Goal: Task Accomplishment & Management: Use online tool/utility

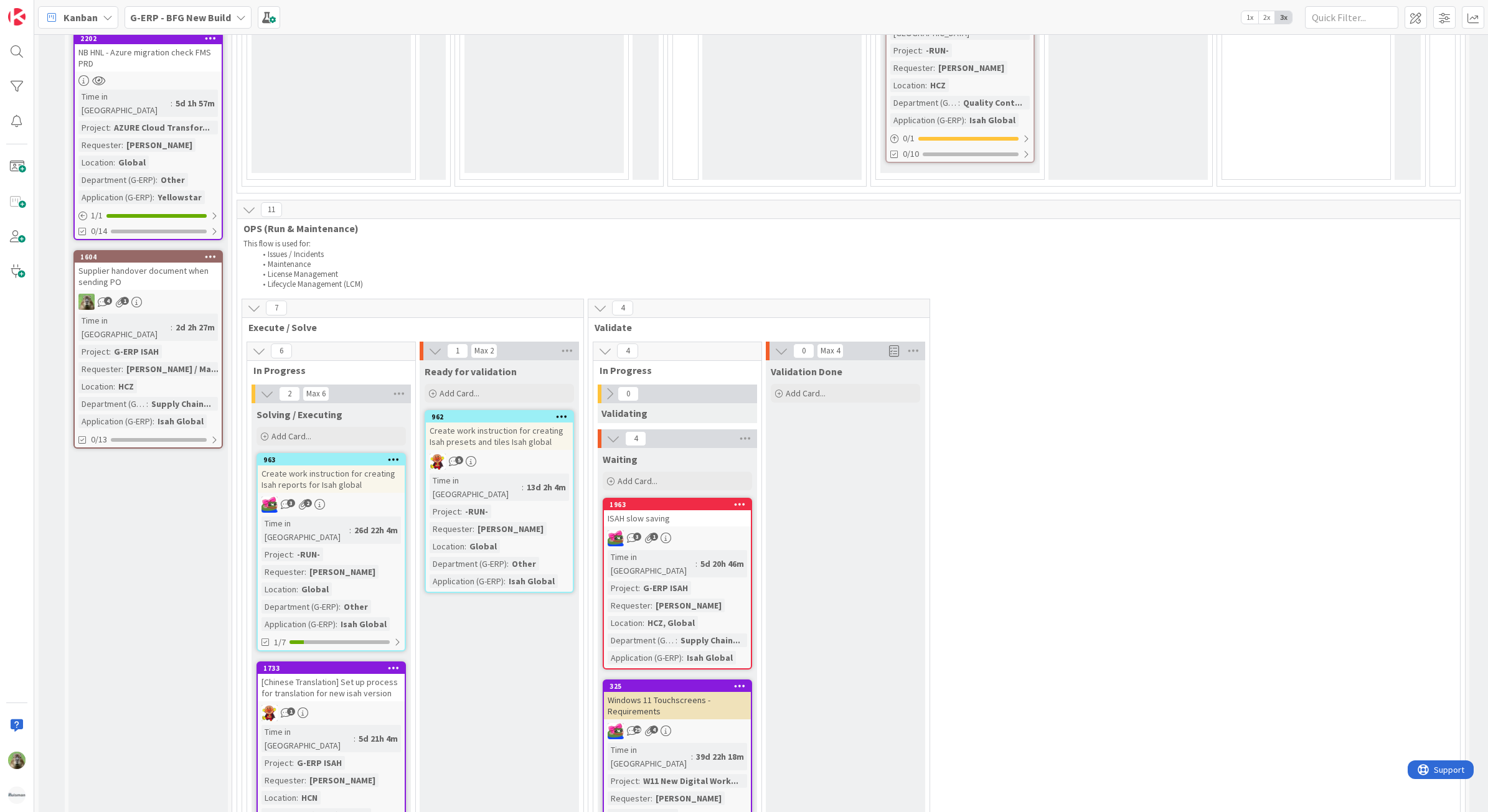
scroll to position [1245, 0]
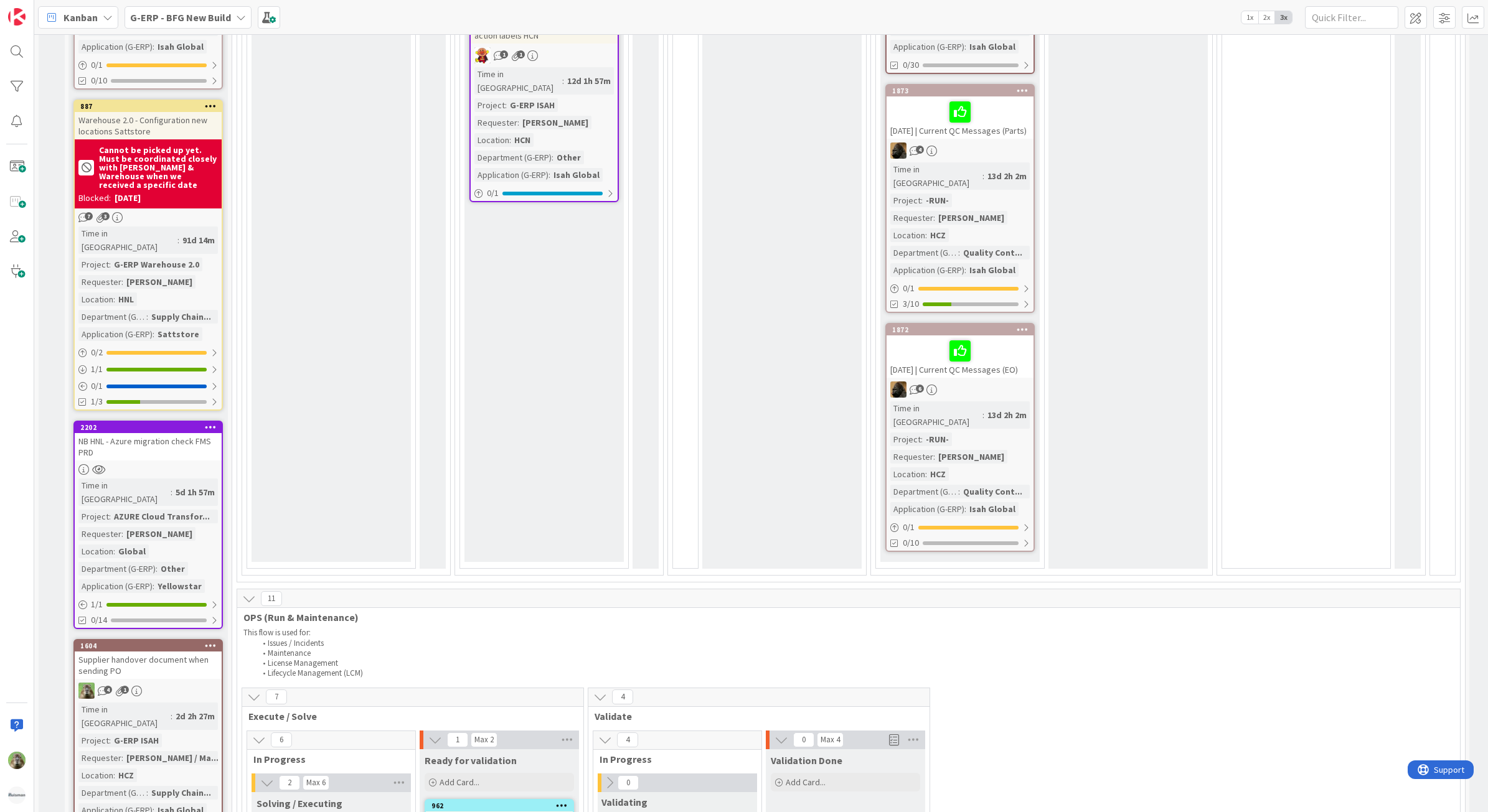
click at [205, 18] on b "G-ERP - BFG New Build" at bounding box center [181, 18] width 101 height 13
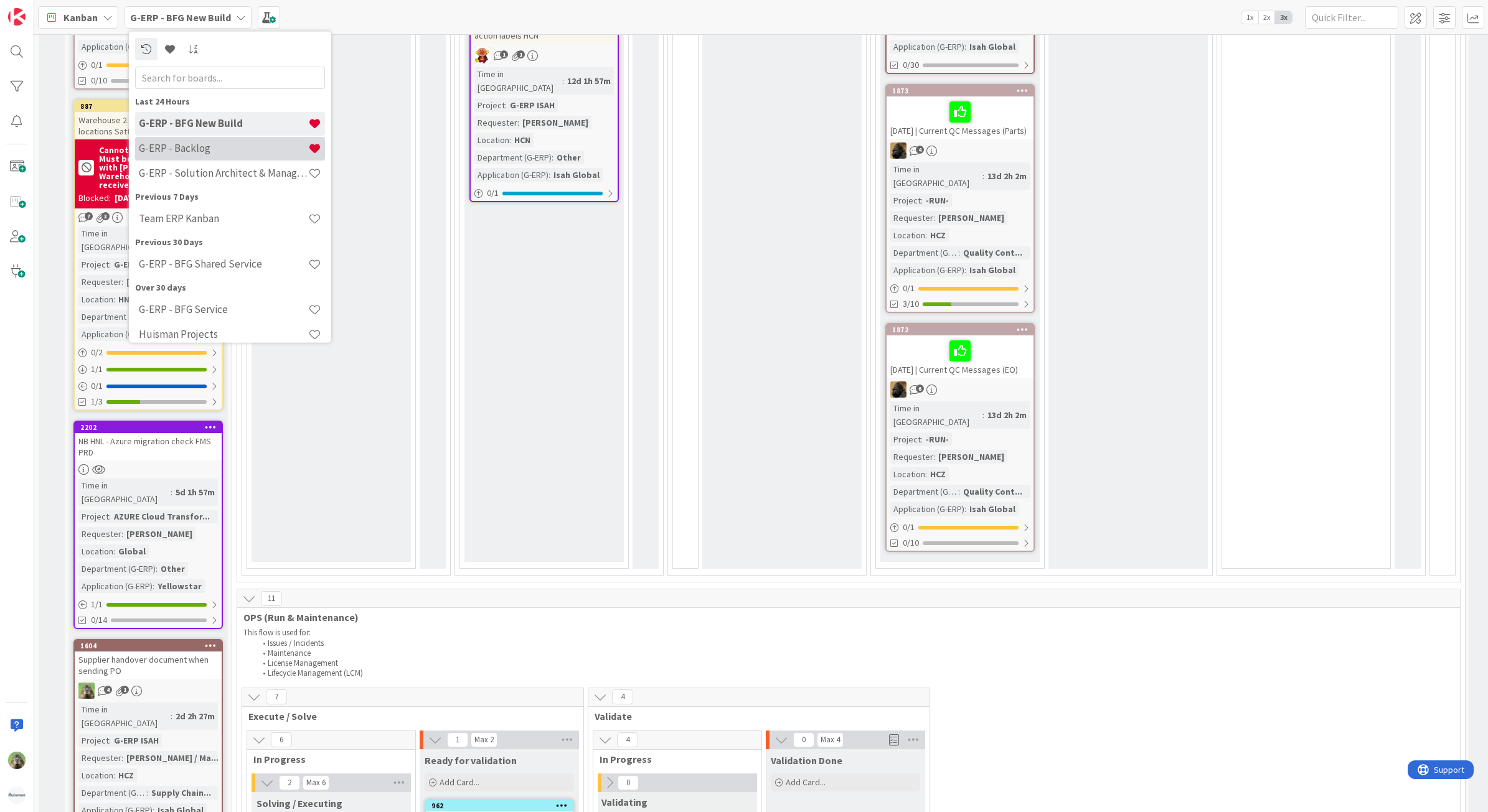
click at [203, 151] on h4 "G-ERP - Backlog" at bounding box center [223, 148] width 169 height 13
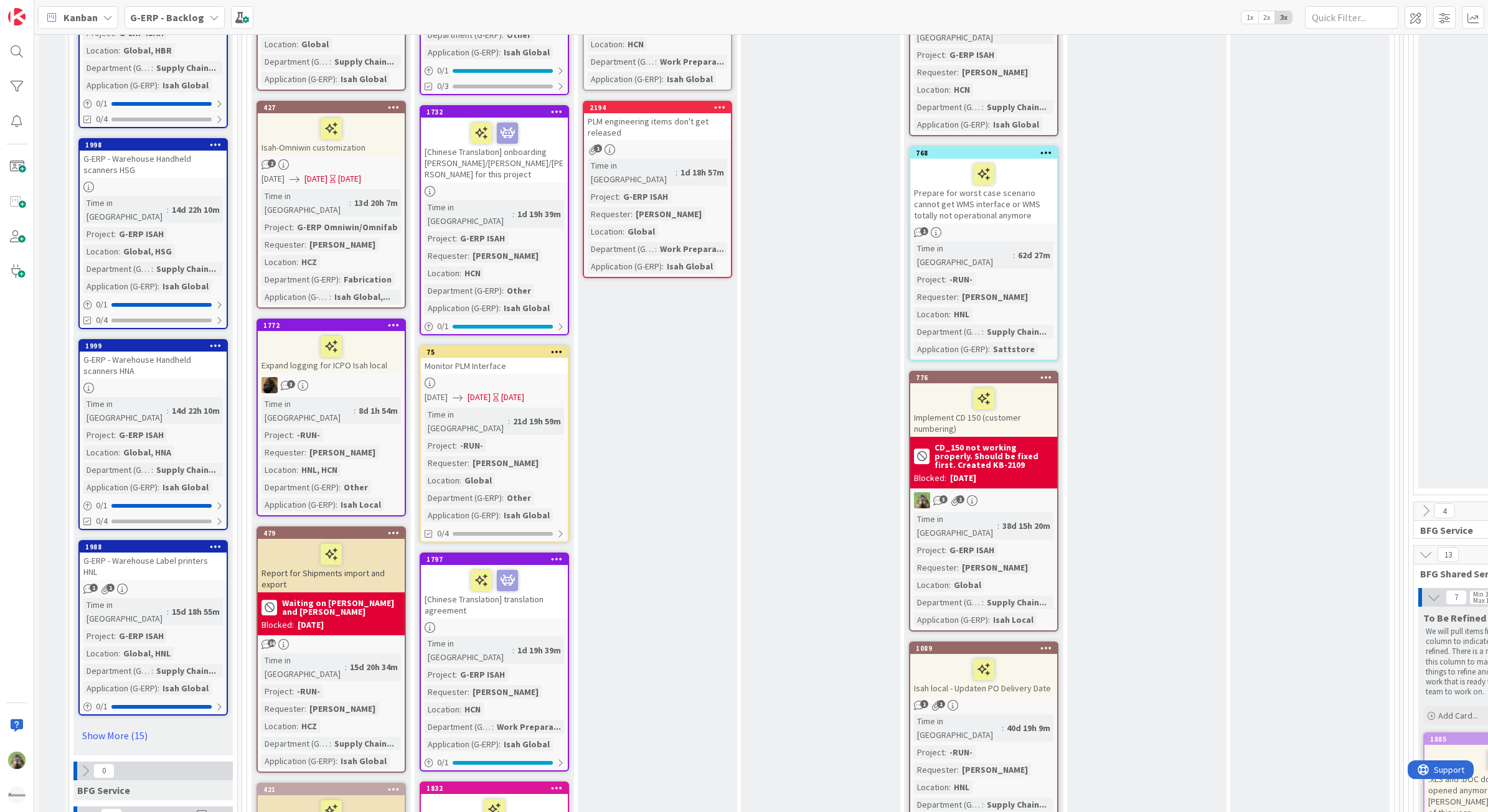
scroll to position [1945, 0]
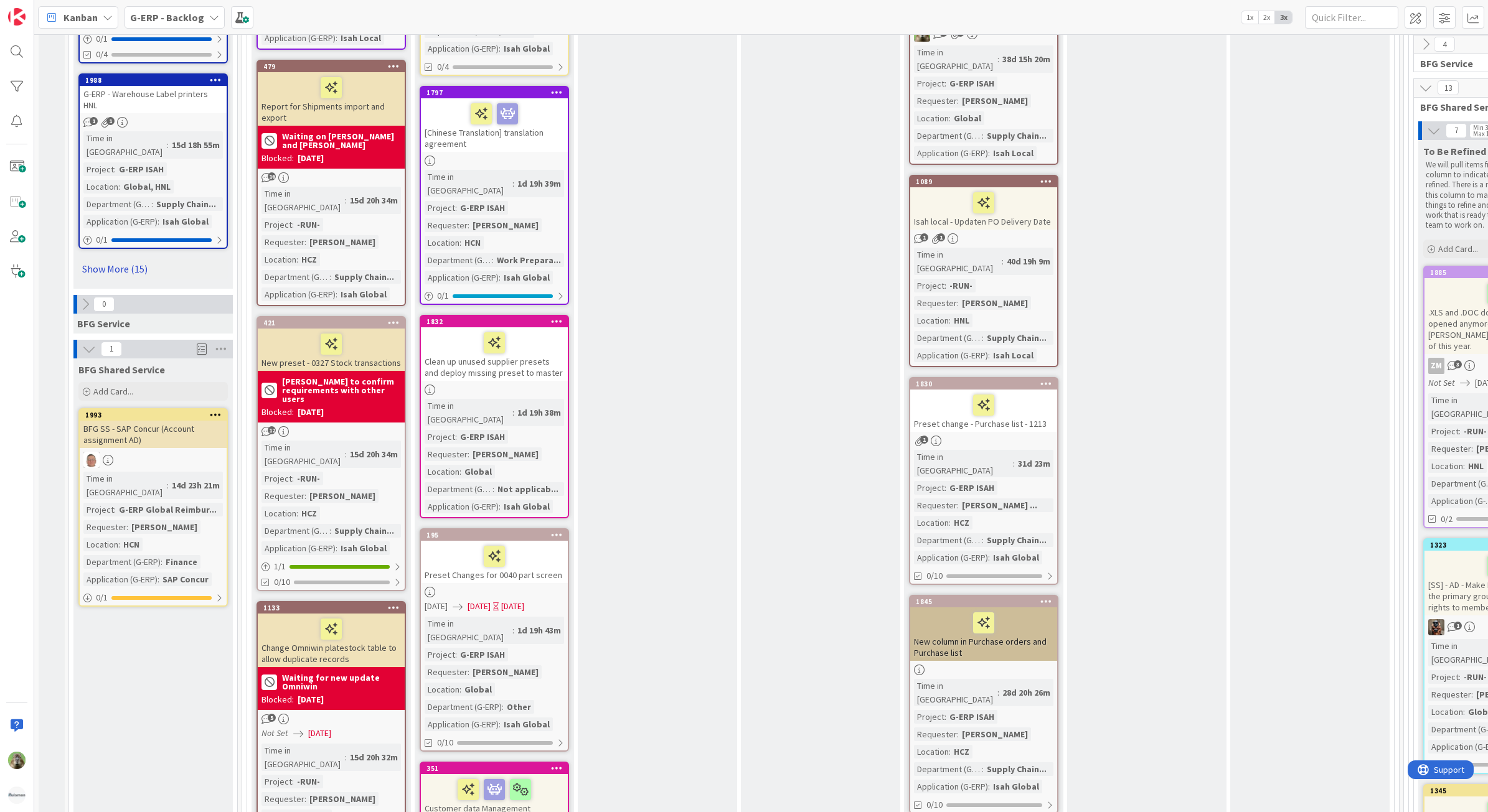
click at [120, 259] on link "Show More (15)" at bounding box center [153, 269] width 150 height 20
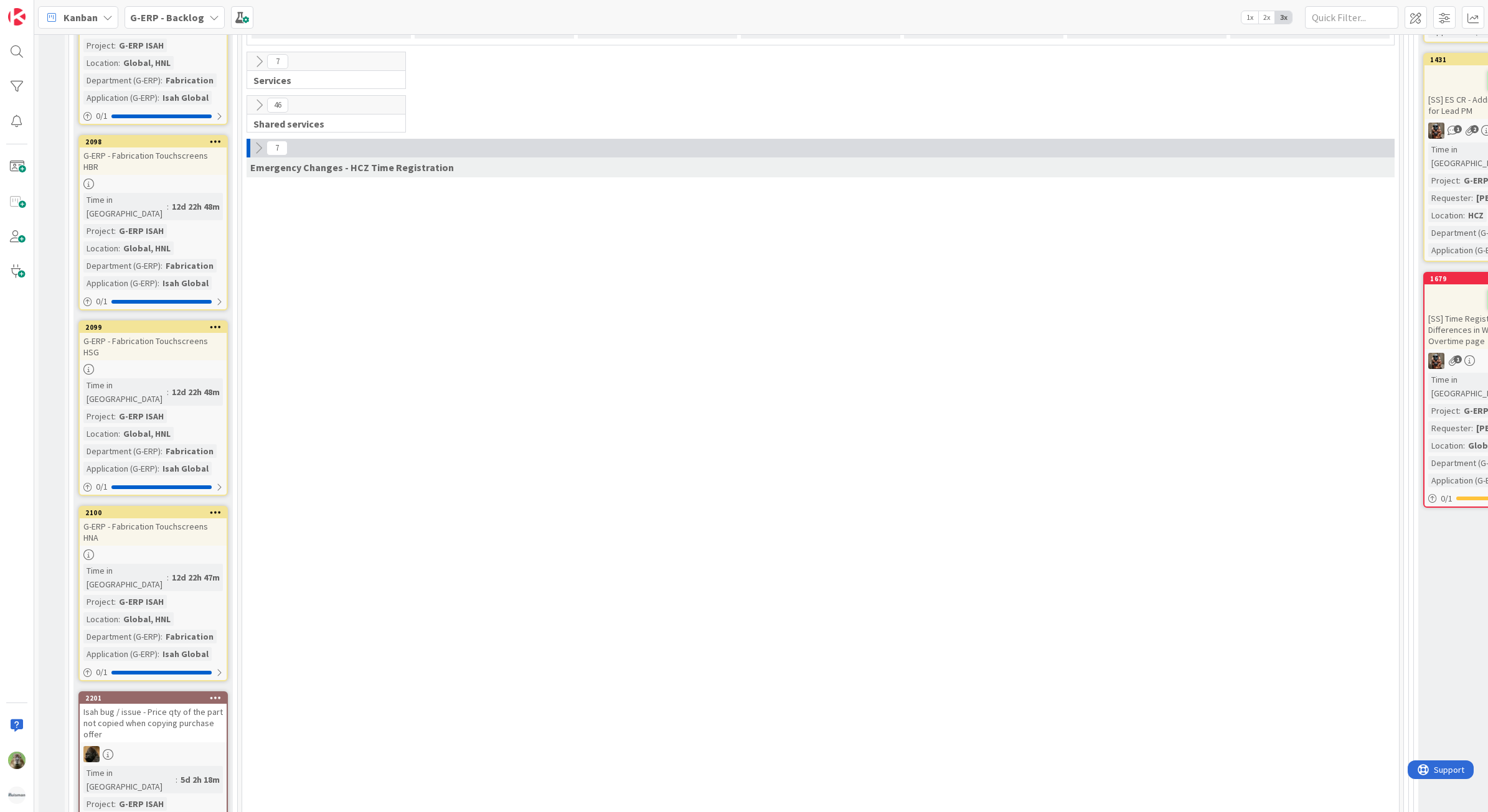
scroll to position [3424, 0]
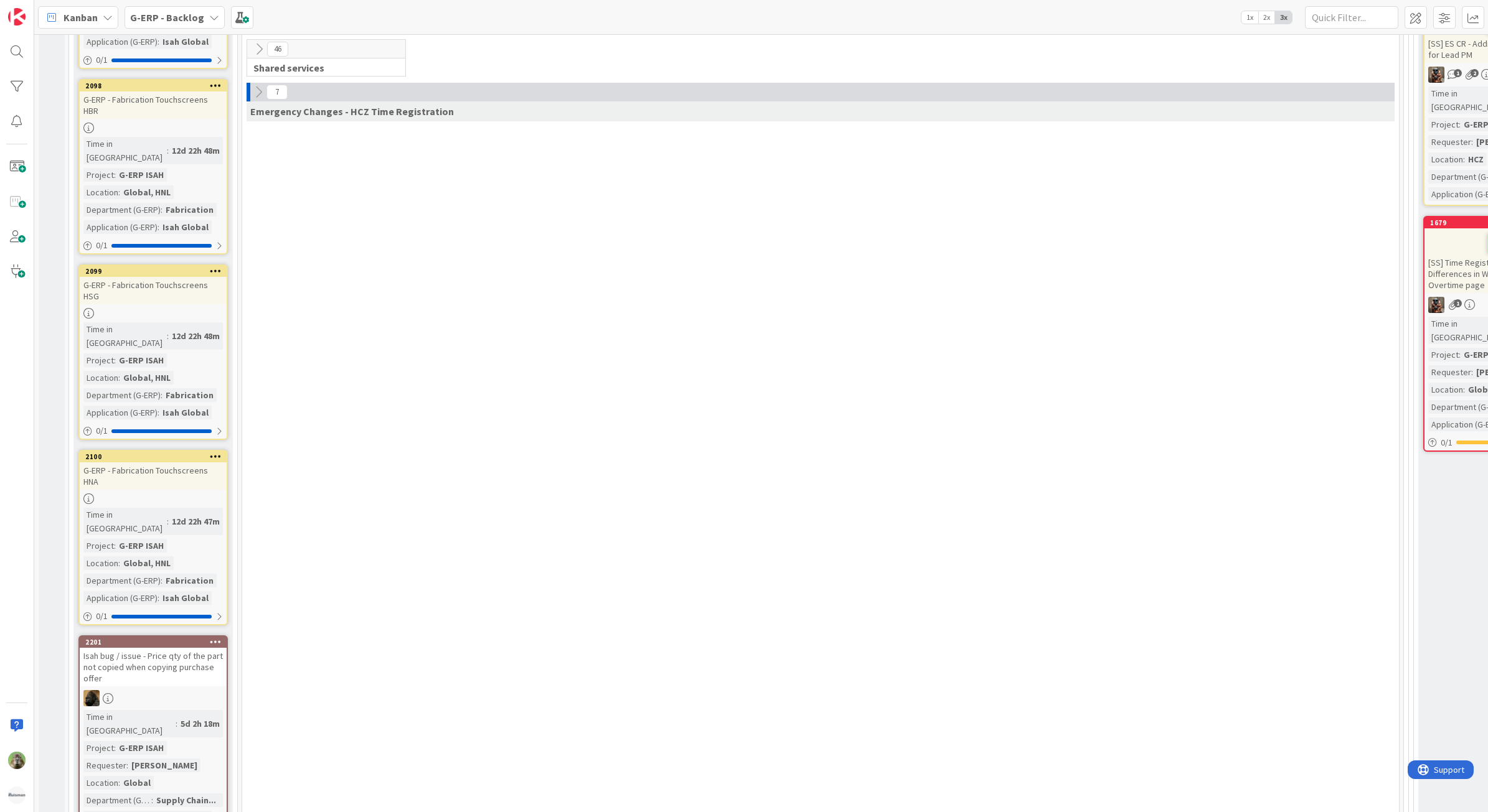
click at [191, 648] on div "Isah bug / issue - Price qty of the part not copied when copying purchase offer" at bounding box center [152, 667] width 147 height 38
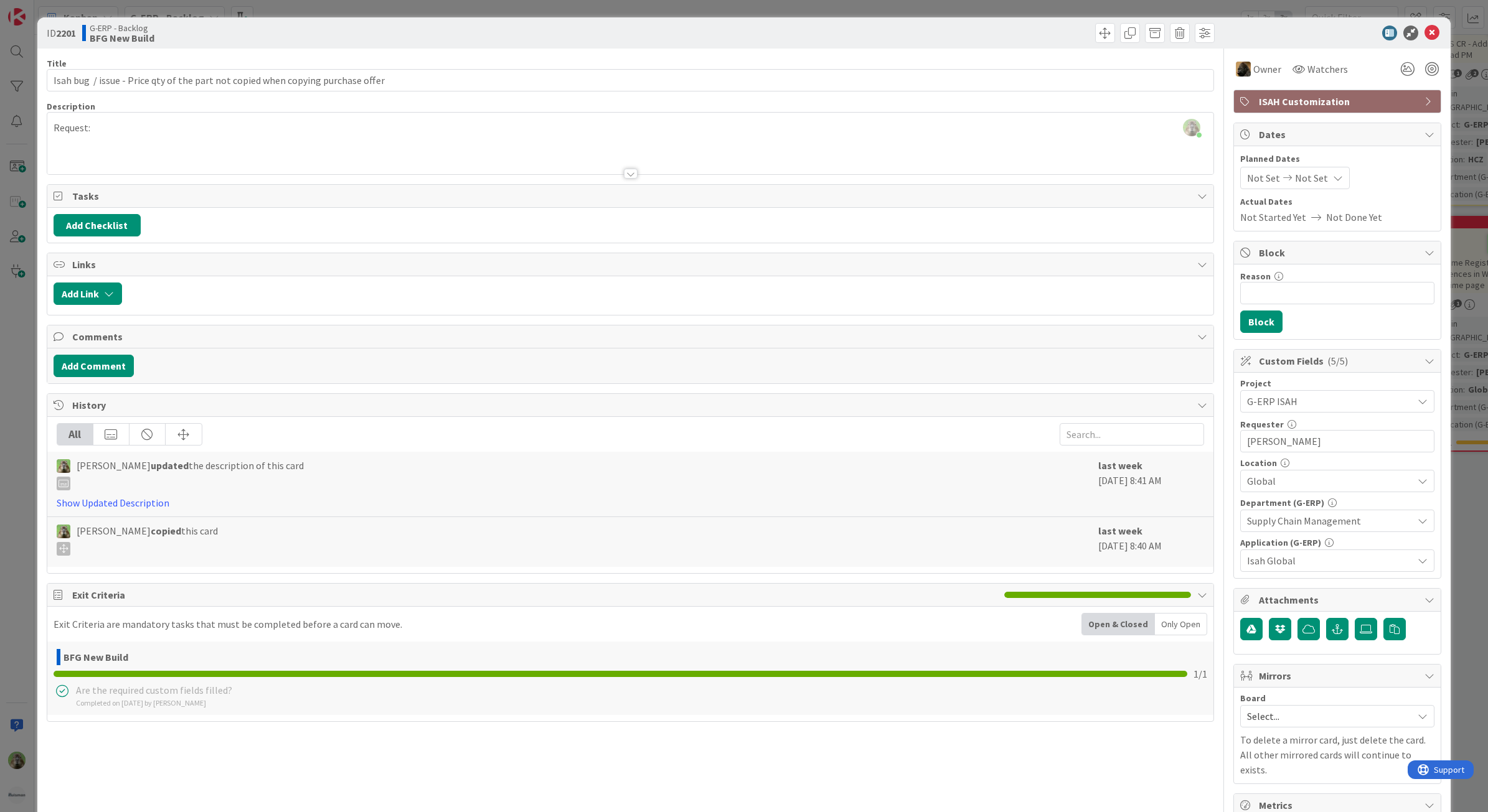
click at [29, 473] on div "ID 2201 G-ERP - Backlog BFG New Build Title 80 / 128 Isah bug / issue - Price q…" at bounding box center [744, 406] width 1488 height 812
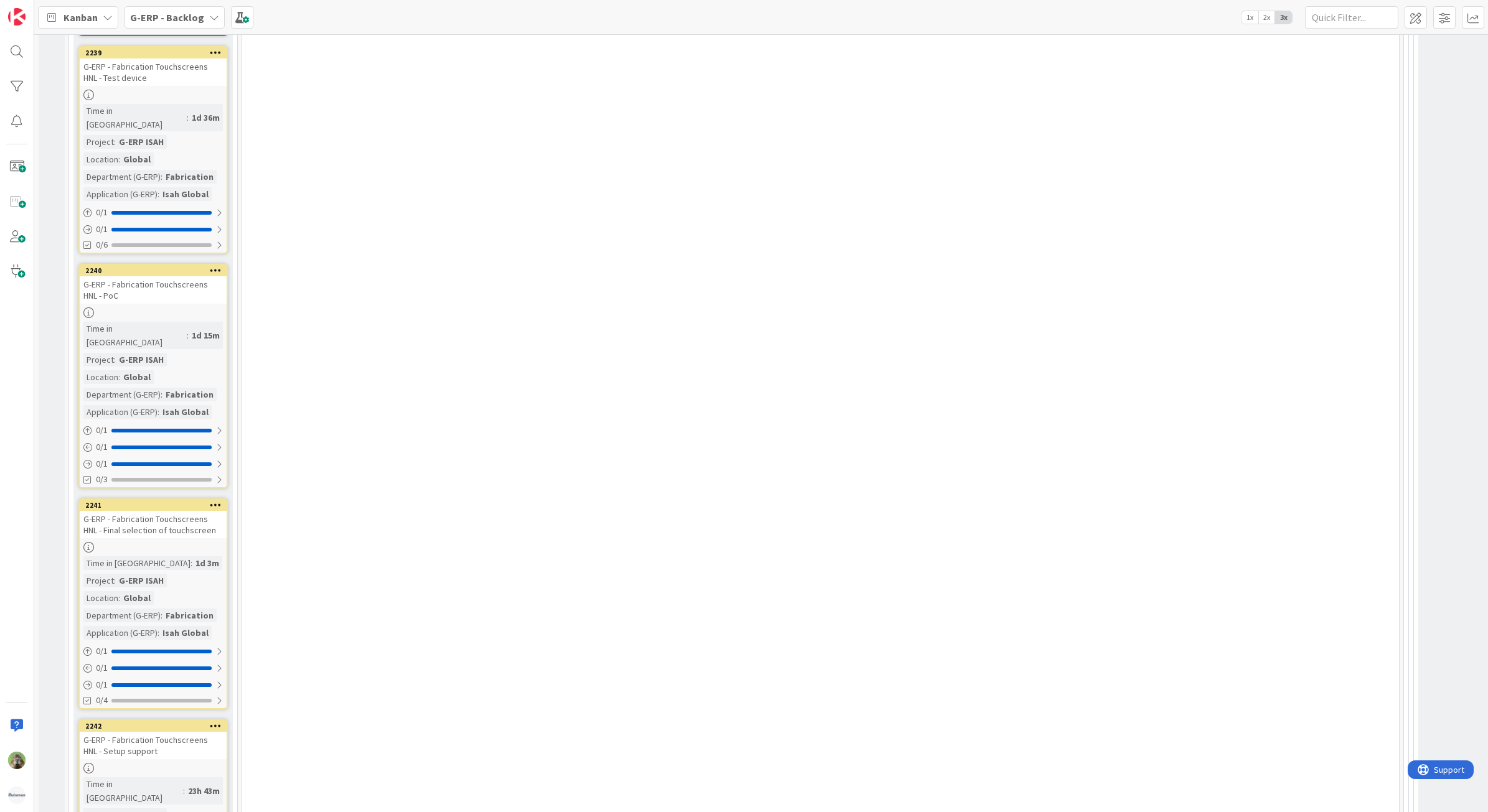
scroll to position [4217, 0]
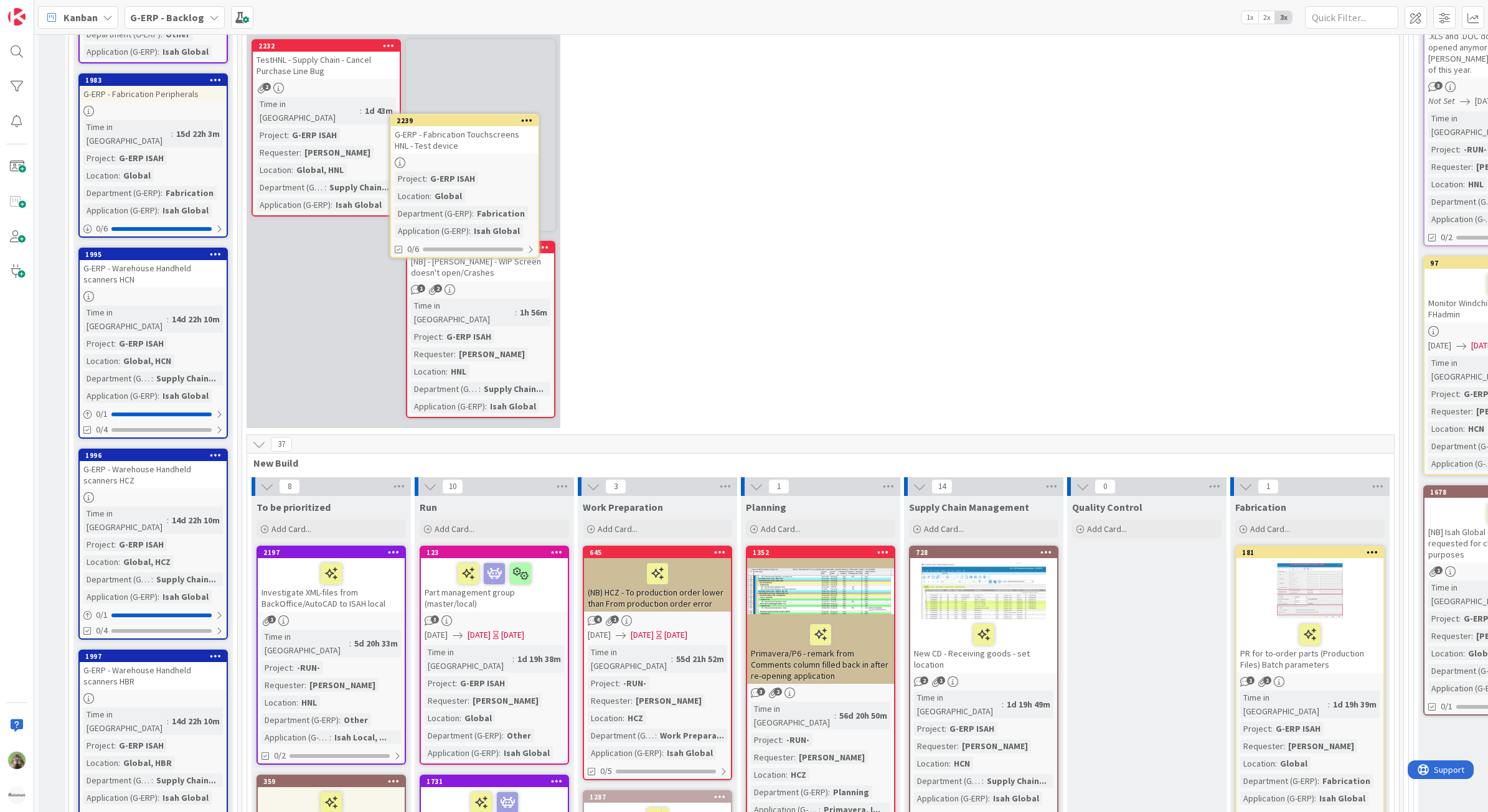
scroll to position [726, 0]
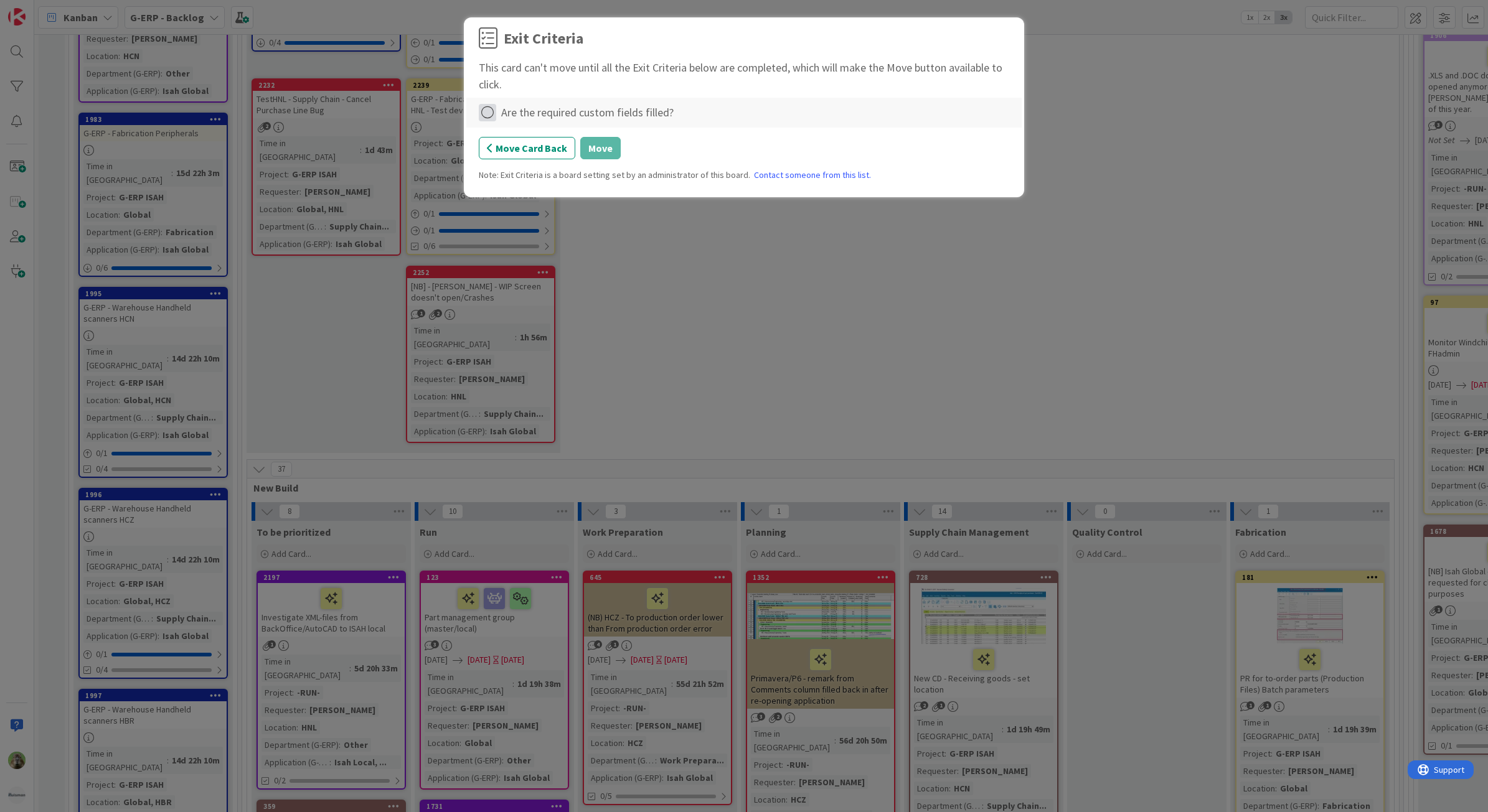
click at [485, 106] on icon at bounding box center [487, 113] width 18 height 18
click at [552, 141] on link "Complete" at bounding box center [557, 138] width 156 height 18
click at [602, 151] on button "Move" at bounding box center [600, 148] width 40 height 23
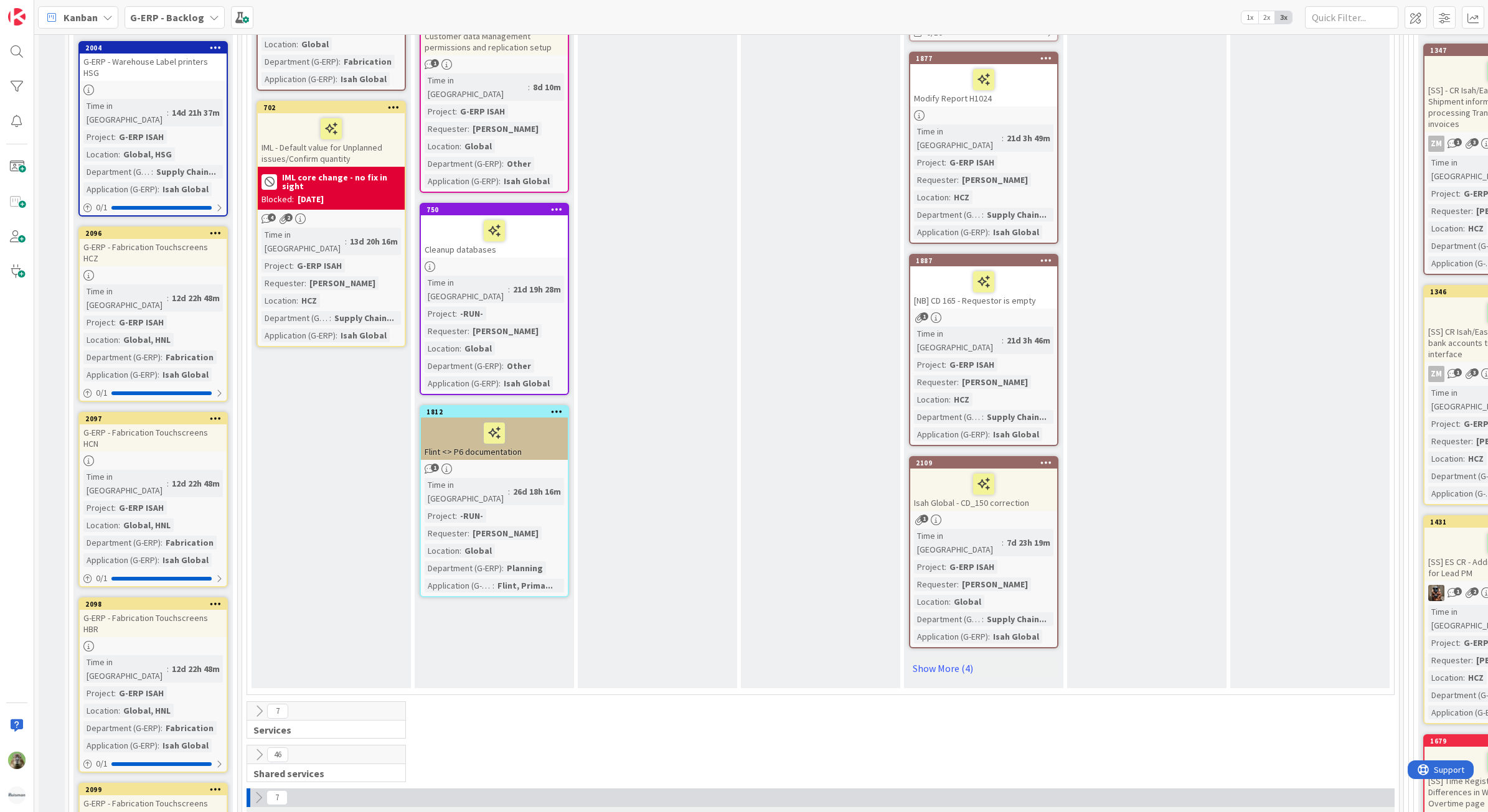
scroll to position [3294, 0]
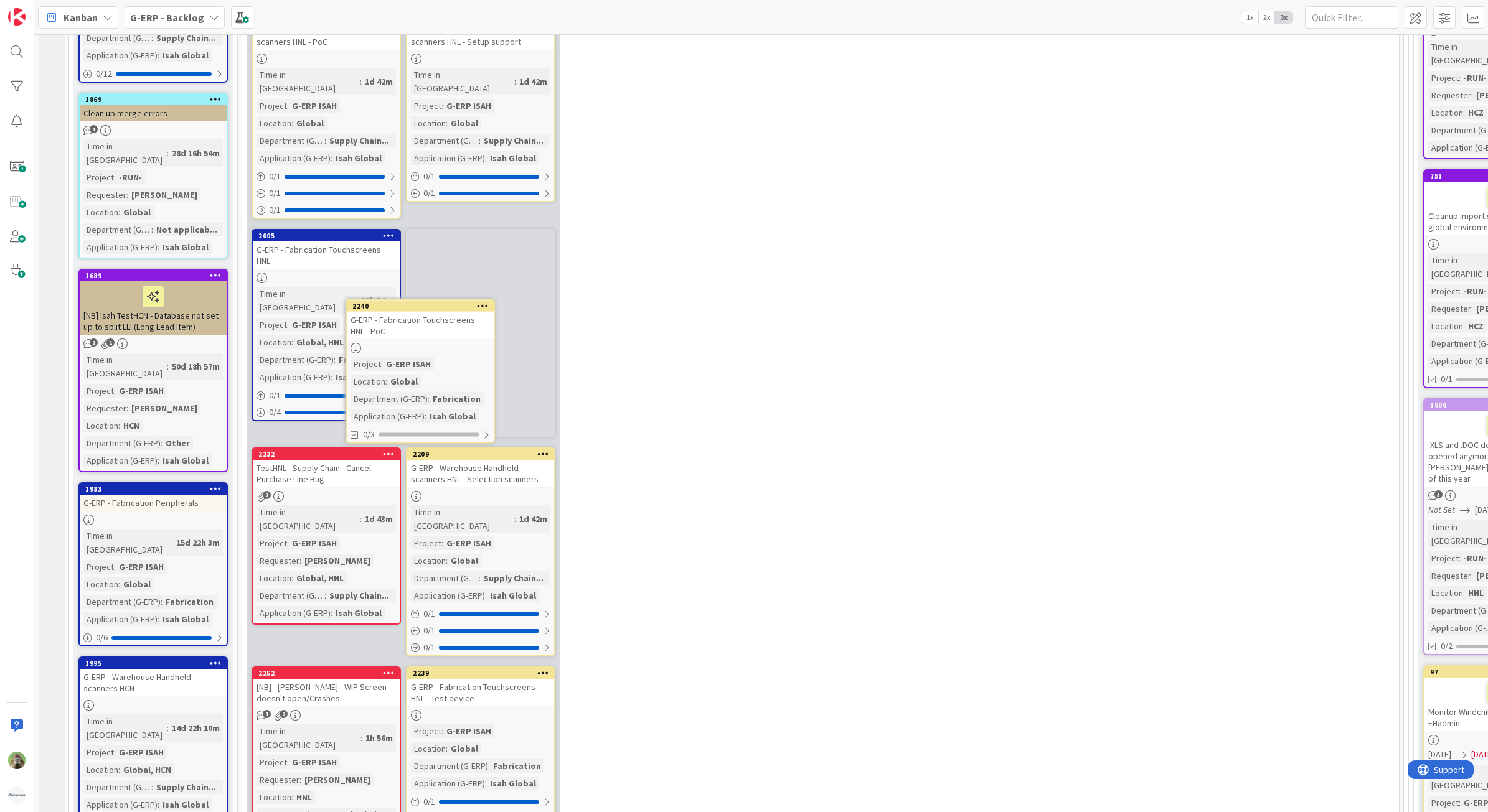
scroll to position [356, 0]
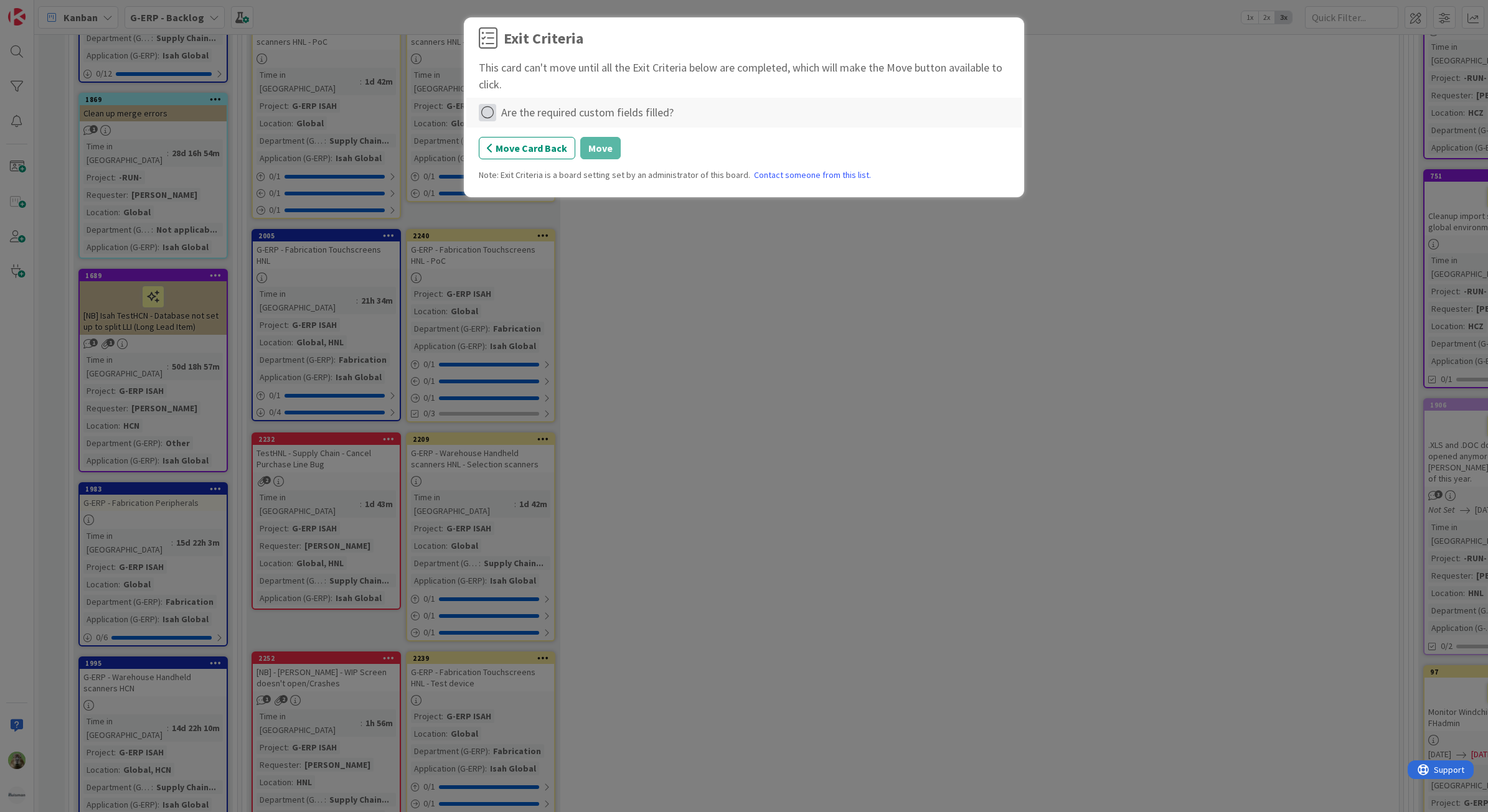
drag, startPoint x: 492, startPoint y: 101, endPoint x: 487, endPoint y: 107, distance: 7.8
click at [489, 105] on div "Are the required custom fields filled?" at bounding box center [744, 113] width 556 height 30
click at [487, 107] on icon at bounding box center [487, 113] width 18 height 18
click at [564, 145] on link "Complete" at bounding box center [557, 138] width 156 height 18
click at [609, 150] on button "Move" at bounding box center [600, 148] width 40 height 23
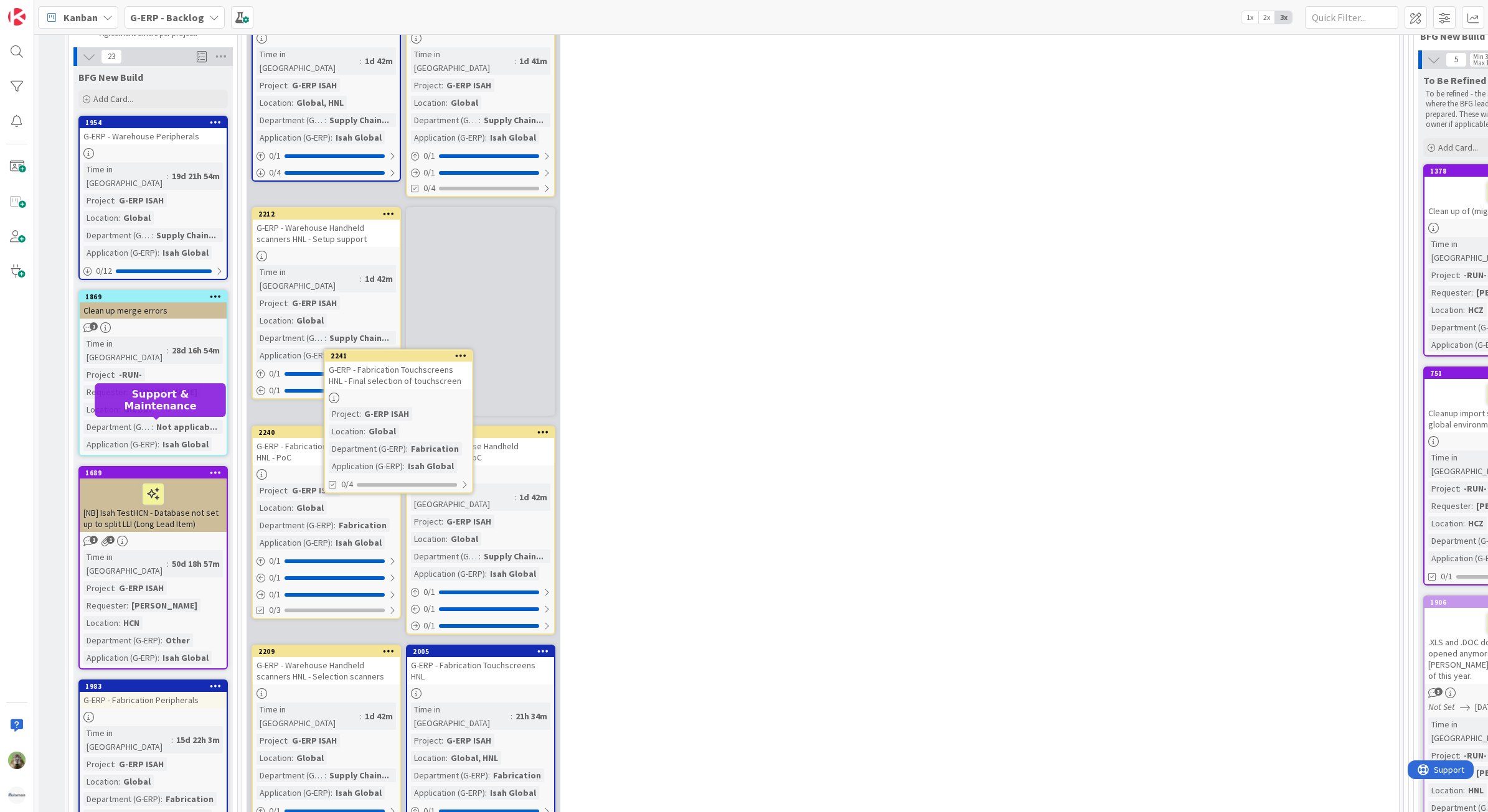
scroll to position [123, 0]
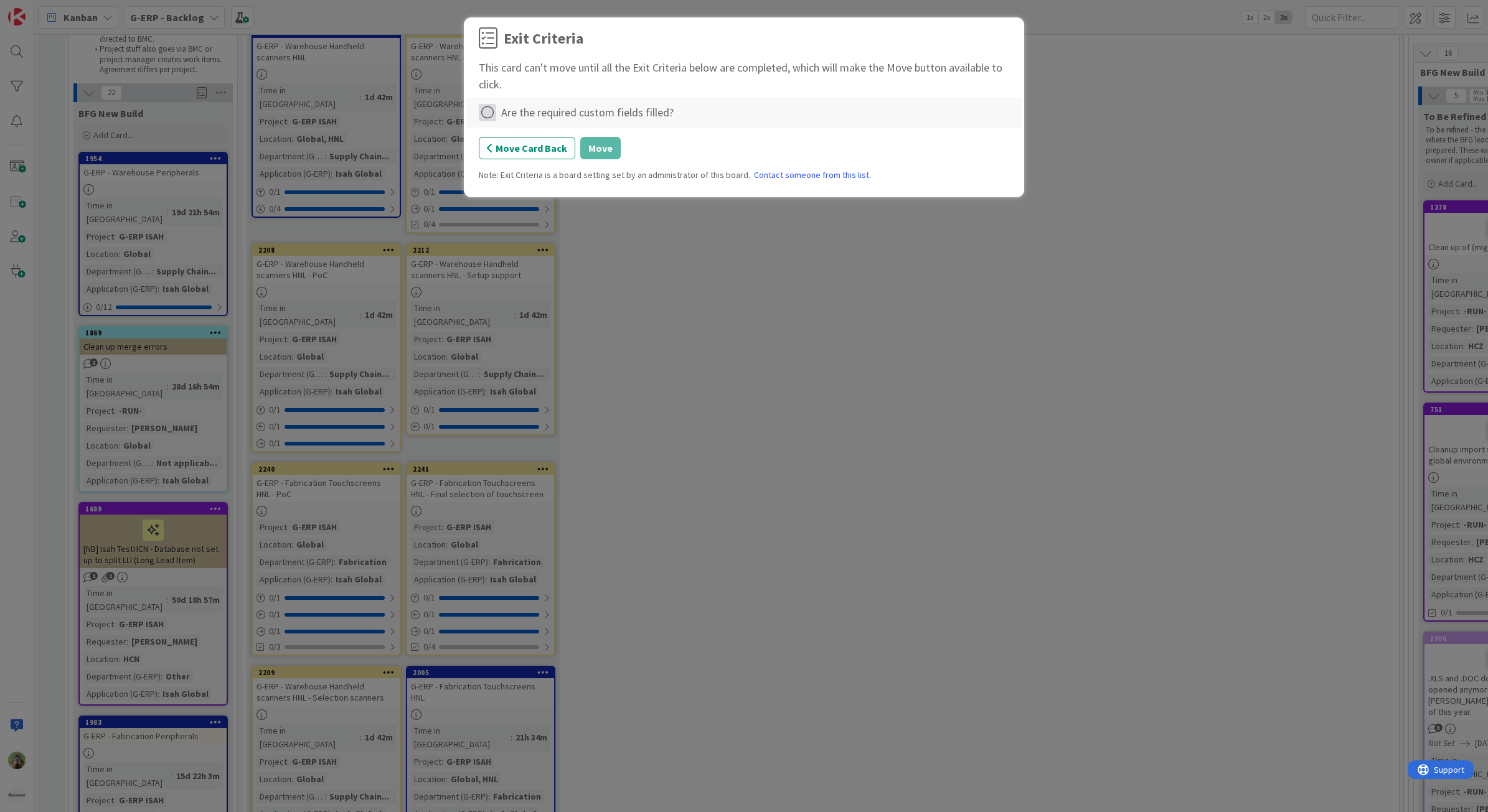
click at [495, 108] on icon at bounding box center [487, 113] width 18 height 18
click at [550, 146] on link "Complete" at bounding box center [557, 138] width 156 height 18
click at [585, 148] on button "Move" at bounding box center [600, 148] width 40 height 23
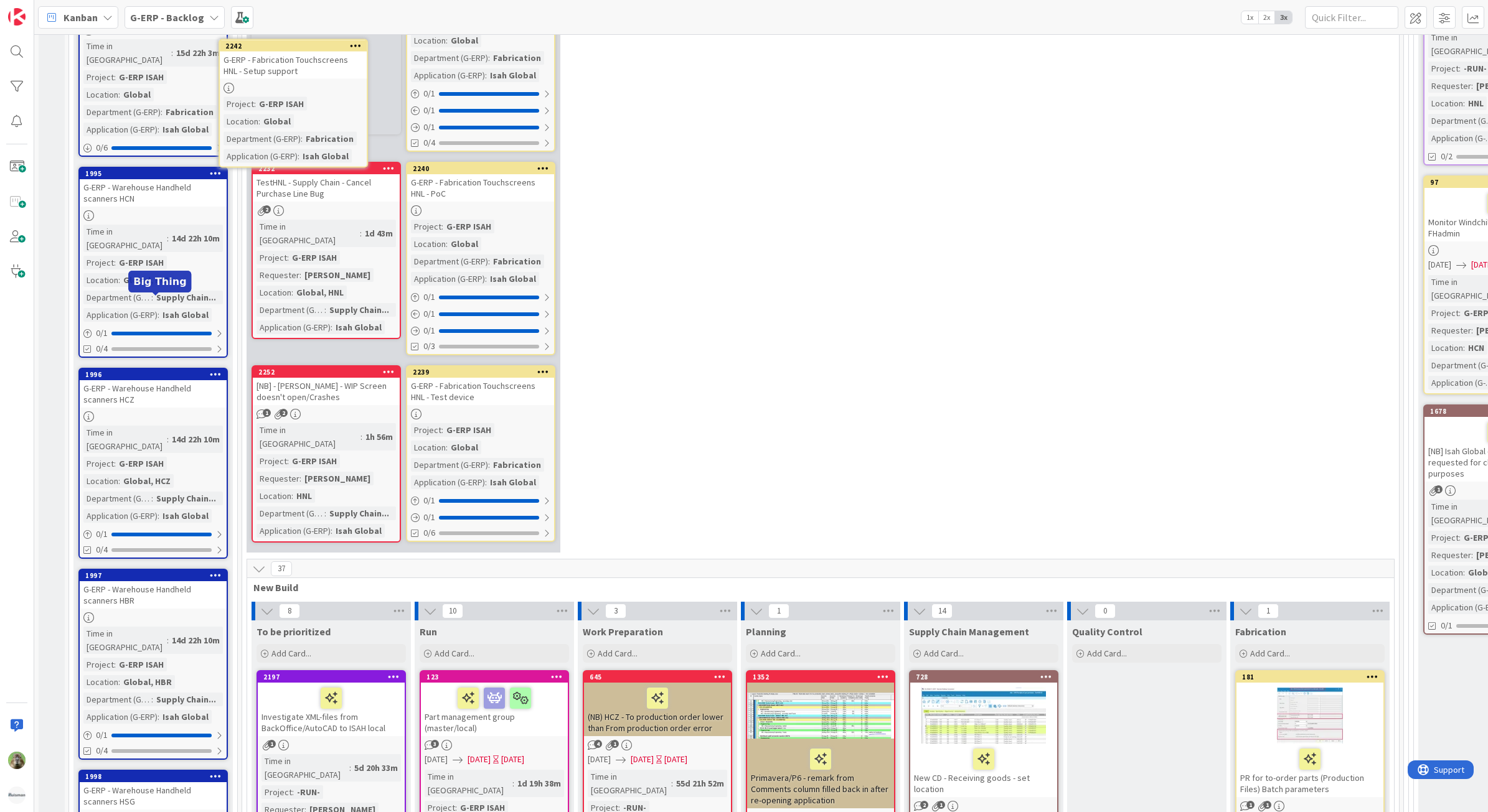
scroll to position [748, 0]
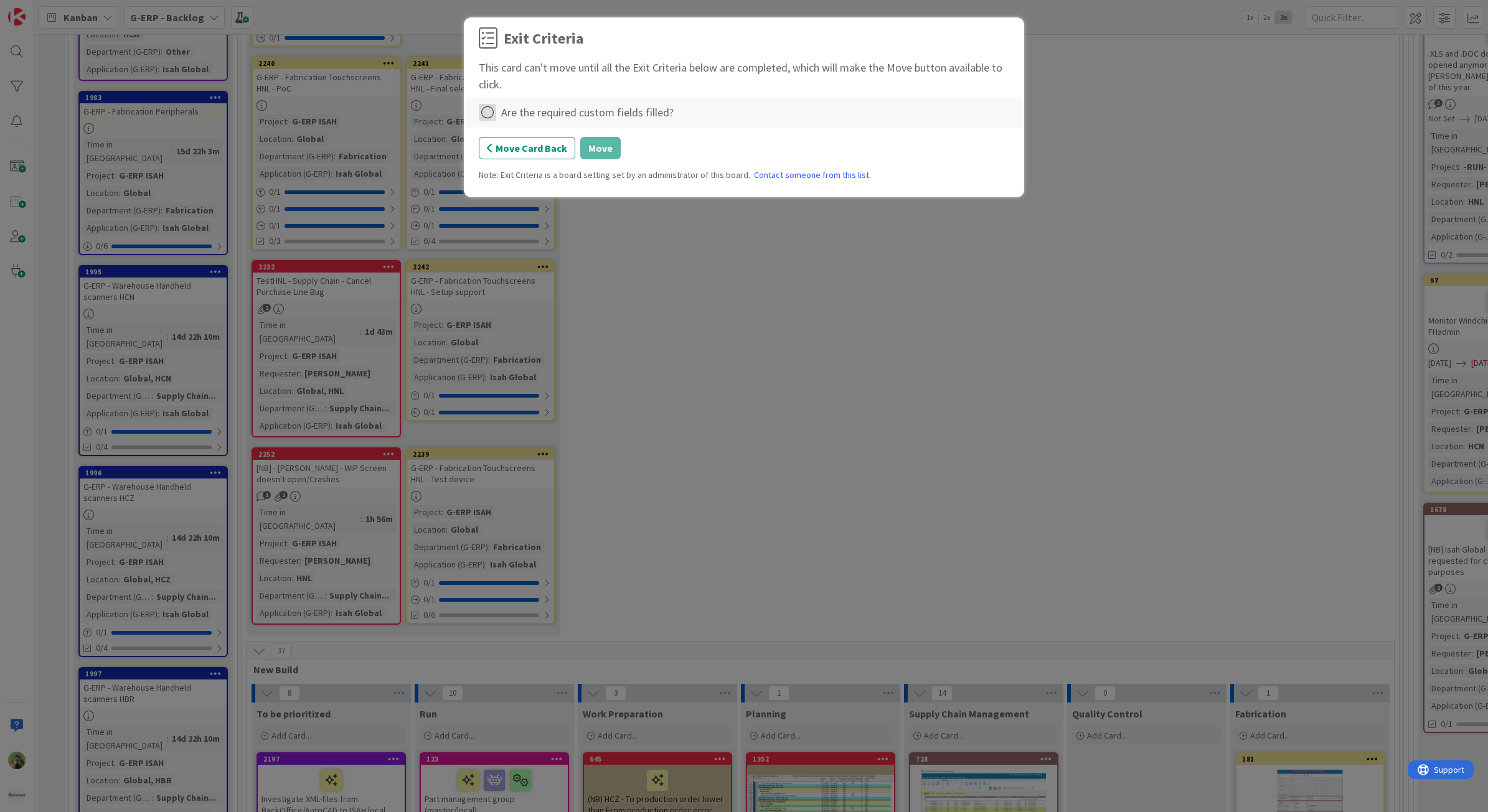
click at [490, 116] on icon at bounding box center [487, 113] width 18 height 18
click at [561, 147] on link "Not Applicable" at bounding box center [557, 156] width 156 height 18
click at [561, 147] on button "Move Card Back" at bounding box center [527, 148] width 96 height 23
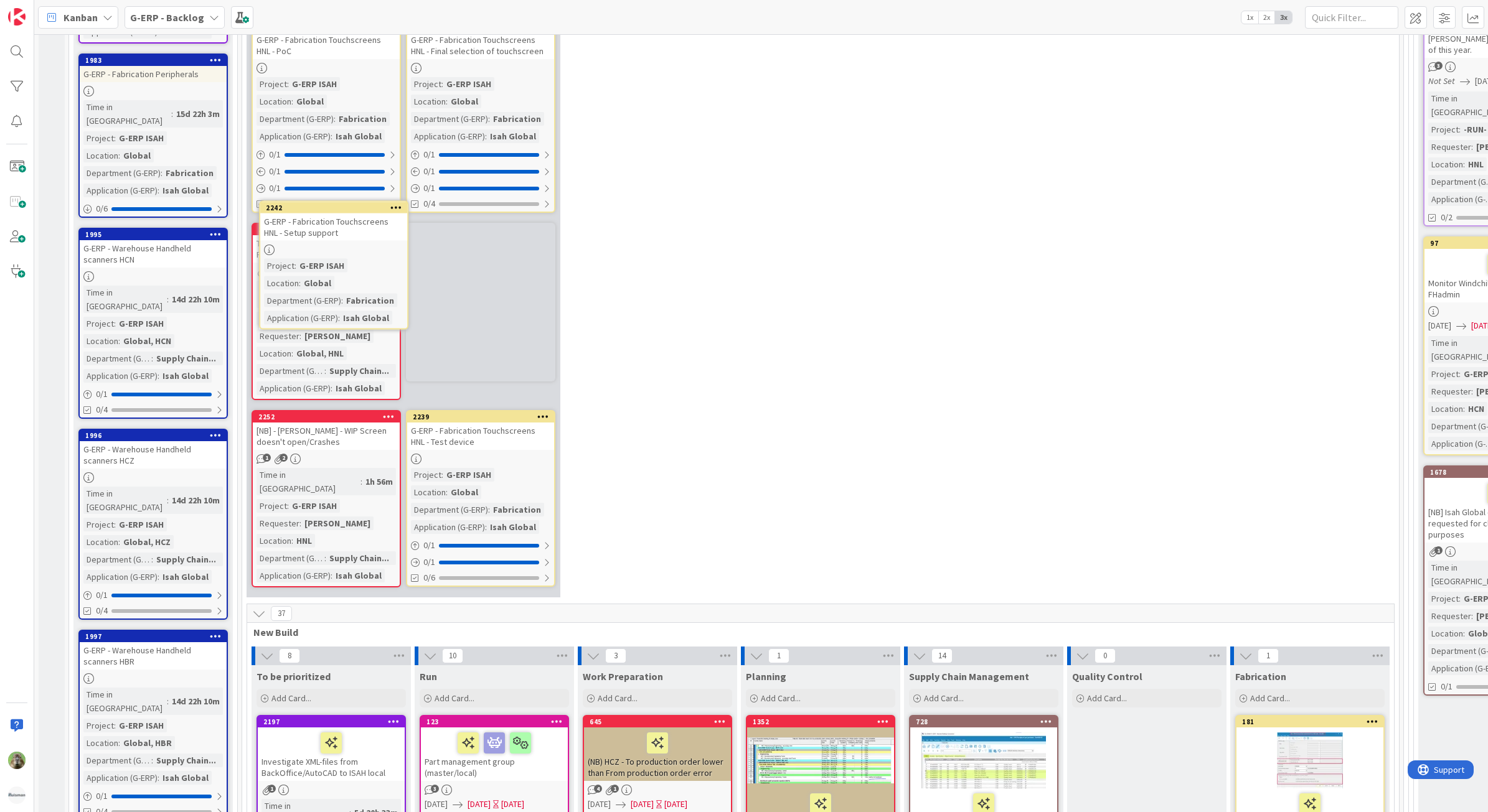
scroll to position [776, 0]
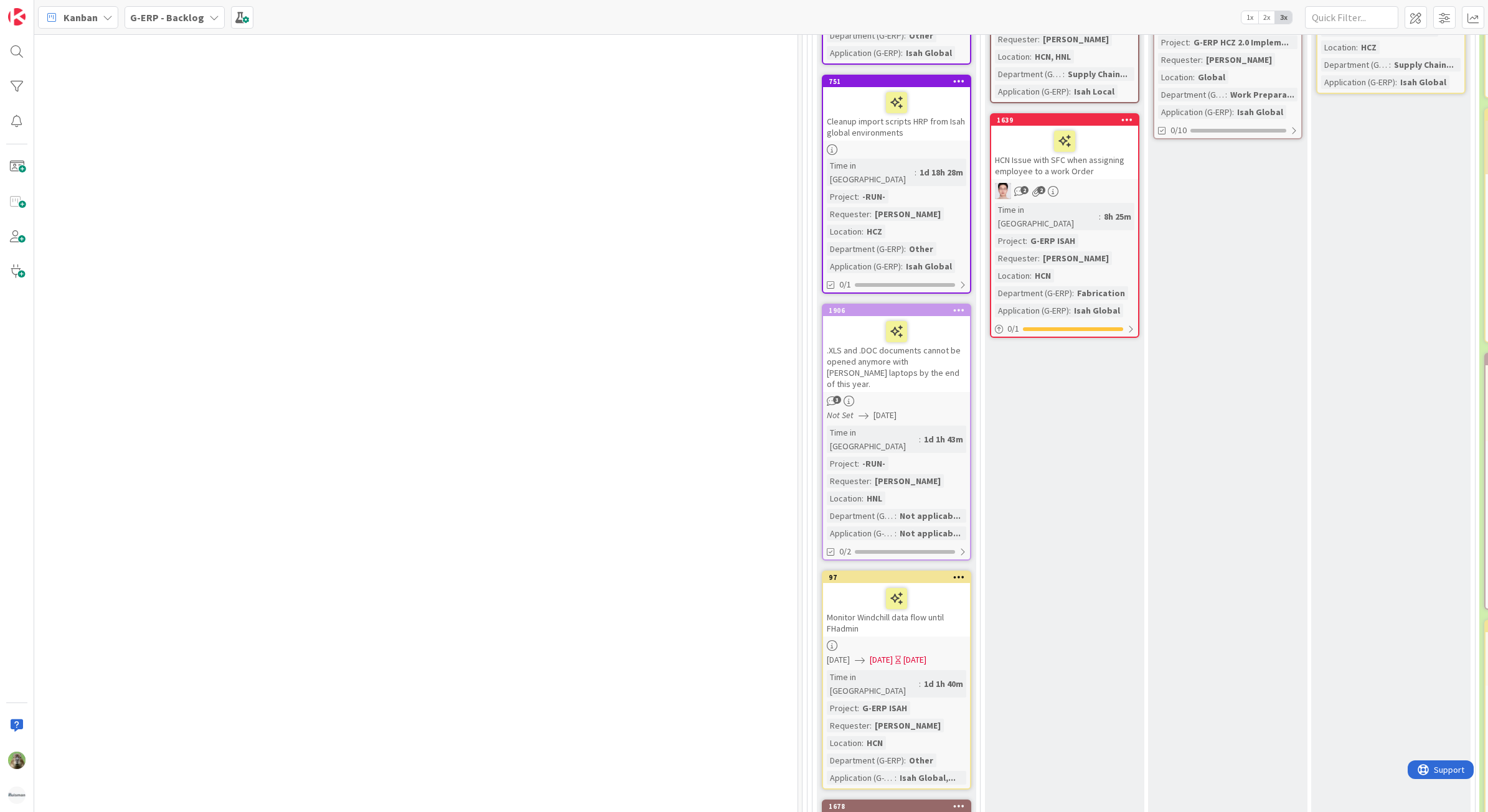
scroll to position [622, 602]
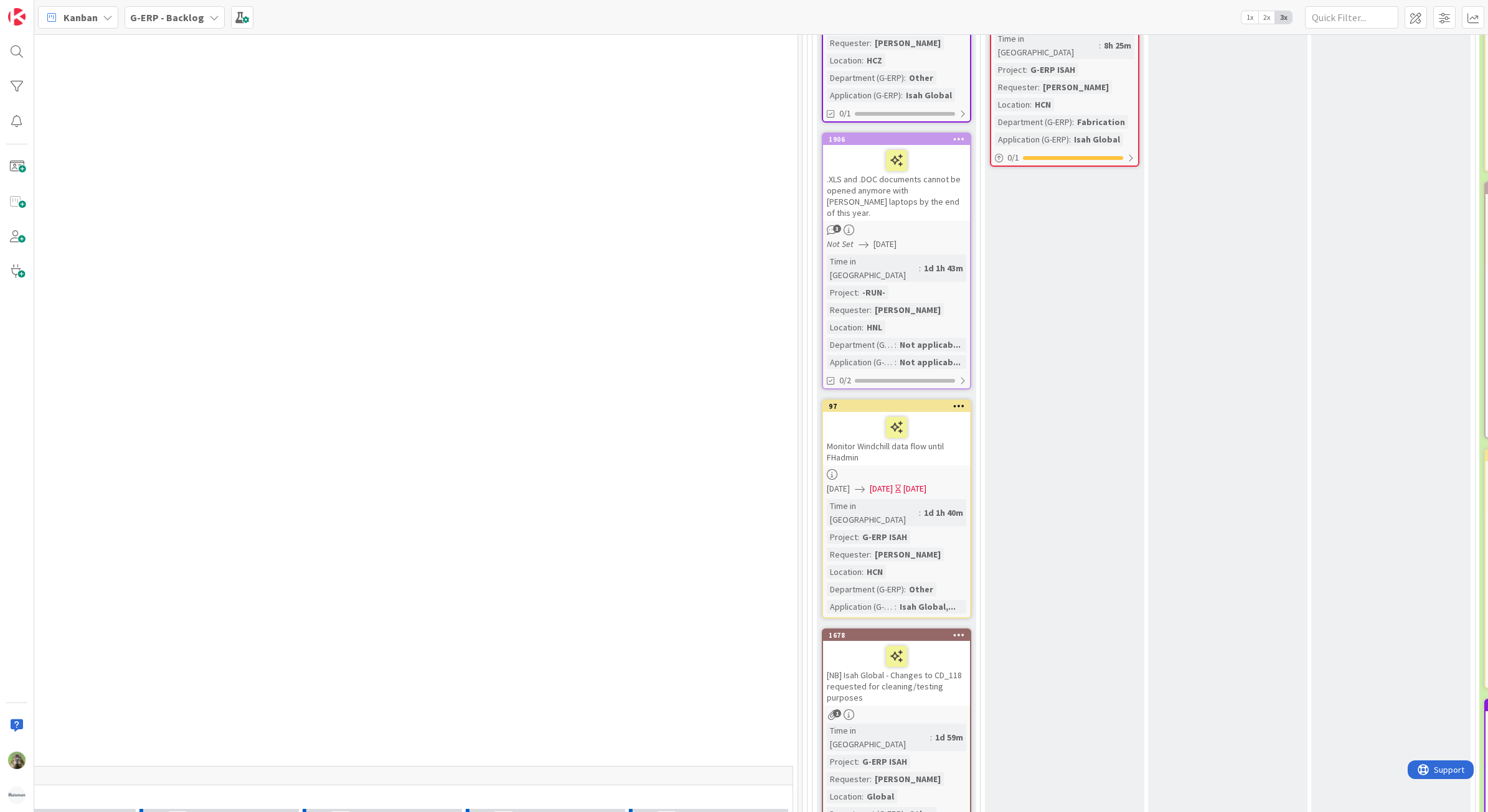
click at [926, 641] on div "[NB] Isah Global - Changes to CD_118 requested for cleaning/testing purposes" at bounding box center [896, 673] width 147 height 64
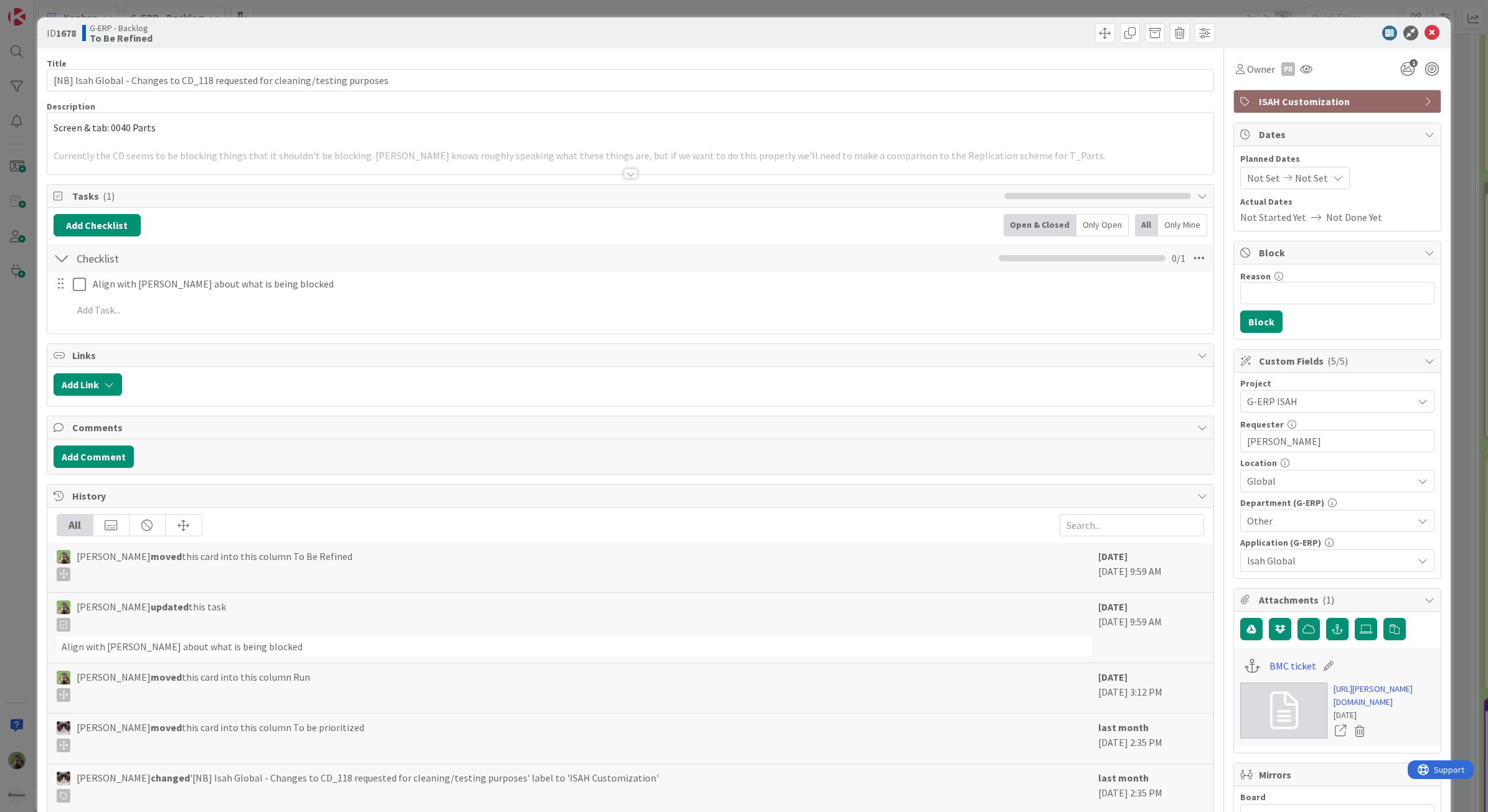
click at [419, 153] on div at bounding box center [631, 158] width 1166 height 32
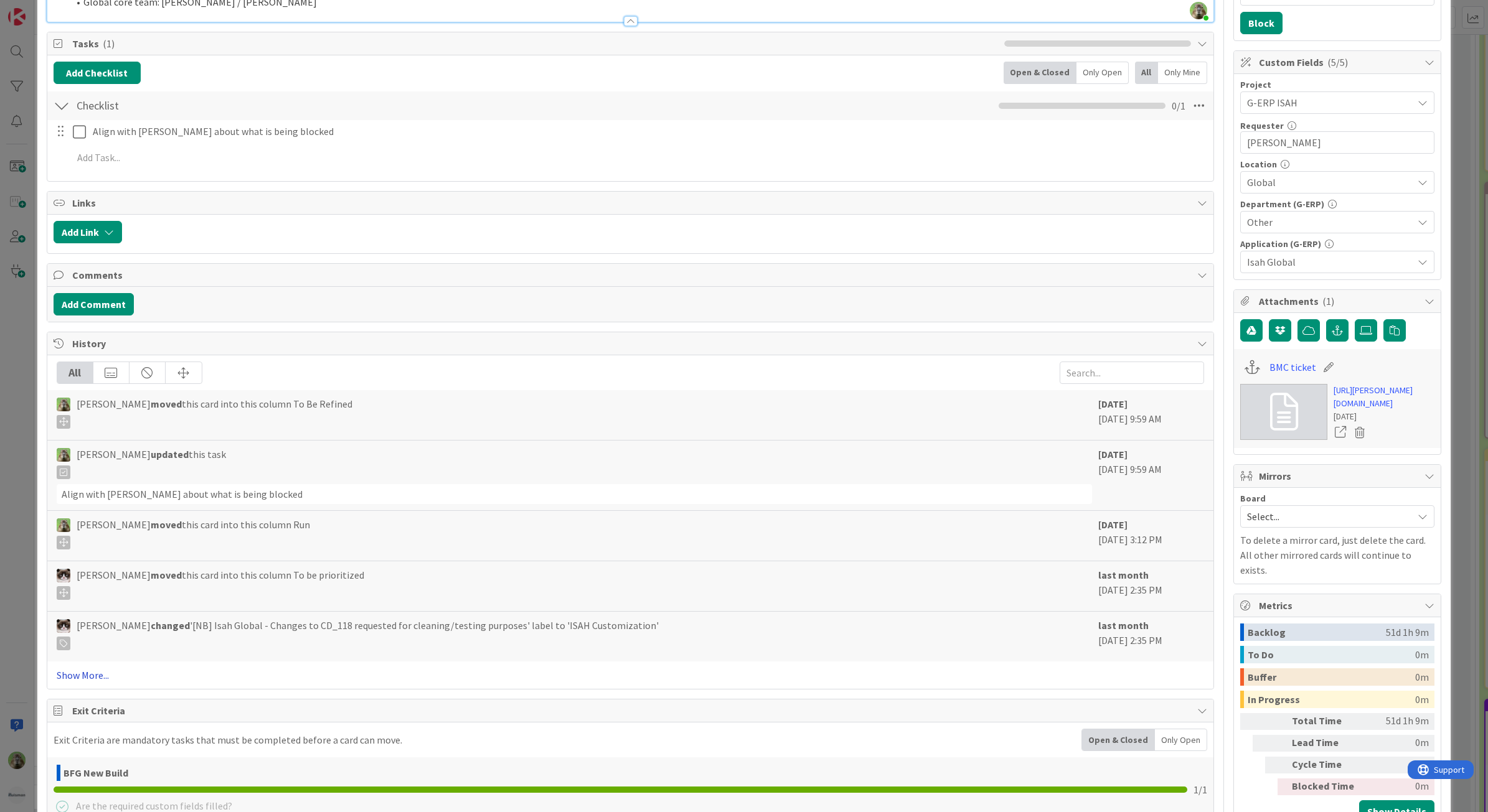
scroll to position [311, 0]
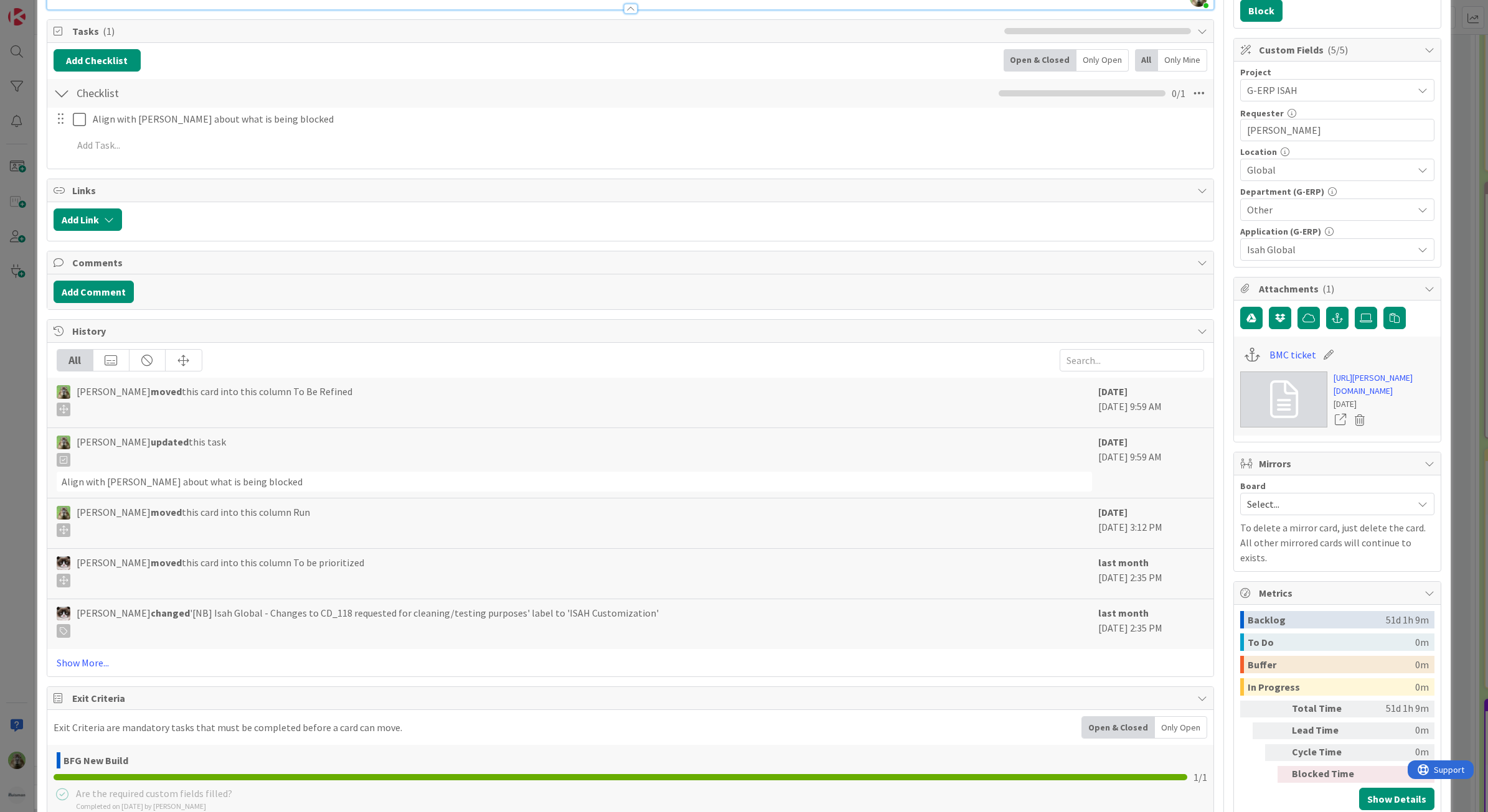
click at [74, 674] on div "All [PERSON_NAME] moved this card into this column To Be Refined [DATE] [DATE] …" at bounding box center [631, 509] width 1166 height 334
click at [67, 660] on link "Show More..." at bounding box center [631, 662] width 1148 height 15
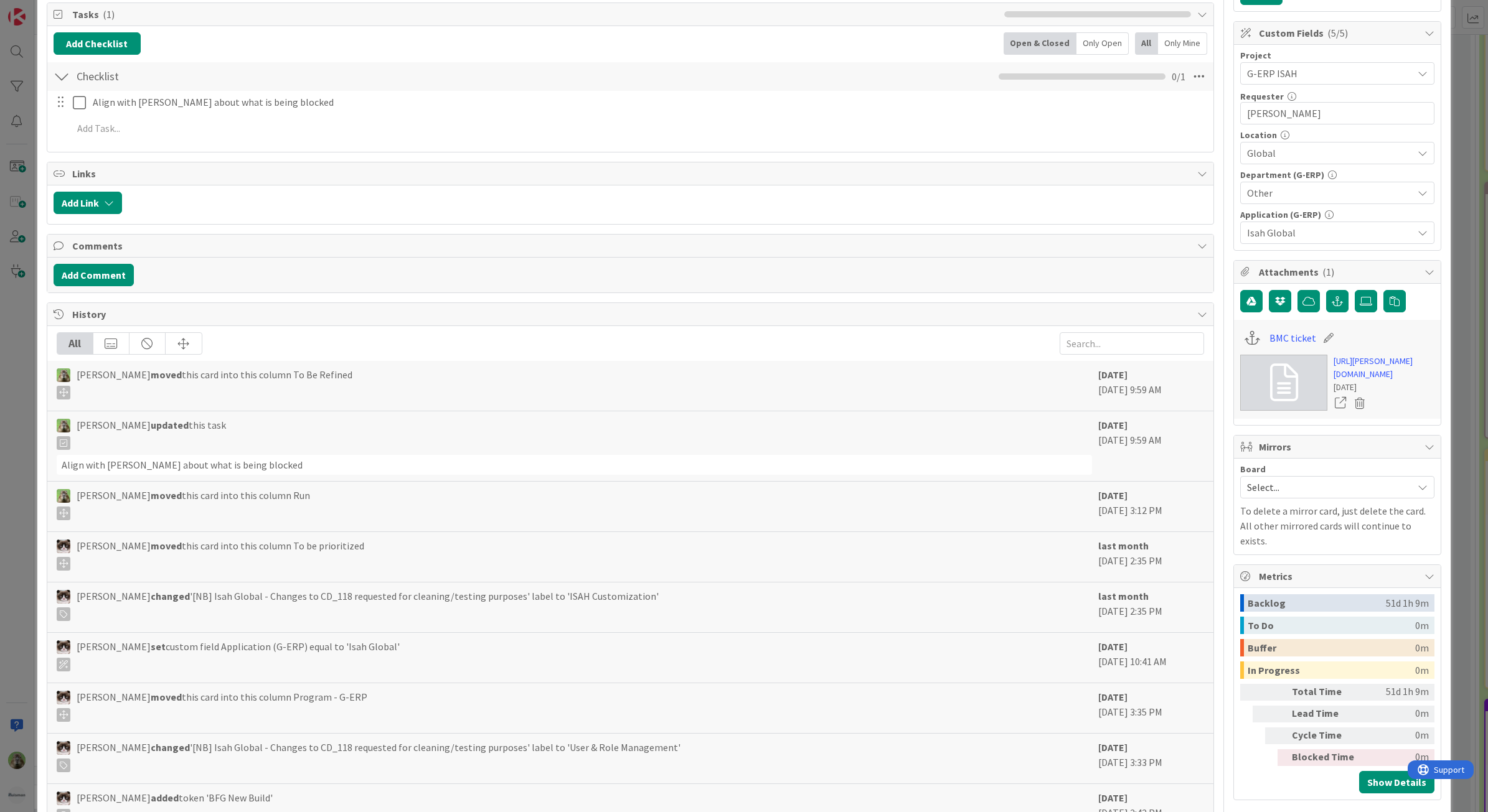
scroll to position [0, 0]
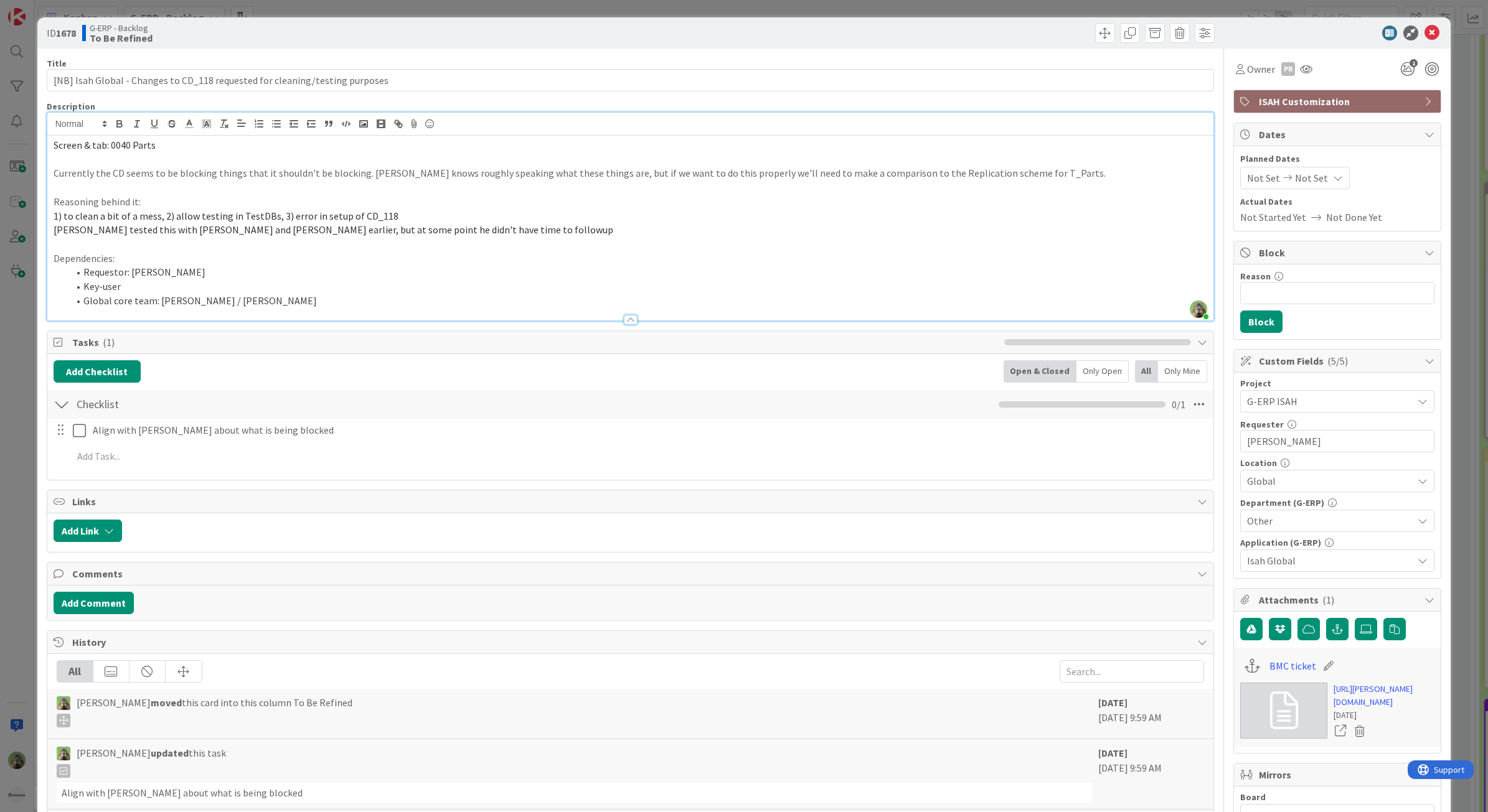
click at [32, 483] on div "ID 1678 G-ERP - Backlog To Be Refined Title 76 / 128 [NB] Isah Global - Changes…" at bounding box center [744, 406] width 1488 height 812
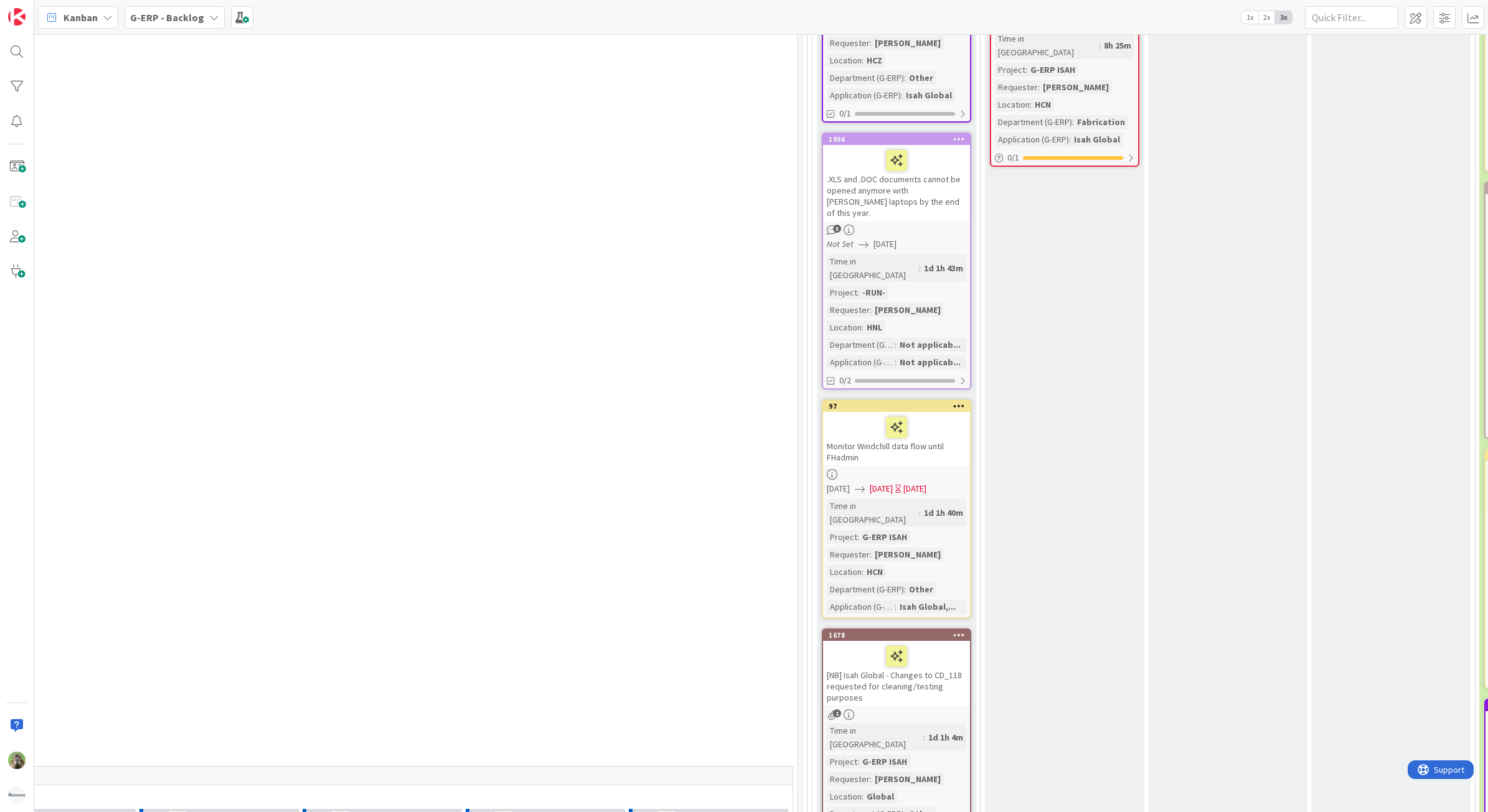
click at [954, 412] on div "Monitor Windchill data flow until FHadmin" at bounding box center [896, 439] width 147 height 54
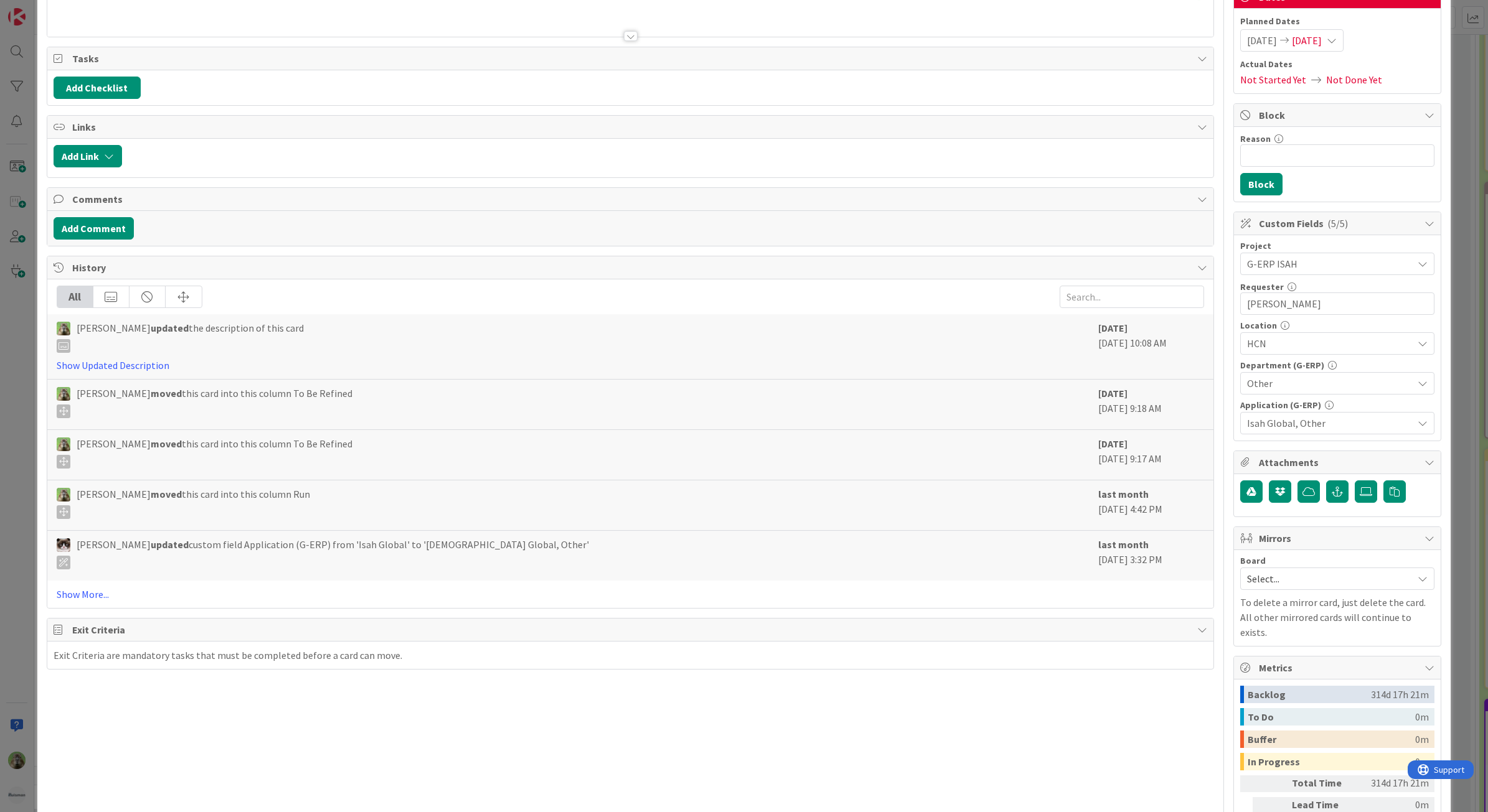
scroll to position [233, 0]
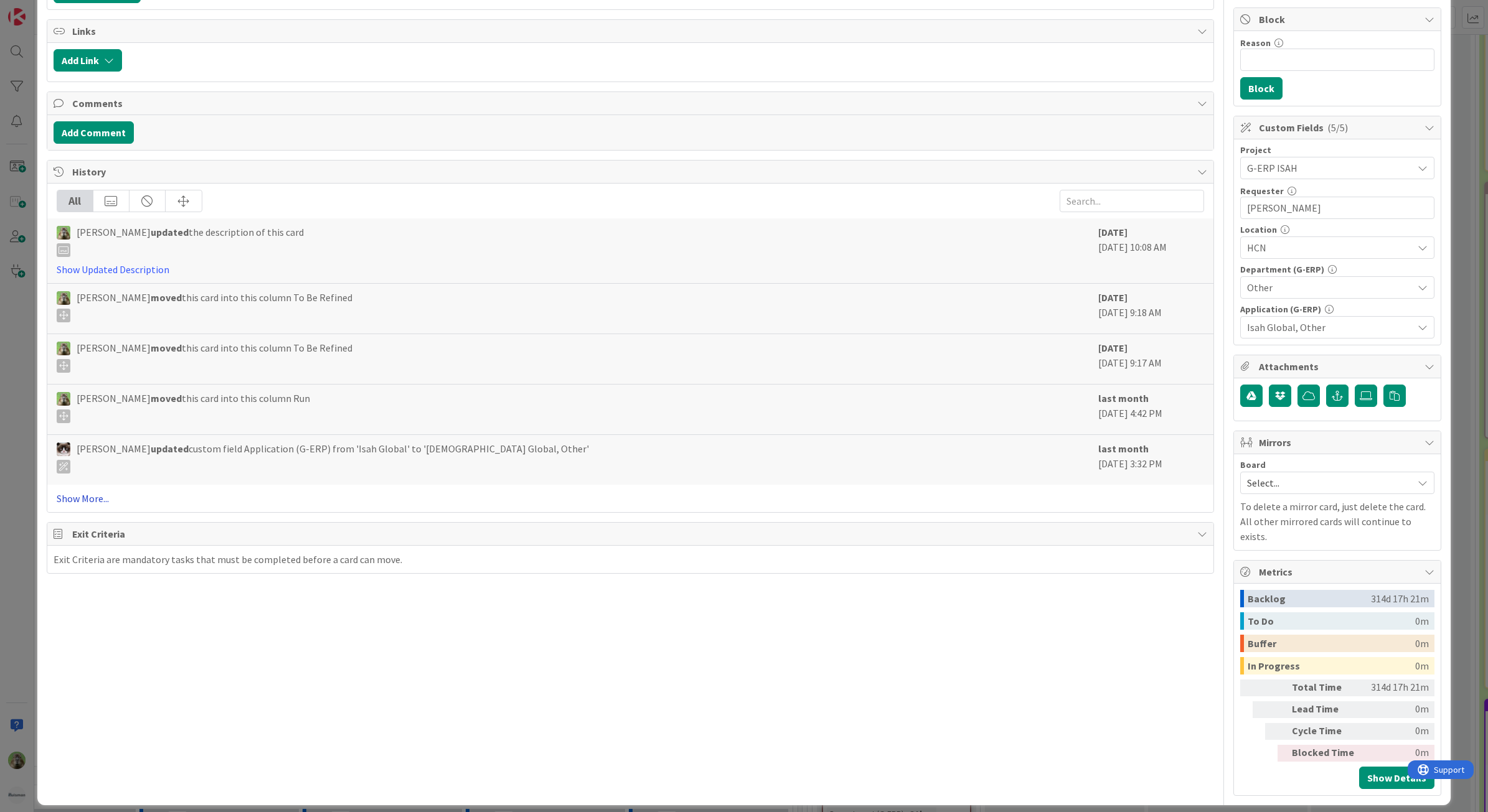
click at [81, 501] on link "Show More..." at bounding box center [631, 498] width 1148 height 15
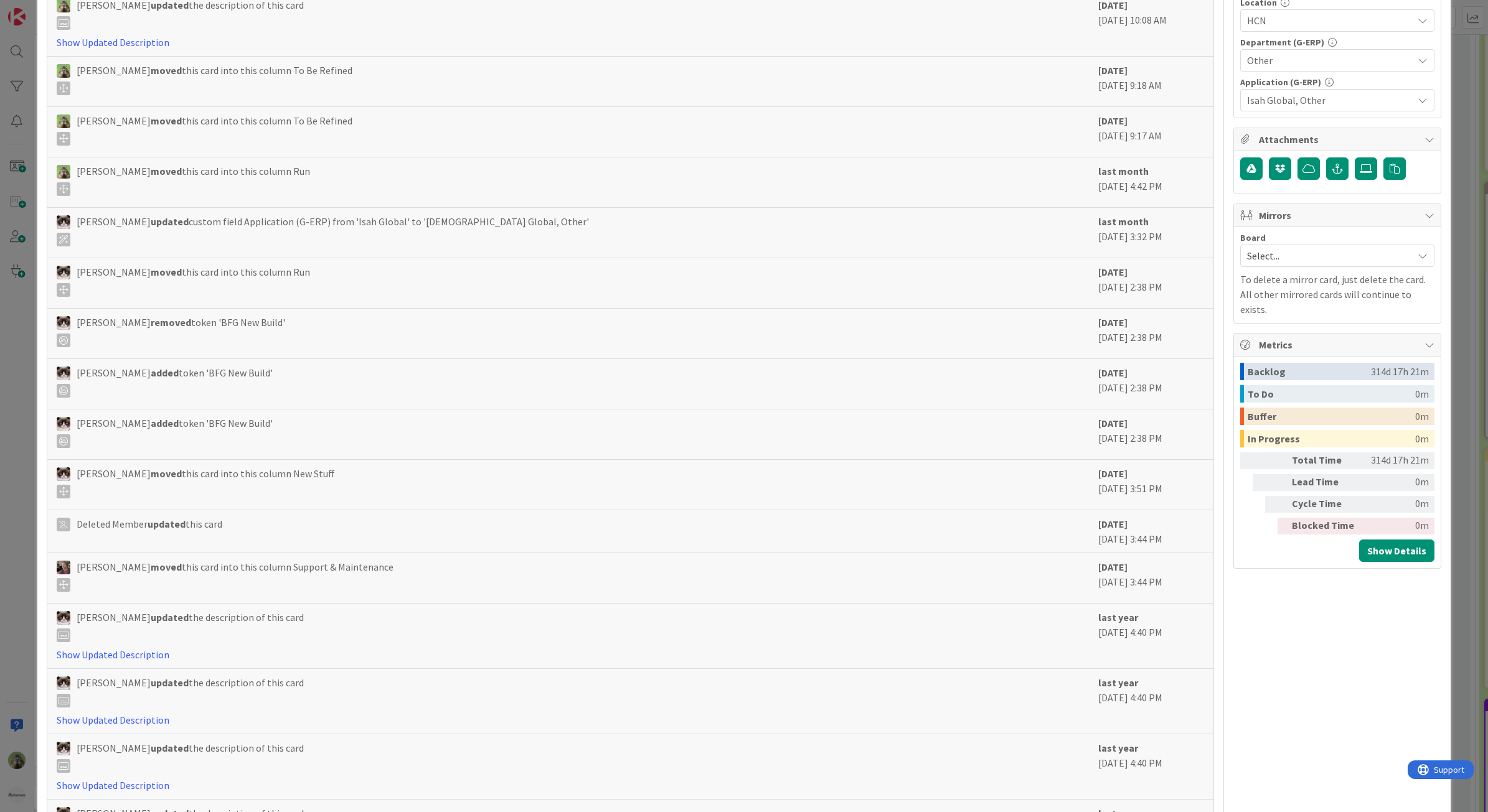
scroll to position [0, 0]
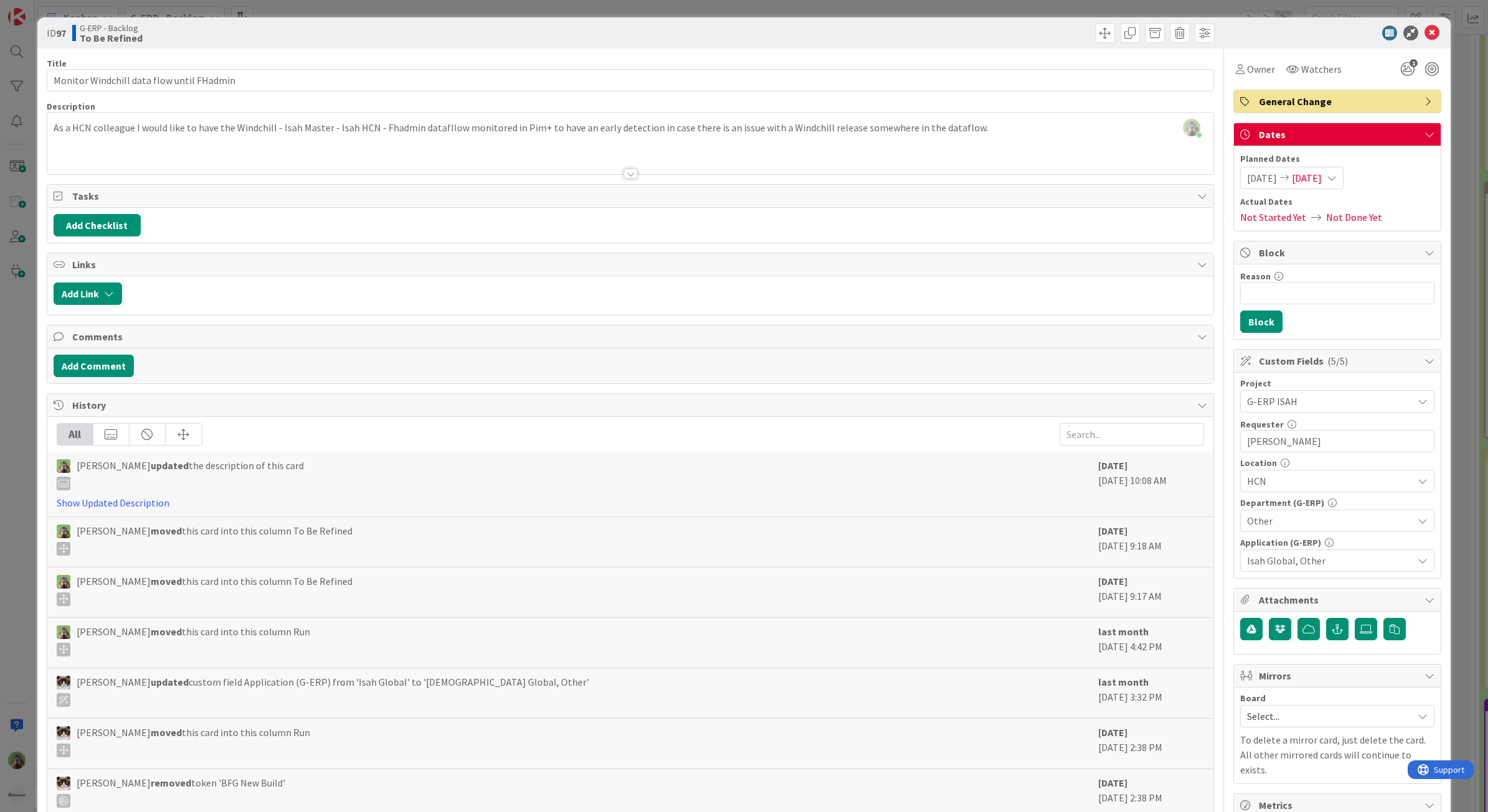
click at [28, 506] on div "ID 97 G-ERP - Backlog To Be Refined Title 41 / 128 Monitor Windchill data flow …" at bounding box center [744, 406] width 1488 height 812
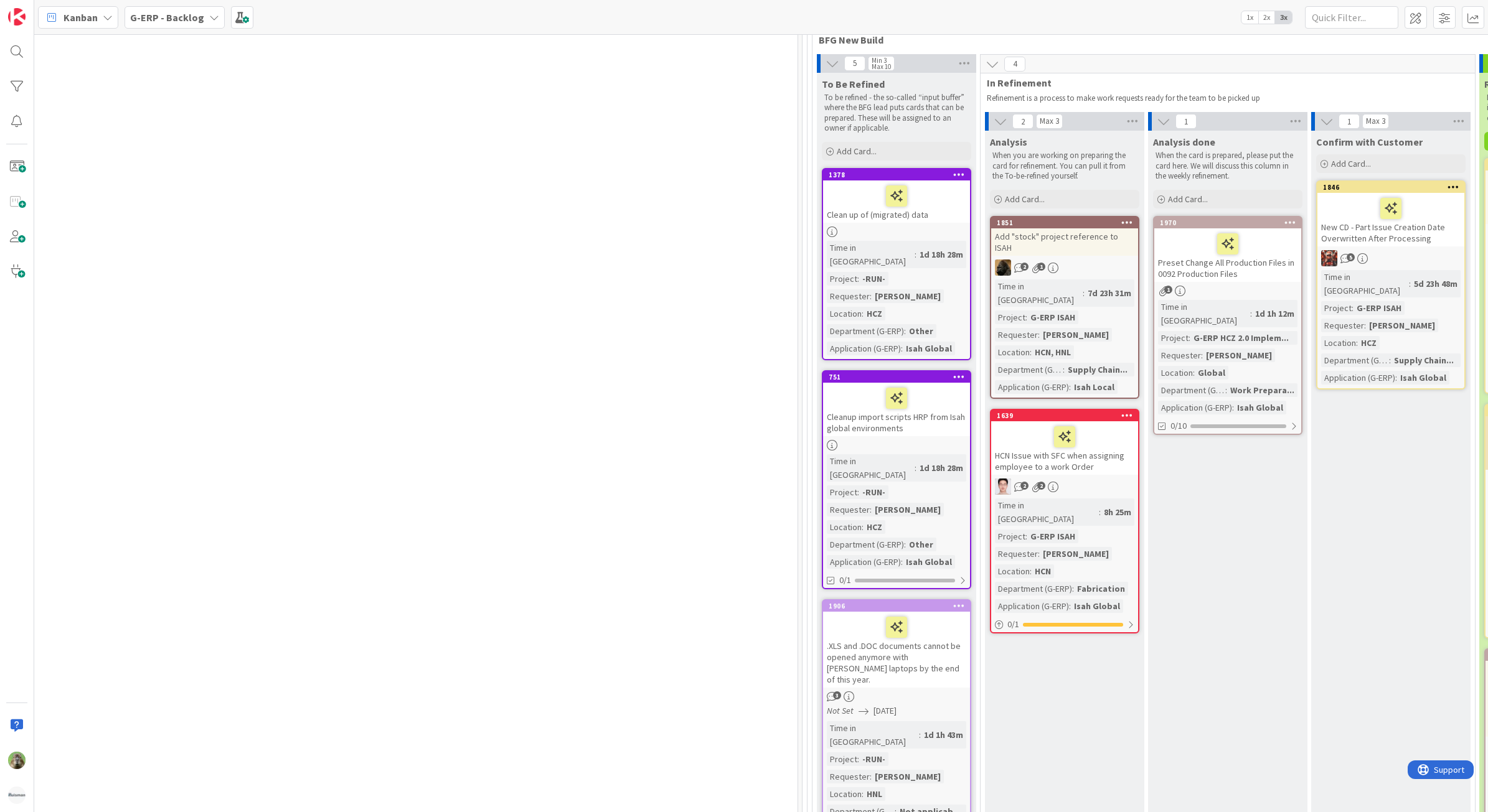
click at [1089, 436] on div "HCN Issue with SFC when assigning employee to a work Order" at bounding box center [1064, 449] width 147 height 54
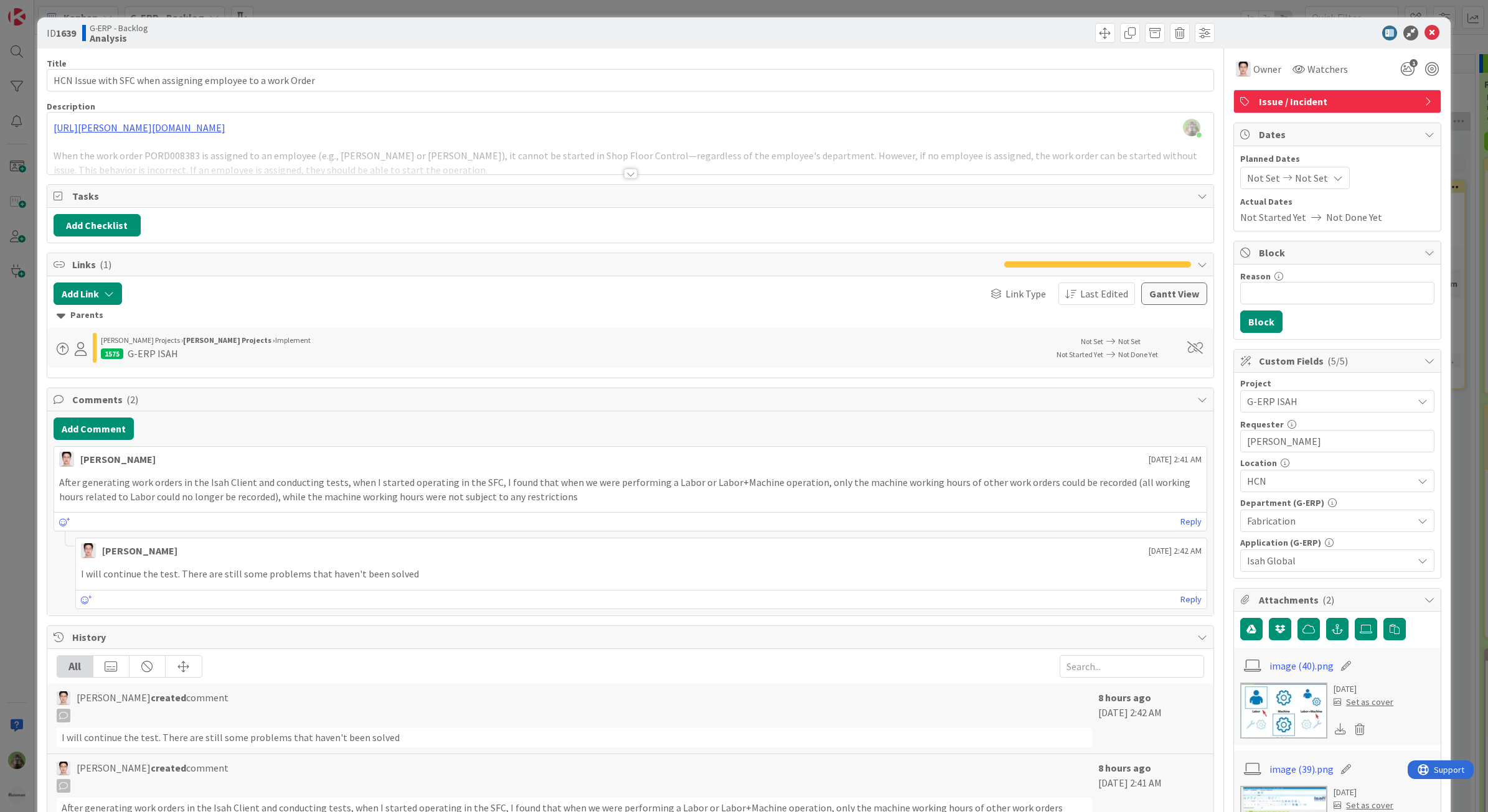
click at [18, 463] on div "ID 1639 G-ERP - Backlog Analysis Title 58 / 128 HCN Issue with SFC when assigni…" at bounding box center [744, 406] width 1488 height 812
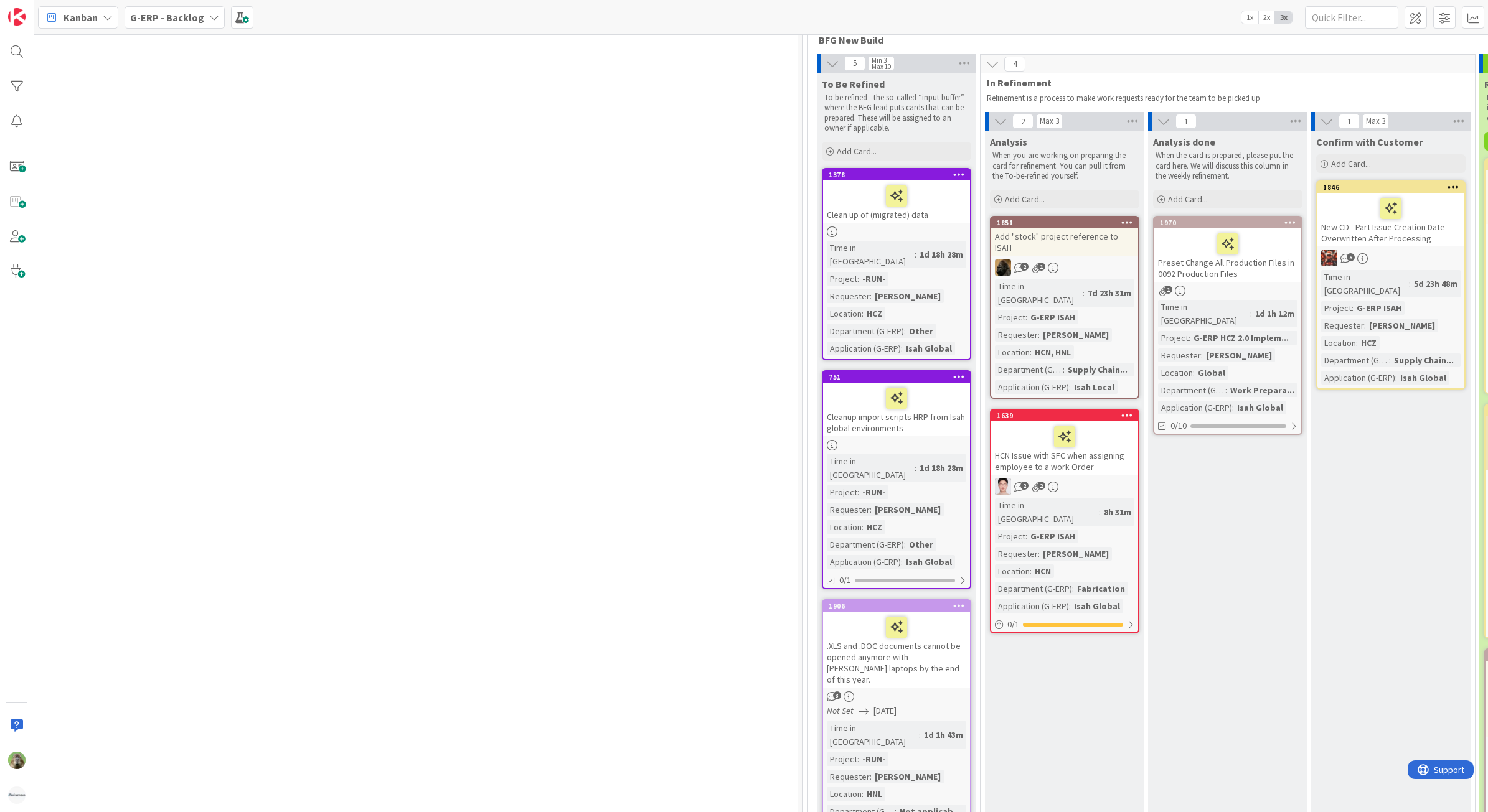
click at [942, 407] on div "Cleanup import scripts HRP from Isah global environments" at bounding box center [896, 410] width 147 height 54
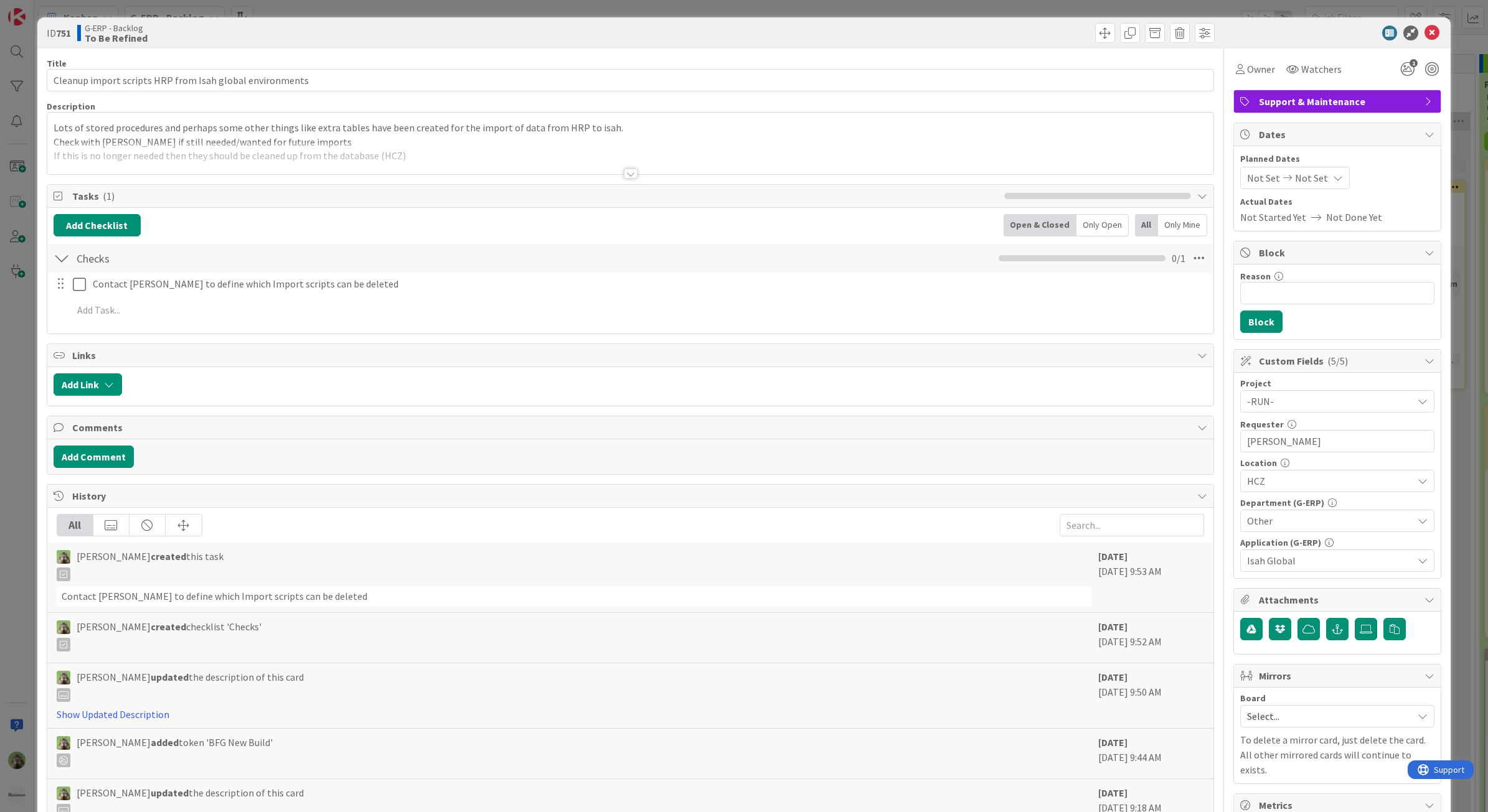
click at [305, 169] on div at bounding box center [631, 158] width 1166 height 32
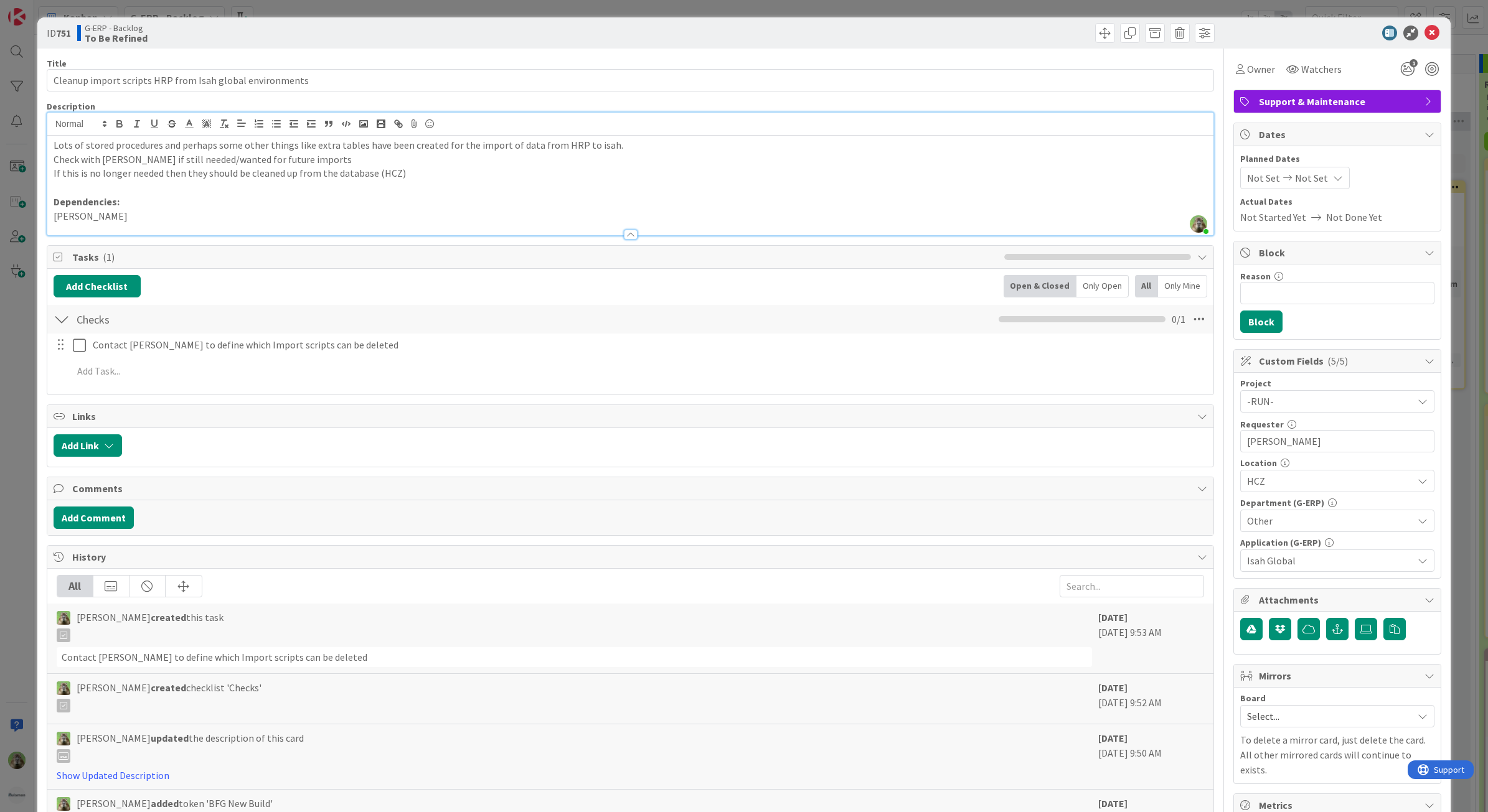
click at [28, 336] on div "ID 751 G-ERP - Backlog To Be Refined Title 56 / 128 Cleanup import scripts HRP …" at bounding box center [744, 406] width 1488 height 812
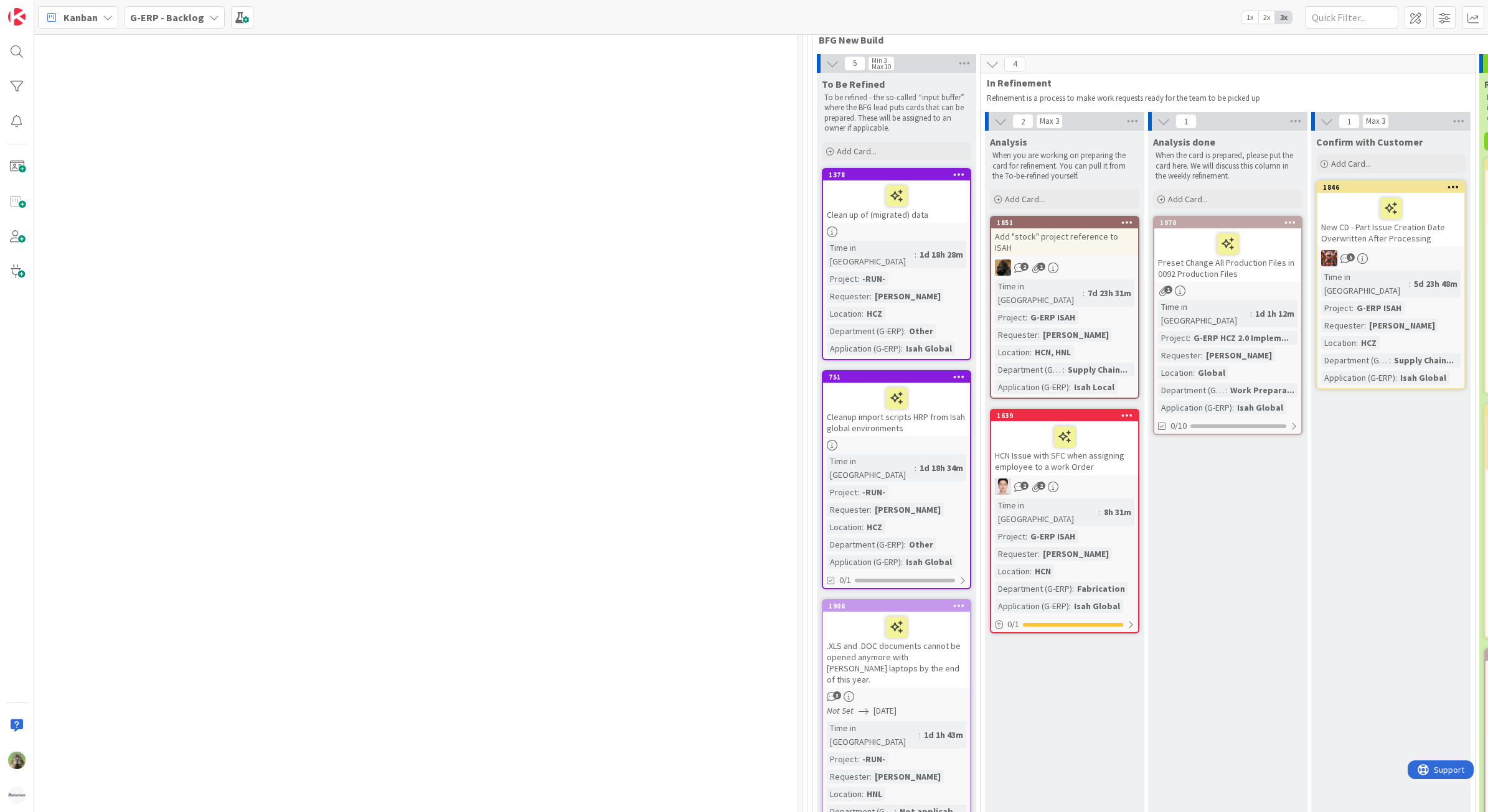
click at [962, 208] on div at bounding box center [896, 196] width 140 height 26
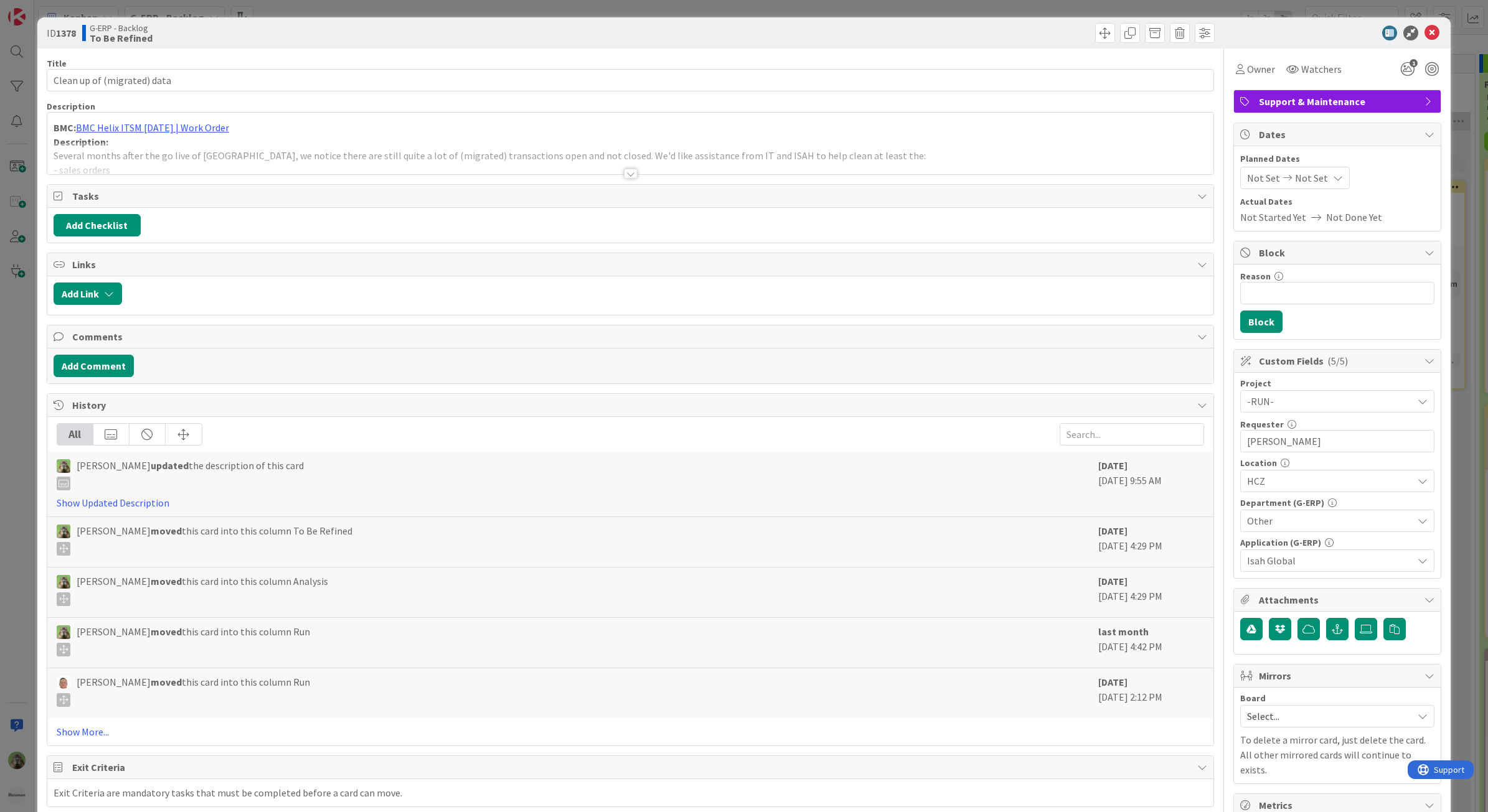
click at [476, 163] on div at bounding box center [631, 158] width 1166 height 32
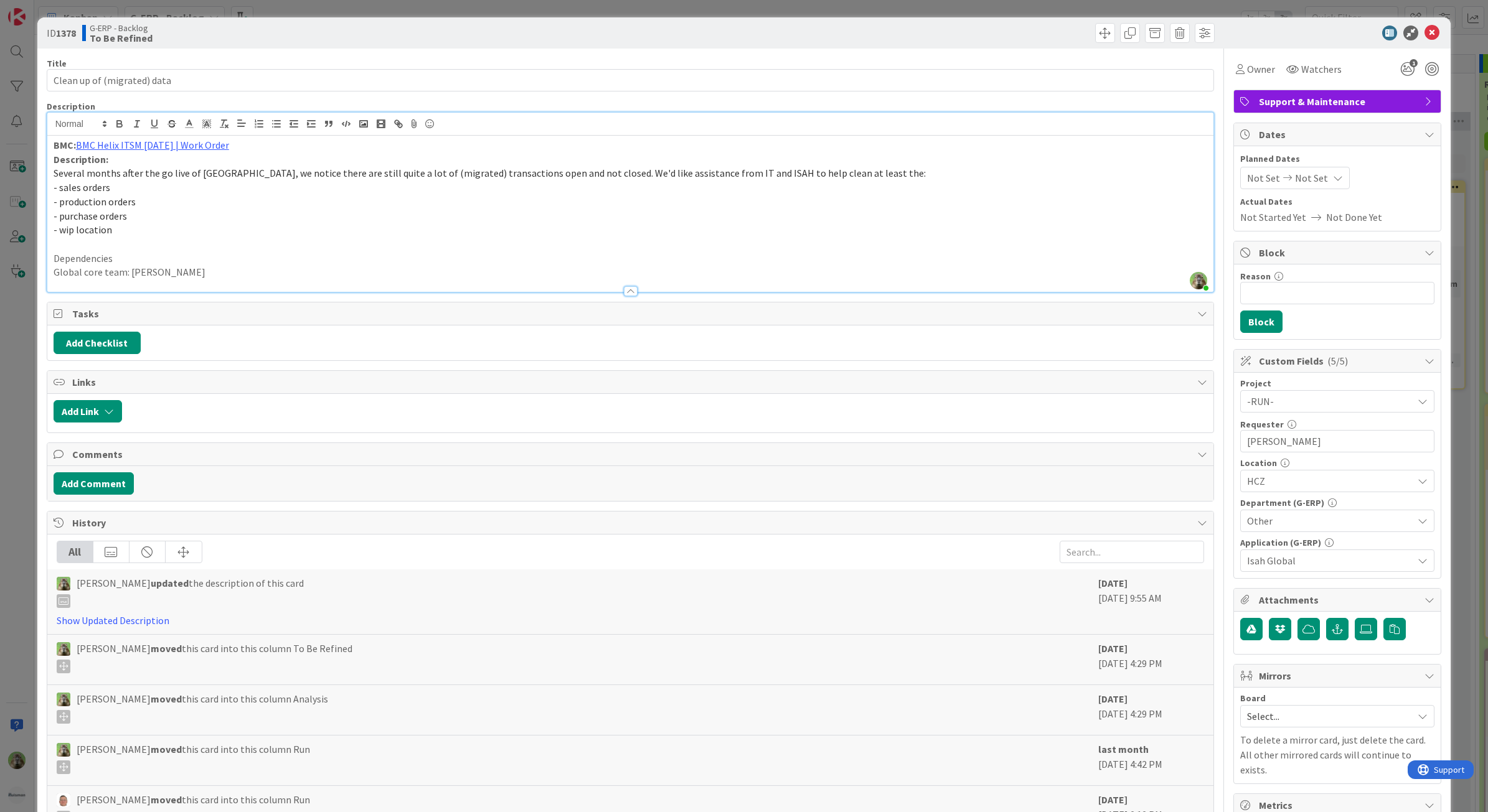
scroll to position [156, 602]
click at [311, 218] on p "- purchase orders" at bounding box center [631, 216] width 1154 height 14
click at [16, 371] on div "ID 1378 G-ERP - Backlog To Be Refined Title 27 / 128 Clean up of (migrated) dat…" at bounding box center [744, 406] width 1488 height 812
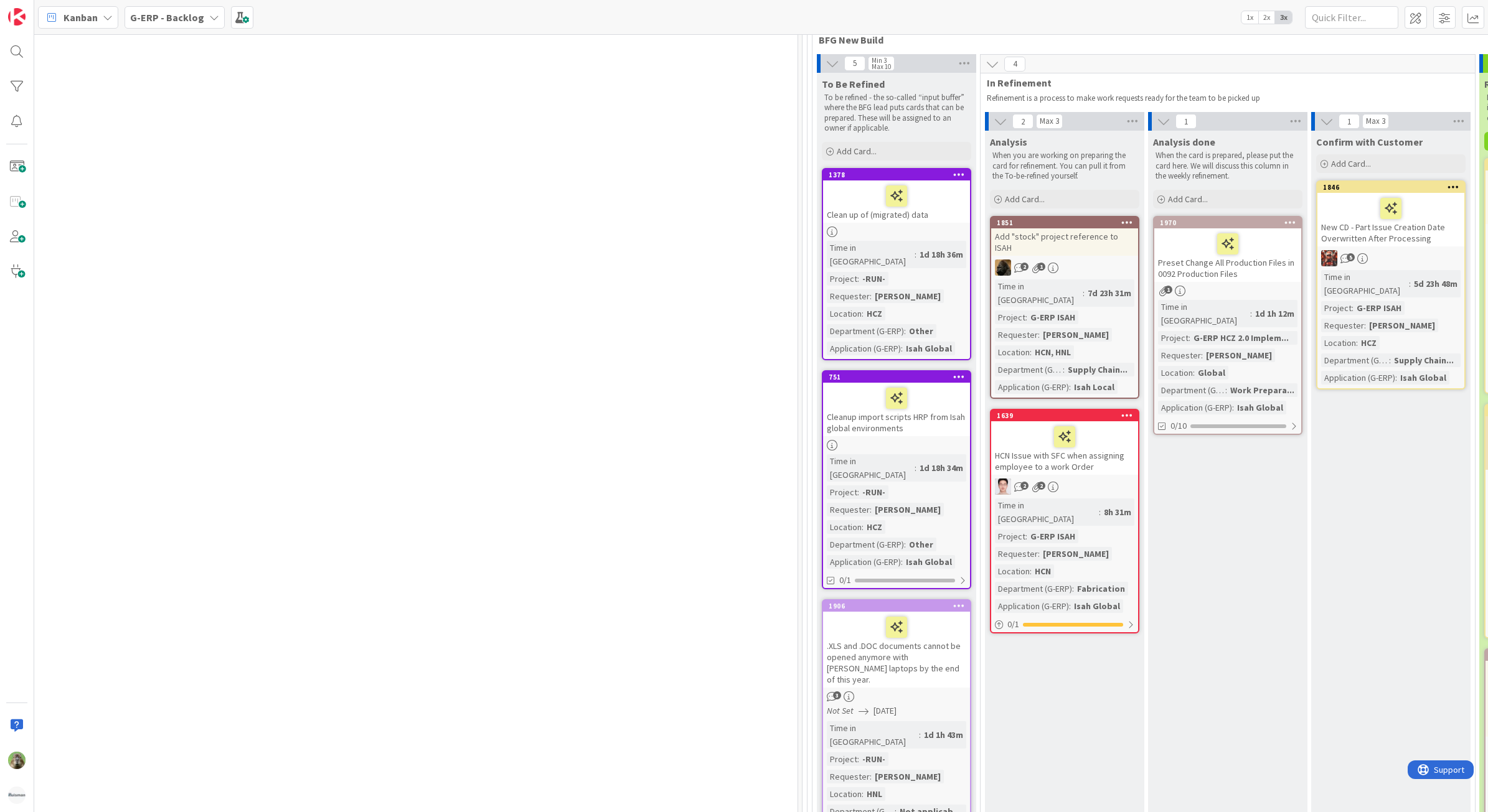
click at [904, 406] on div "Cleanup import scripts HRP from Isah global environments" at bounding box center [896, 410] width 147 height 54
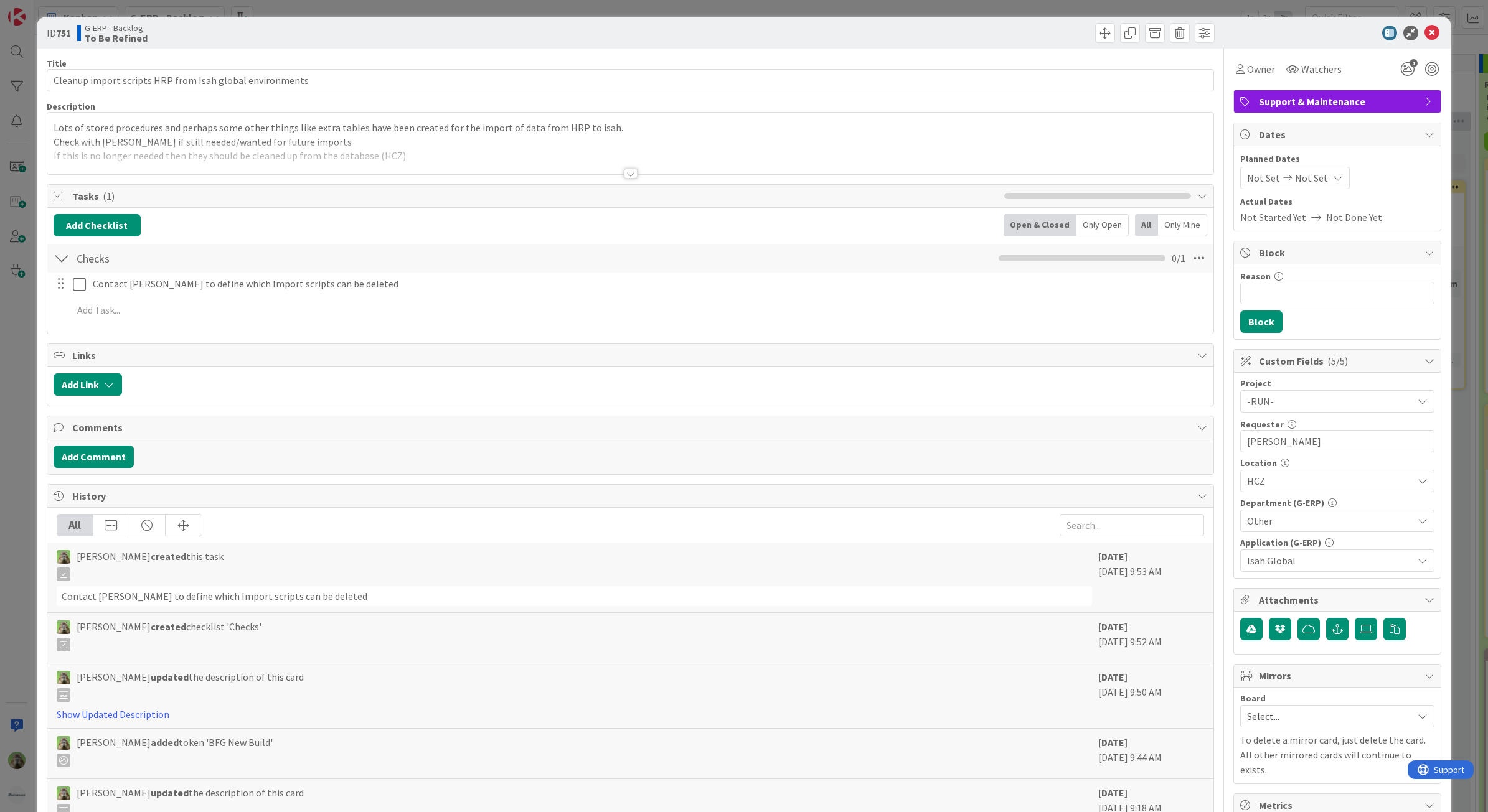
click at [1266, 69] on div "Owner Watchers" at bounding box center [1289, 69] width 112 height 23
click at [1253, 72] on span "Owner" at bounding box center [1261, 69] width 28 height 15
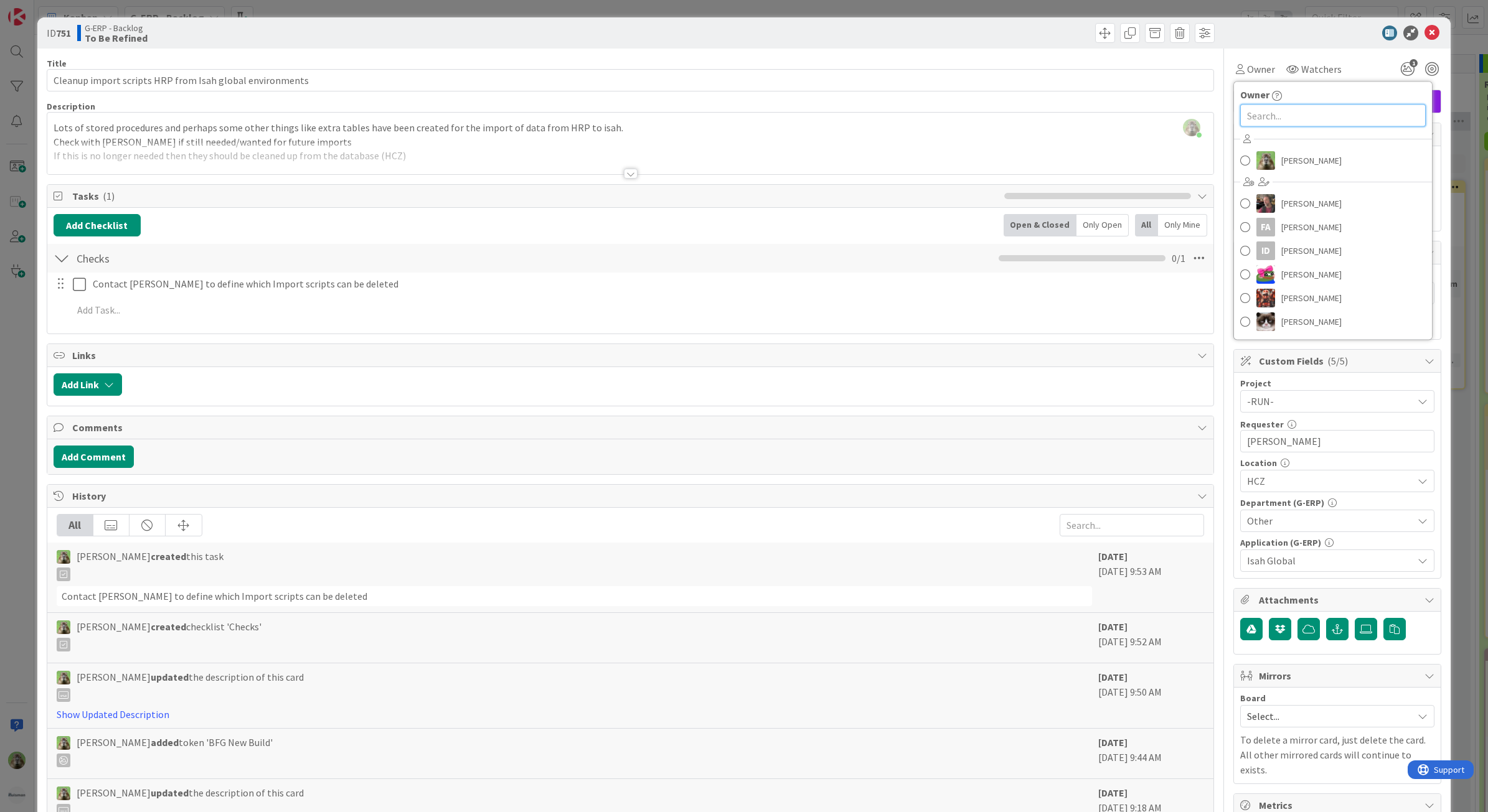
click at [1272, 113] on input "text" at bounding box center [1333, 116] width 186 height 23
type input "[PERSON_NAME]"
click at [1281, 168] on span "[PERSON_NAME]" at bounding box center [1311, 171] width 60 height 18
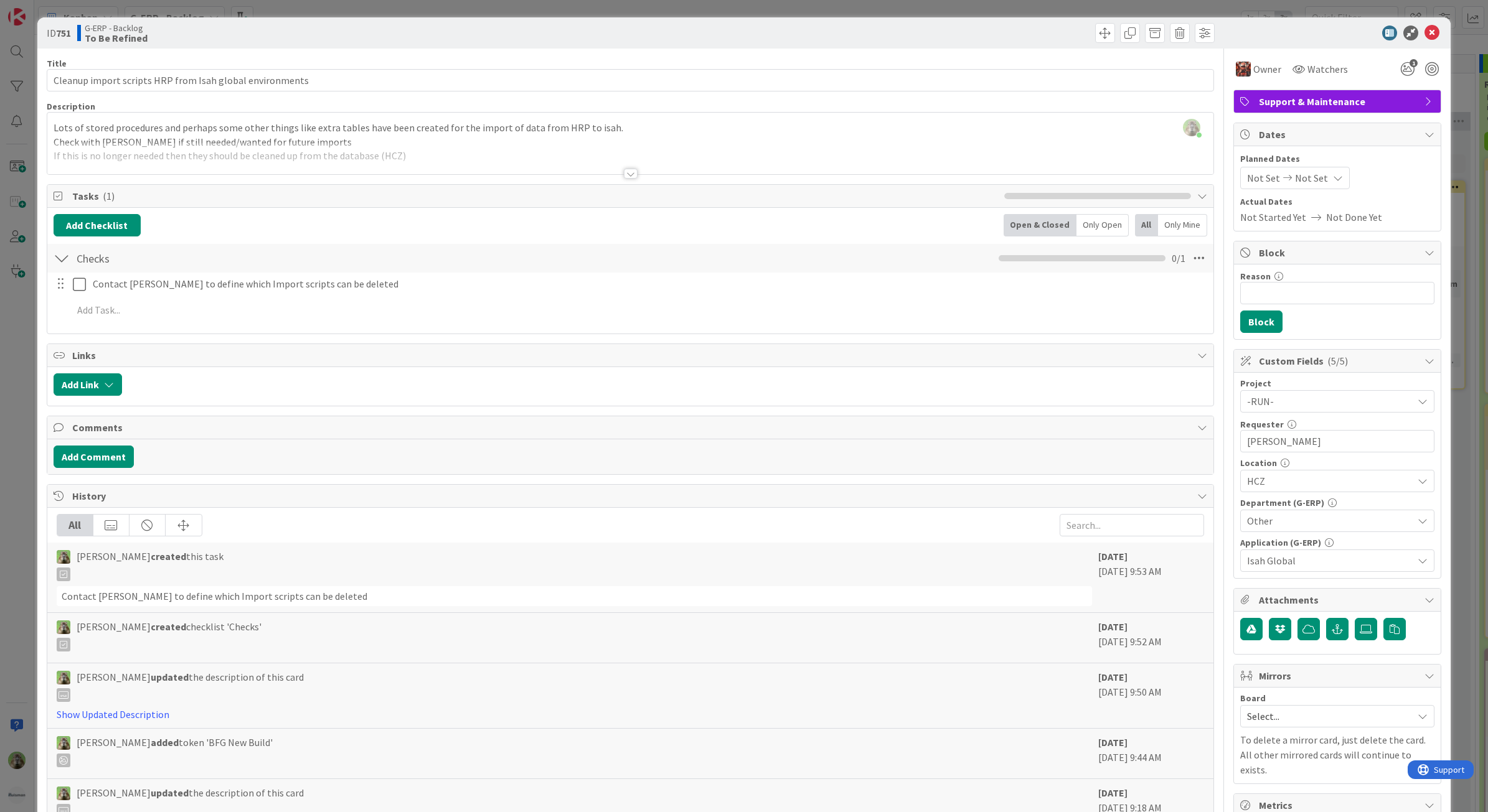
click at [13, 408] on div "ID 751 G-ERP - Backlog To Be Refined Title 56 / 128 Cleanup import scripts HRP …" at bounding box center [744, 406] width 1488 height 812
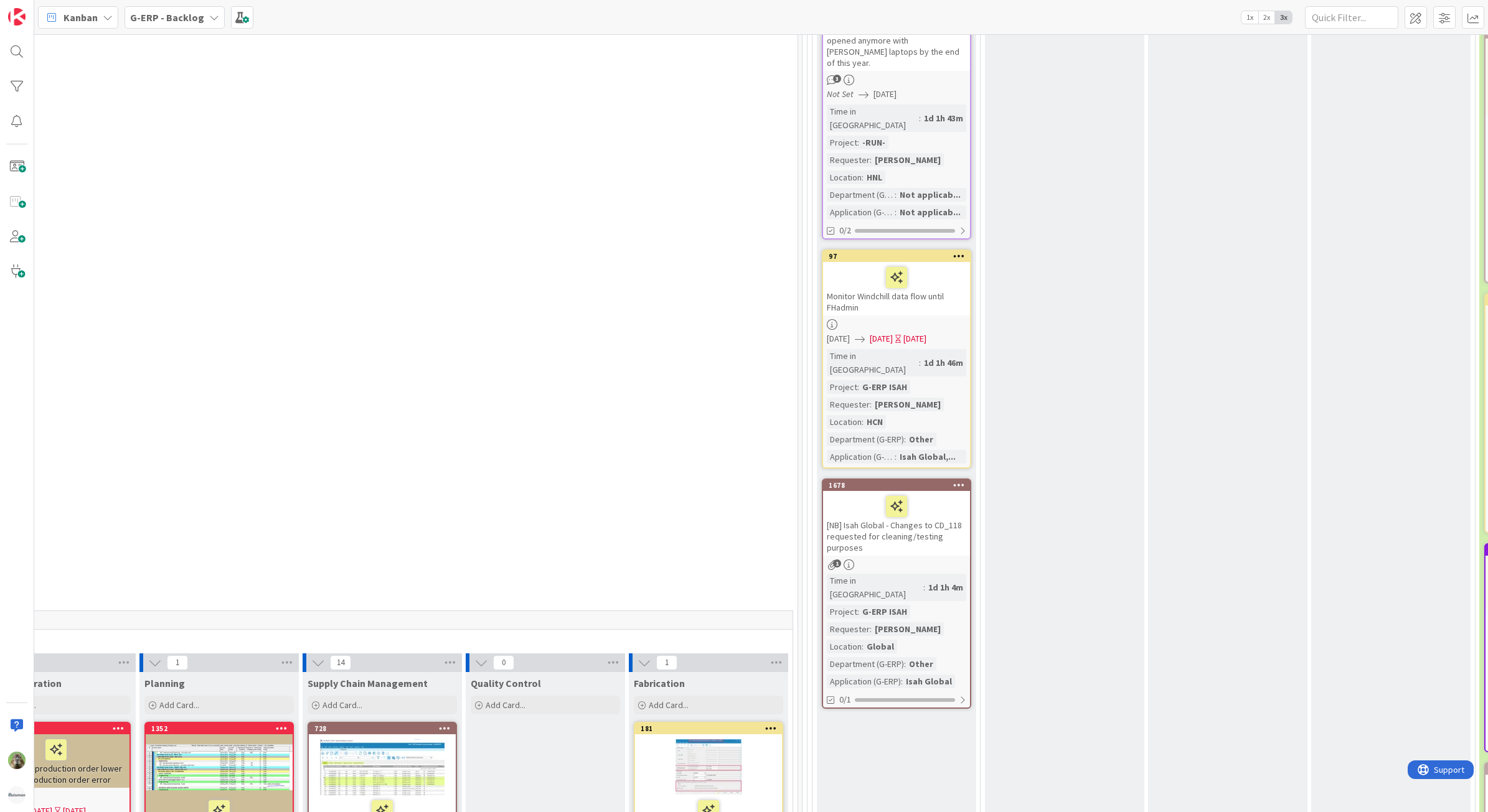
scroll to position [622, 602]
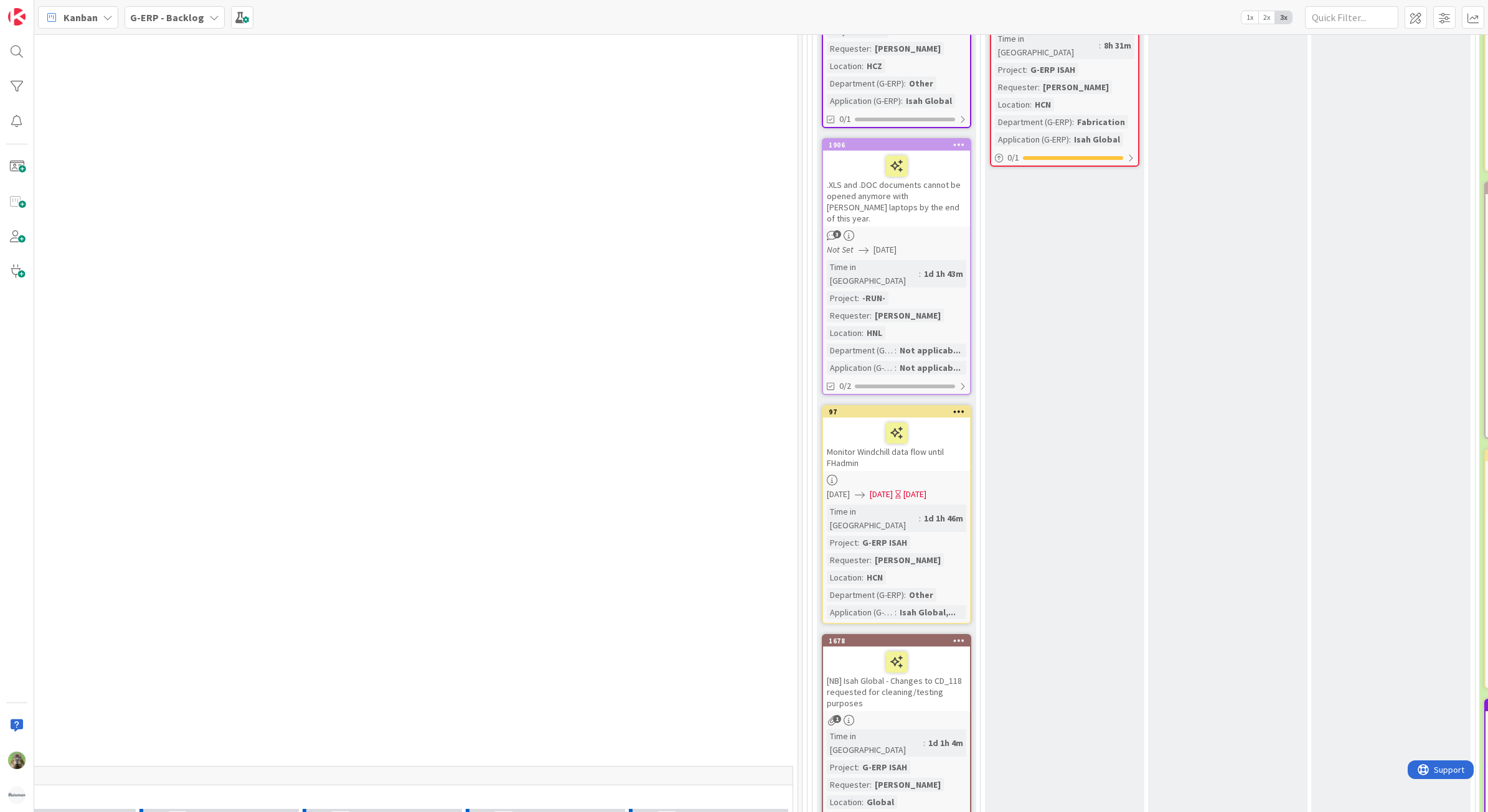
click at [920, 417] on div "Monitor Windchill data flow until FHadmin" at bounding box center [896, 444] width 147 height 54
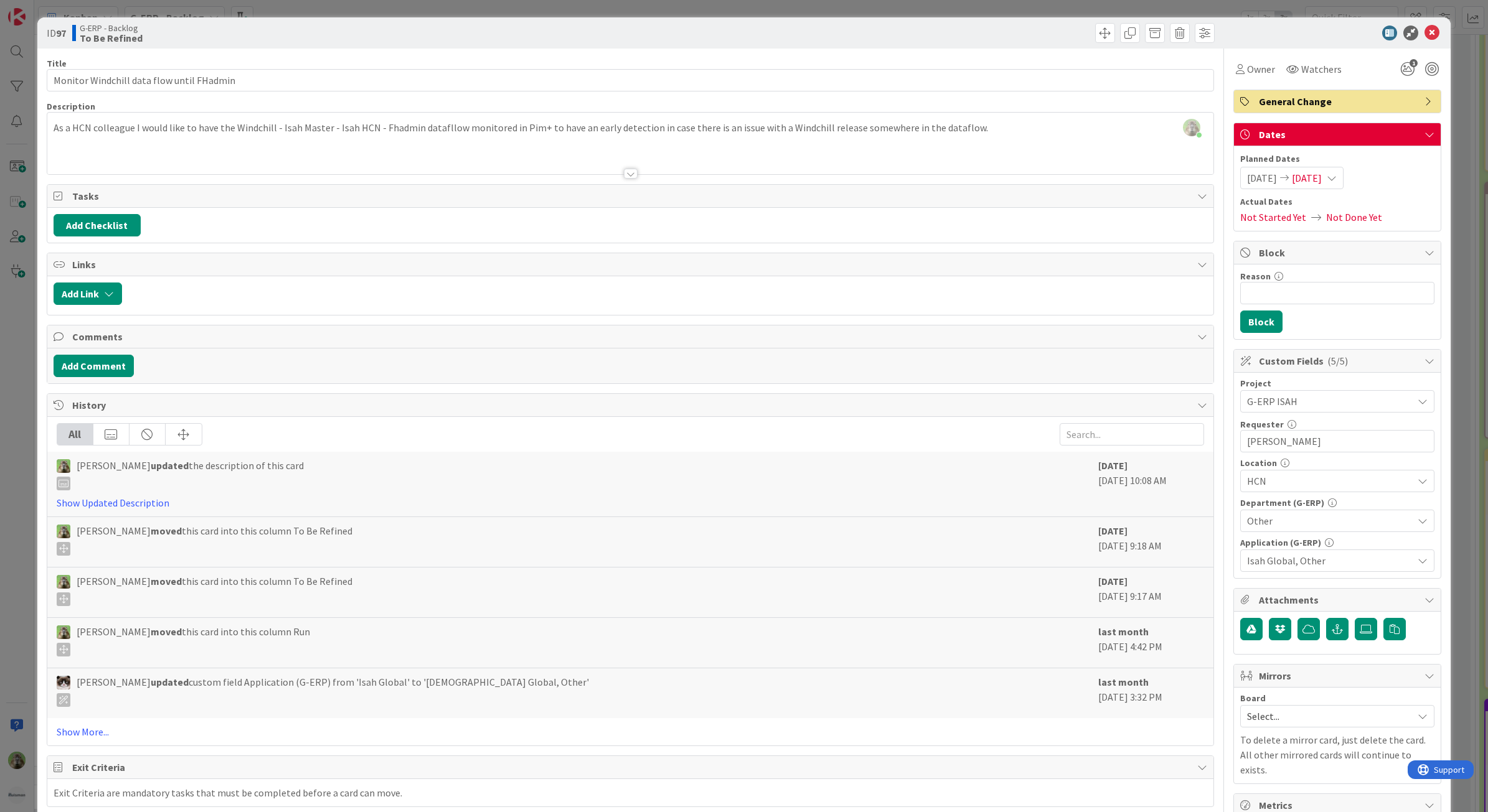
click at [14, 490] on div "ID 97 G-ERP - Backlog To Be Refined Title 41 / 128 Monitor Windchill data flow …" at bounding box center [744, 406] width 1488 height 812
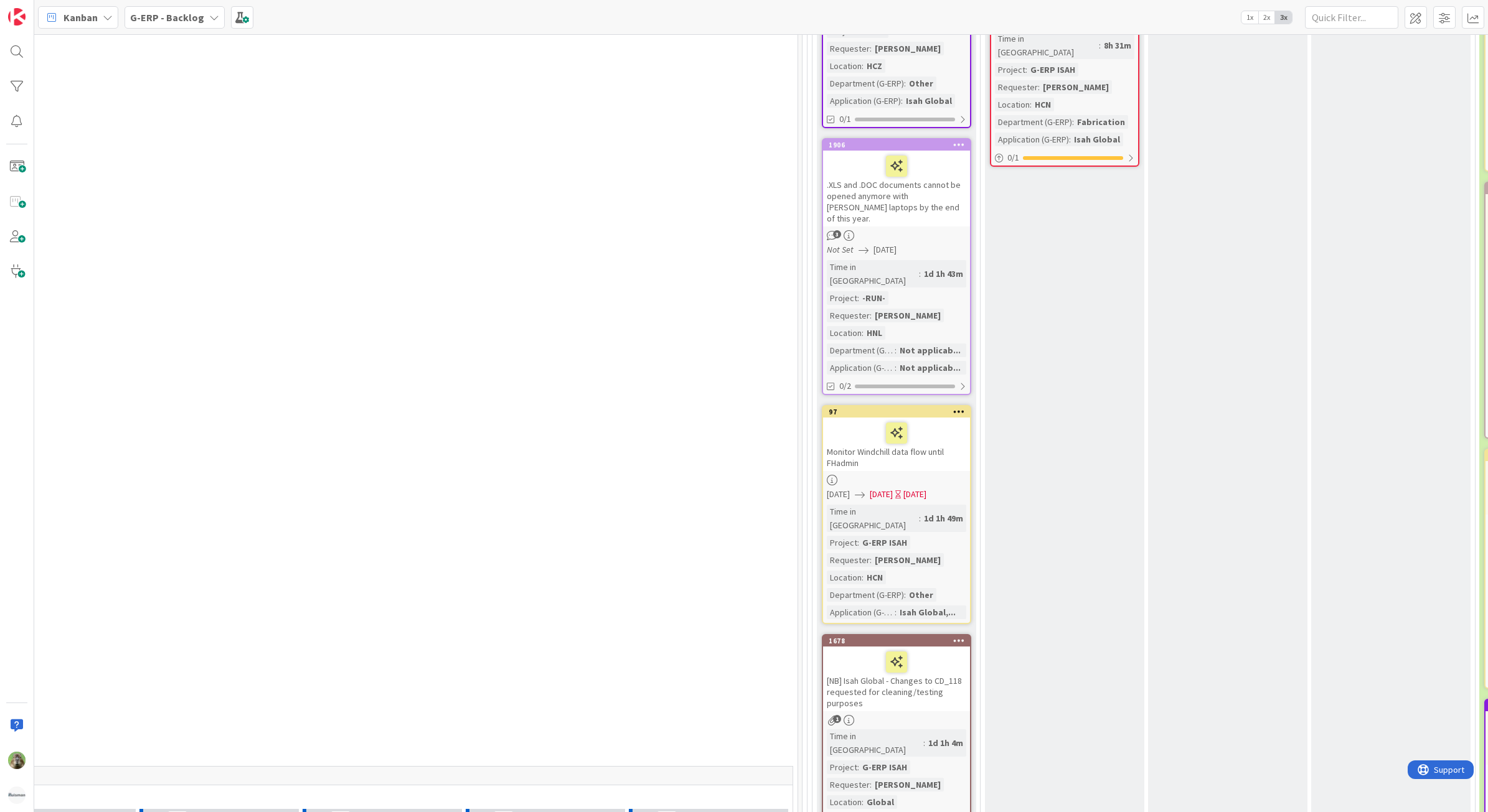
click at [964, 647] on div "[NB] Isah Global - Changes to CD_118 requested for cleaning/testing purposes" at bounding box center [896, 679] width 147 height 64
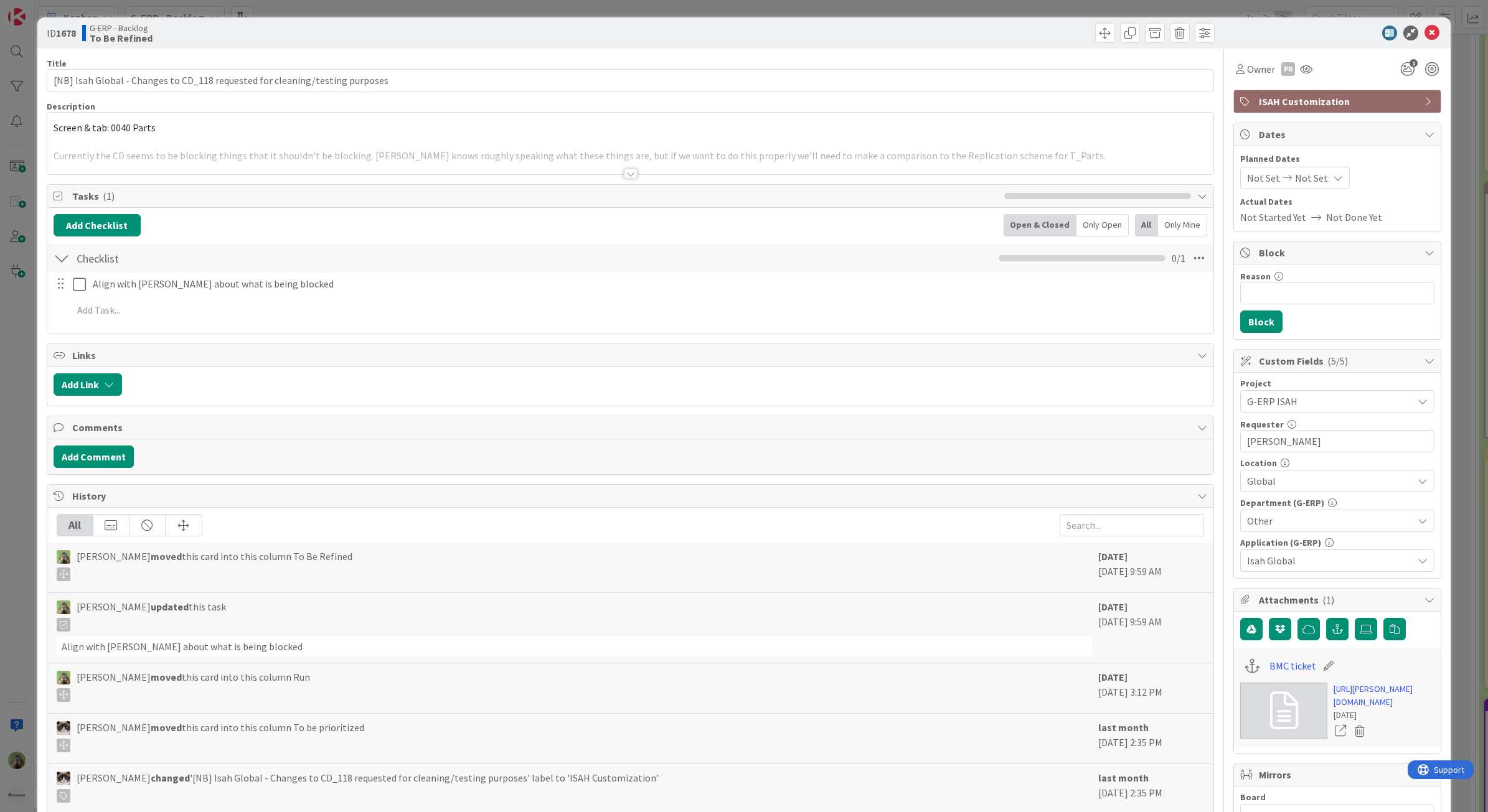
click at [436, 159] on div at bounding box center [631, 158] width 1166 height 32
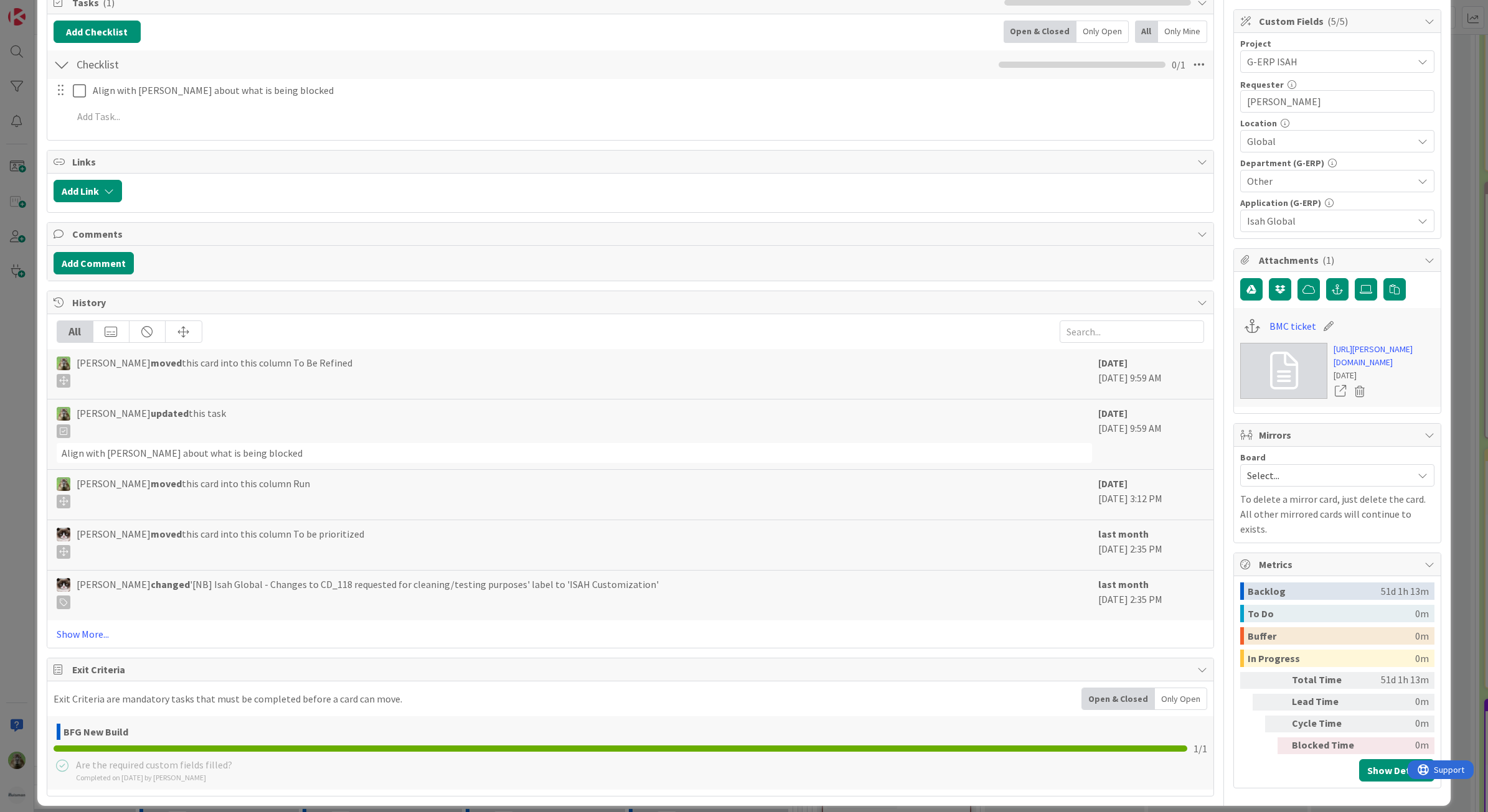
scroll to position [371, 0]
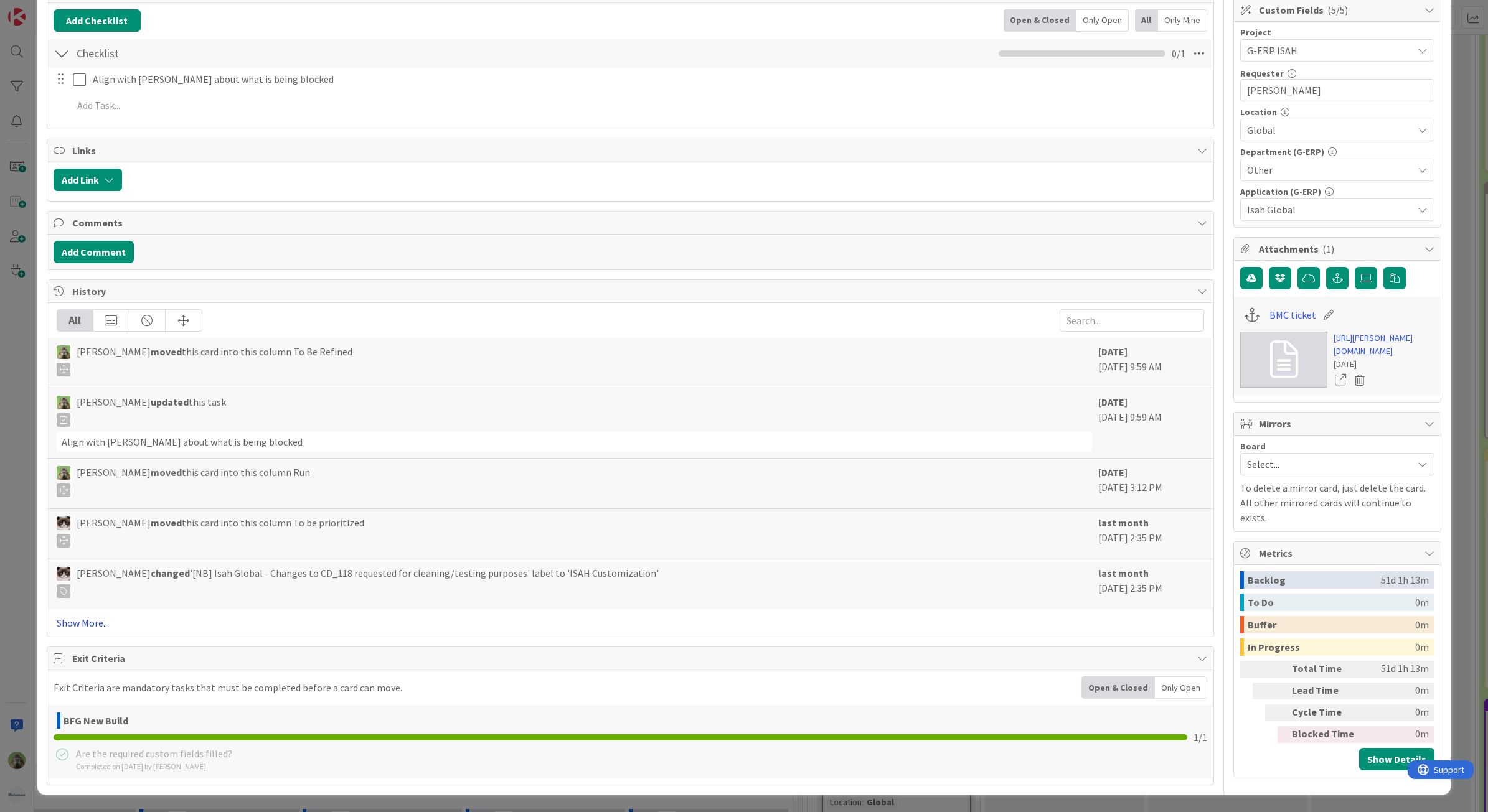
click at [91, 616] on link "Show More..." at bounding box center [631, 623] width 1148 height 15
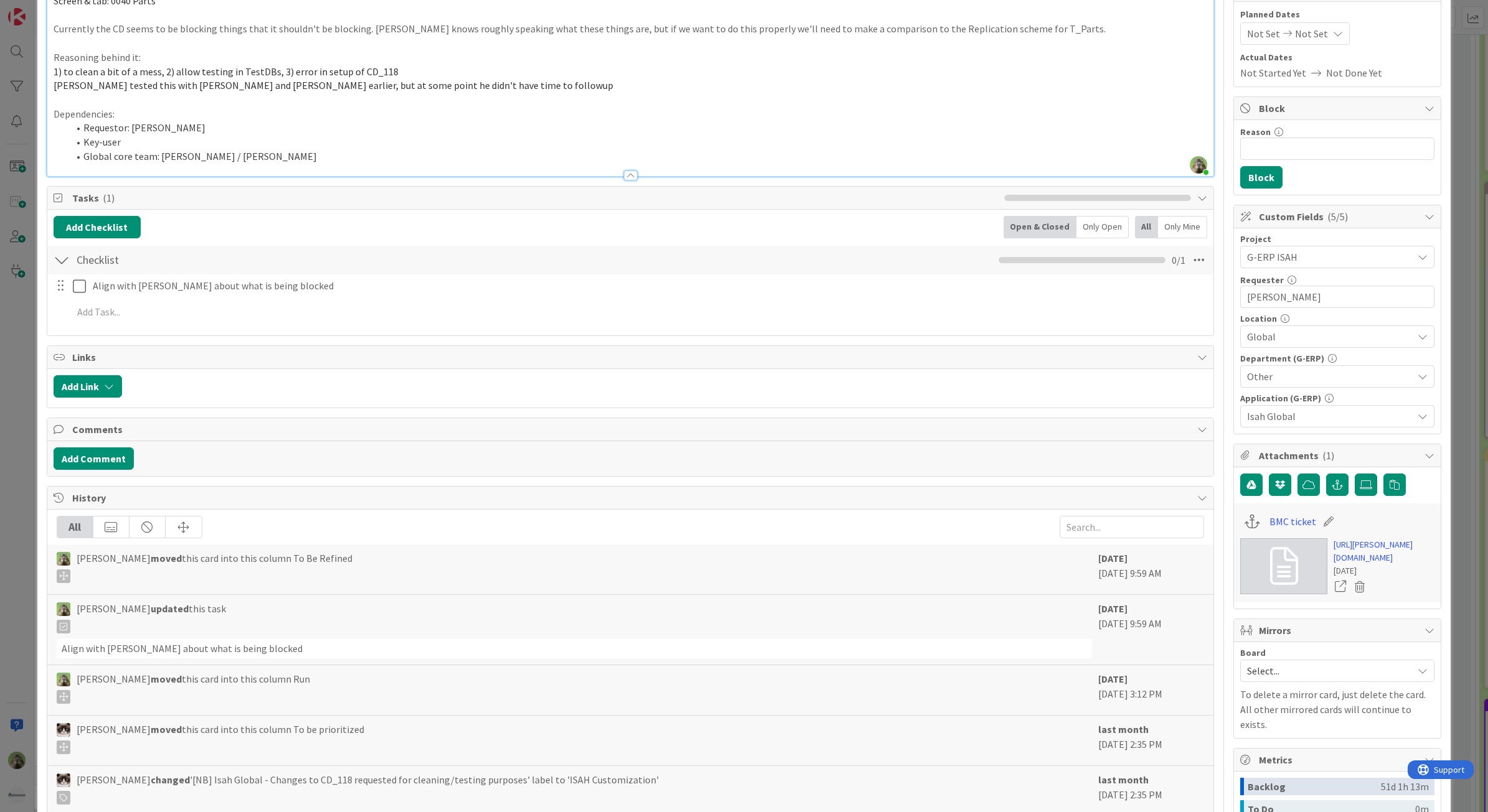
scroll to position [0, 0]
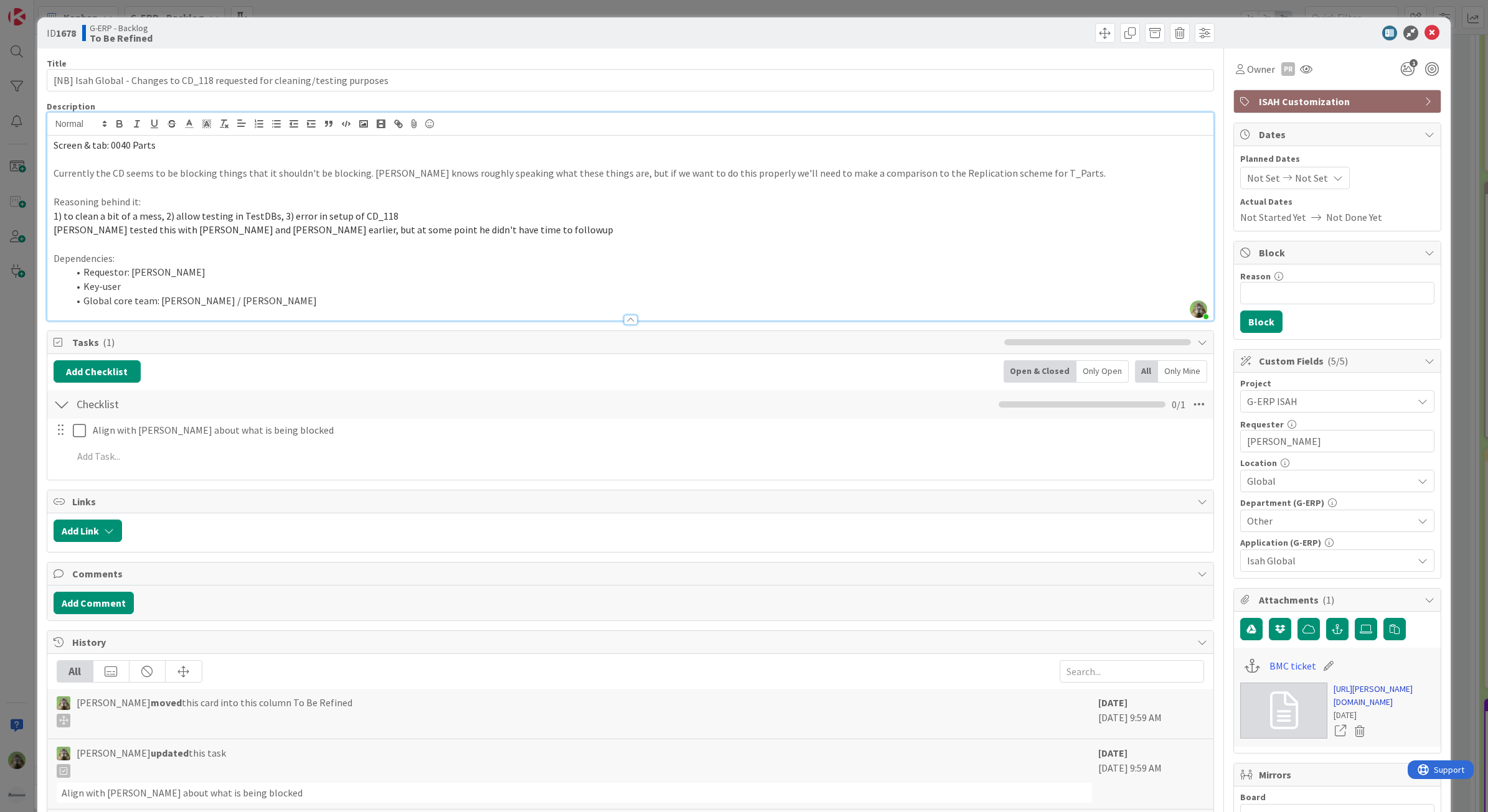
click at [1392, 709] on link "[URL][PERSON_NAME][DOMAIN_NAME]" at bounding box center [1384, 696] width 101 height 26
click at [0, 423] on html "Kanban G-ERP - Backlog 1x 2x 3x 8 INFO This column contains information cards t…" at bounding box center [744, 406] width 1488 height 812
click at [27, 433] on div "ID 1678 G-ERP - Backlog To Be Refined Title 76 / 128 [NB] Isah Global - Changes…" at bounding box center [744, 406] width 1488 height 812
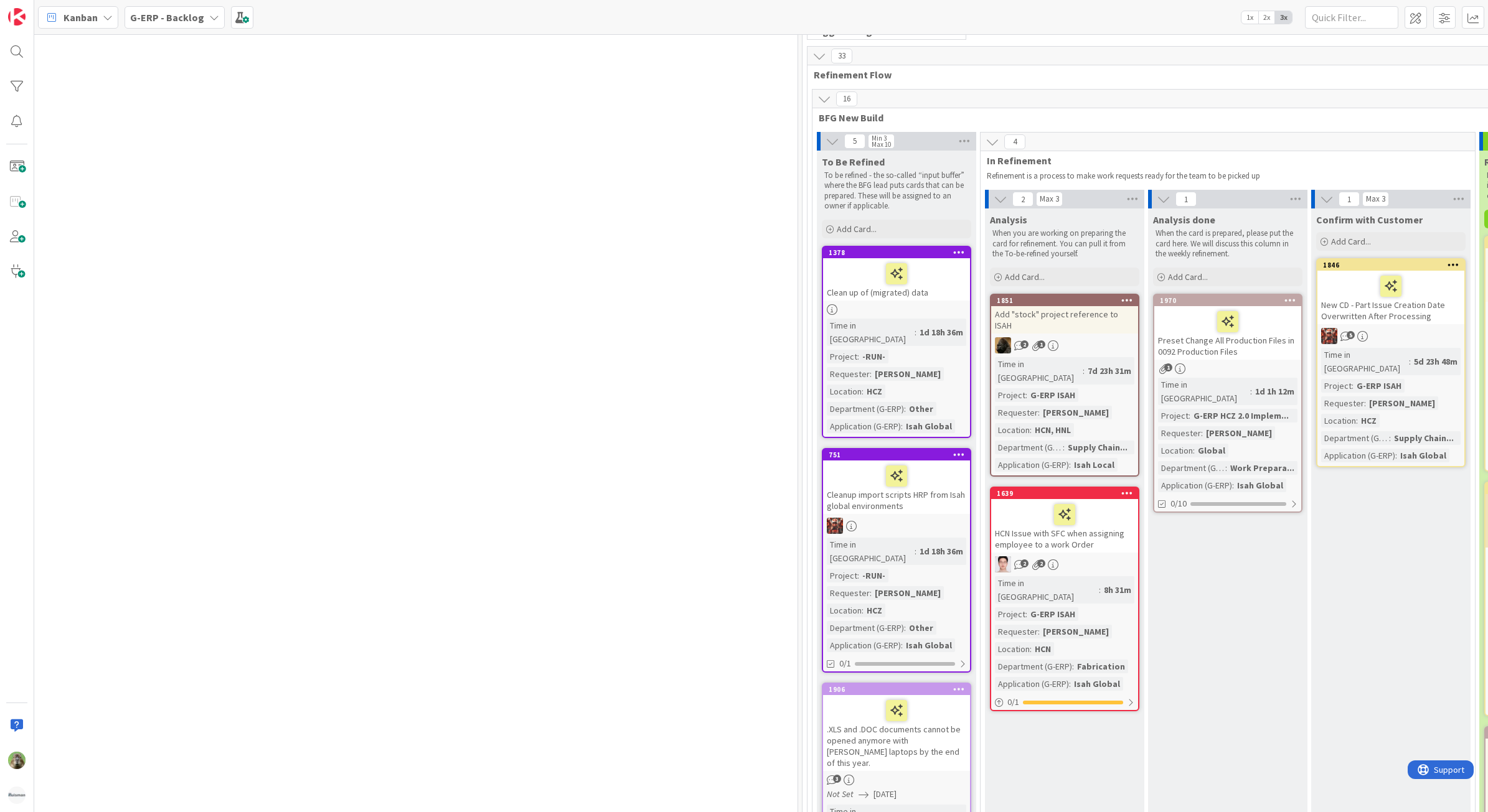
click at [915, 294] on div "Clean up of (migrated) data" at bounding box center [896, 280] width 147 height 43
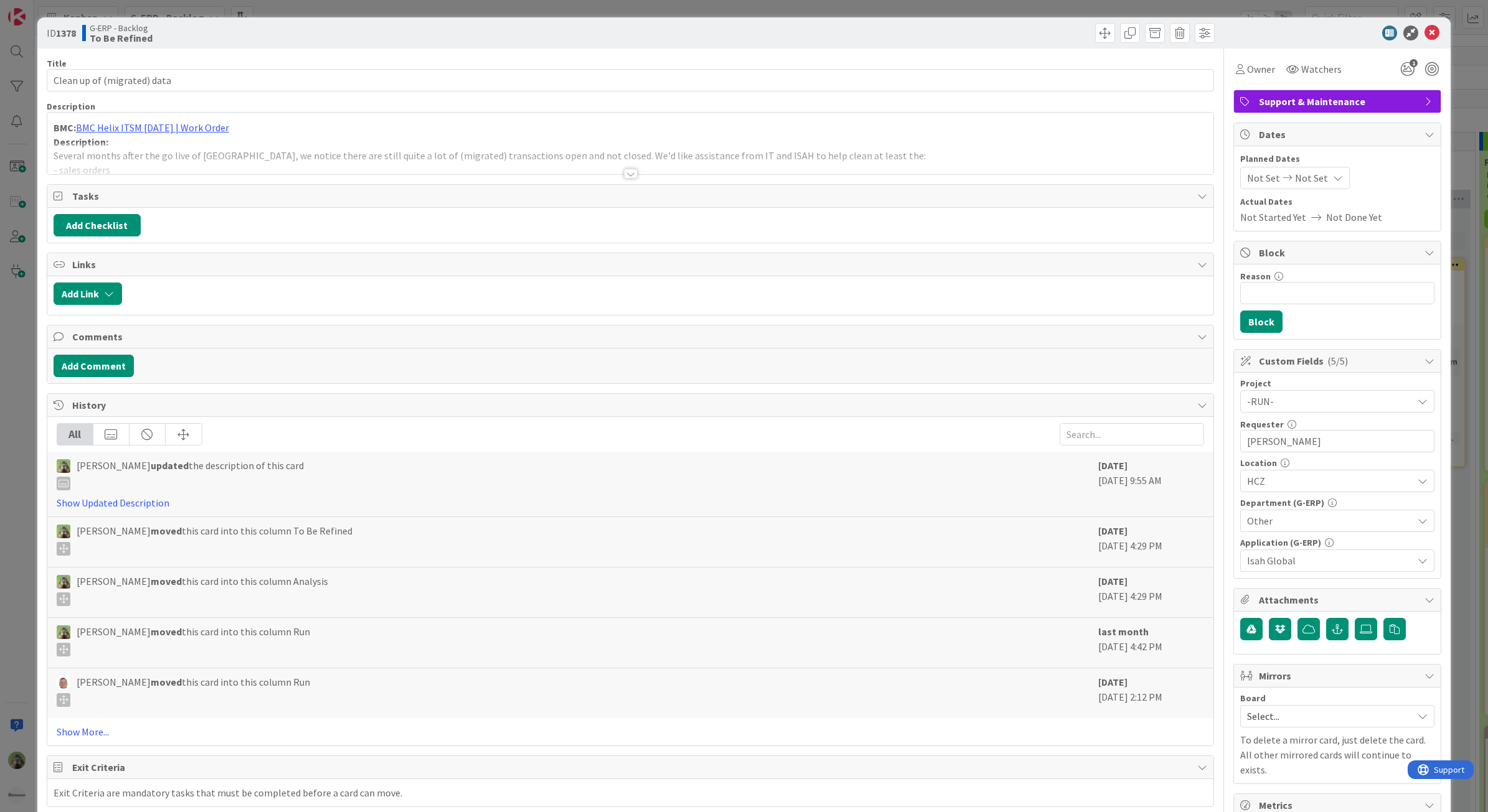
click at [704, 167] on div at bounding box center [631, 158] width 1166 height 32
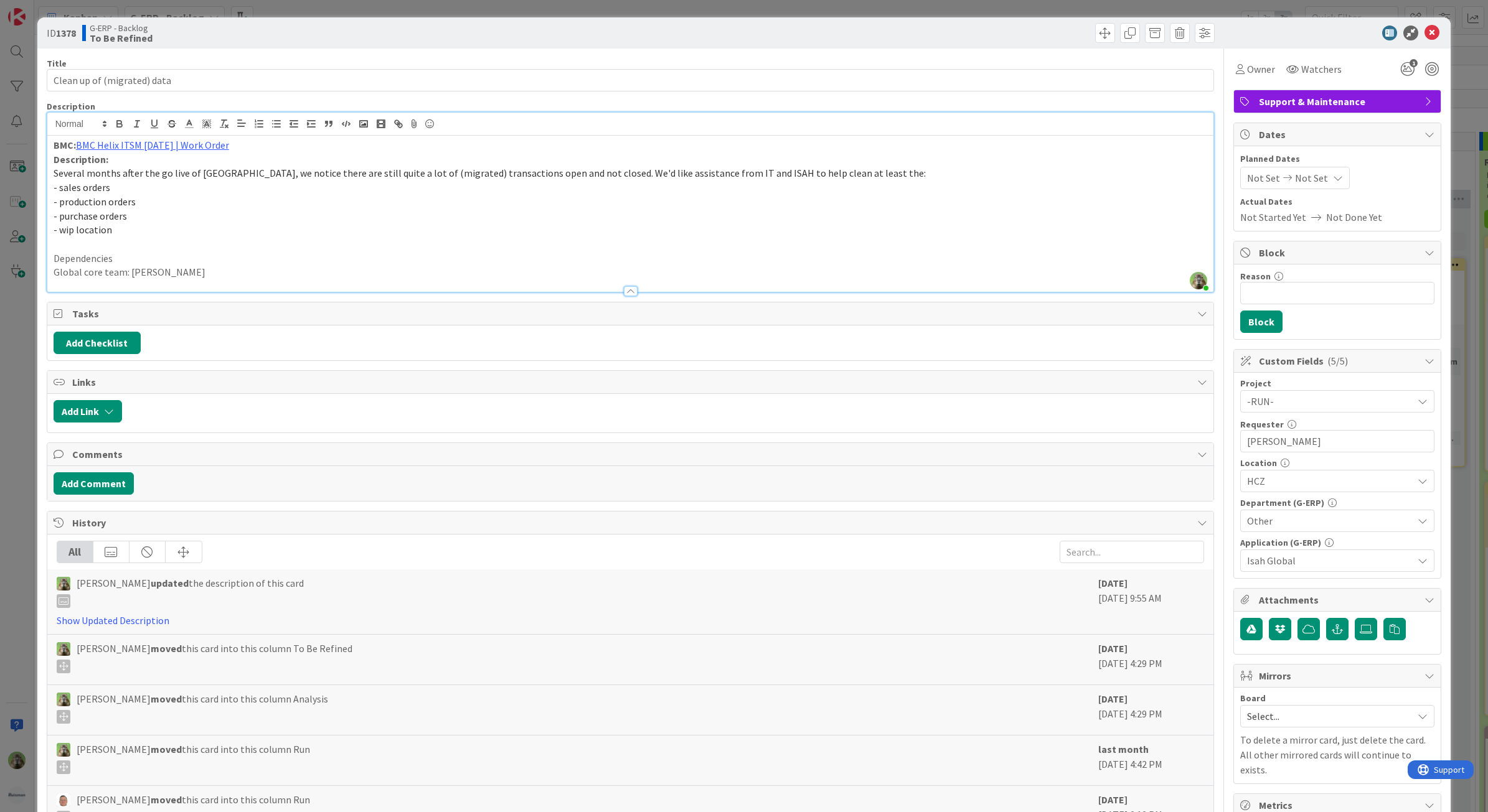
click at [28, 409] on div "ID 1378 G-ERP - Backlog To Be Refined Title 27 / 128 Clean up of (migrated) dat…" at bounding box center [744, 406] width 1488 height 812
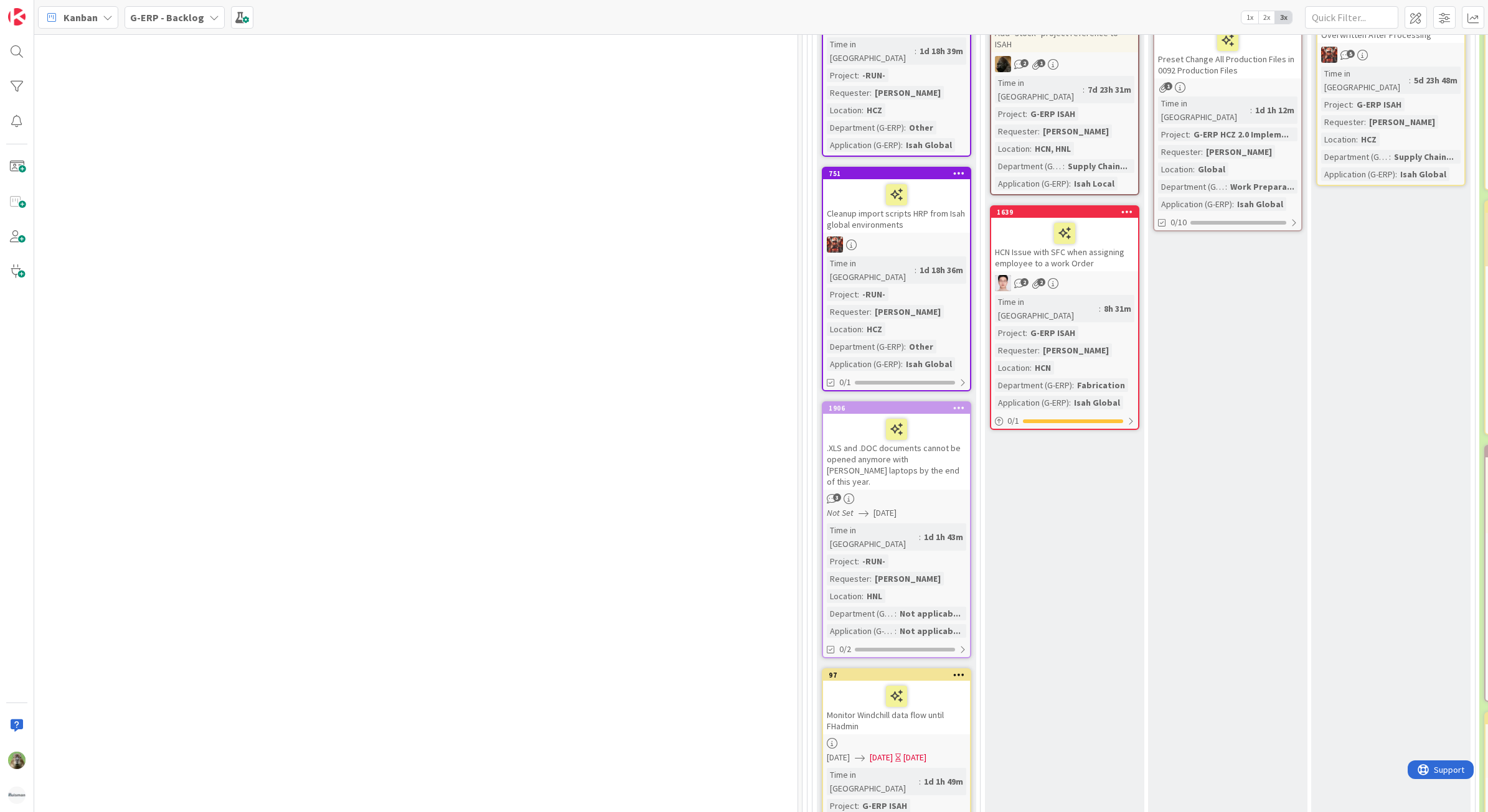
scroll to position [389, 602]
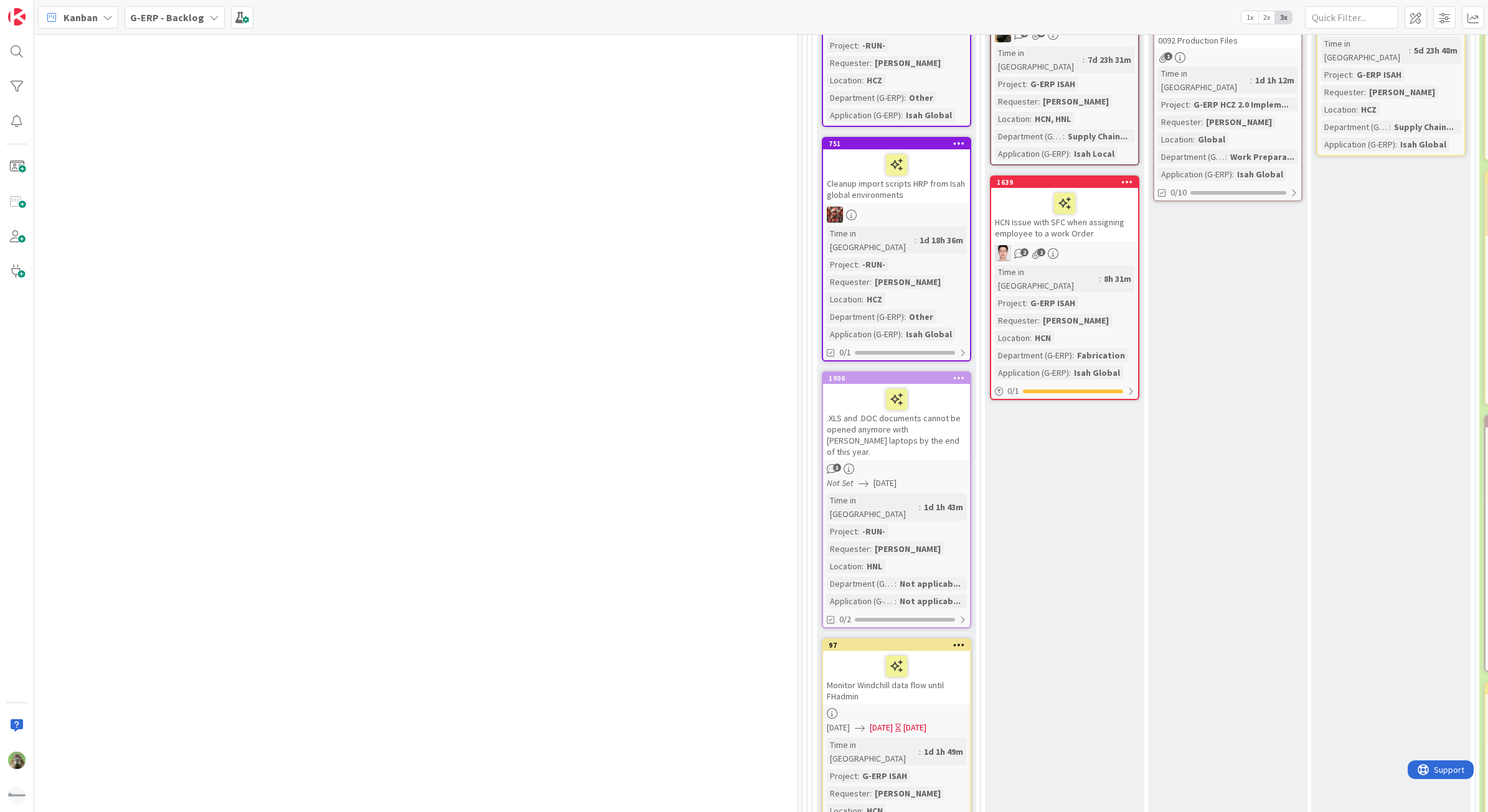
click at [951, 409] on div ".XLS and .DOC documents cannot be opened anymore with [PERSON_NAME] laptops by …" at bounding box center [896, 422] width 147 height 76
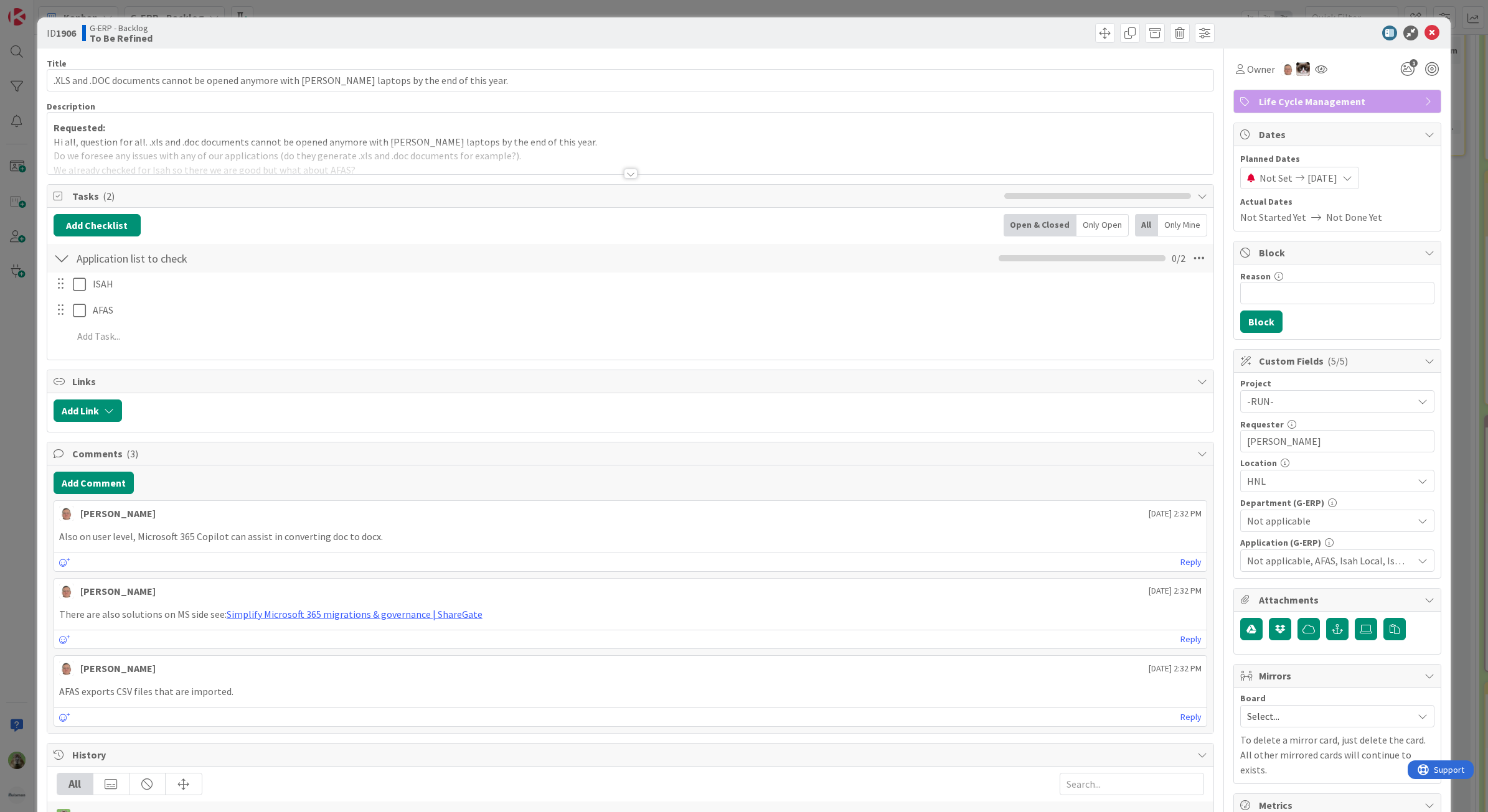
click at [11, 507] on div "ID 1906 G-ERP - Backlog To Be Refined Title 95 / 128 .XLS and .DOC documents ca…" at bounding box center [744, 406] width 1488 height 812
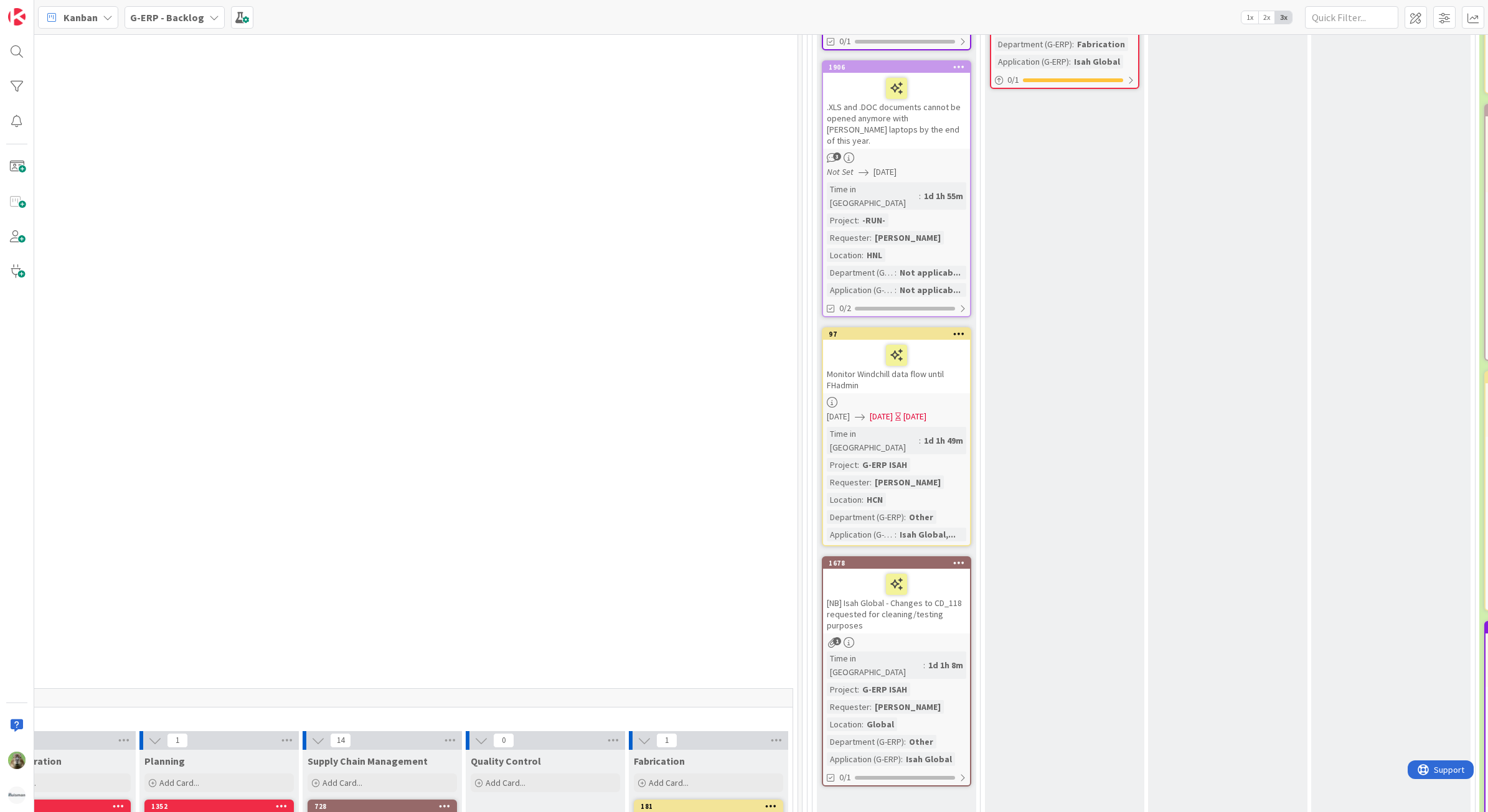
click at [953, 340] on div "Monitor Windchill data flow until FHadmin" at bounding box center [896, 367] width 147 height 54
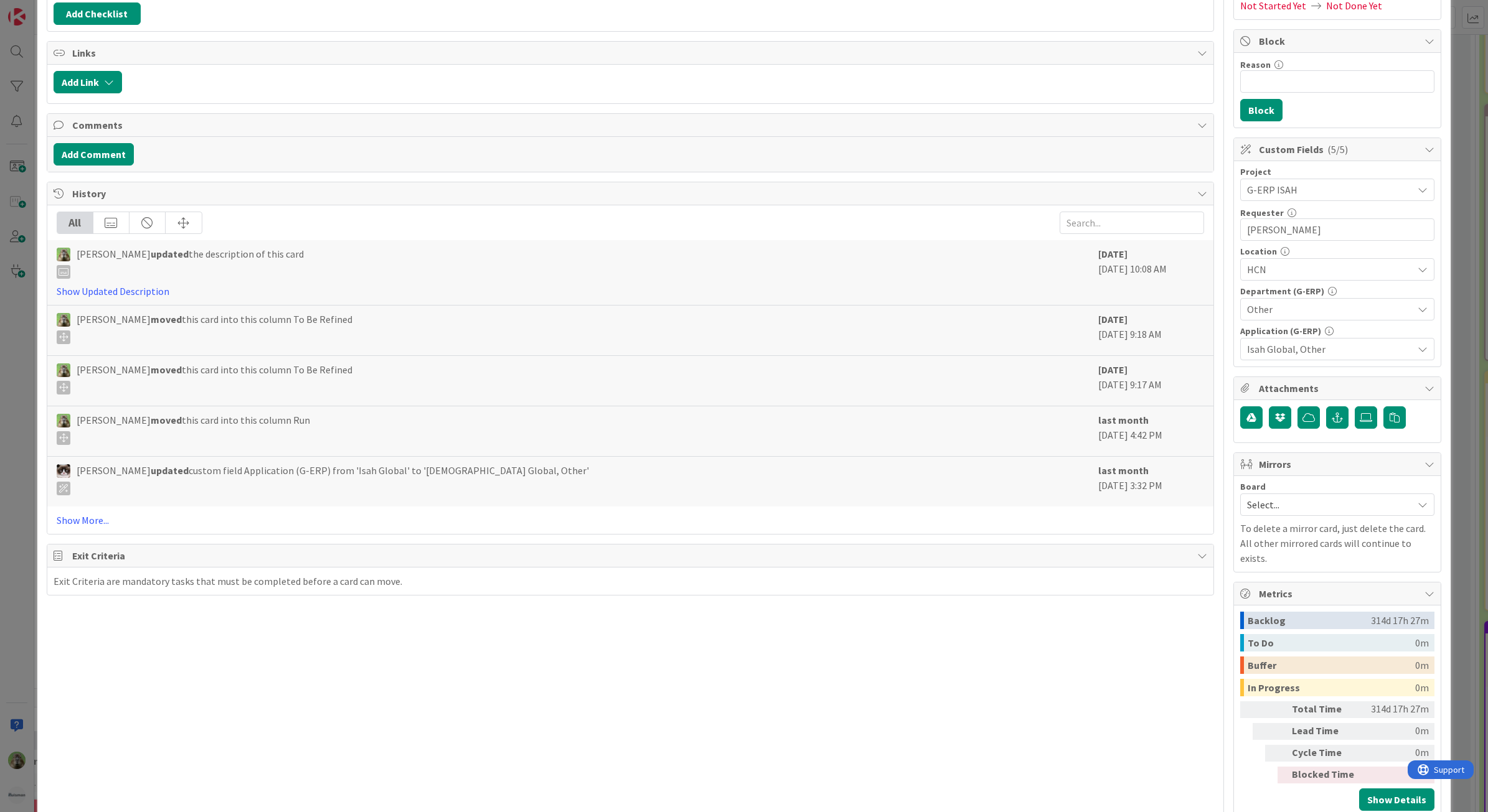
scroll to position [233, 0]
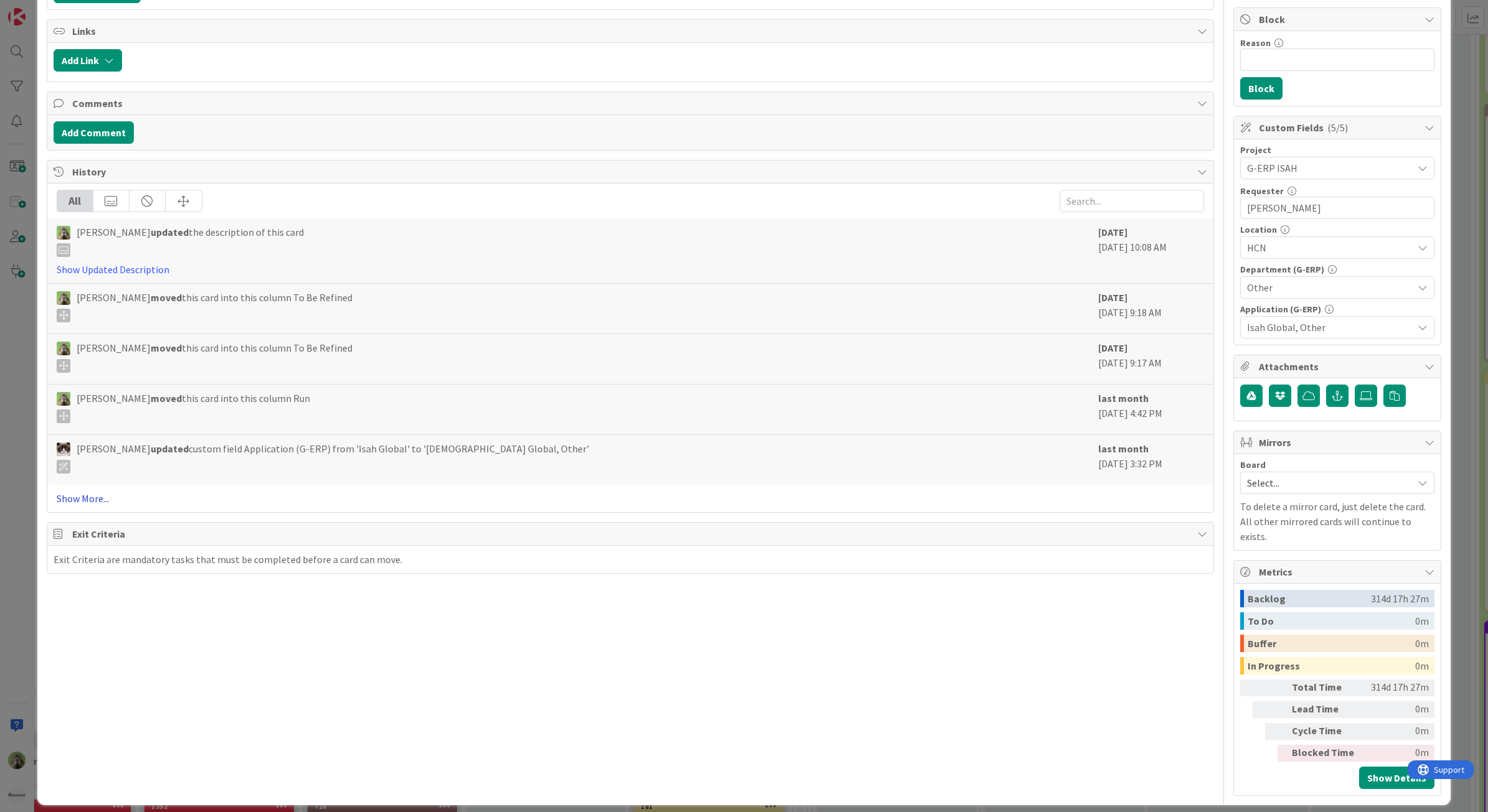
click at [88, 498] on link "Show More..." at bounding box center [631, 498] width 1148 height 15
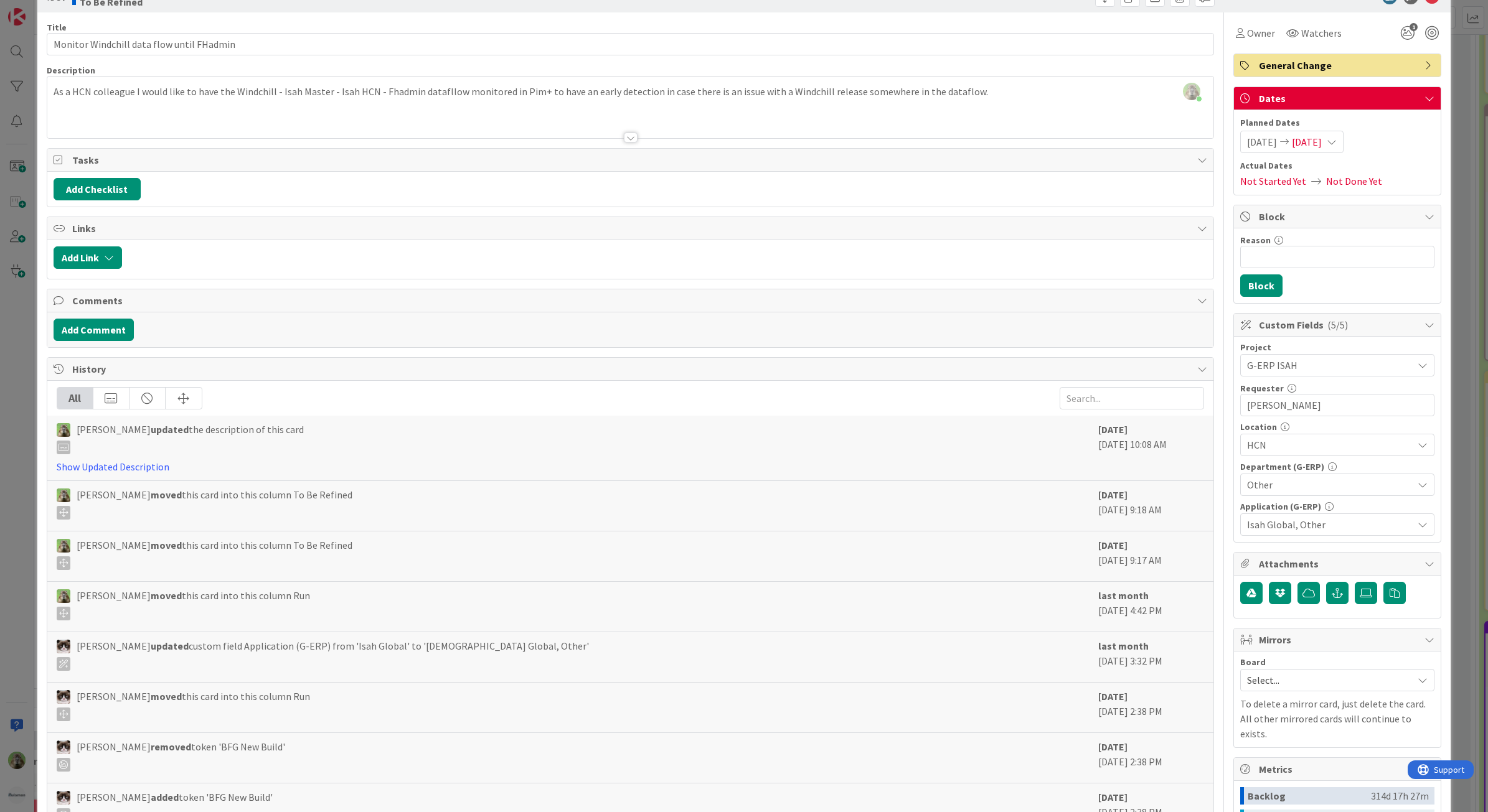
scroll to position [0, 0]
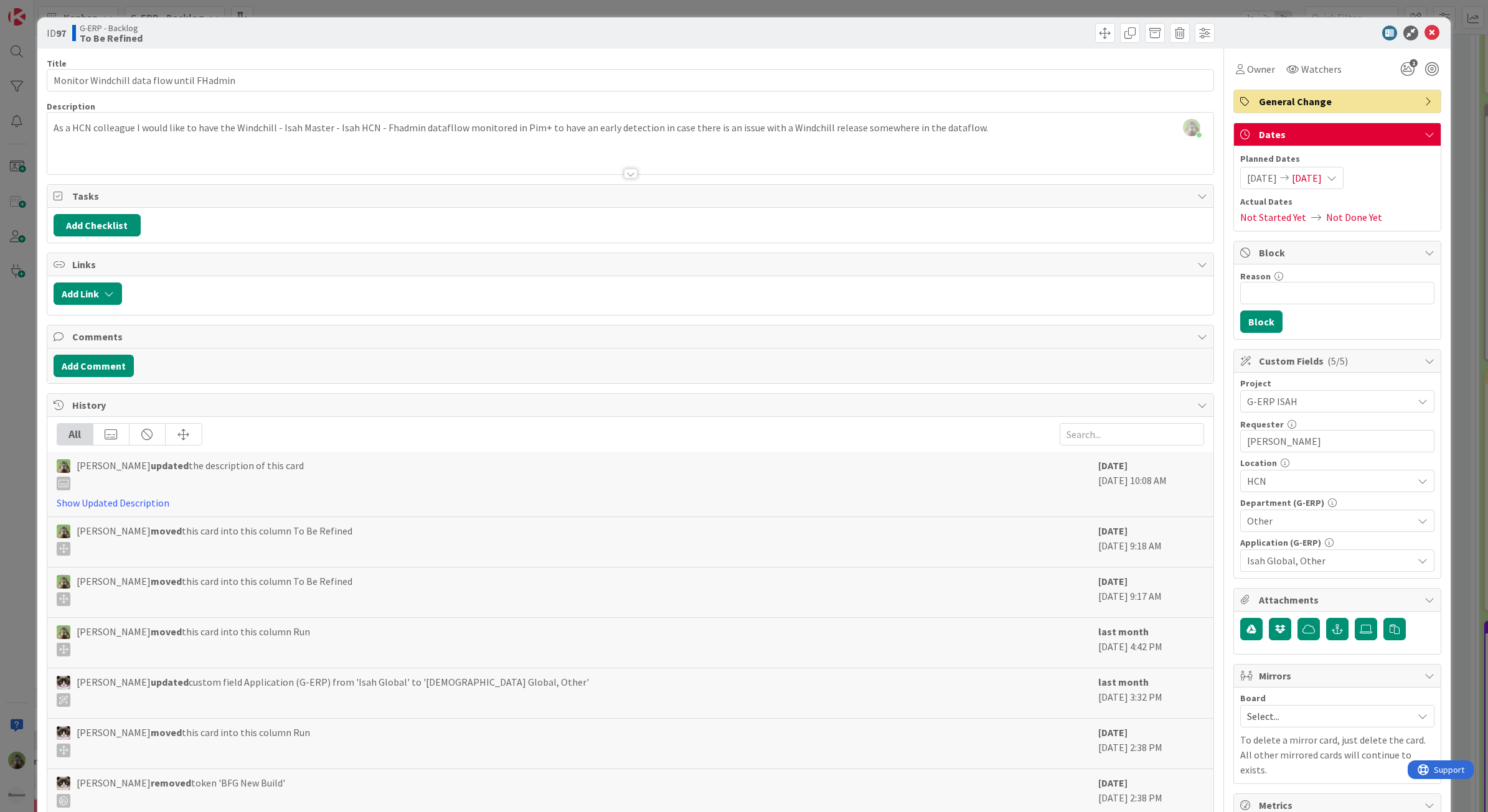
click at [4, 405] on div "ID 97 G-ERP - Backlog To Be Refined Title 41 / 128 Monitor Windchill data flow …" at bounding box center [744, 406] width 1488 height 812
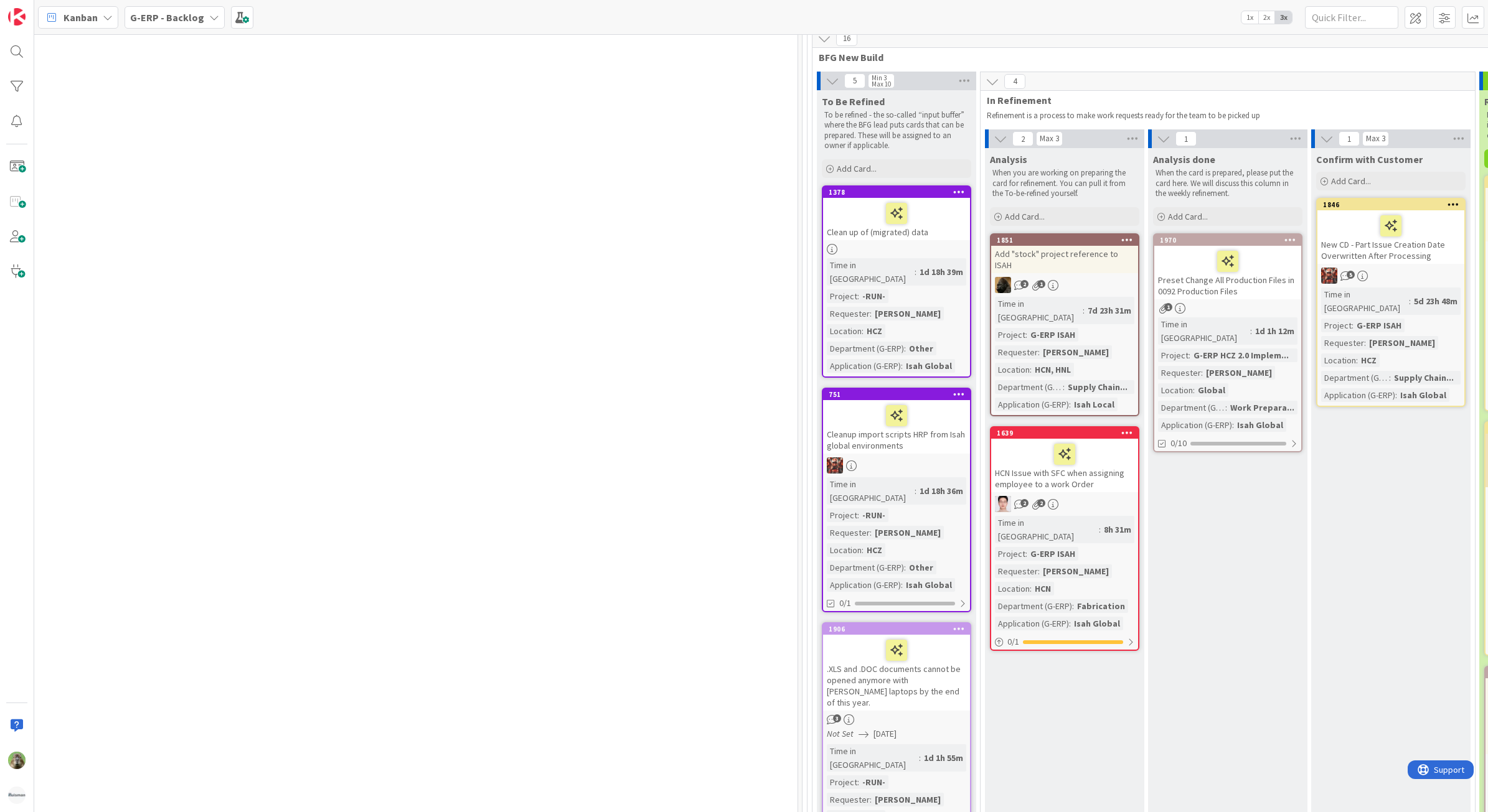
scroll to position [0, 602]
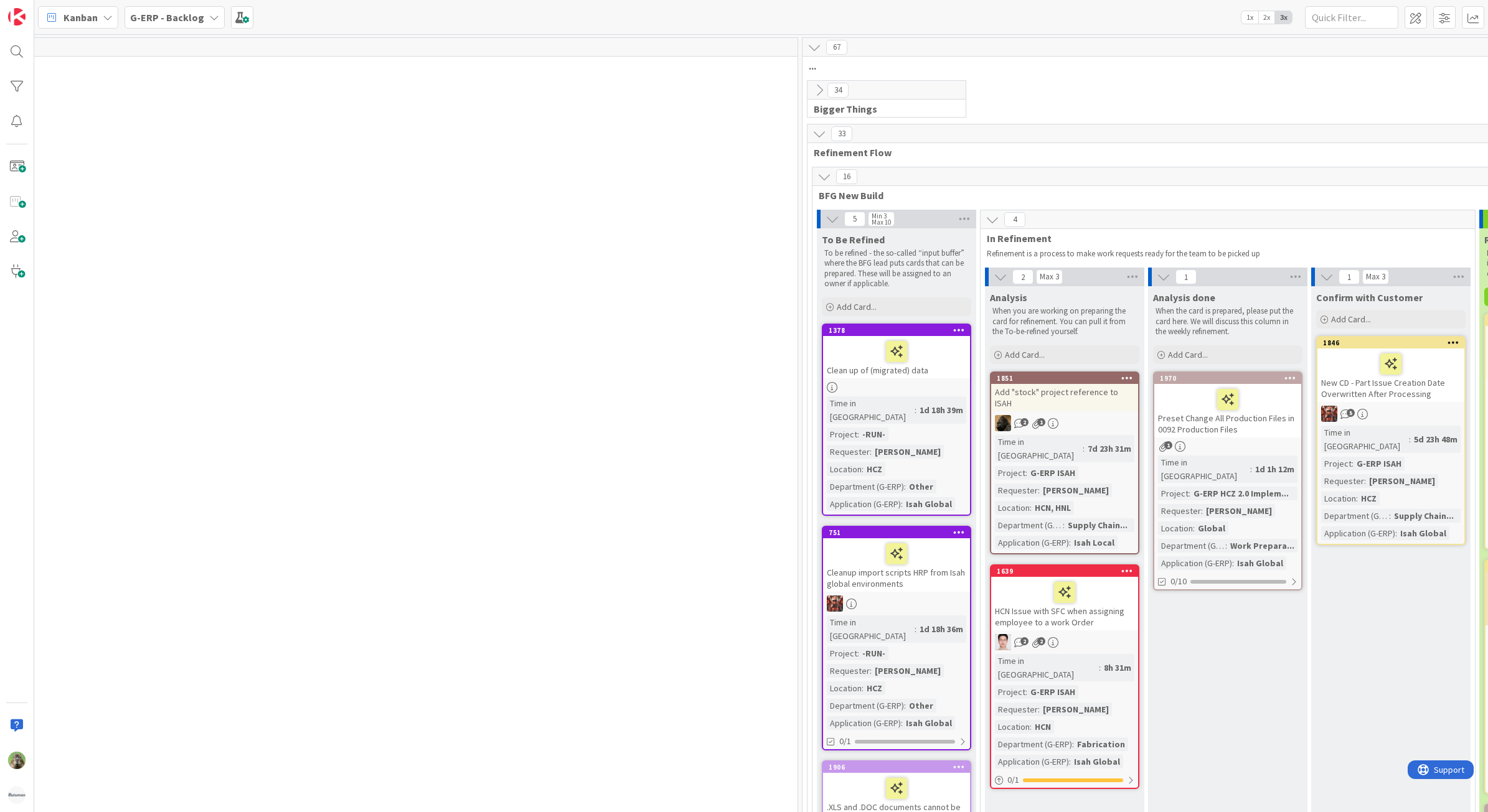
click at [964, 325] on icon at bounding box center [959, 329] width 12 height 9
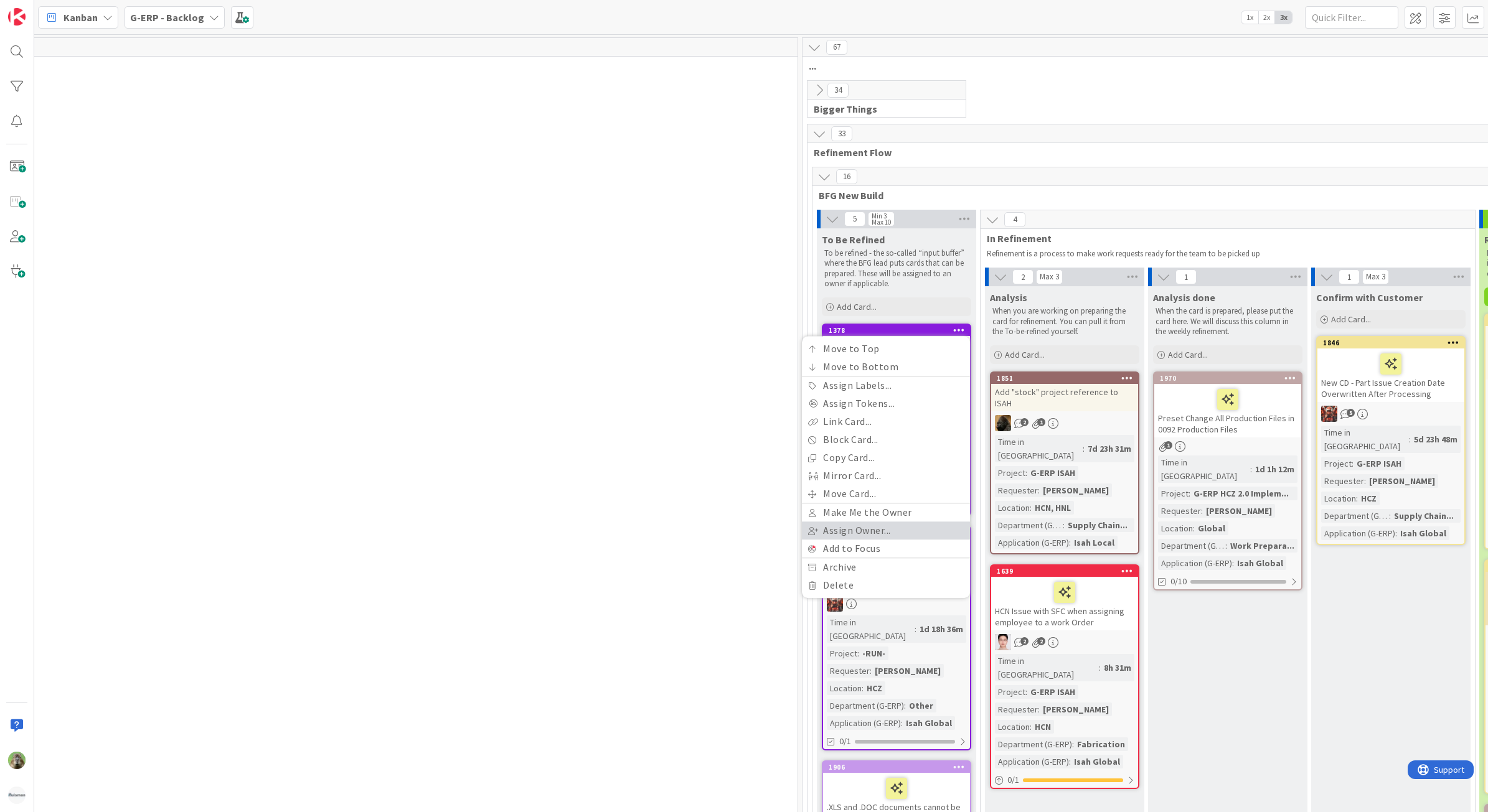
click at [866, 529] on link "Assign Owner..." at bounding box center [885, 530] width 168 height 18
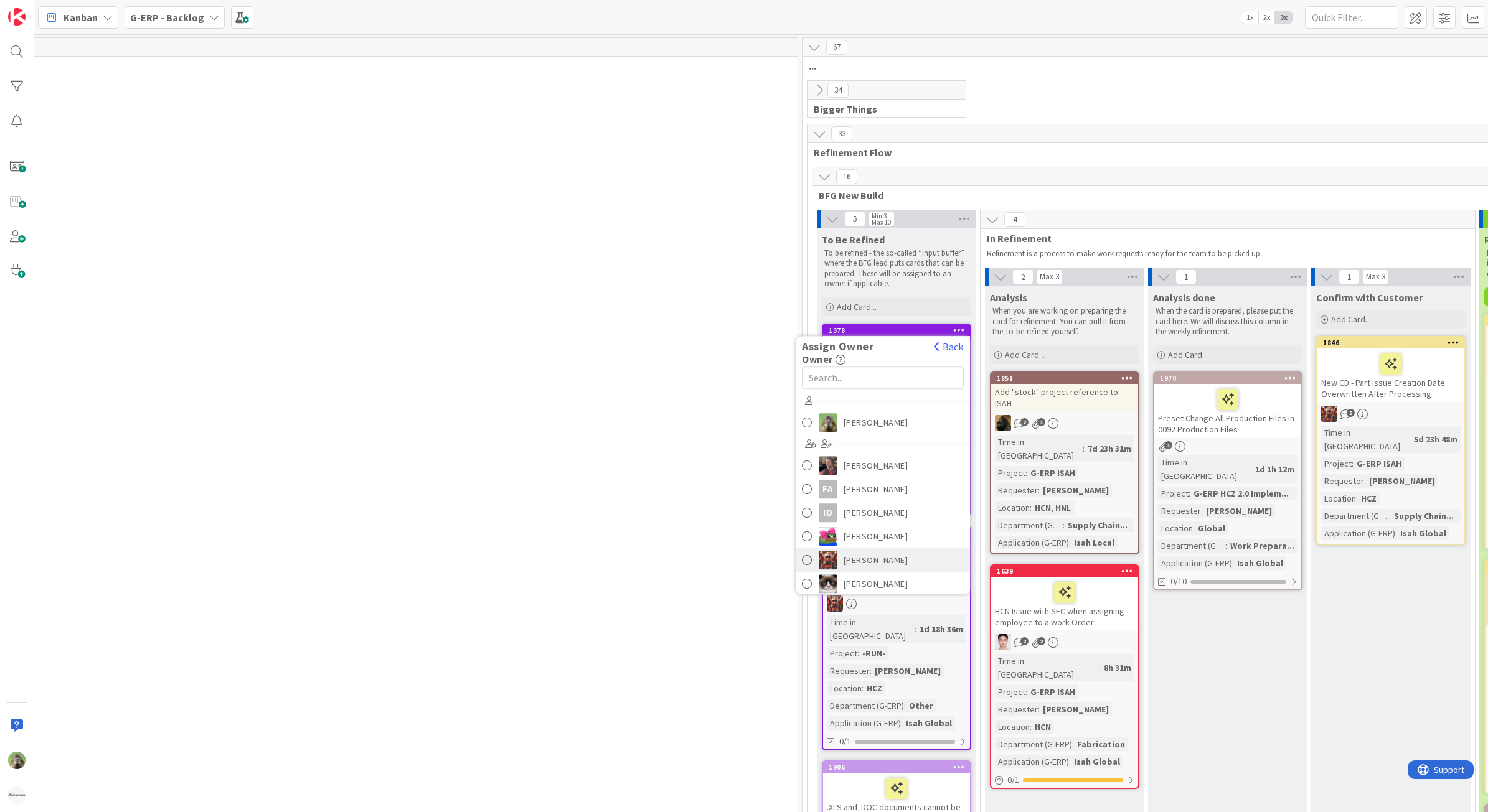
click at [878, 551] on span "[PERSON_NAME]" at bounding box center [875, 560] width 64 height 18
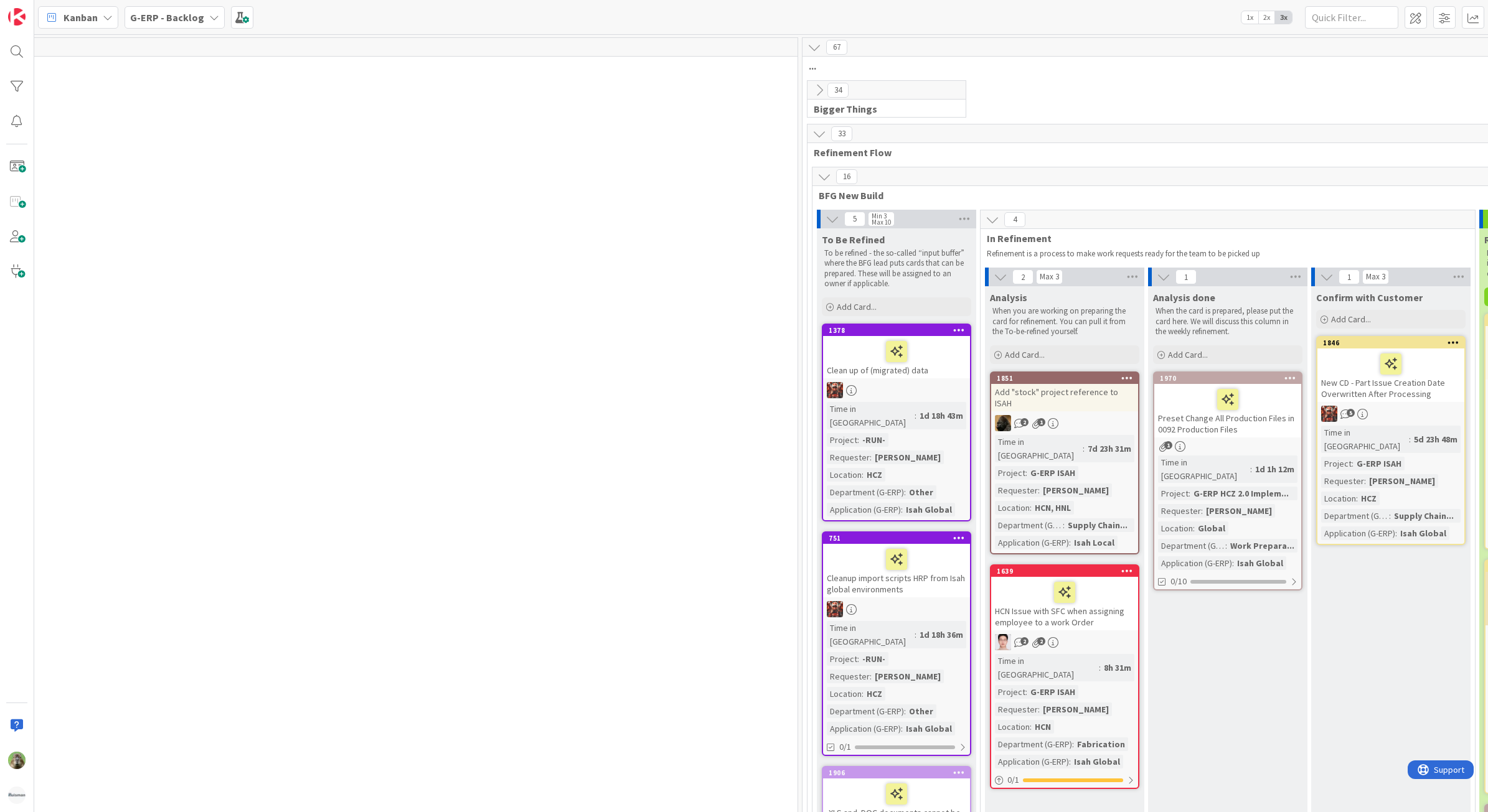
click at [668, 495] on div "12 New Stuff Add Card... 2207 G-ERP - Warehouse Handheld scanners HNL - demo sc…" at bounding box center [219, 734] width 1151 height 1309
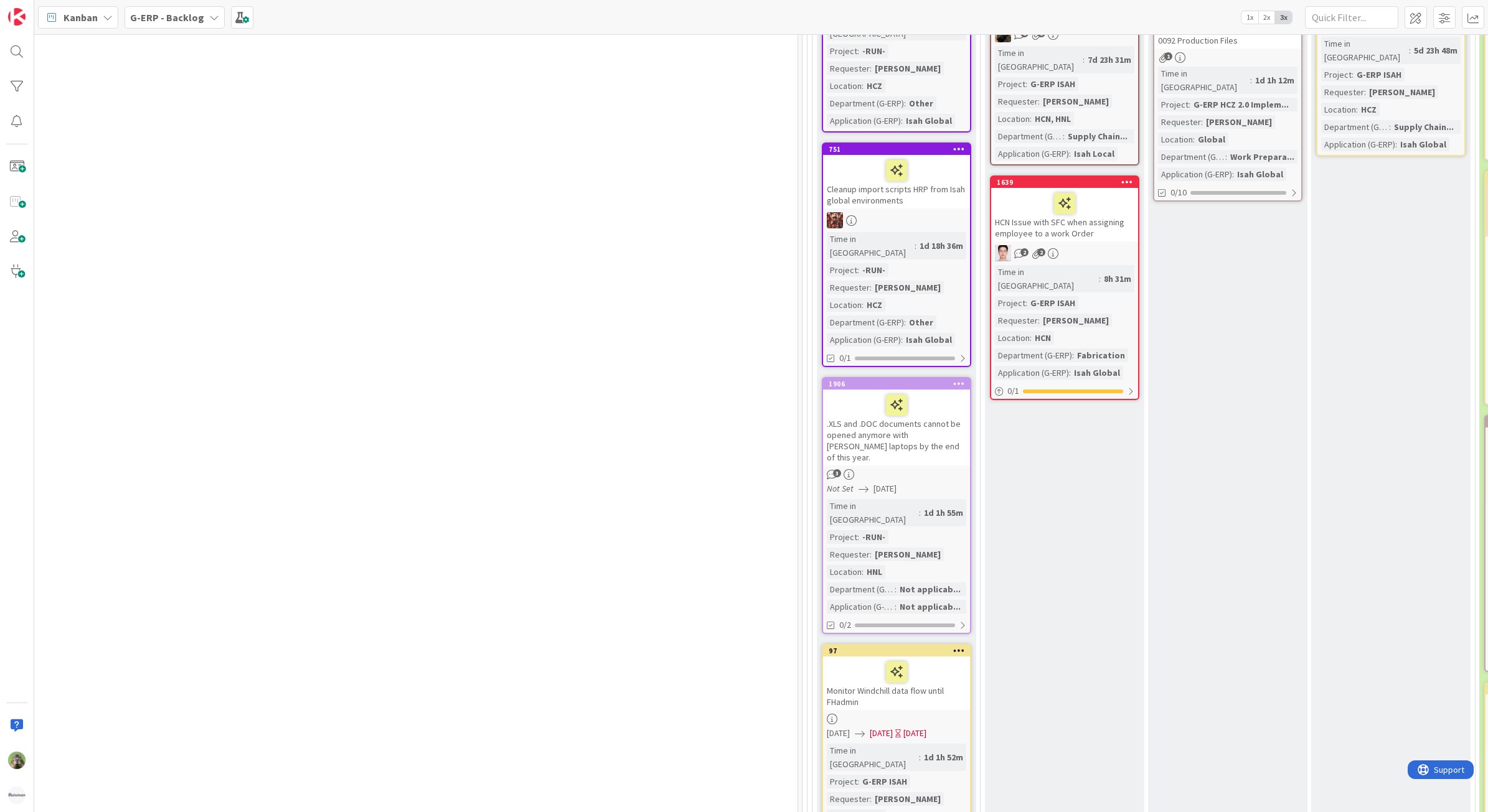
scroll to position [622, 602]
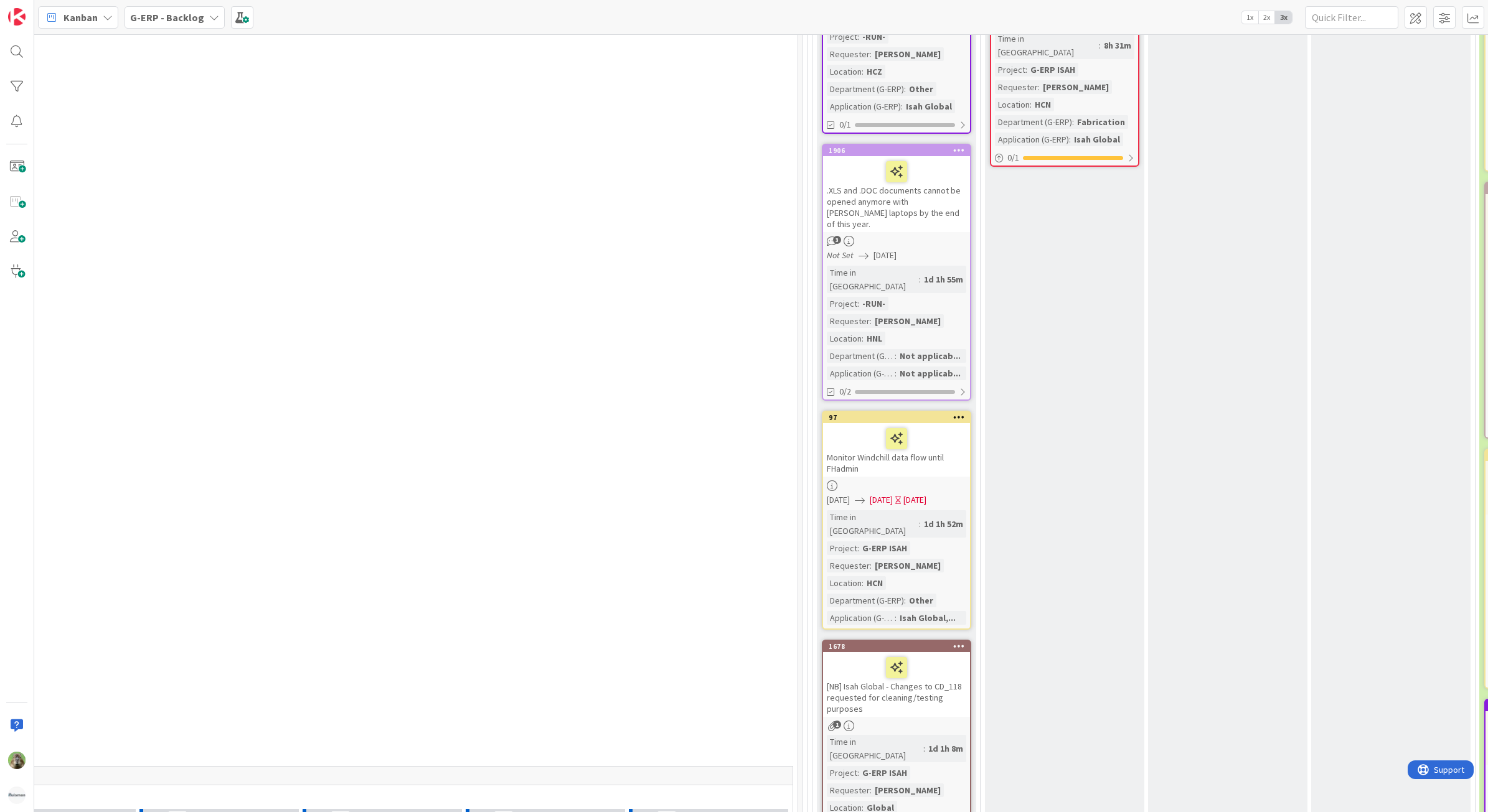
click at [930, 653] on div "[NB] Isah Global - Changes to CD_118 requested for cleaning/testing purposes" at bounding box center [896, 684] width 147 height 64
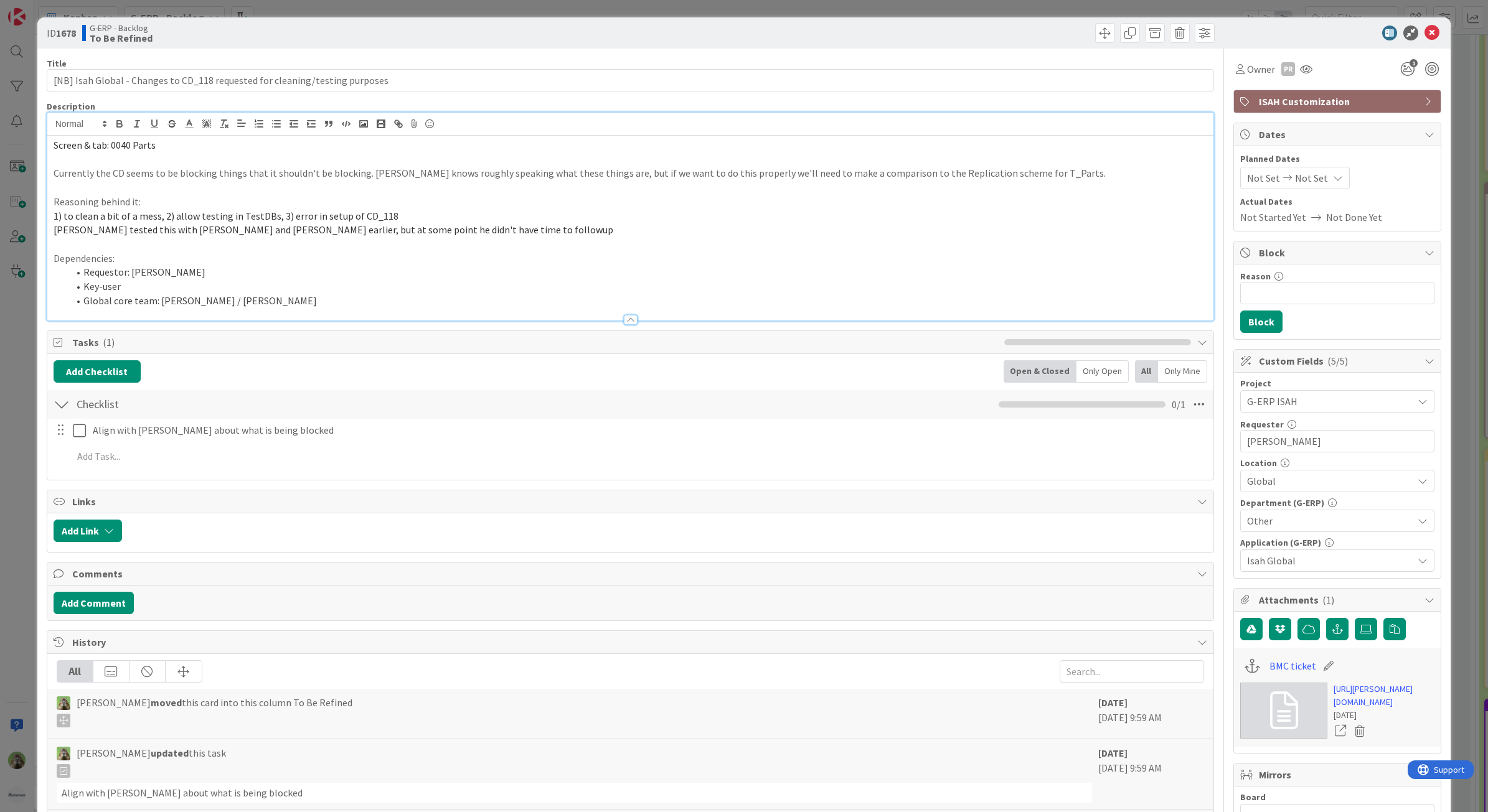
click at [255, 136] on div "Screen & tab: 0040 Parts Currently the CD seems to be blocking things that it s…" at bounding box center [631, 228] width 1166 height 185
click at [1382, 709] on link "[URL][PERSON_NAME][DOMAIN_NAME]" at bounding box center [1384, 696] width 101 height 26
click at [28, 361] on div "ID 1678 G-ERP - Backlog To Be Refined Title 76 / 128 [NB] Isah Global - Changes…" at bounding box center [744, 406] width 1488 height 812
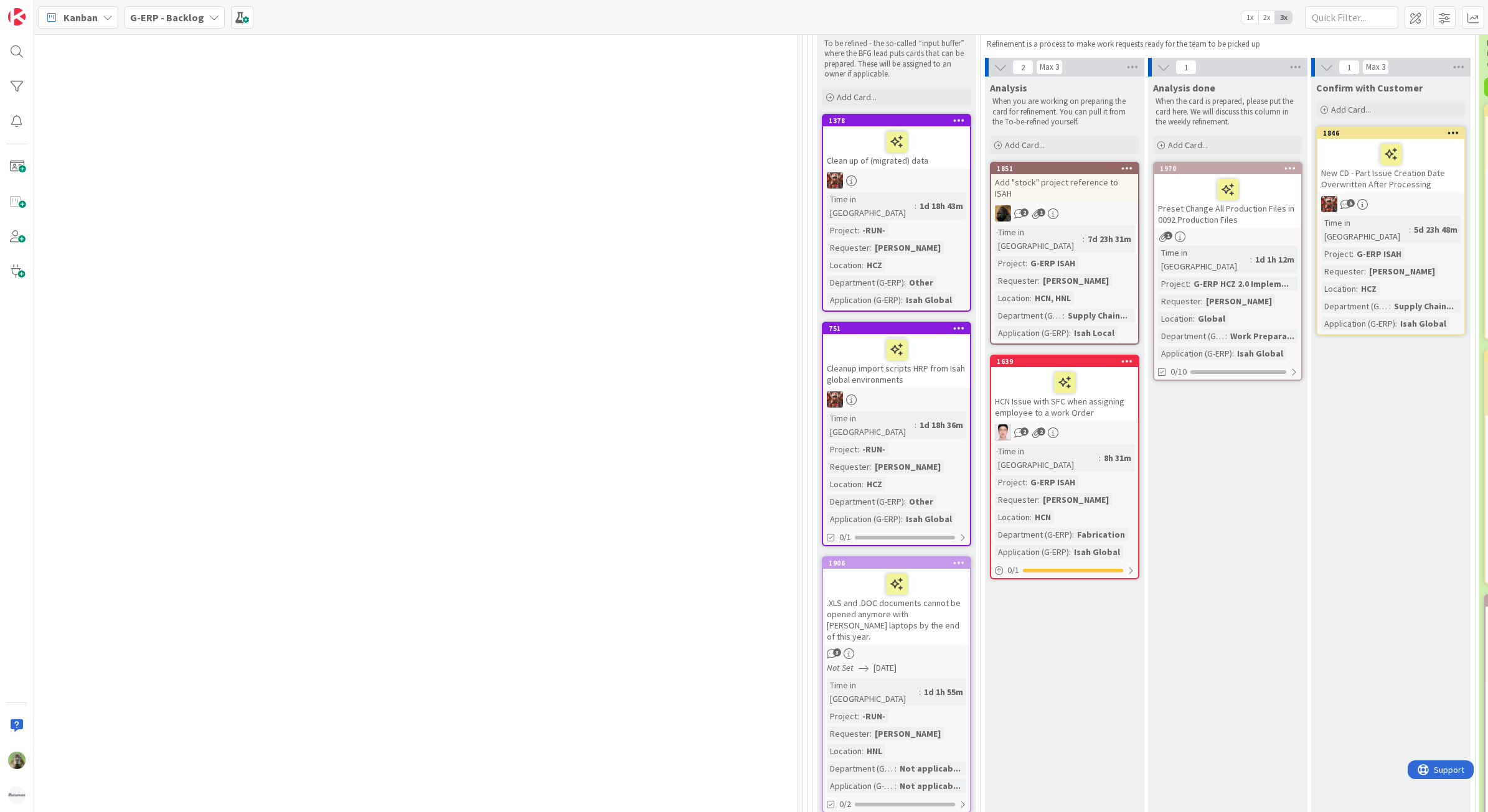
scroll to position [311, 602]
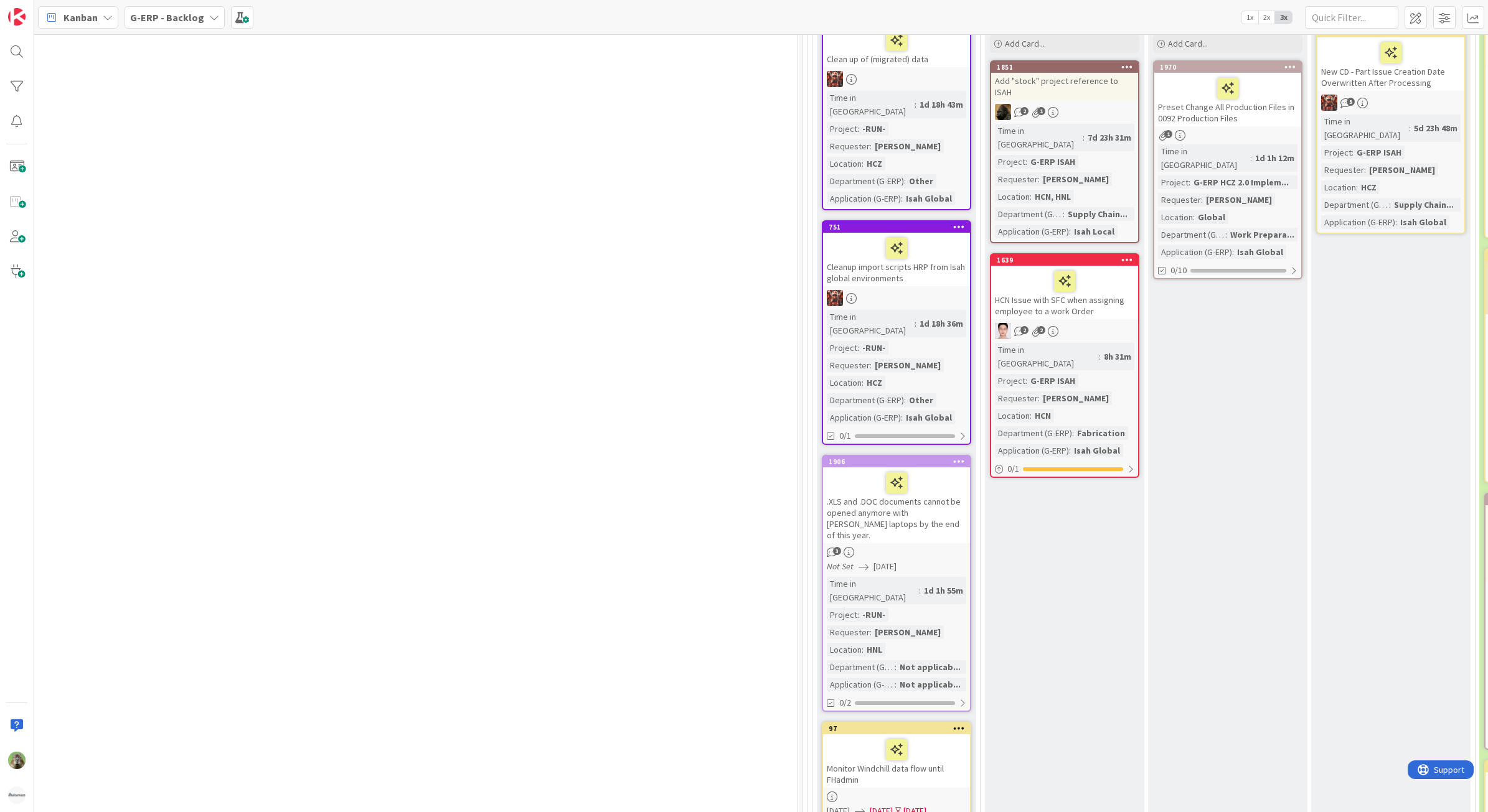
click at [935, 499] on div ".XLS and .DOC documents cannot be opened anymore with [PERSON_NAME] laptops by …" at bounding box center [896, 505] width 147 height 76
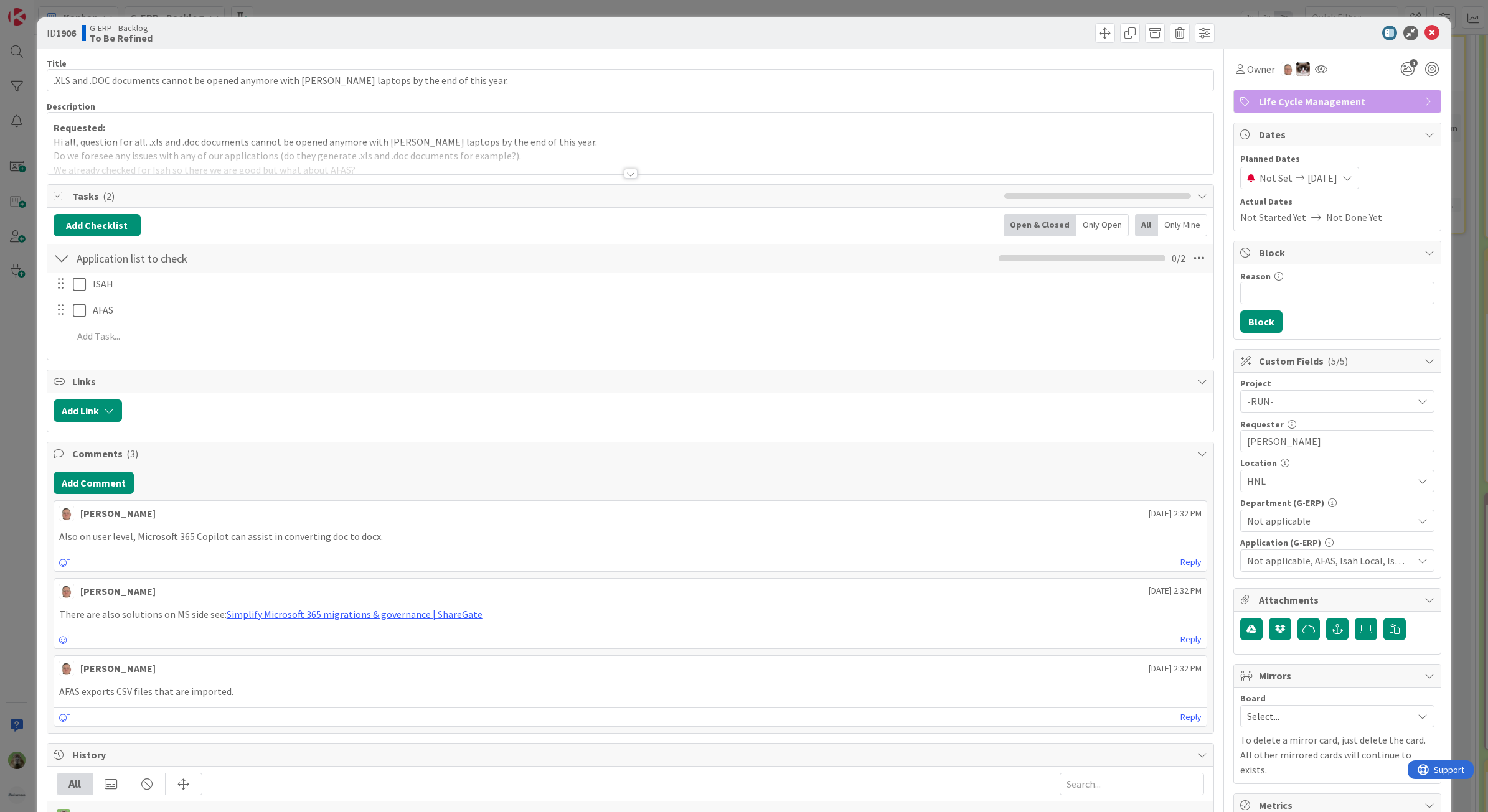
click at [514, 169] on div at bounding box center [631, 158] width 1166 height 32
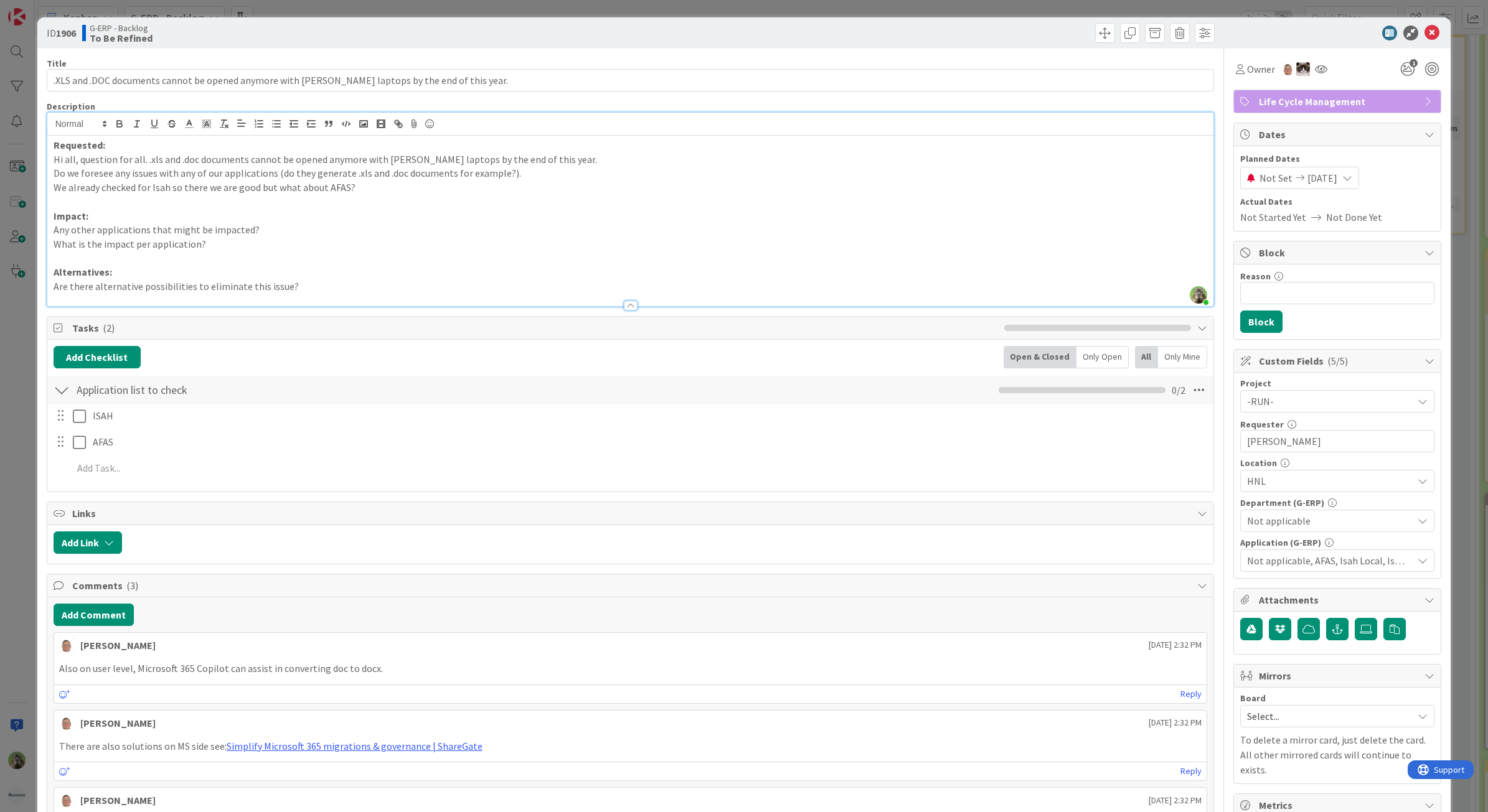
click at [38, 526] on div "ID 1906 G-ERP - Backlog To Be Refined Title 95 / 128 .XLS and .DOC documents ca…" at bounding box center [744, 701] width 1414 height 1368
click at [19, 546] on div "ID 1906 G-ERP - Backlog To Be Refined Title 95 / 128 .XLS and .DOC documents ca…" at bounding box center [744, 406] width 1488 height 812
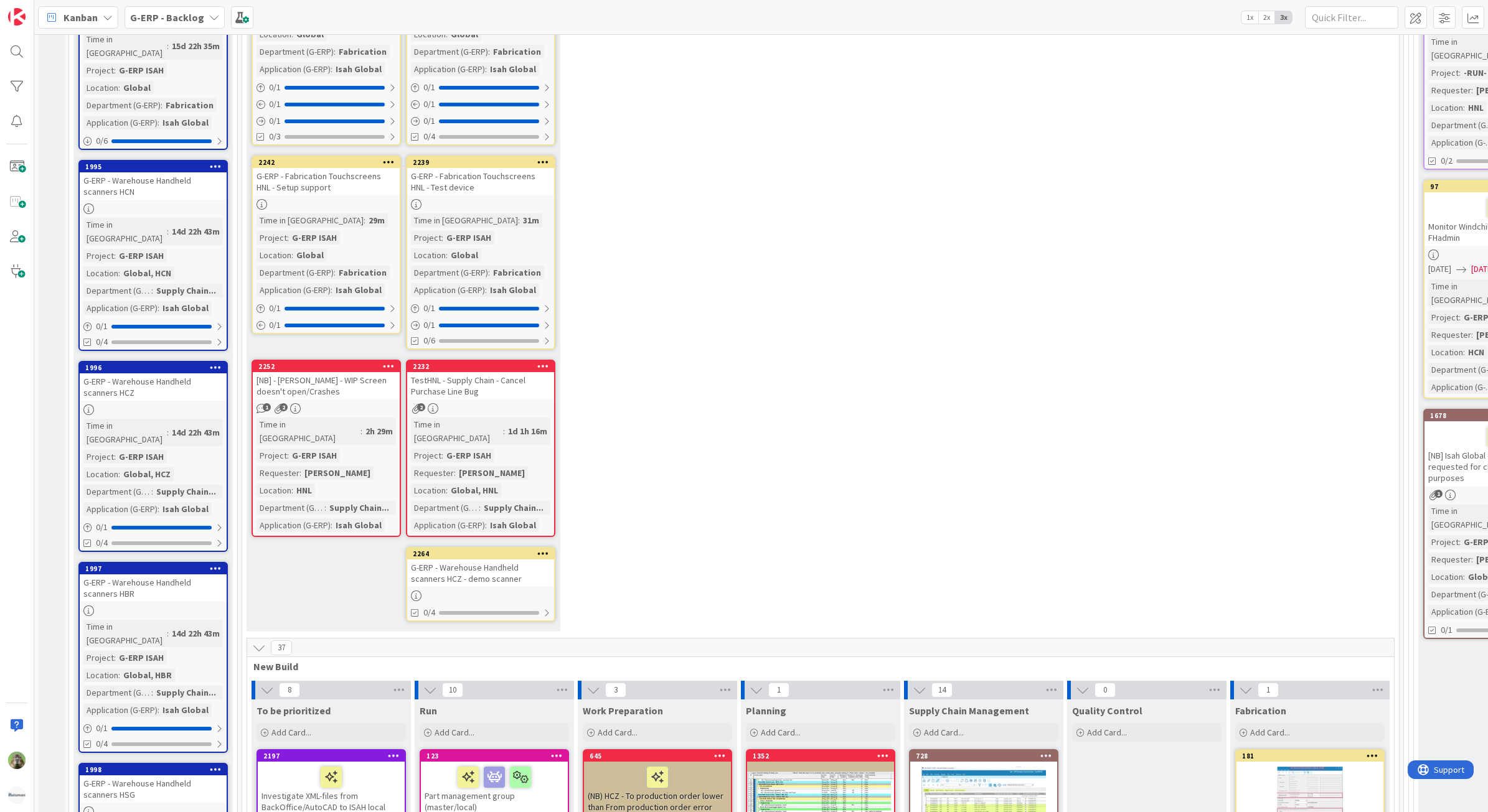
scroll to position [778, 0]
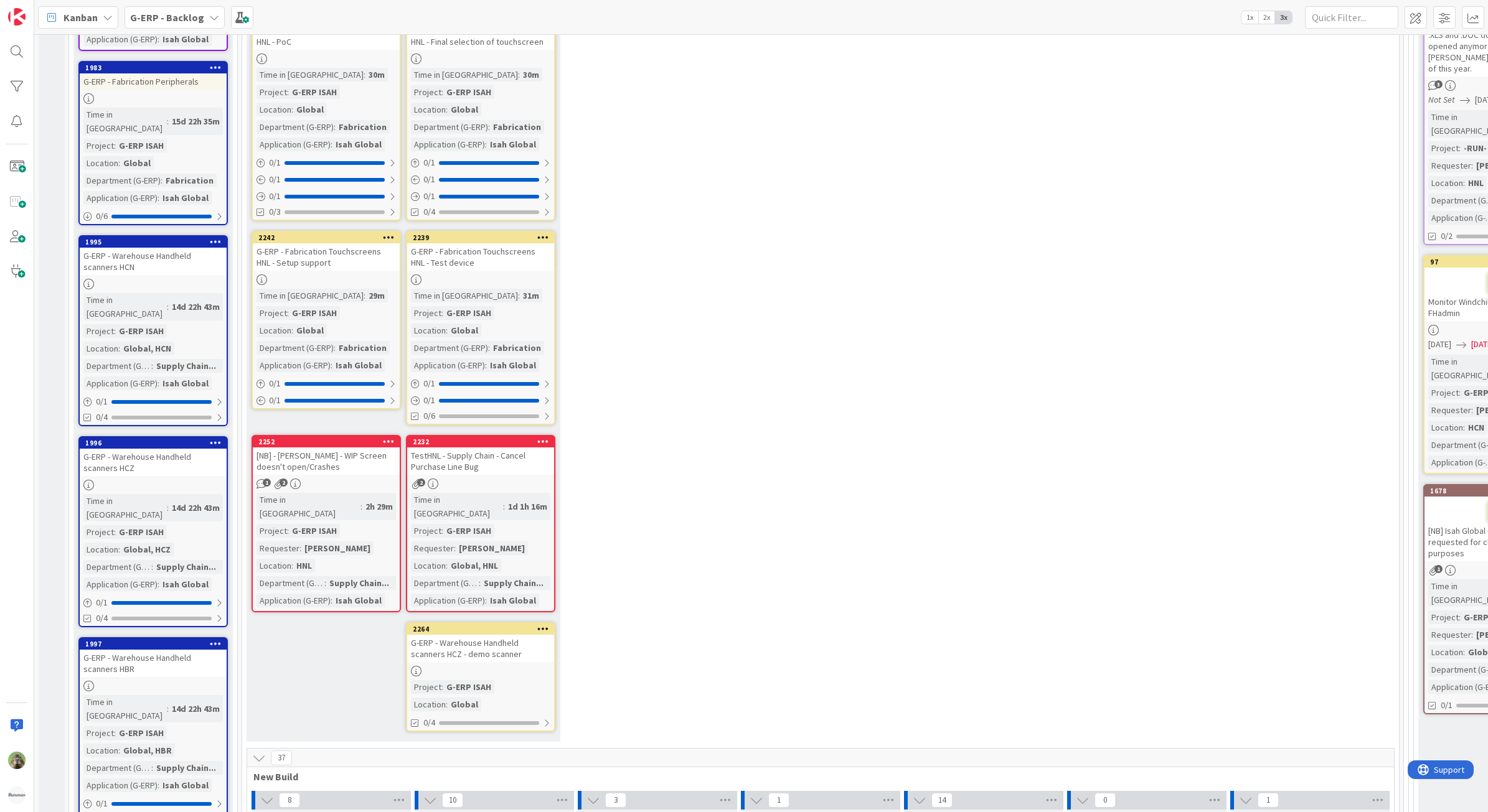
click at [714, 276] on div "13 New Stuff Add Card... 2207 G-ERP - Warehouse Handheld scanners HNL - demo sc…" at bounding box center [820, 25] width 1151 height 1446
click at [502, 635] on div "G-ERP - Warehouse Handheld scanners HCZ - demo scanner" at bounding box center [480, 648] width 147 height 28
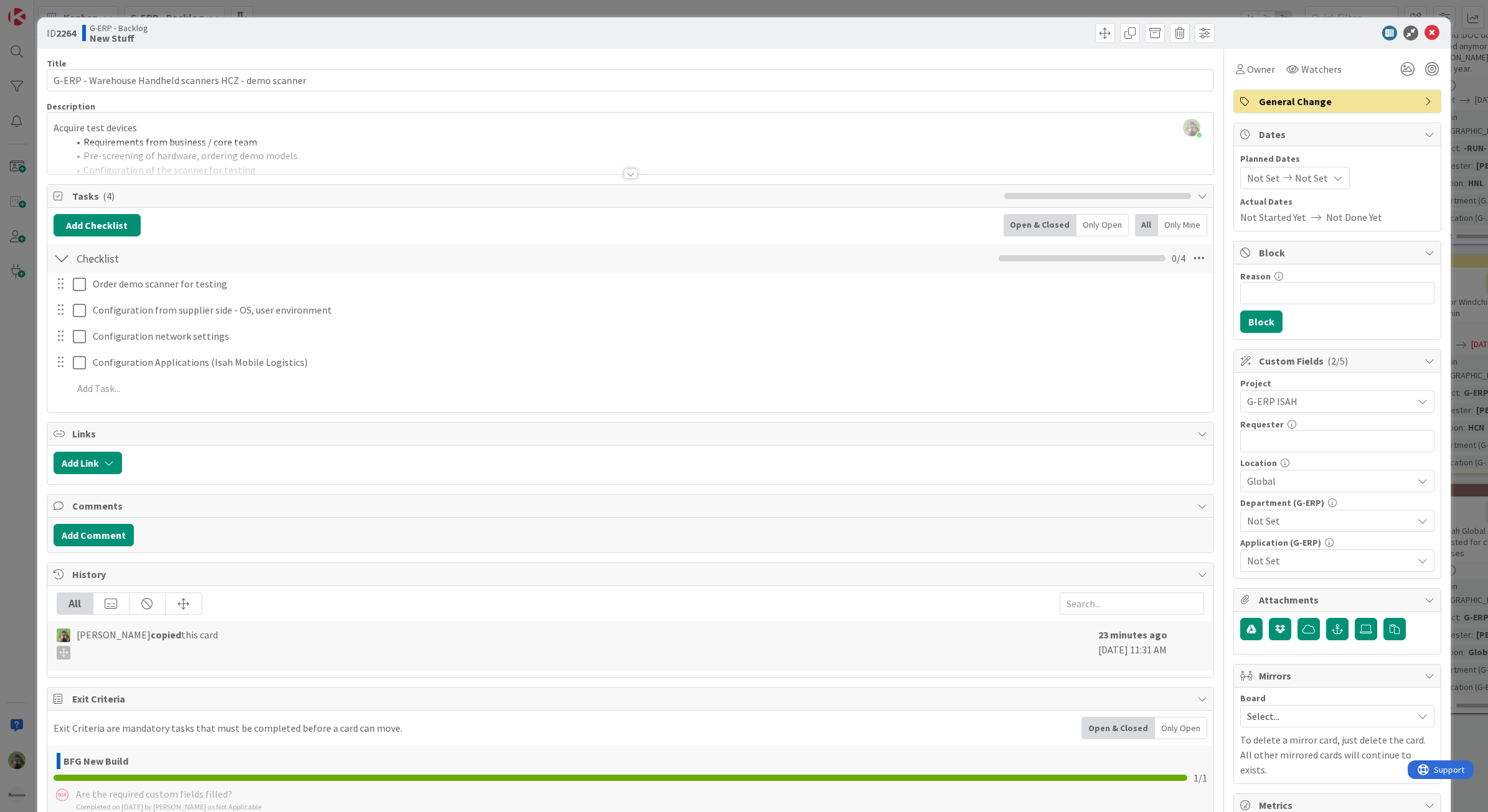
click at [18, 396] on div "ID 2264 G-ERP - Backlog New Stuff Title 54 / 128 G-ERP - Warehouse Handheld sca…" at bounding box center [744, 406] width 1488 height 812
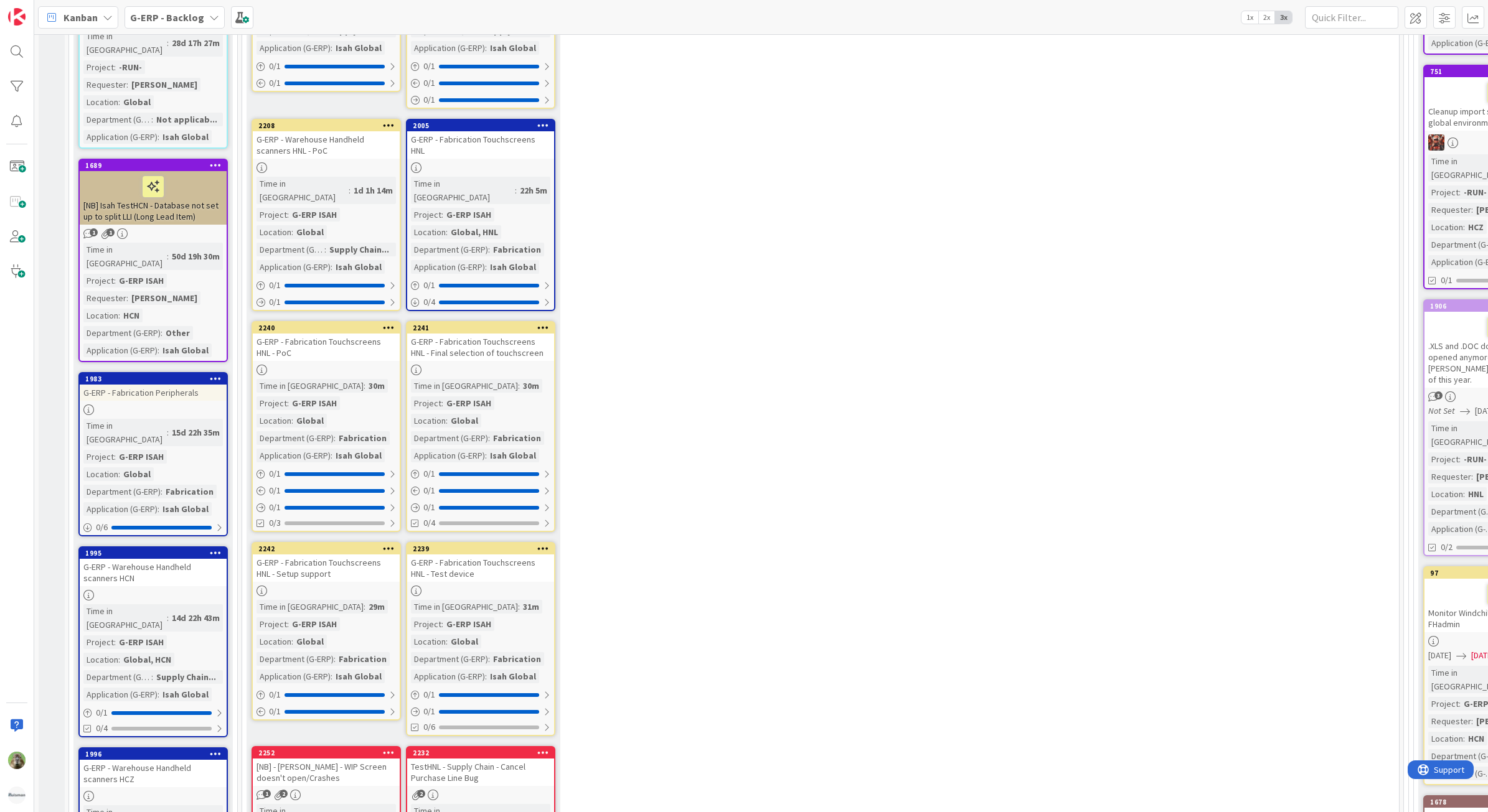
scroll to position [778, 0]
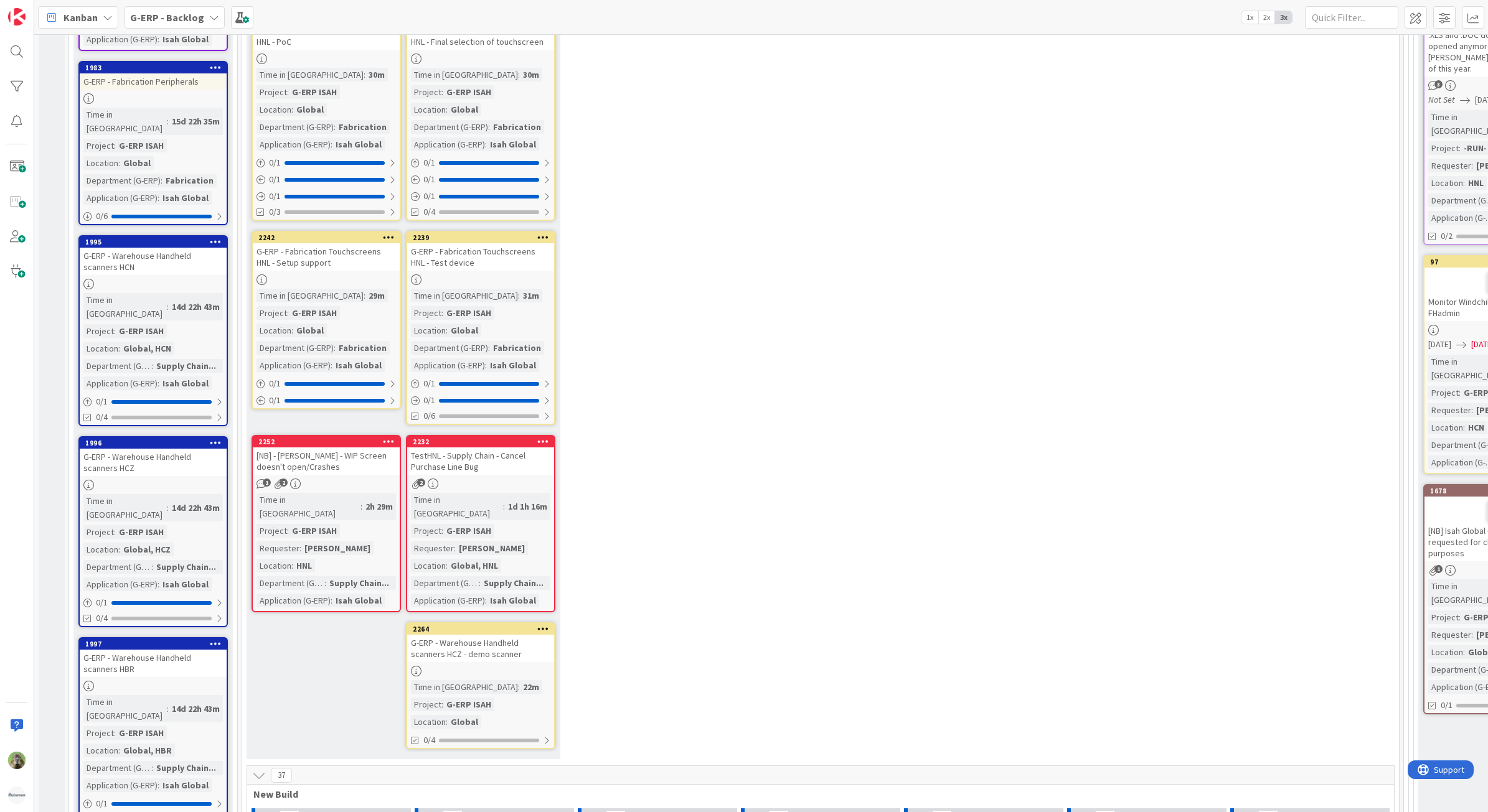
click at [506, 635] on div "G-ERP - Warehouse Handheld scanners HCZ - demo scanner" at bounding box center [480, 648] width 147 height 28
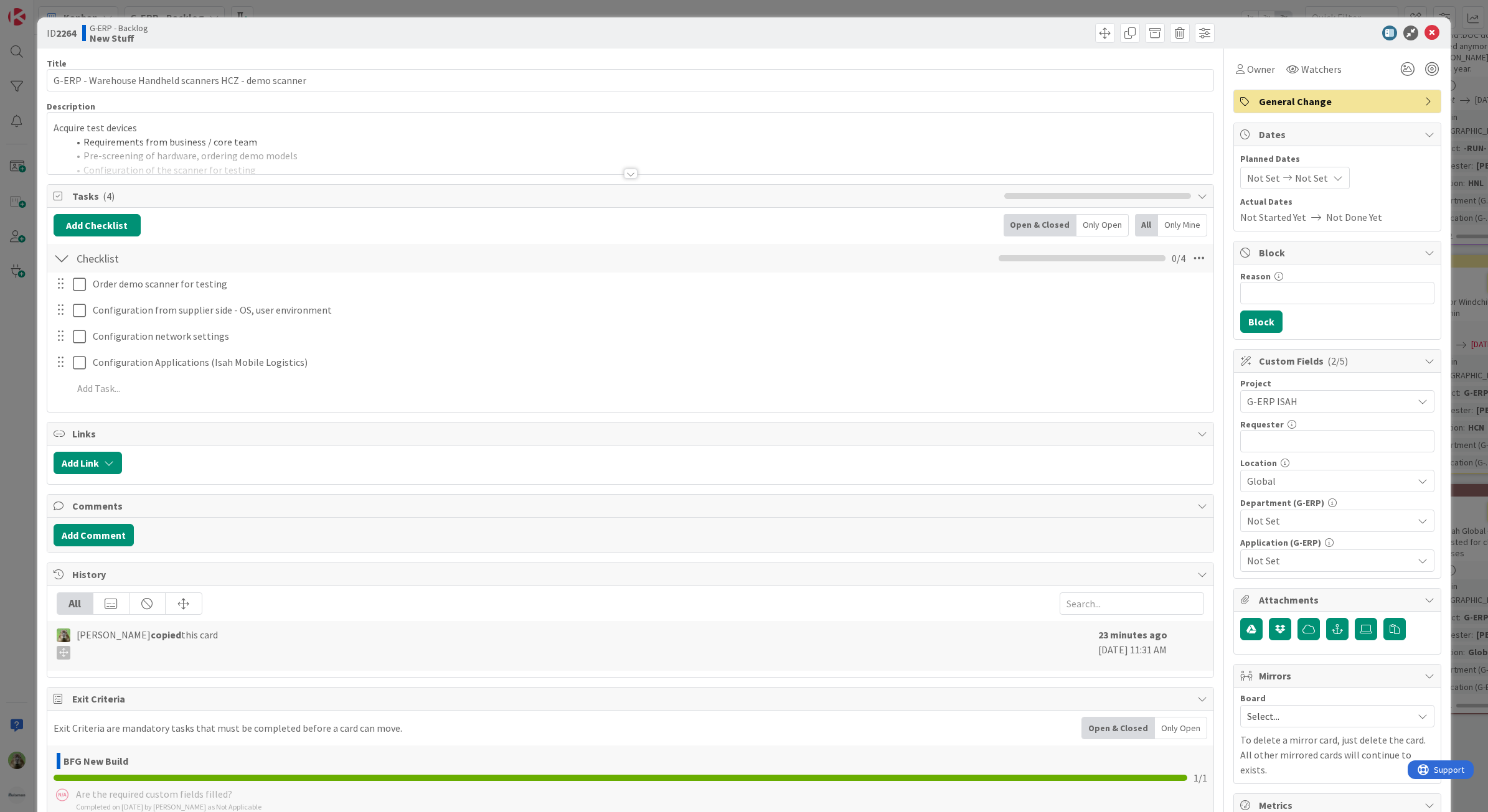
click at [1293, 519] on span "Not Set" at bounding box center [1330, 521] width 166 height 15
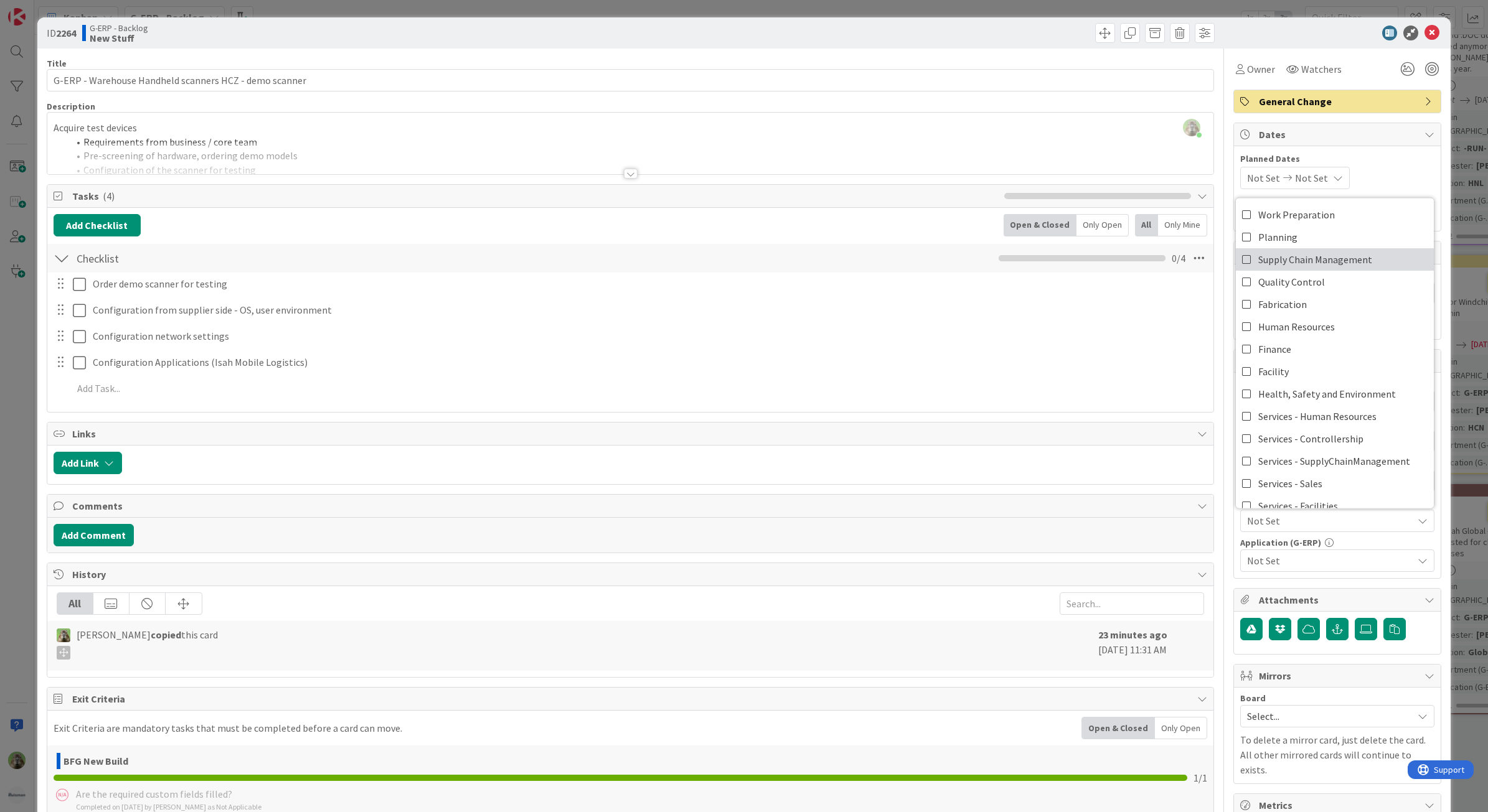
click at [1360, 253] on link "Supply Chain Management" at bounding box center [1334, 260] width 198 height 23
click at [1278, 551] on div "Application (G-ERP) Not Set" at bounding box center [1337, 555] width 194 height 33
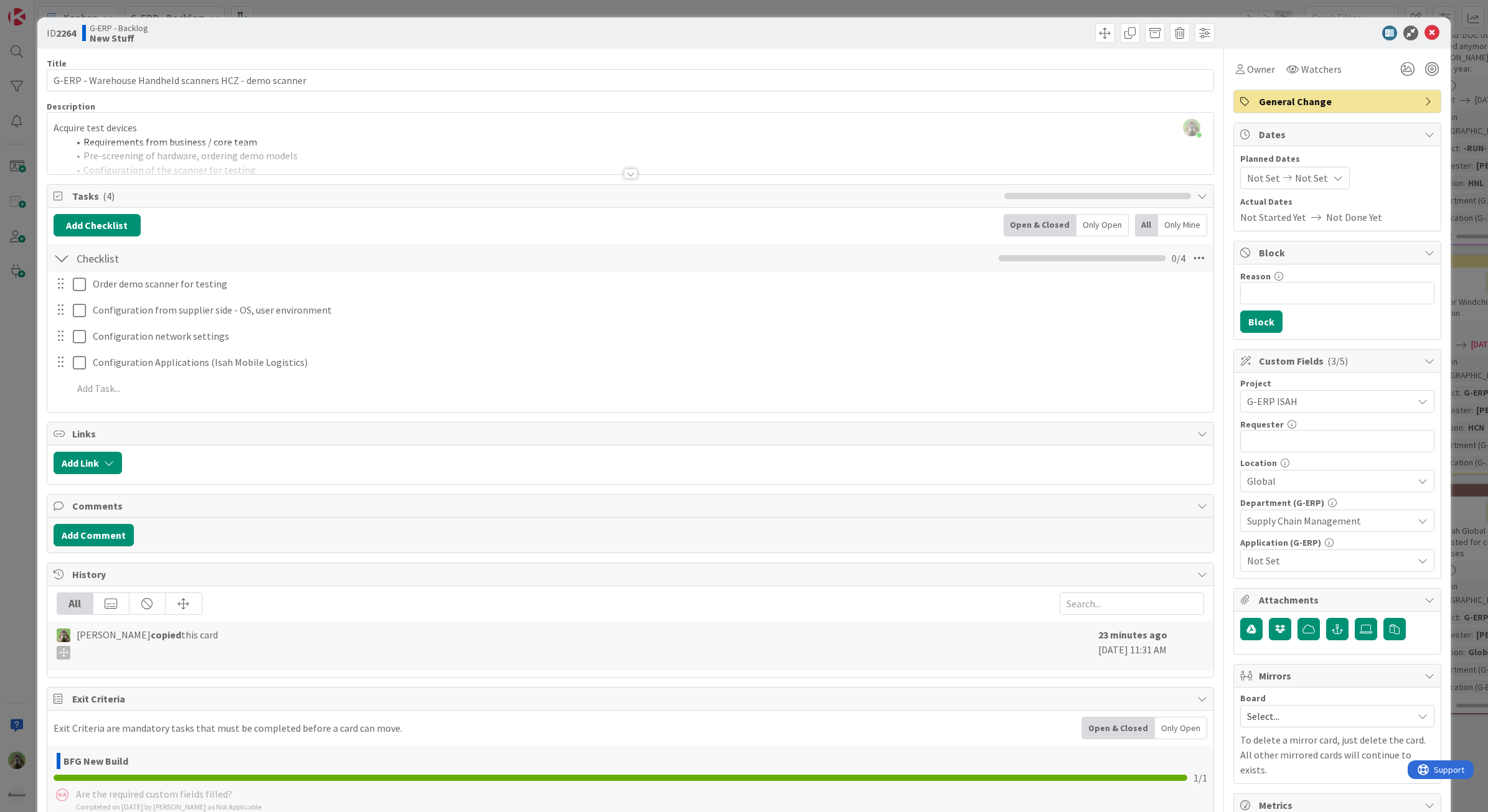
click at [1273, 557] on span "Not Set" at bounding box center [1330, 560] width 166 height 15
click at [1281, 455] on span "Isah Global" at bounding box center [1282, 446] width 49 height 18
click at [832, 66] on div "Title 54 / 128" at bounding box center [631, 64] width 1168 height 11
click at [18, 420] on div "ID 2264 G-ERP - Backlog New Stuff Title 54 / 128 G-ERP - Warehouse Handheld sca…" at bounding box center [744, 406] width 1488 height 812
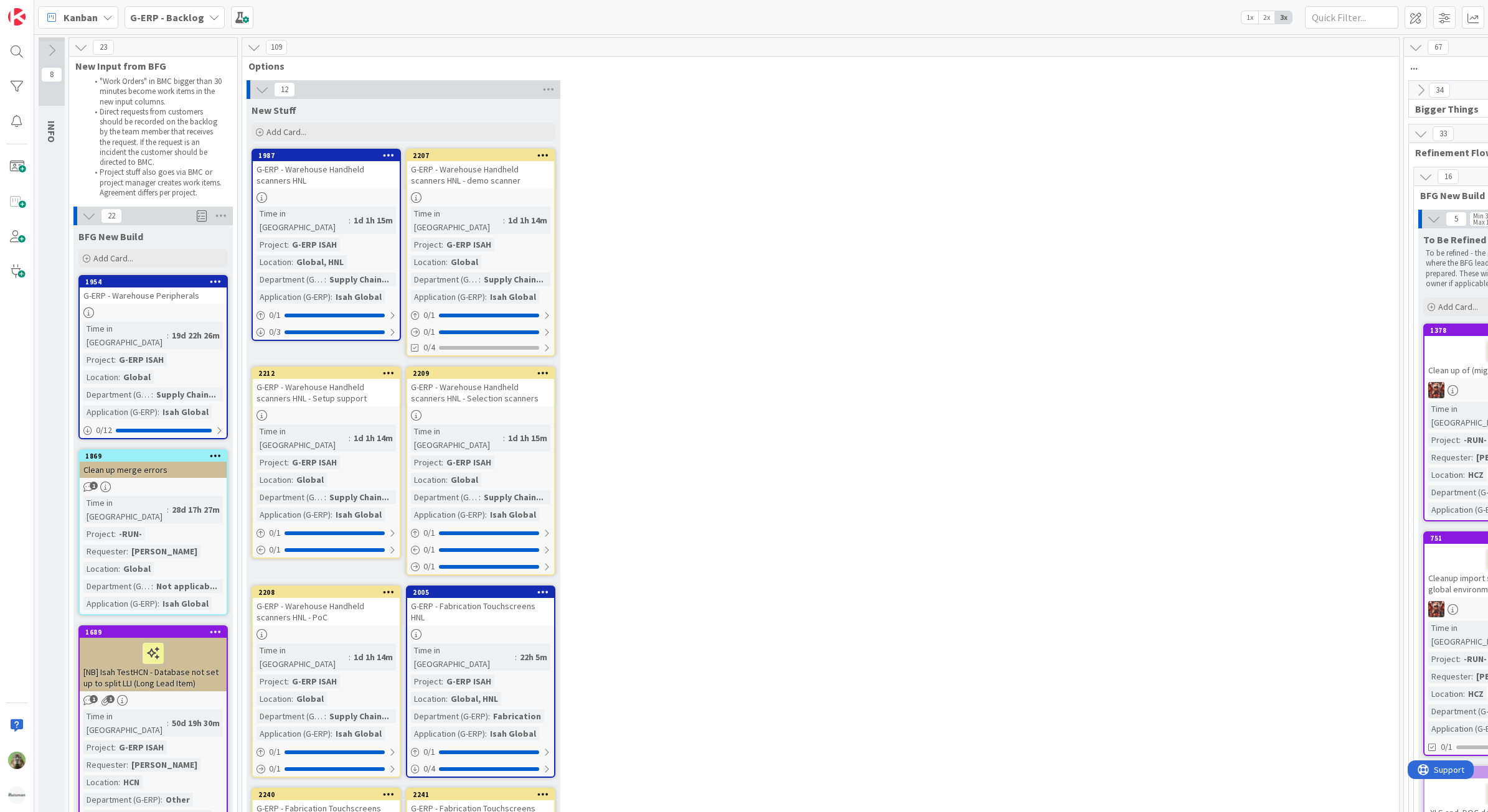
click at [390, 587] on icon at bounding box center [388, 592] width 12 height 9
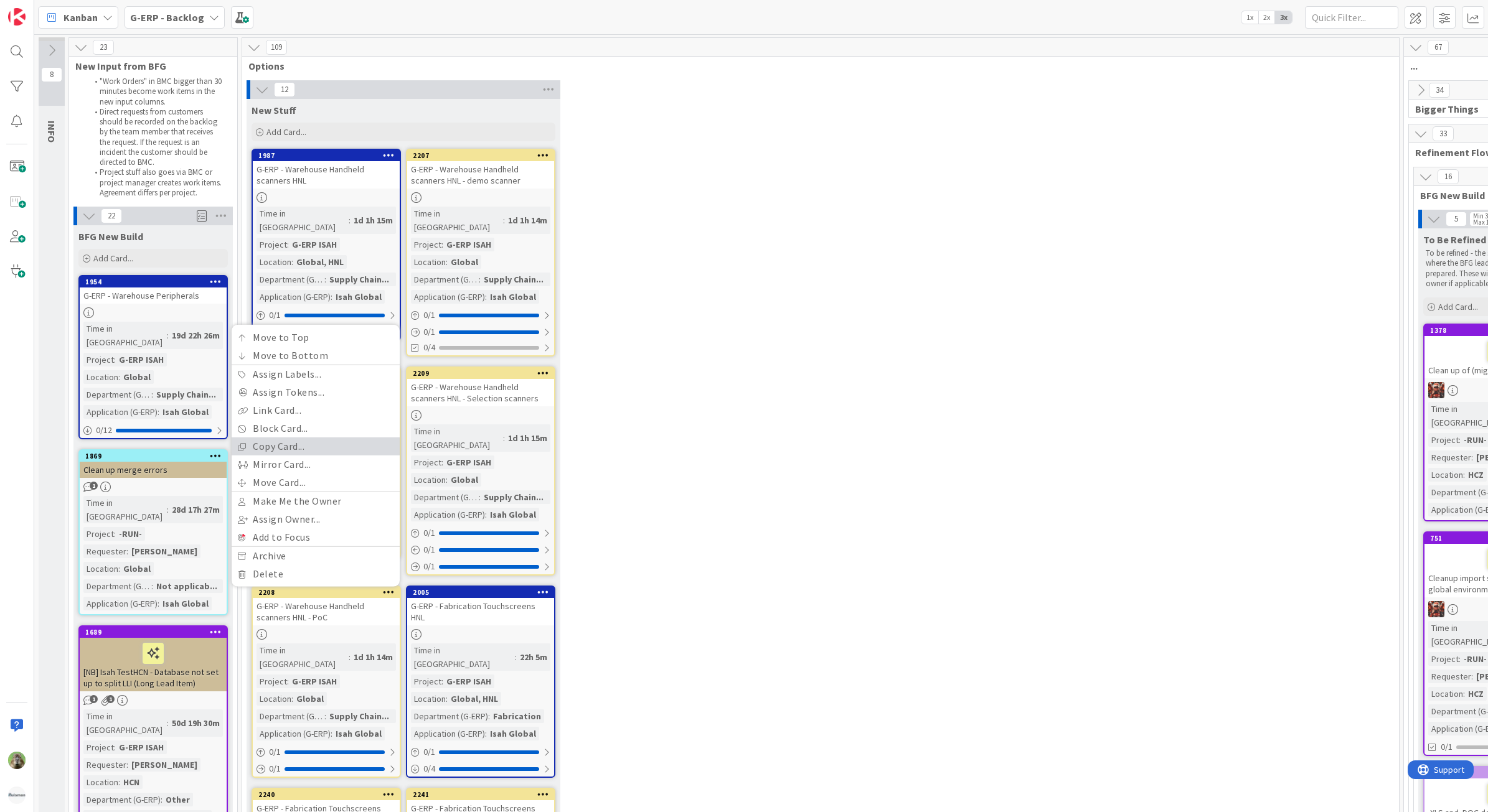
click at [337, 438] on link "Copy Card..." at bounding box center [315, 446] width 168 height 18
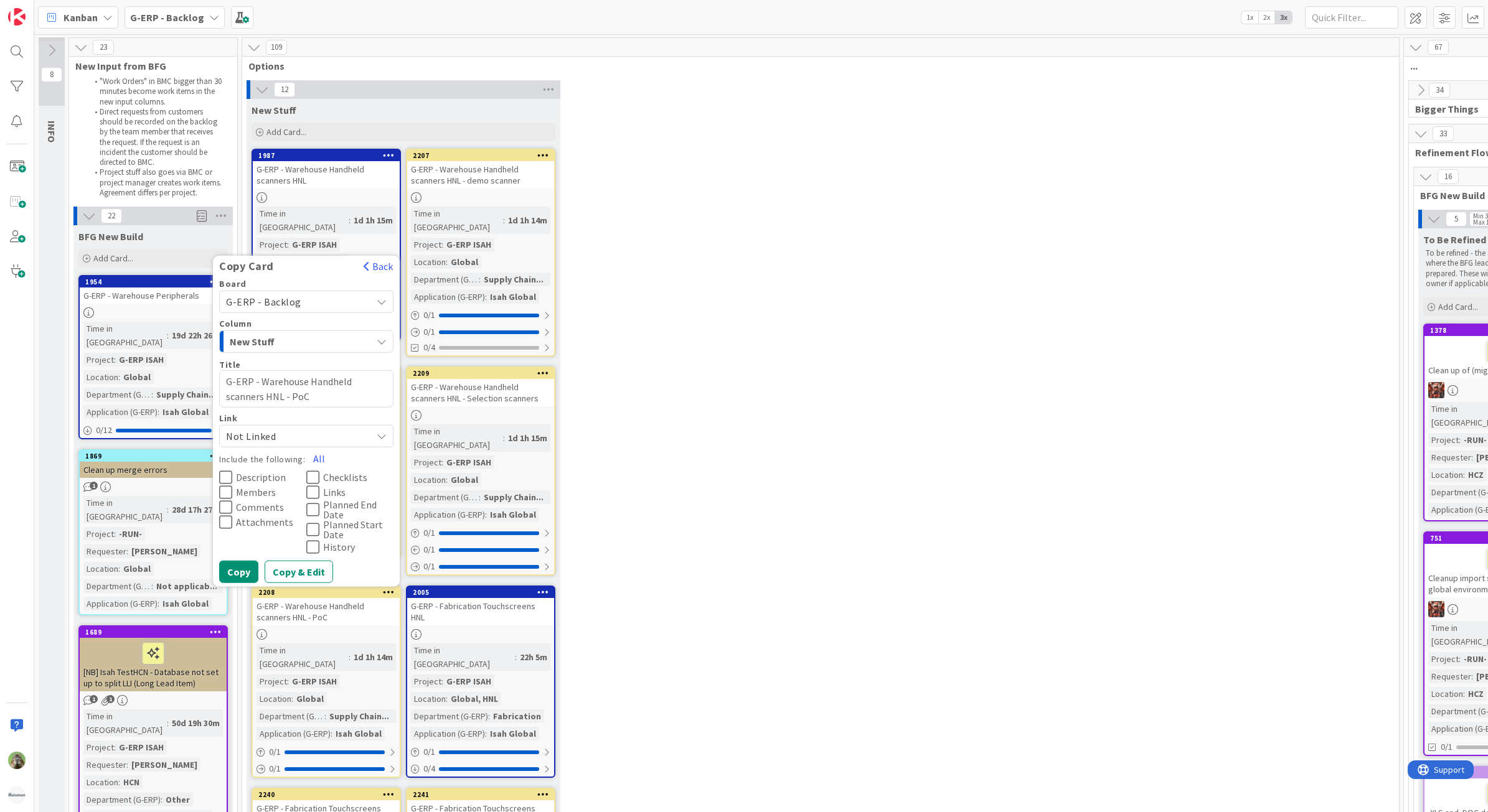
click at [237, 473] on span "Description" at bounding box center [261, 478] width 50 height 10
click at [218, 461] on div "Board G-ERP - Backlog Column New Stuff Title 45 / 128 G-ERP - Warehouse Handhel…" at bounding box center [306, 432] width 187 height 305
click at [222, 500] on icon at bounding box center [225, 507] width 13 height 15
click at [231, 485] on icon at bounding box center [225, 492] width 13 height 15
click at [321, 470] on button "Checklists" at bounding box center [349, 477] width 87 height 15
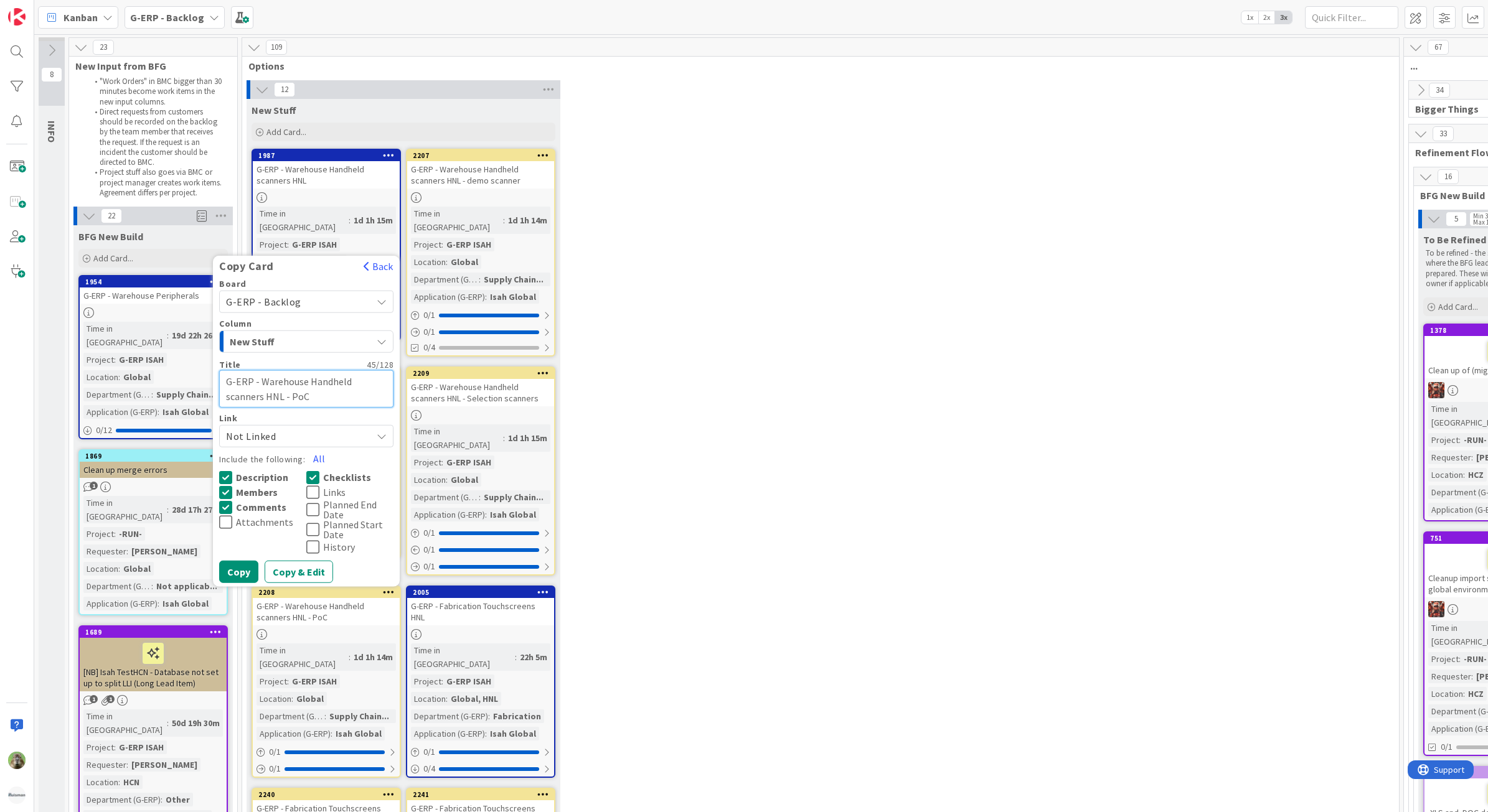
click at [271, 370] on textarea "G-ERP - Warehouse Handheld scanners HNL - PoC" at bounding box center [306, 389] width 174 height 38
type textarea "x"
type textarea "G-ERP - Warehouse Handheld scanners H- PoC"
type textarea "x"
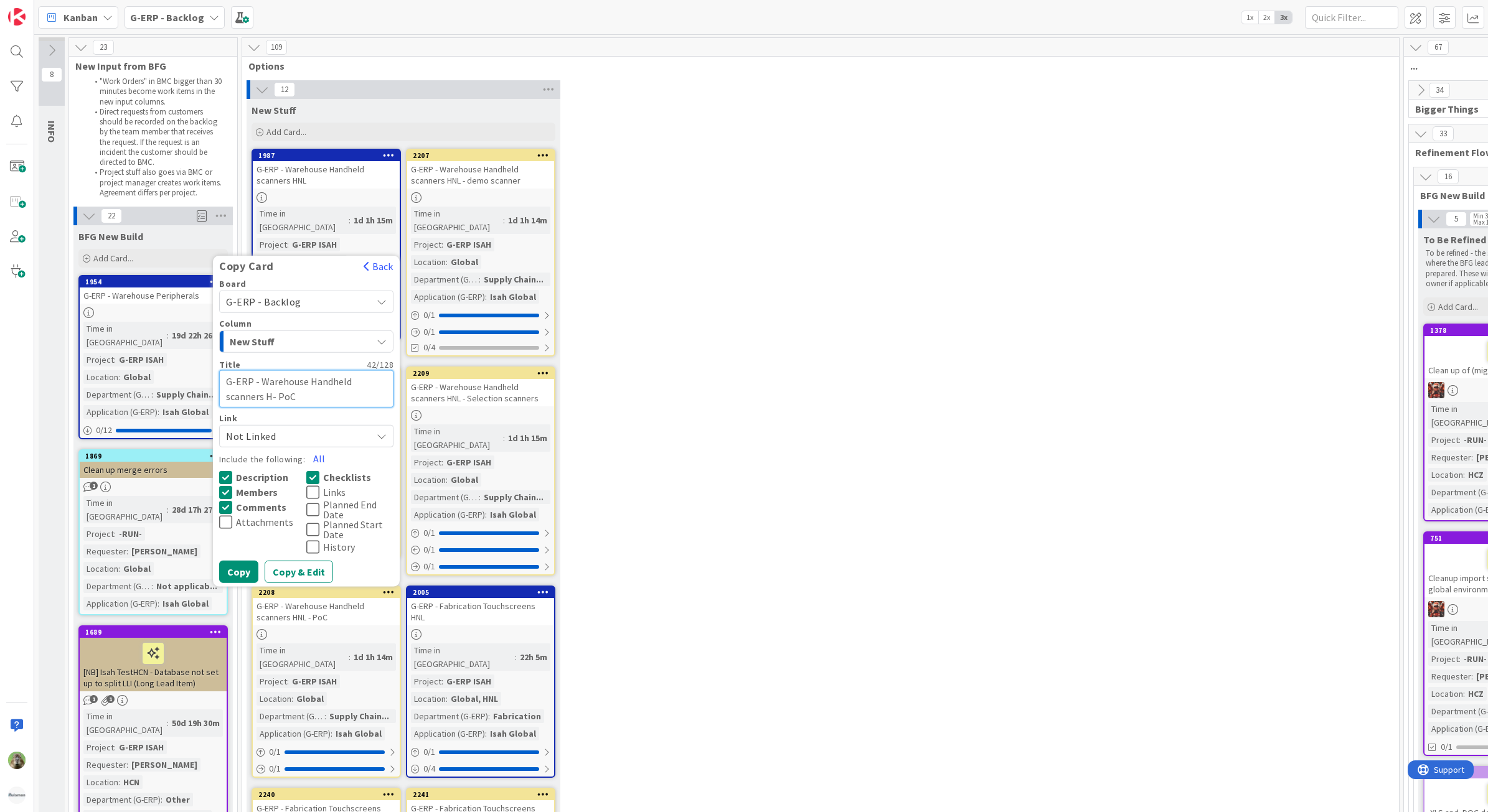
type textarea "G-ERP - Warehouse Handheld scanners HC- PoC"
type textarea "x"
type textarea "G-ERP - Warehouse Handheld scanners HCZ- PoC"
type textarea "x"
type textarea "G-ERP - Warehouse Handheld scanners HCZ - PoC"
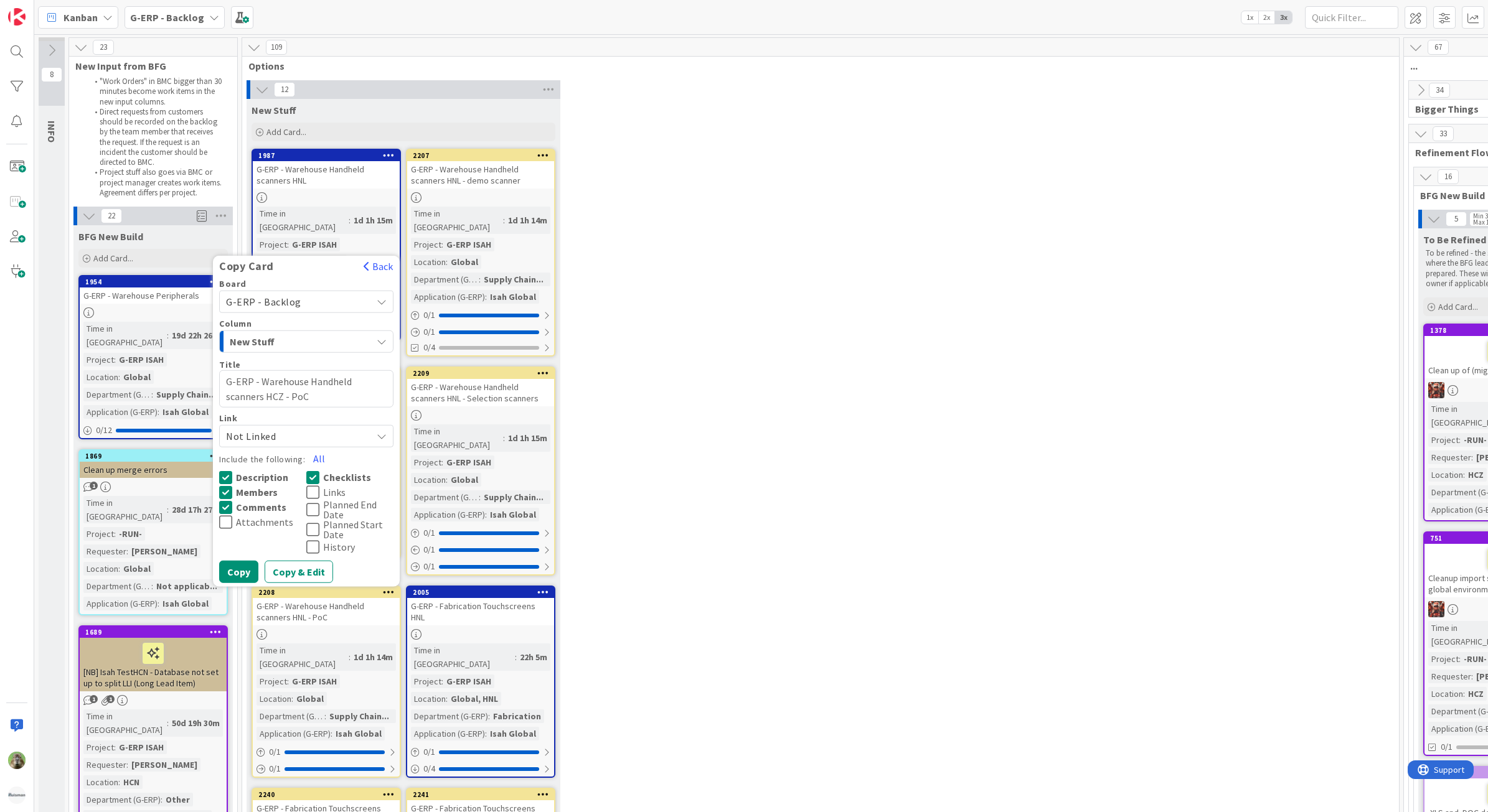
click at [291, 333] on span "New Stuff" at bounding box center [276, 341] width 94 height 16
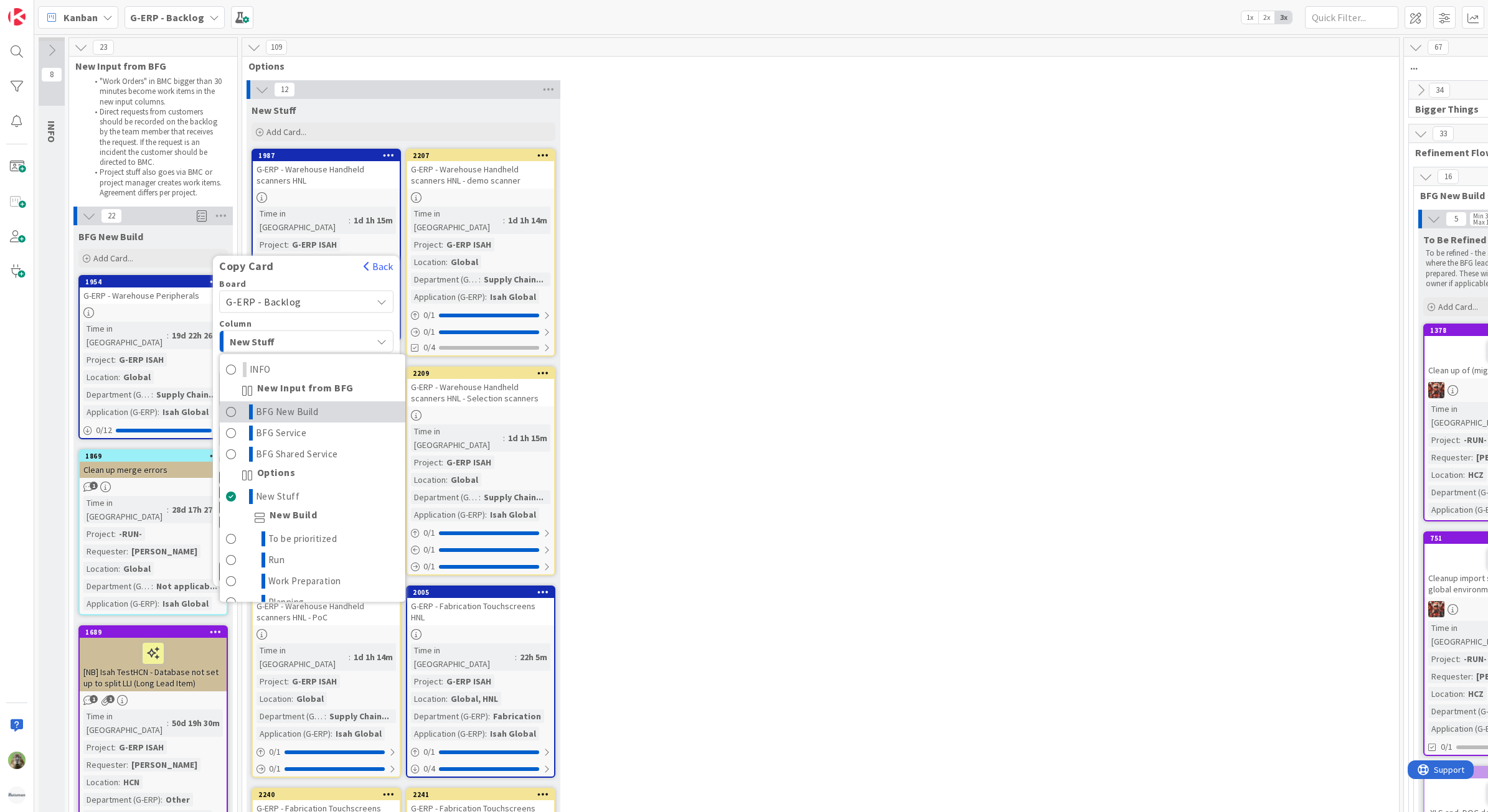
click at [281, 405] on span "BFG New Build" at bounding box center [287, 412] width 63 height 15
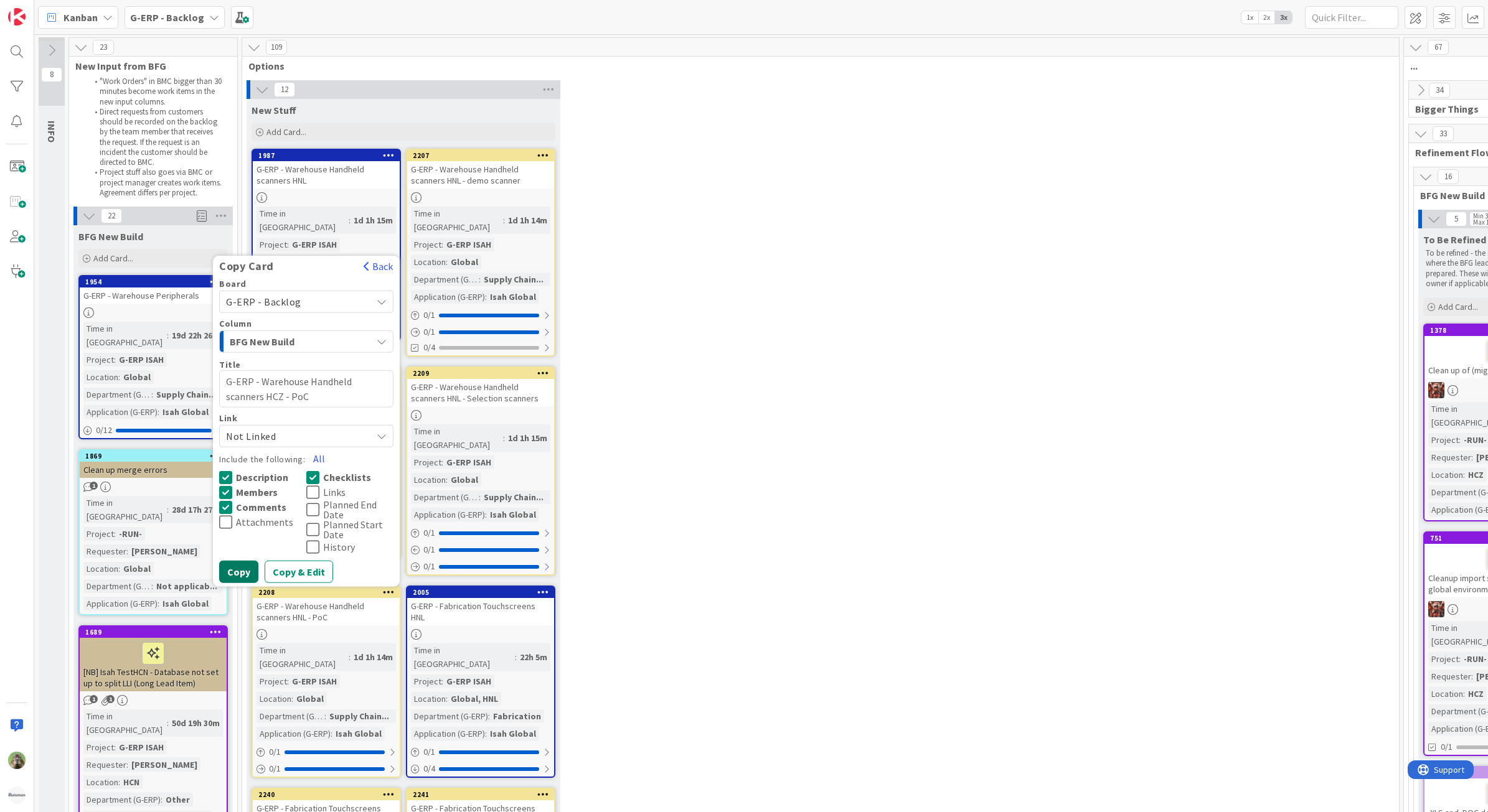
click at [248, 560] on button "Copy" at bounding box center [238, 572] width 39 height 23
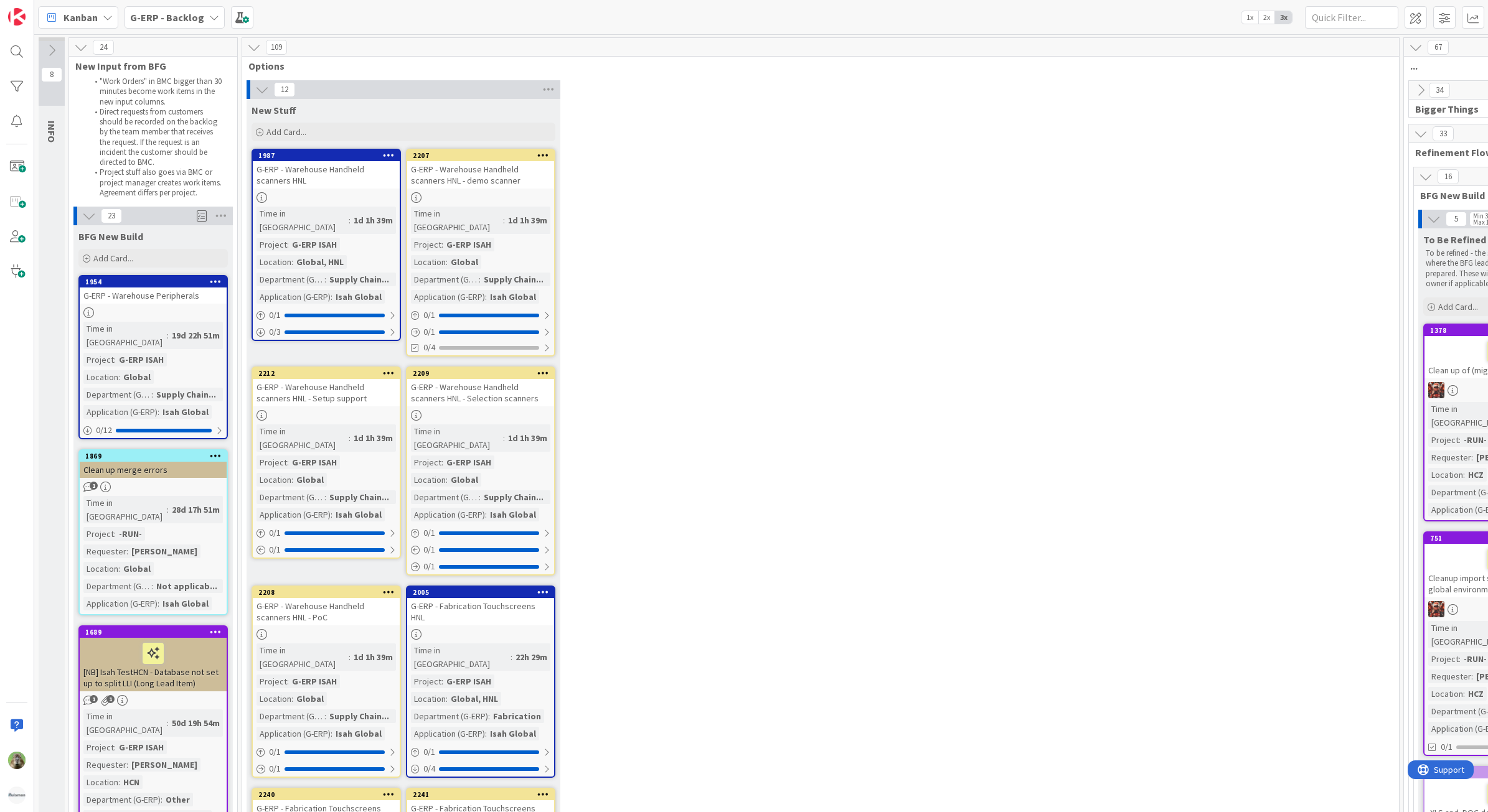
click at [546, 368] on icon at bounding box center [543, 373] width 12 height 9
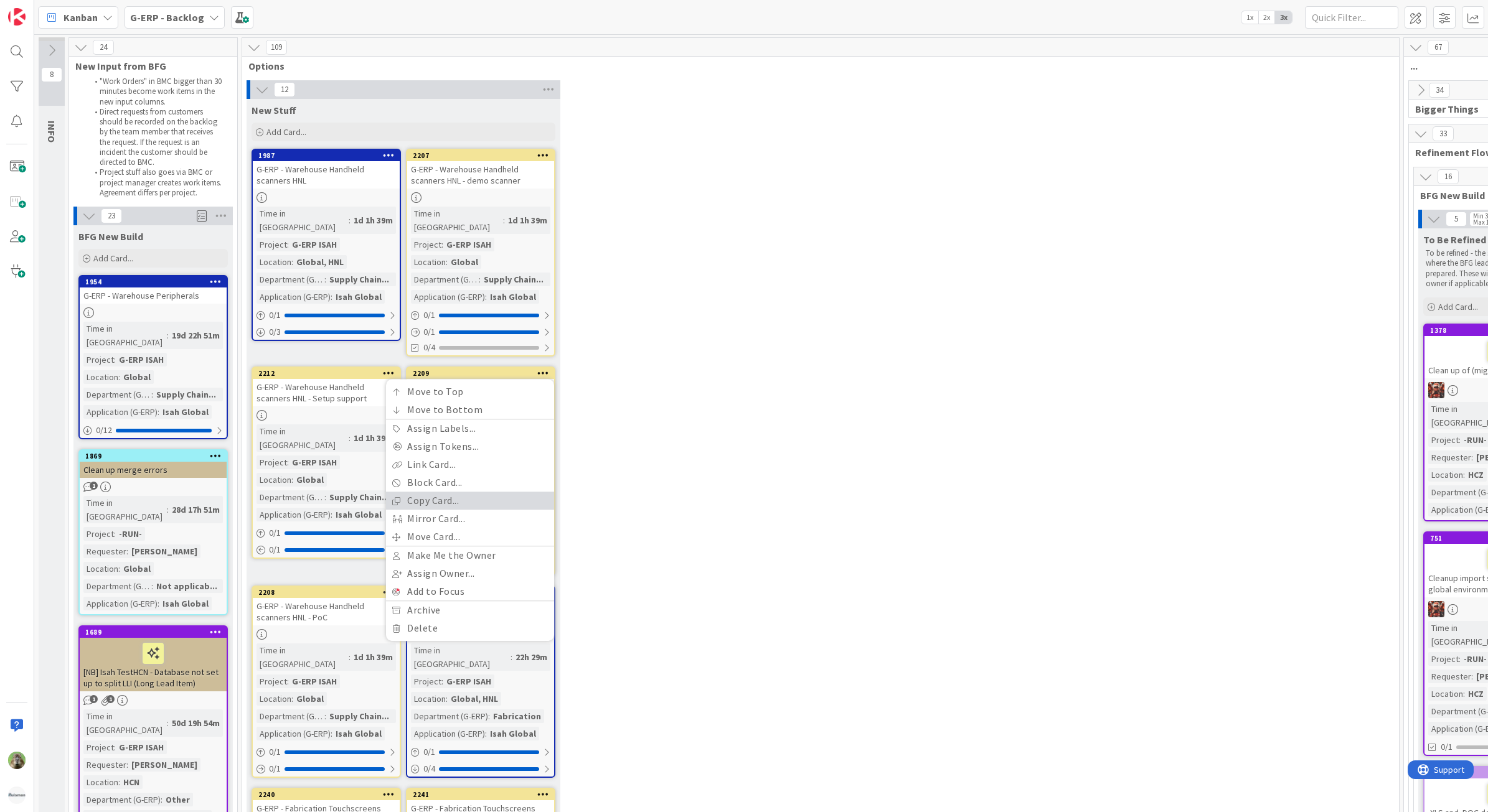
click at [458, 492] on link "Copy Card..." at bounding box center [470, 500] width 168 height 18
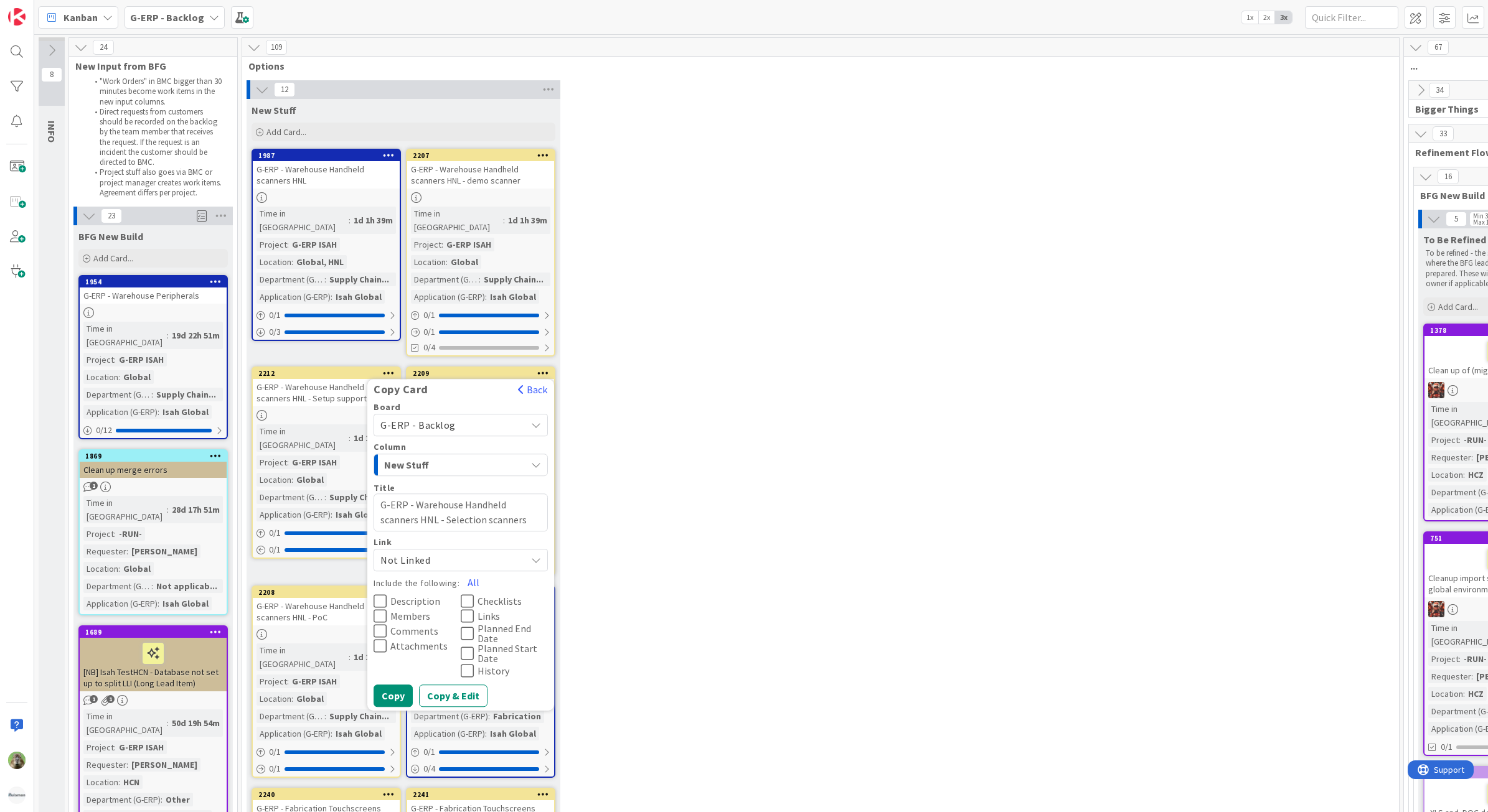
click at [429, 504] on textarea "G-ERP - Warehouse Handheld scanners HNL - Selection scanners" at bounding box center [461, 513] width 174 height 38
type textarea "x"
type textarea "G-ERP - Warehouse Handheld scanners H- Selection scanners"
type textarea "x"
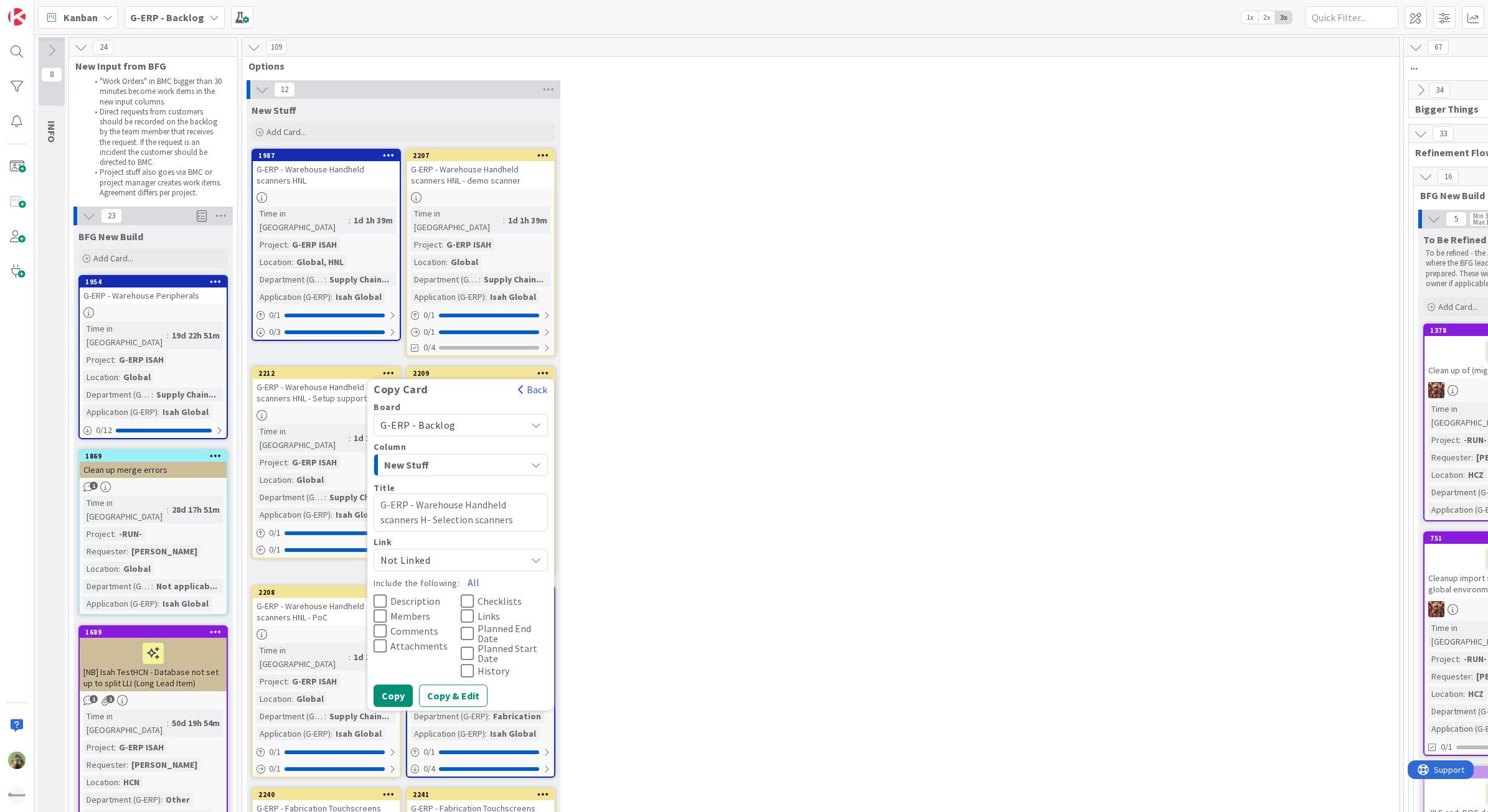
type textarea "G-ERP - Warehouse Handheld scanners HC- Selection scanners"
type textarea "x"
type textarea "G-ERP - Warehouse Handheld scanners HCZ- Selection scanners"
type textarea "x"
type textarea "G-ERP - Warehouse Handheld scanners HCZ - Selection scanners"
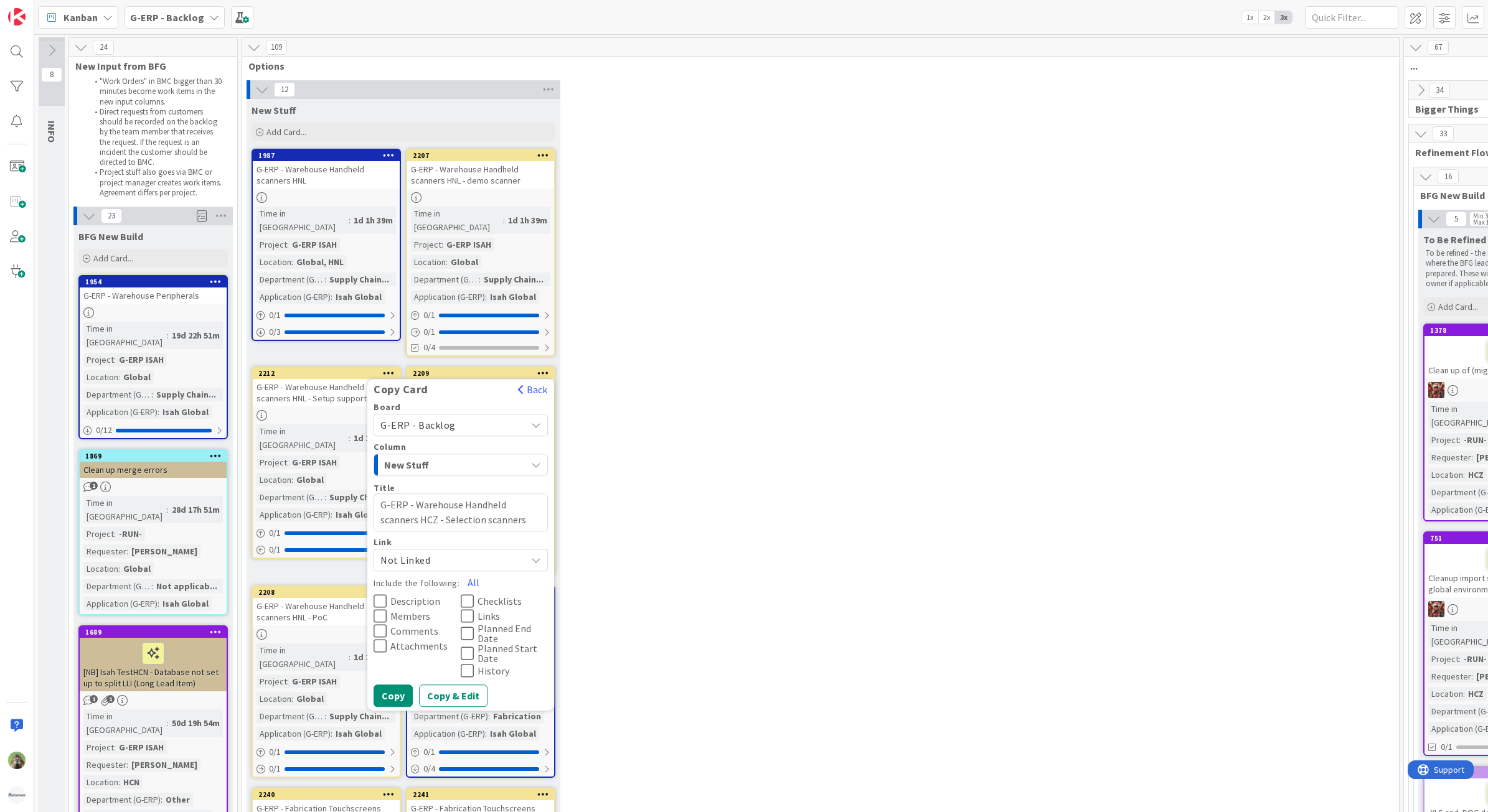
click at [419, 597] on span "Description" at bounding box center [415, 602] width 50 height 10
click at [414, 626] on span "Comments" at bounding box center [415, 631] width 48 height 10
click at [417, 611] on span "Members" at bounding box center [410, 616] width 40 height 10
click at [514, 597] on span "Checklists" at bounding box center [500, 602] width 44 height 10
click at [478, 551] on span "Not Linked" at bounding box center [450, 560] width 140 height 18
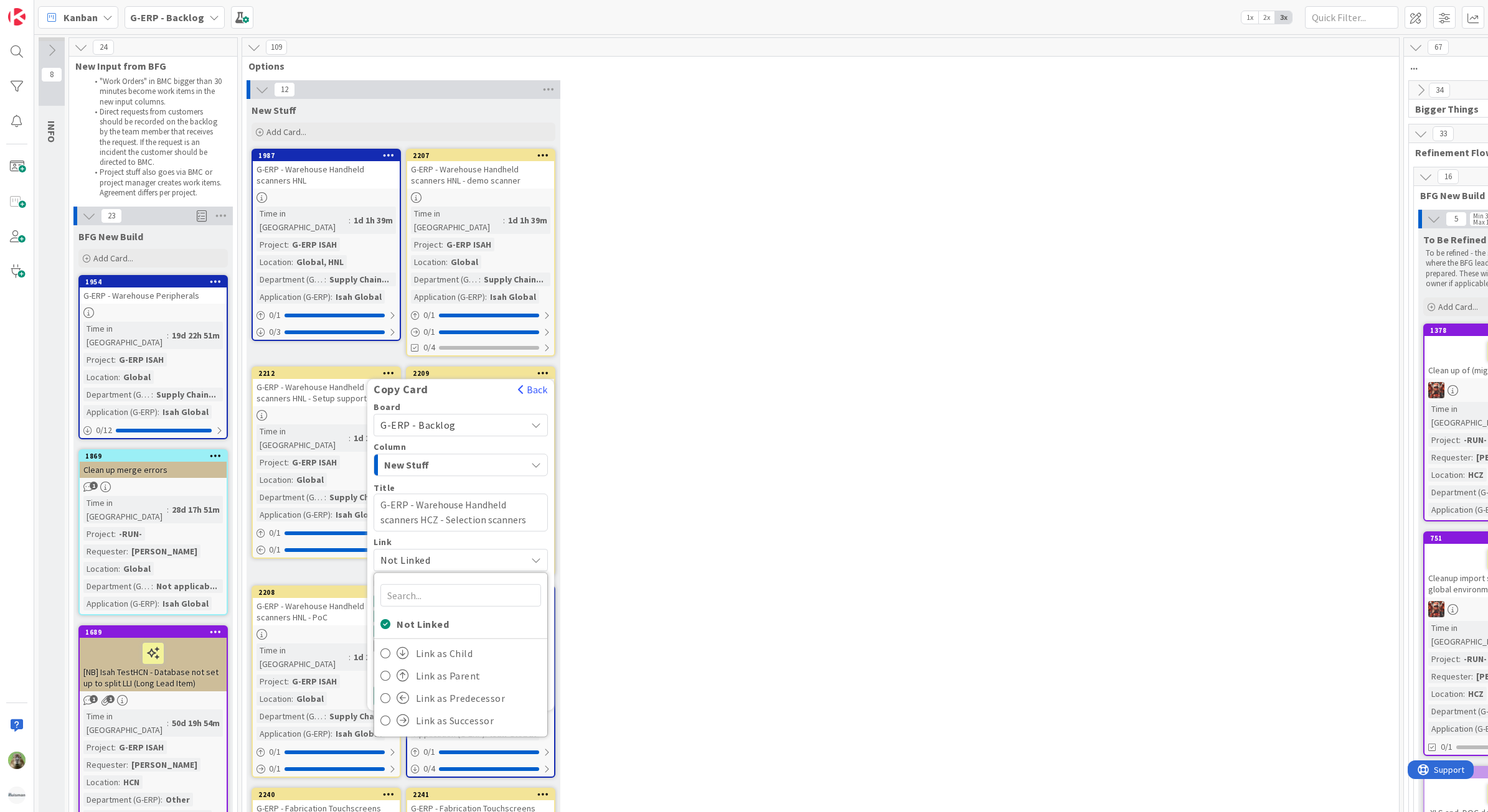
click at [478, 551] on span "Not Linked" at bounding box center [450, 560] width 140 height 18
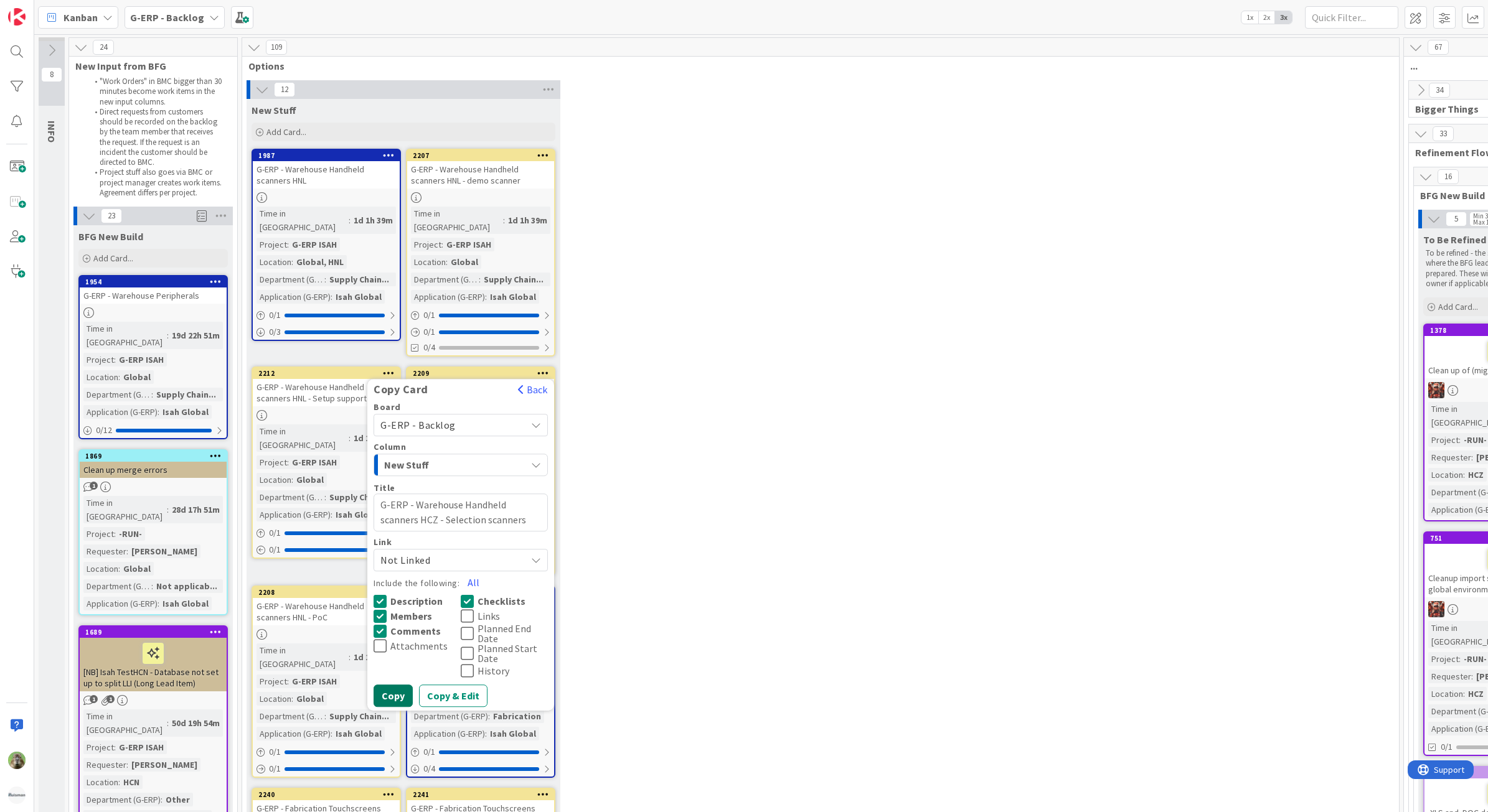
click at [391, 684] on button "Copy" at bounding box center [393, 696] width 39 height 23
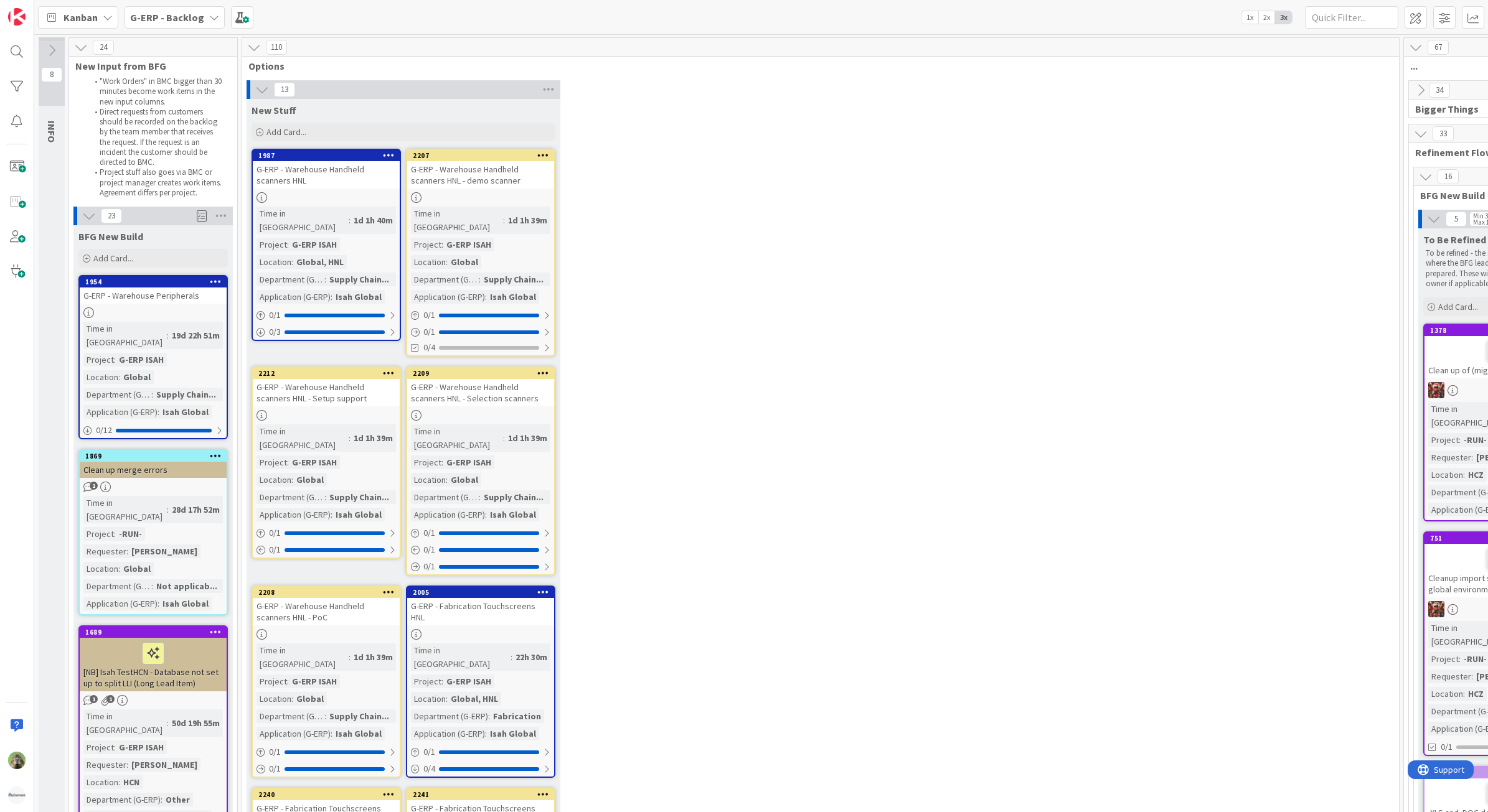
click at [386, 368] on icon at bounding box center [388, 373] width 12 height 9
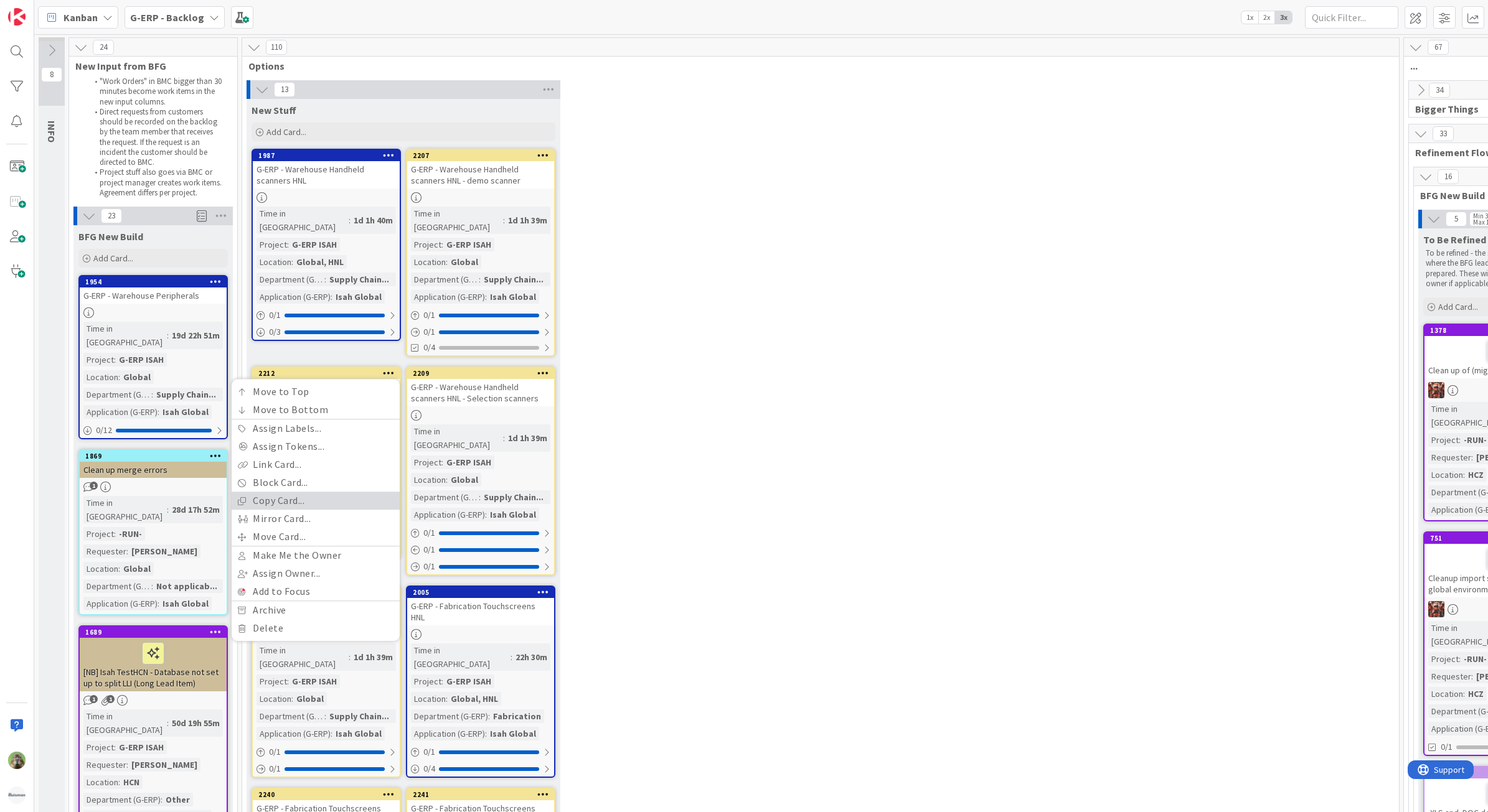
click at [320, 492] on link "Copy Card..." at bounding box center [315, 500] width 168 height 18
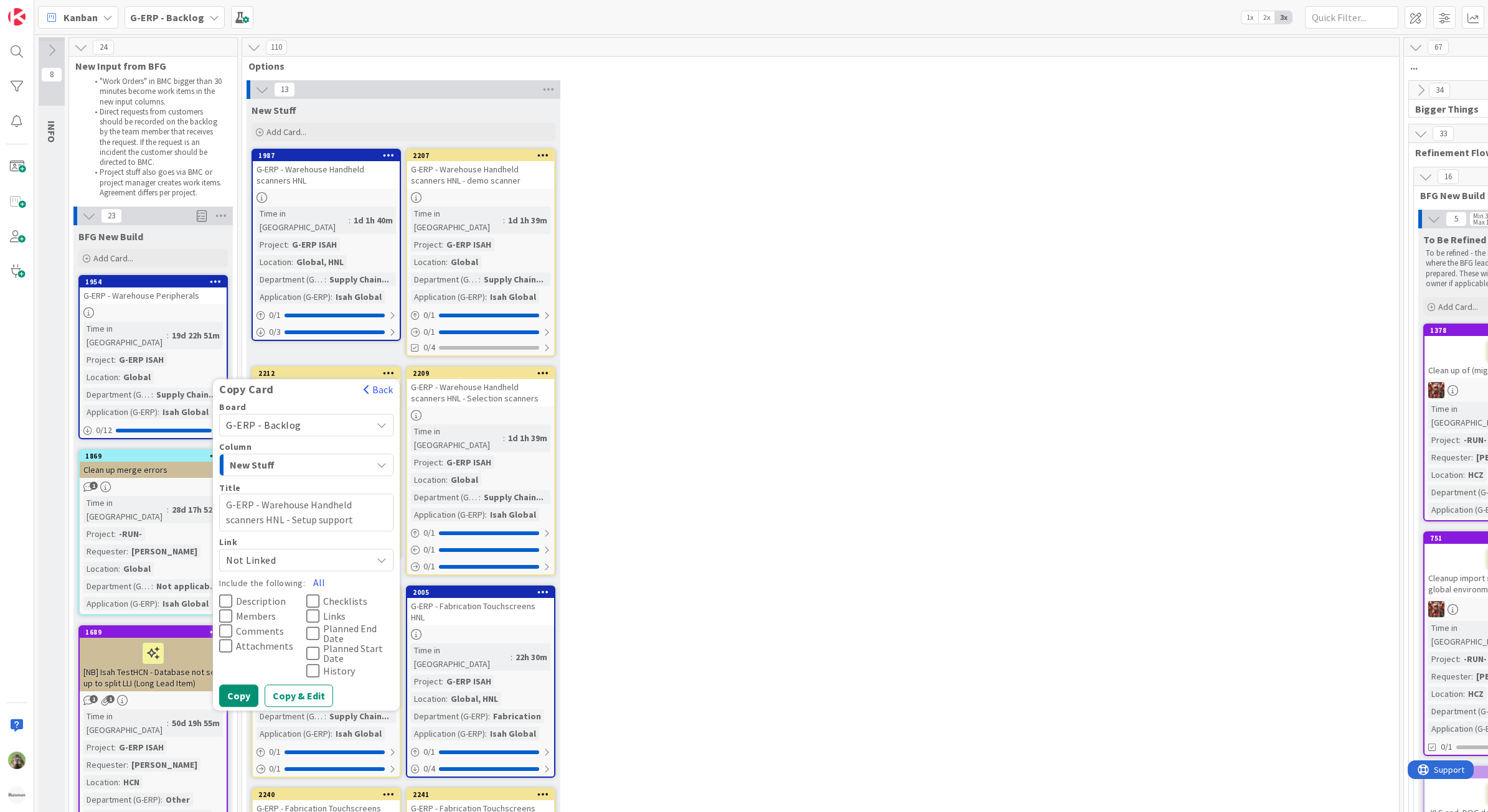
click at [266, 506] on textarea "G-ERP - Warehouse Handheld scanners HNL - Setup support" at bounding box center [306, 513] width 174 height 38
click at [277, 503] on textarea "G-ERP - Warehouse Handheld scanners HNL - Setup support" at bounding box center [306, 513] width 174 height 38
type textarea "x"
type textarea "G-ERP - Warehouse Handheld scanners H- Setup support"
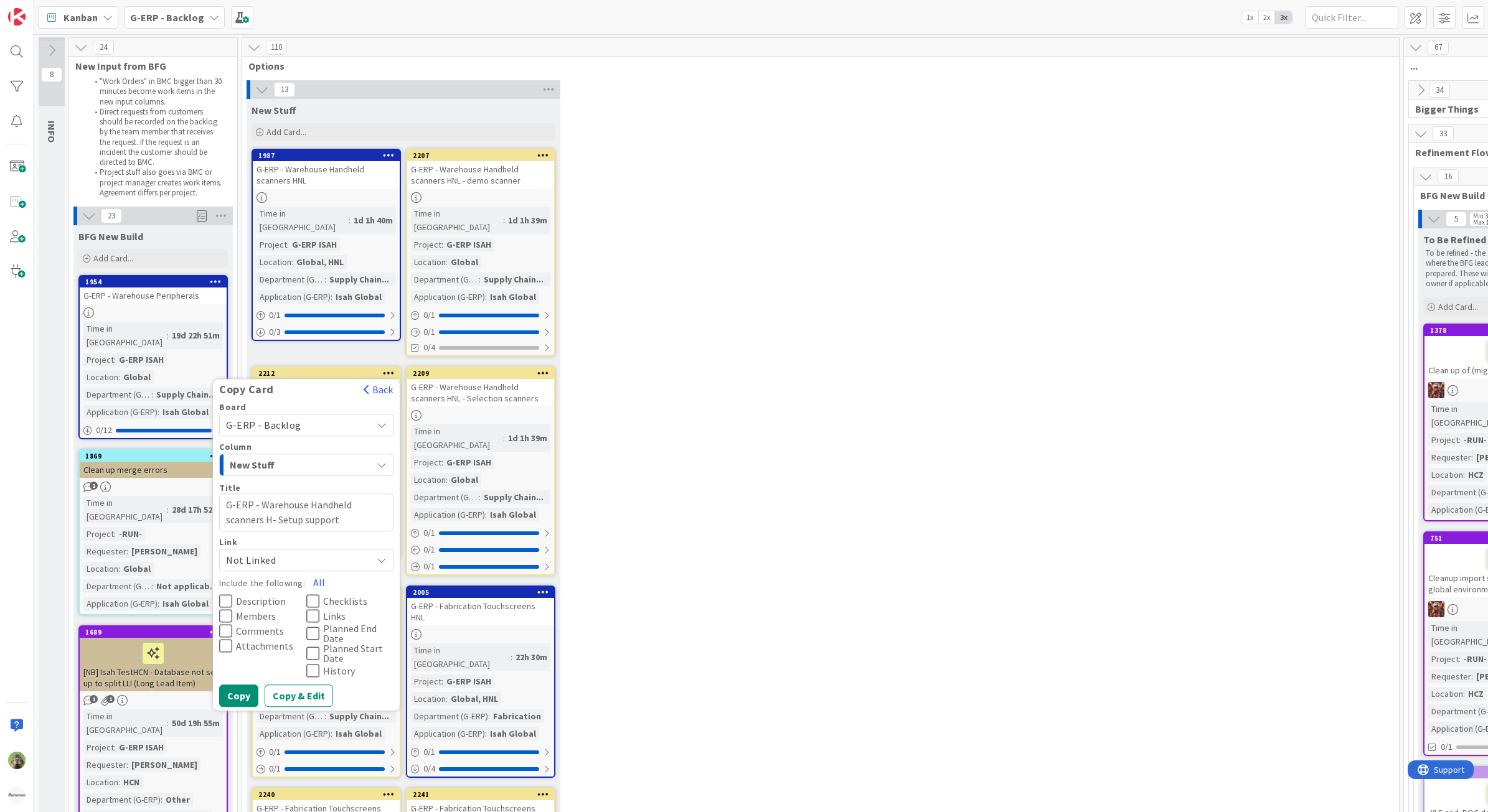
type textarea "x"
type textarea "G-ERP - Warehouse Handheld scanners HC- Setup support"
type textarea "x"
type textarea "G-ERP - Warehouse Handheld scanners HCZ - Setup support"
type textarea "x"
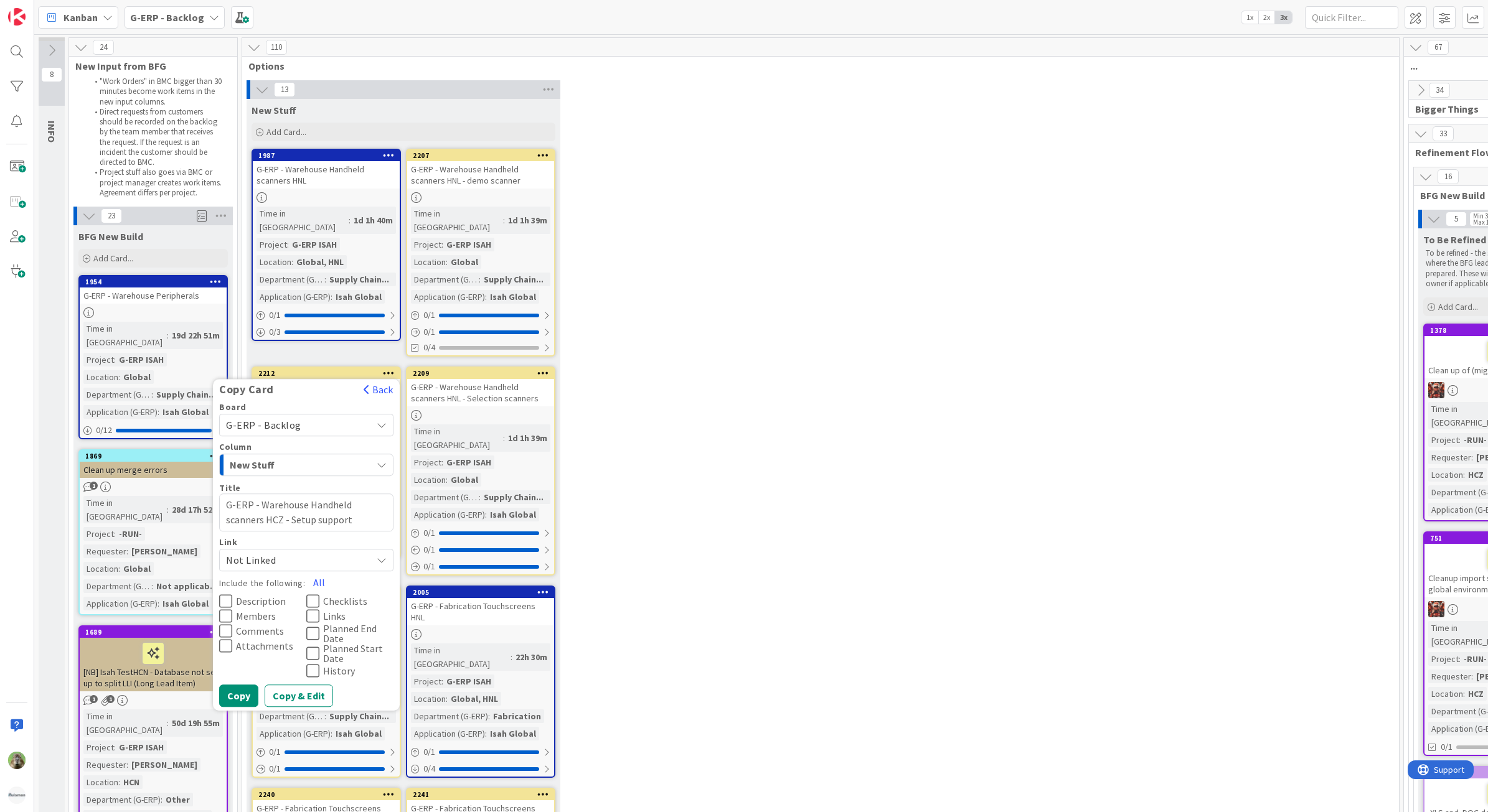
type textarea "G-ERP - Warehouse Handheld scanners HCZ - Setup support"
click at [266, 597] on span "Description" at bounding box center [261, 602] width 50 height 10
click at [259, 611] on span "Members" at bounding box center [256, 616] width 40 height 10
click at [256, 611] on span "Members" at bounding box center [257, 616] width 42 height 10
click at [306, 594] on icon at bounding box center [312, 601] width 13 height 15
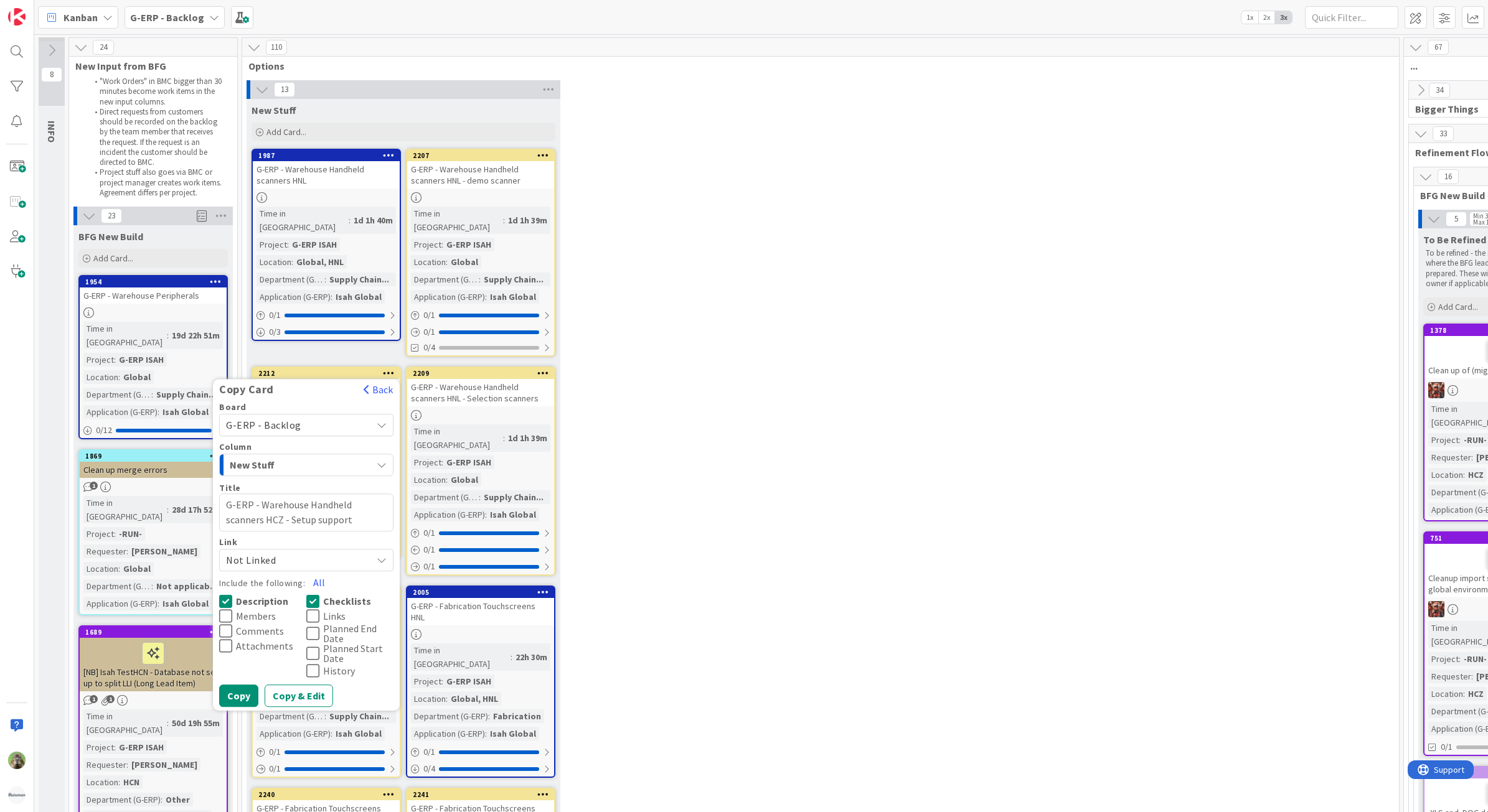
click at [260, 611] on span "Members" at bounding box center [256, 616] width 40 height 10
click at [259, 624] on button "Comments" at bounding box center [262, 631] width 87 height 15
click at [249, 684] on button "Copy" at bounding box center [238, 696] width 39 height 23
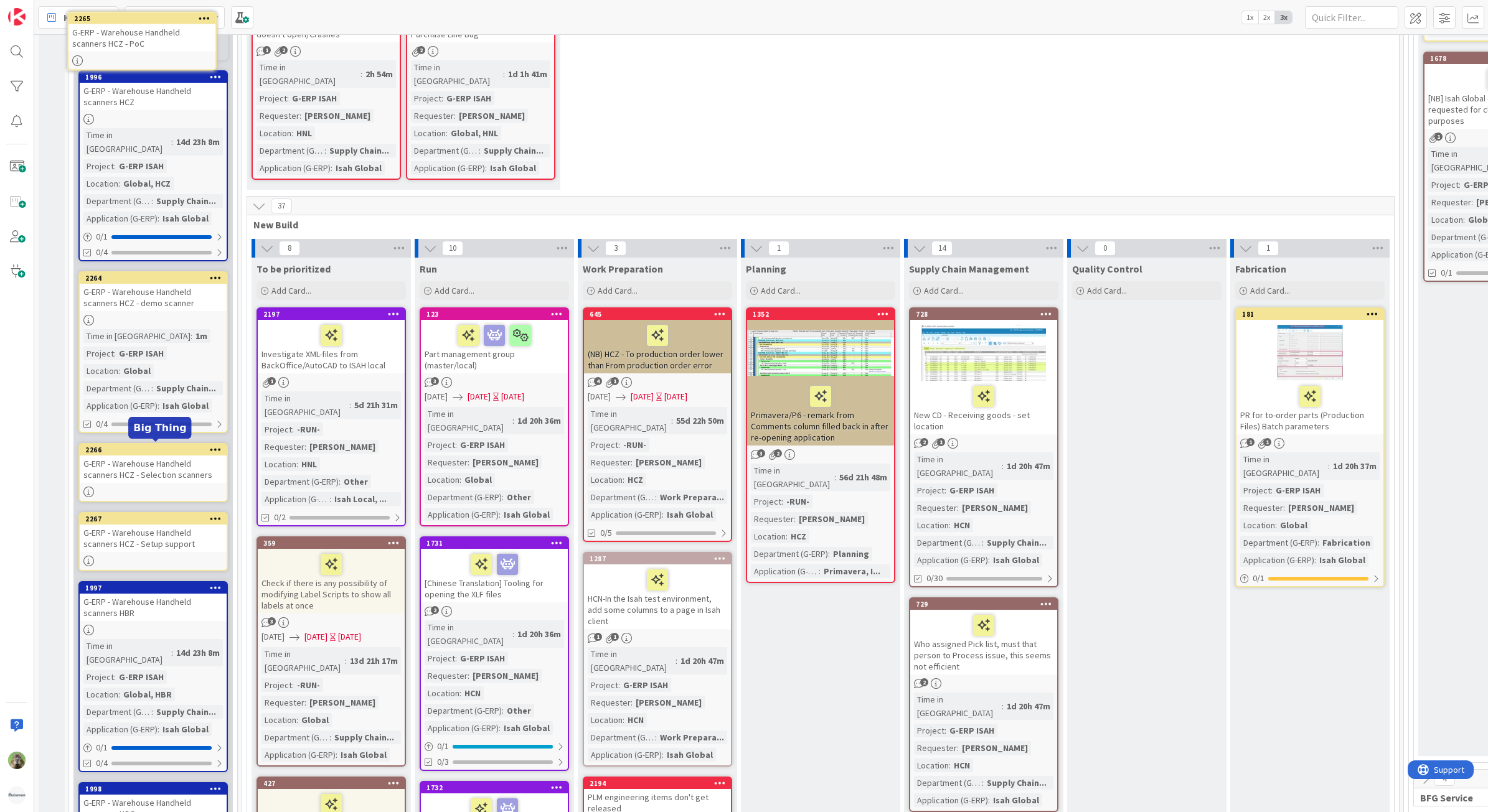
scroll to position [1103, 0]
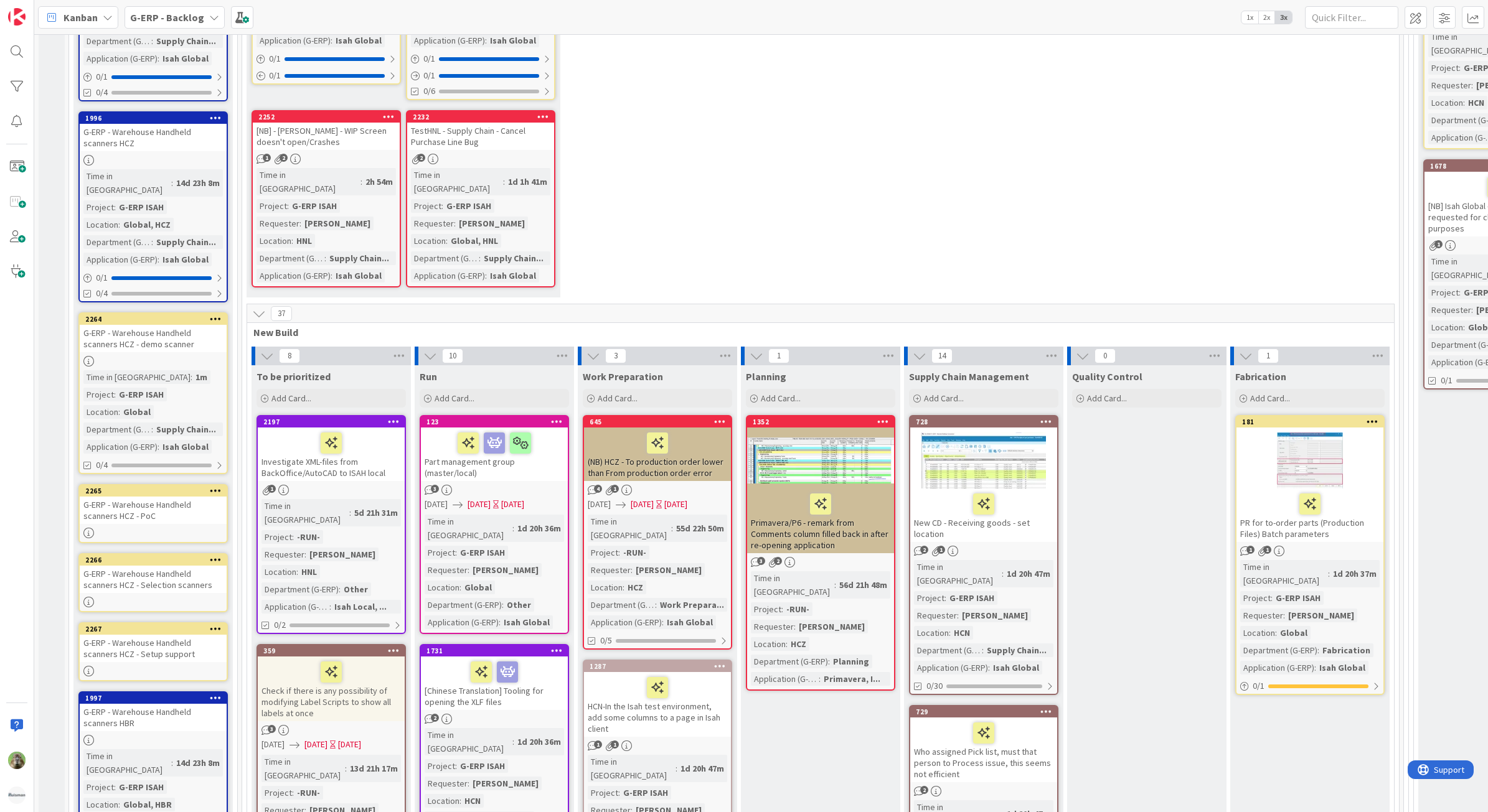
click at [174, 497] on div "G-ERP - Warehouse Handheld scanners HCZ - PoC" at bounding box center [152, 510] width 147 height 28
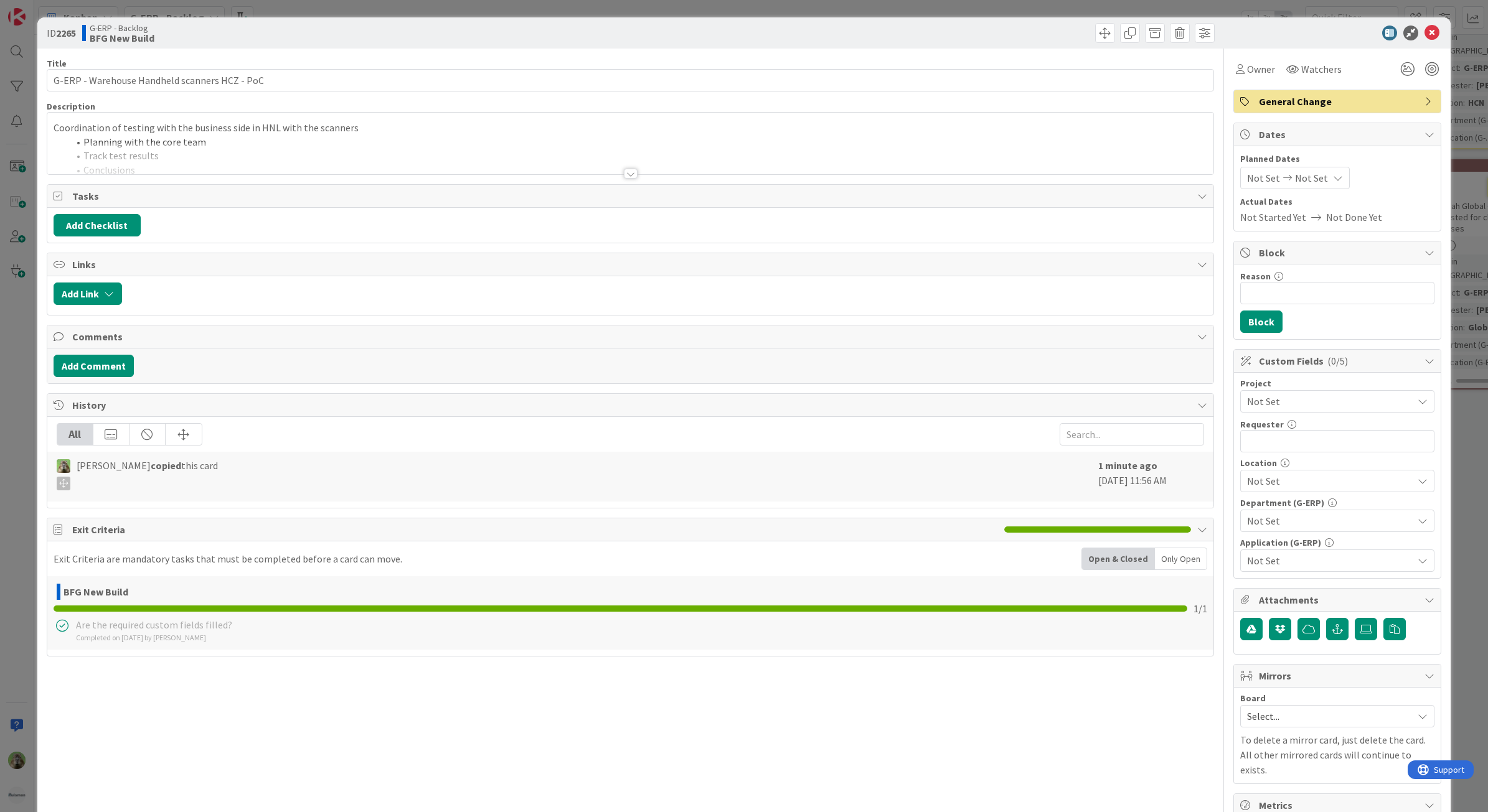
click at [1308, 406] on span "Not Set" at bounding box center [1326, 401] width 159 height 18
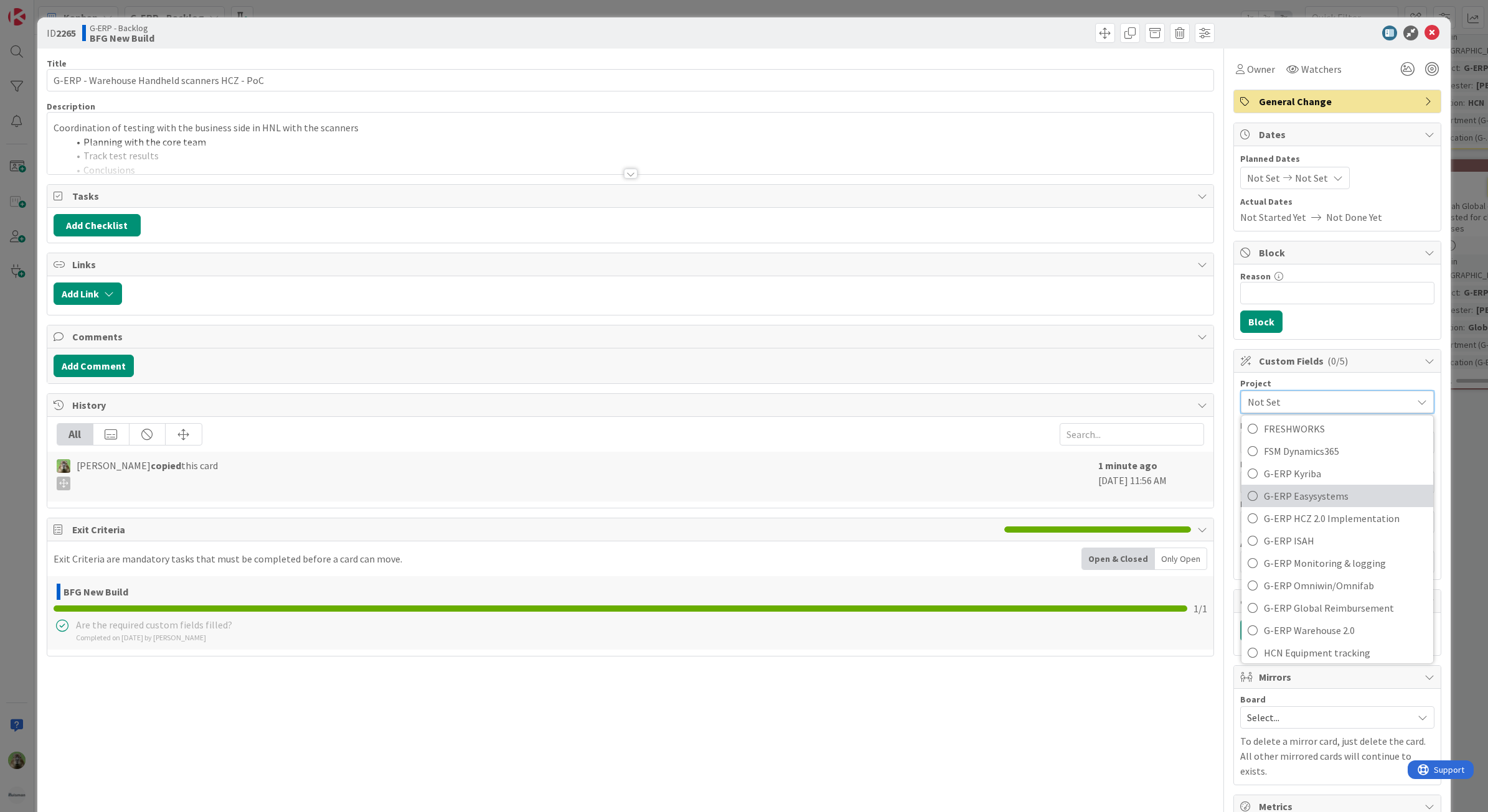
scroll to position [467, 0]
click at [1289, 546] on span "G-ERP ISAH" at bounding box center [1345, 538] width 163 height 18
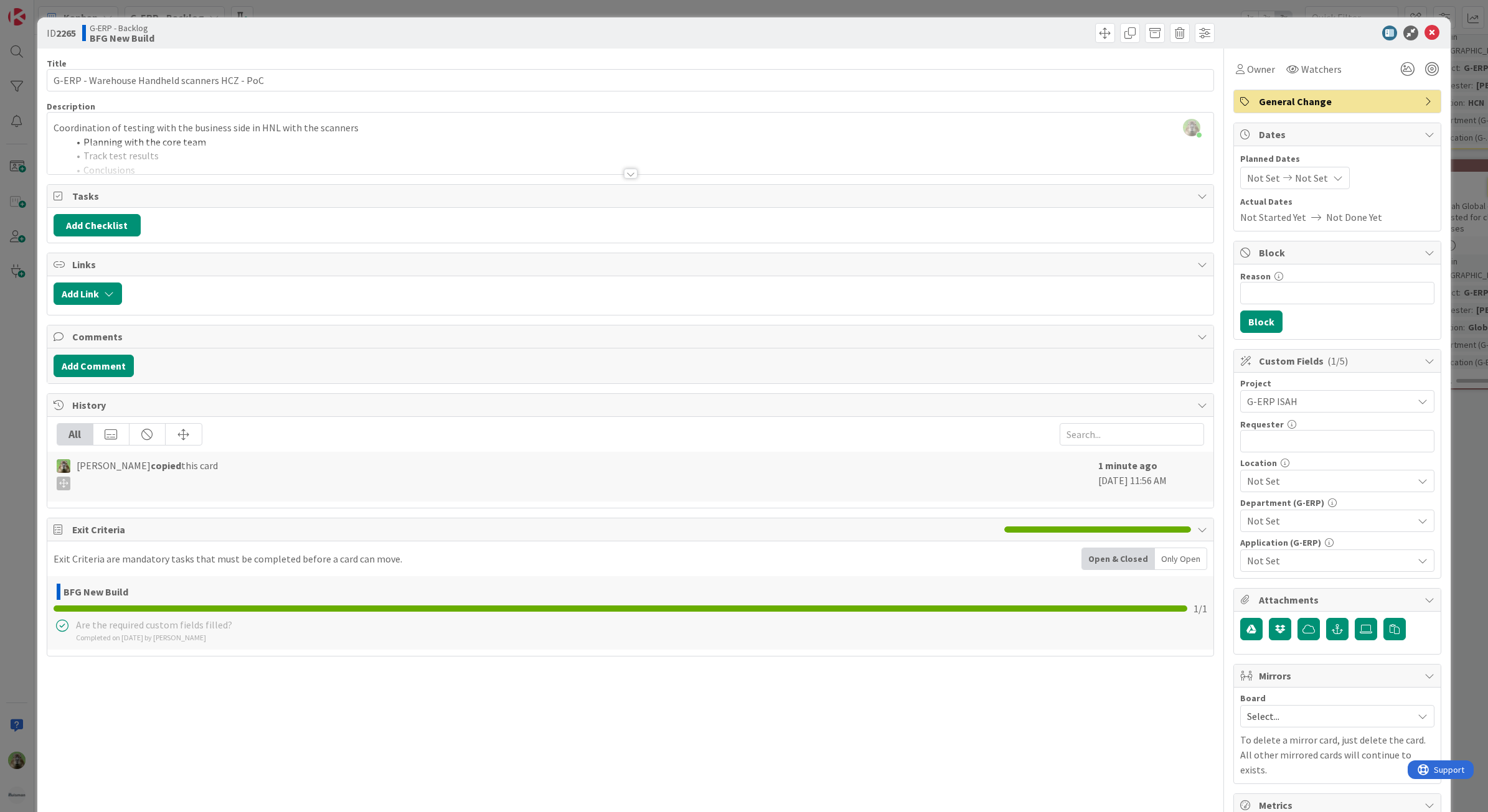
click at [1296, 481] on span "Not Set" at bounding box center [1330, 481] width 166 height 15
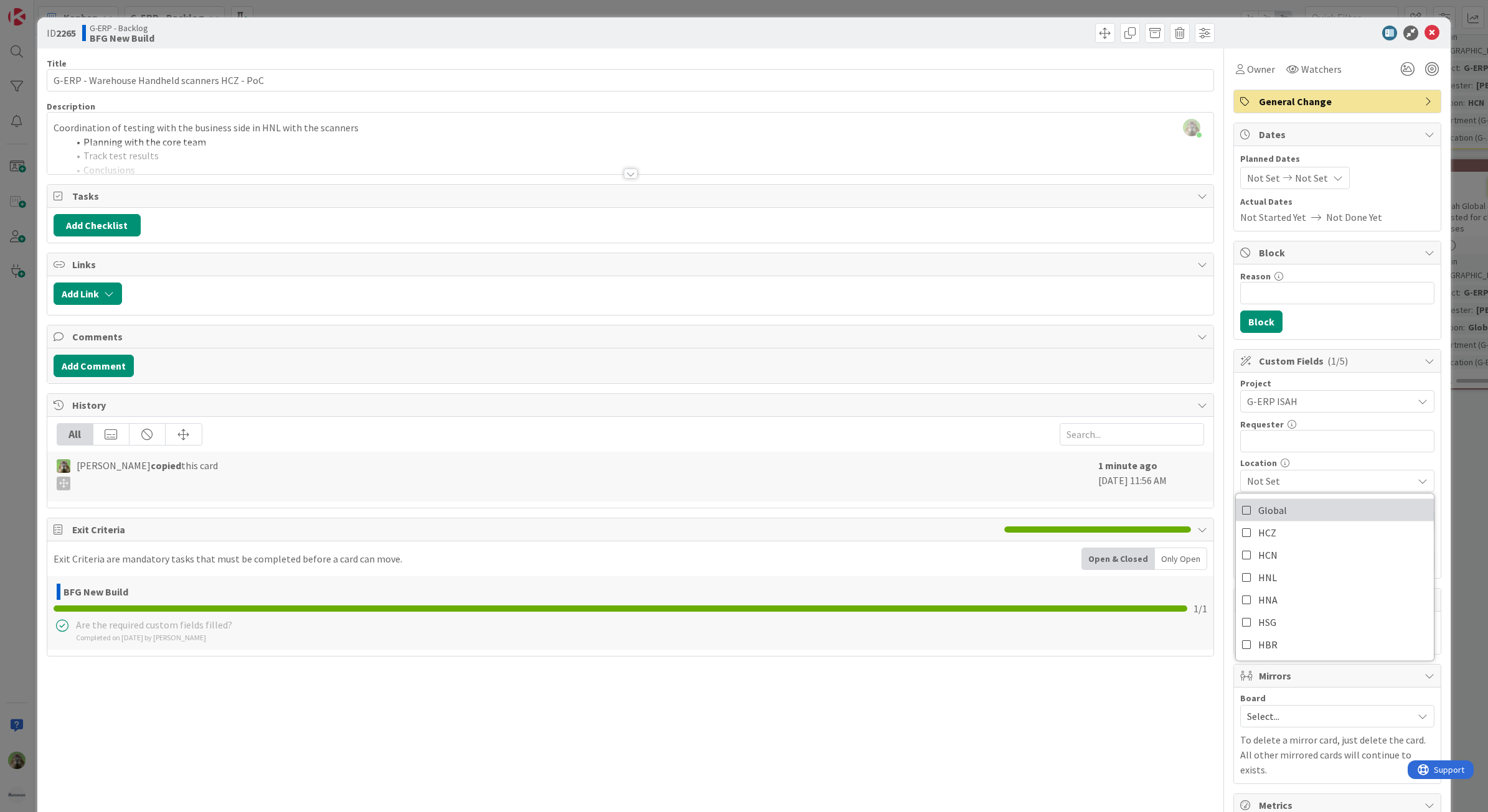
click at [1295, 521] on link "Global" at bounding box center [1334, 511] width 198 height 23
click at [1330, 480] on span "Global" at bounding box center [1330, 481] width 166 height 15
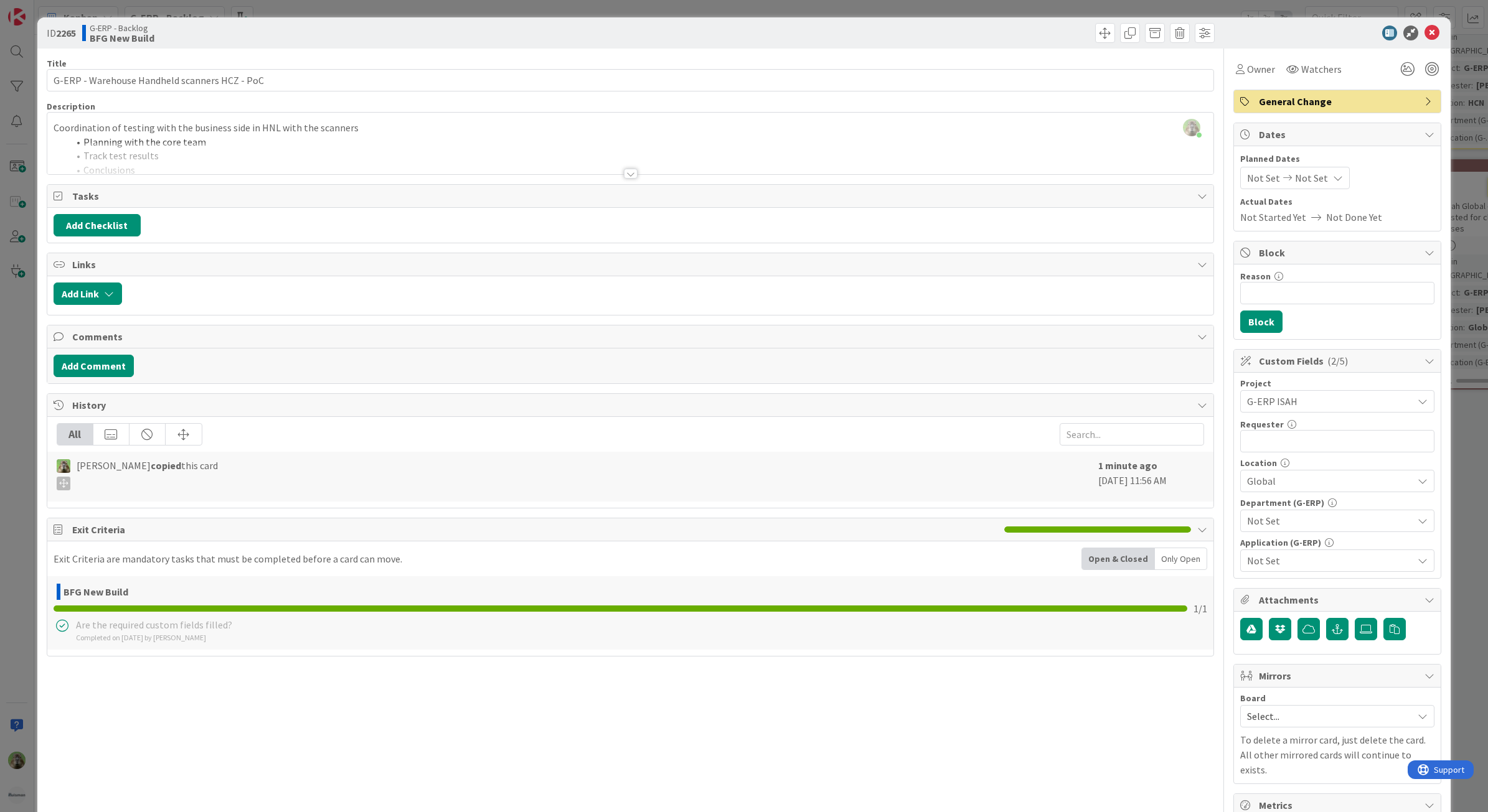
click at [1297, 523] on span "Not Set" at bounding box center [1330, 521] width 166 height 15
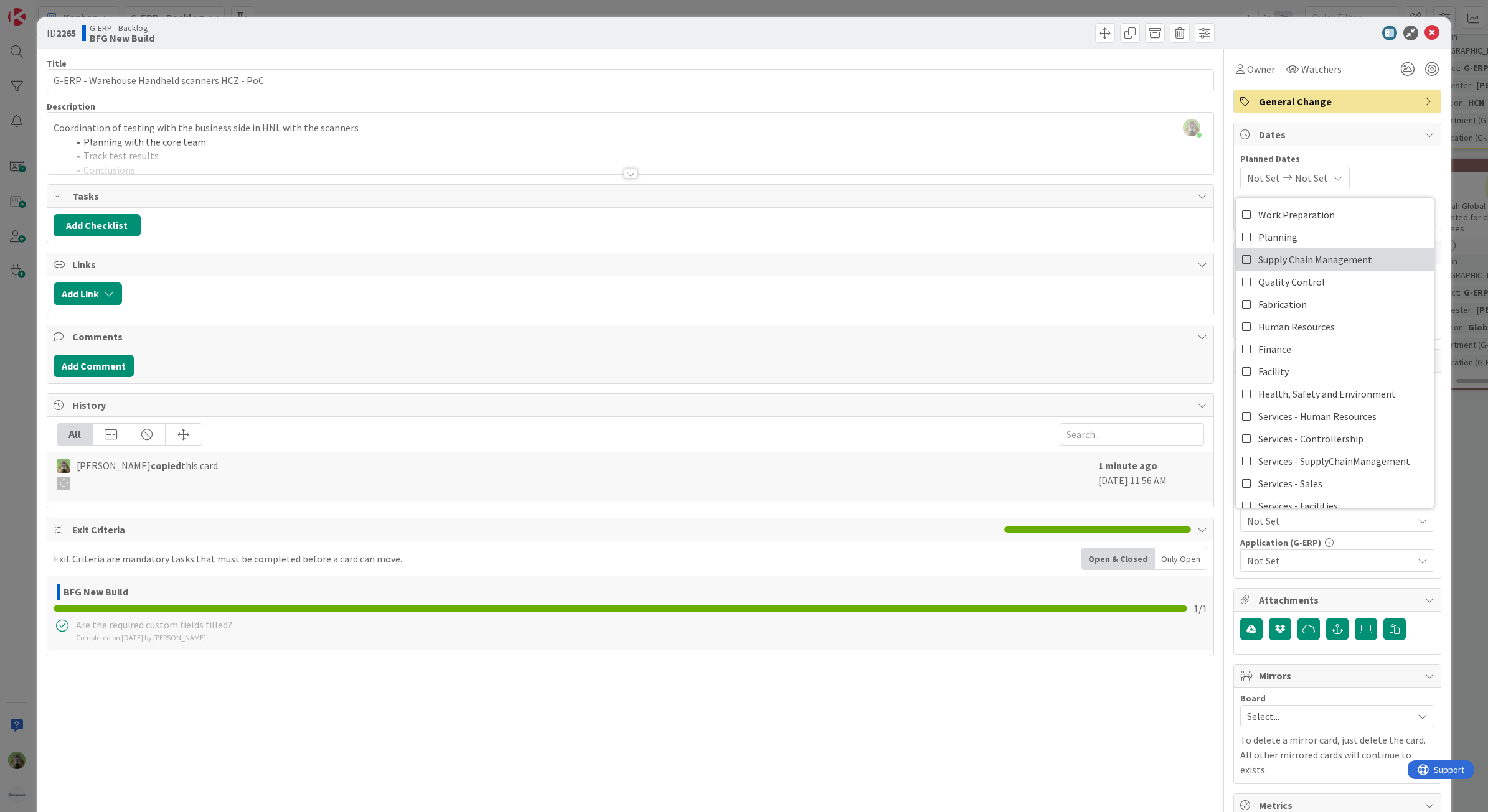
click at [1339, 252] on span "Supply Chain Management" at bounding box center [1314, 259] width 114 height 18
click at [1267, 568] on span "Not Set" at bounding box center [1330, 560] width 166 height 15
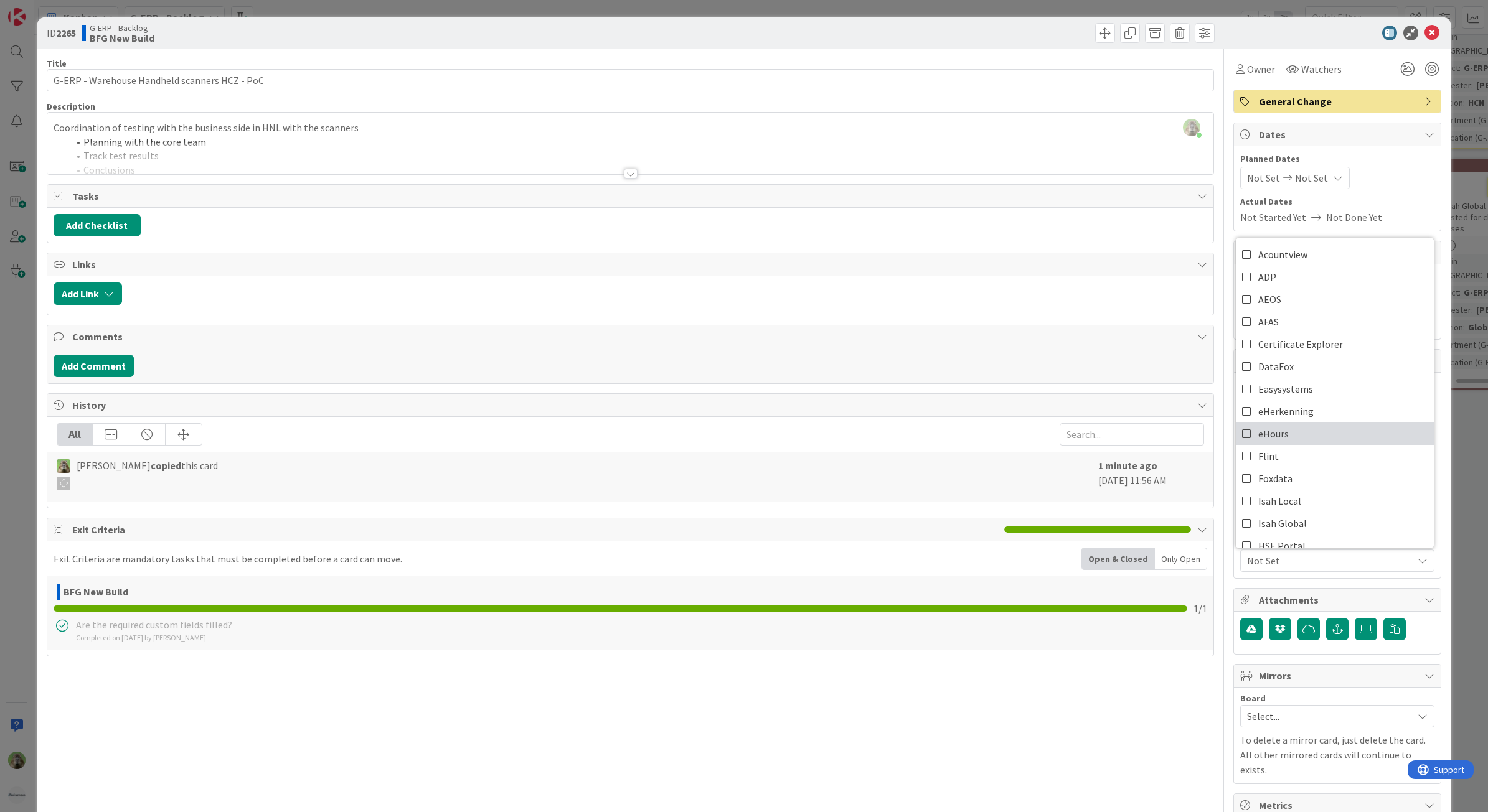
scroll to position [78, 0]
click at [1297, 456] on link "Isah Global" at bounding box center [1334, 446] width 198 height 23
click at [1200, 405] on div "History" at bounding box center [631, 405] width 1166 height 23
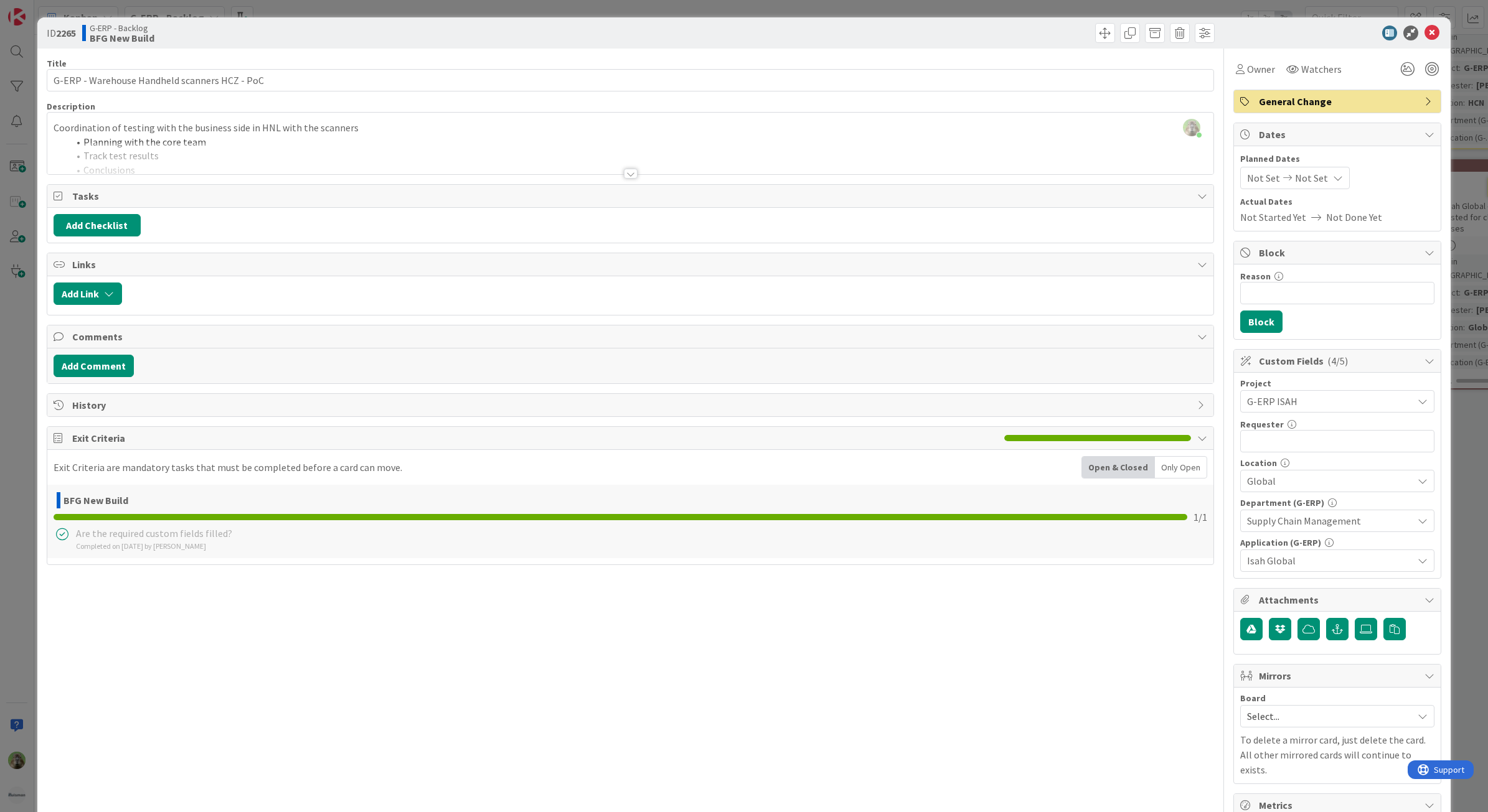
click at [1200, 405] on div "History" at bounding box center [631, 405] width 1166 height 23
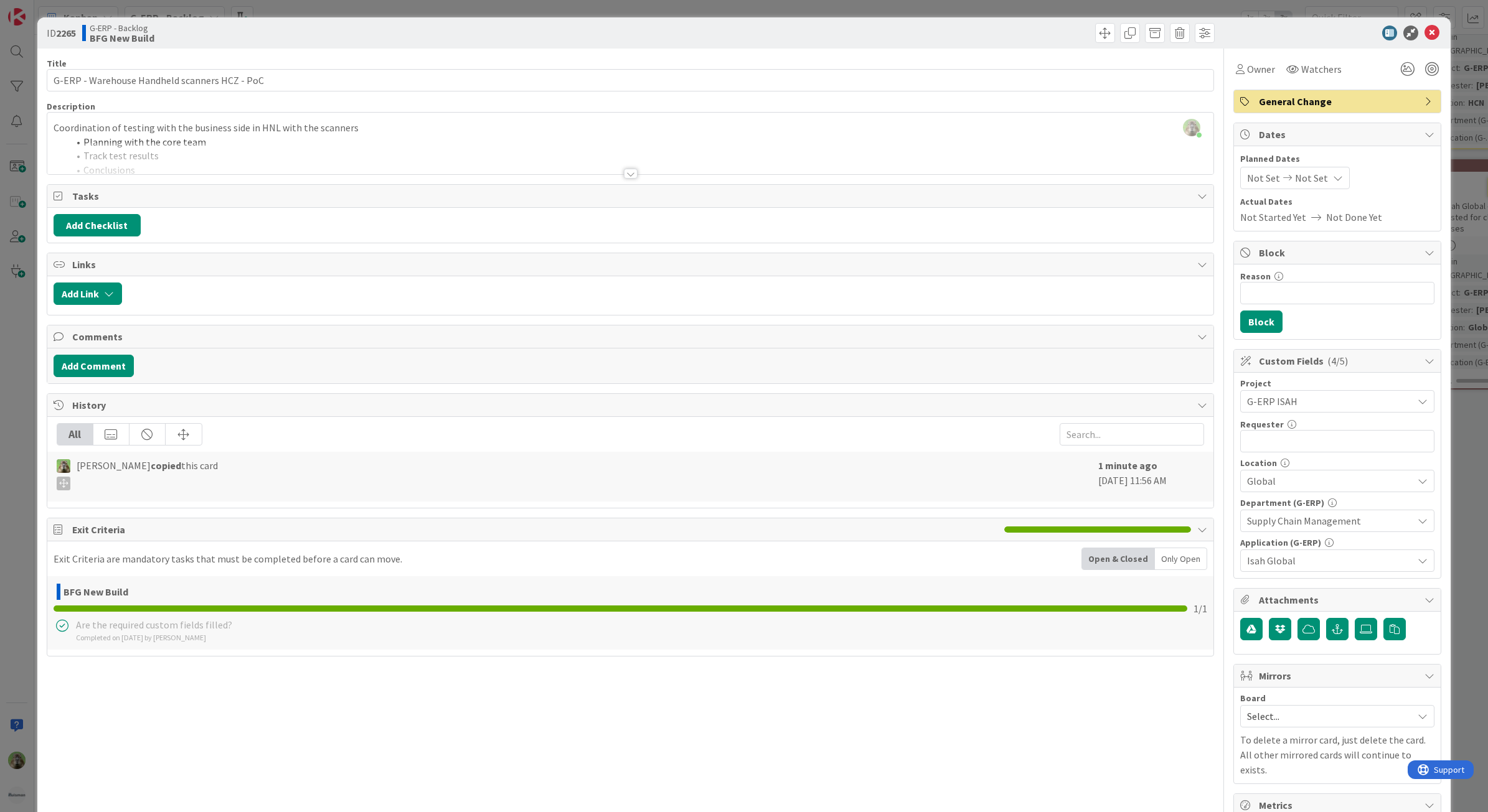
click at [1214, 396] on div "Title 45 / 128 G-ERP - Warehouse Handheld scanners HCZ - PoC Description [PERSO…" at bounding box center [744, 539] width 1395 height 981
click at [171, 163] on div at bounding box center [631, 158] width 1166 height 32
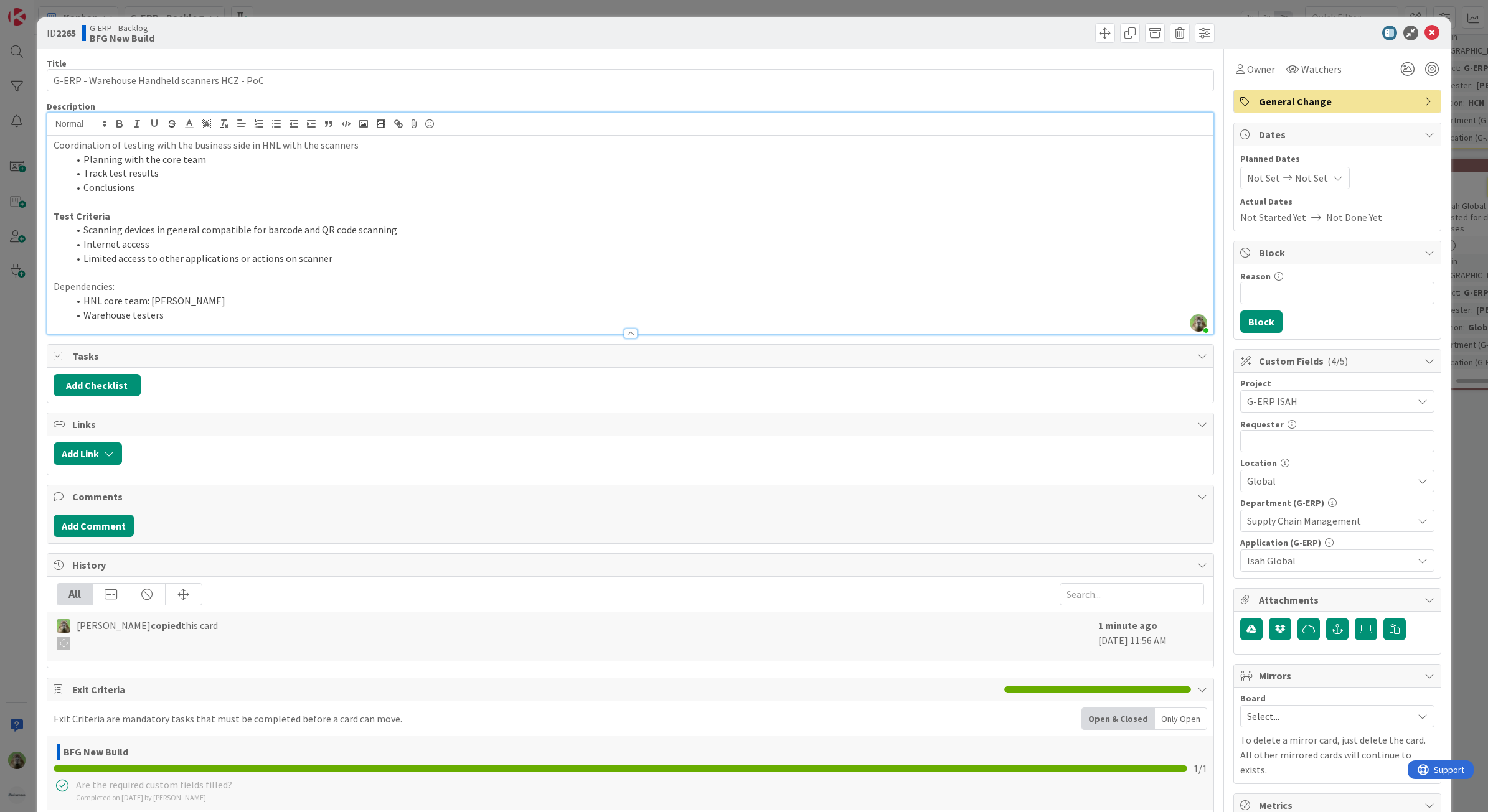
click at [3, 541] on div "ID 2265 G-ERP - Backlog BFG New Build Title 45 / 128 G-ERP - Warehouse Handheld…" at bounding box center [744, 406] width 1488 height 812
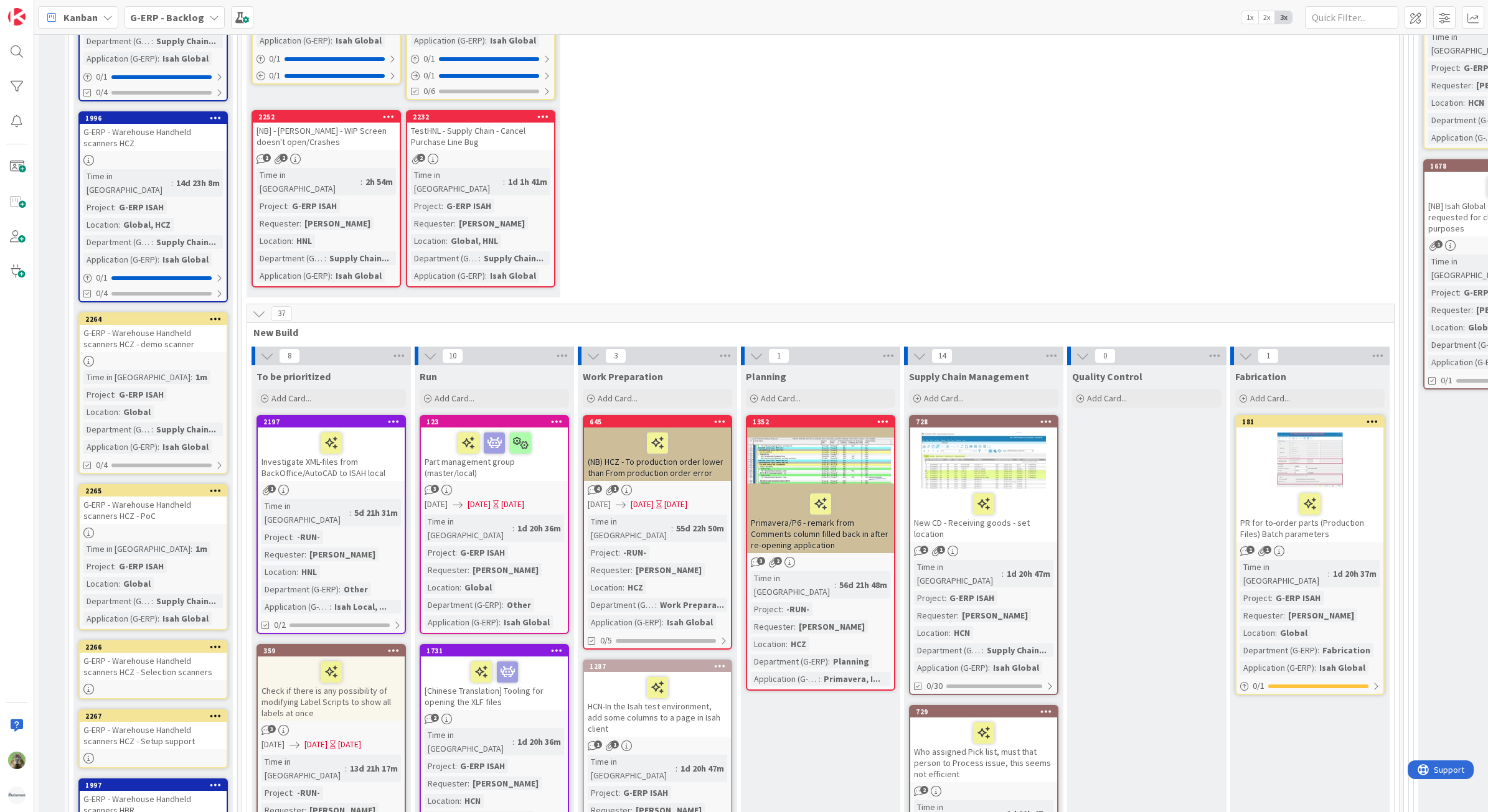
click at [162, 653] on div "G-ERP - Warehouse Handheld scanners HCZ - Selection scanners" at bounding box center [152, 667] width 147 height 28
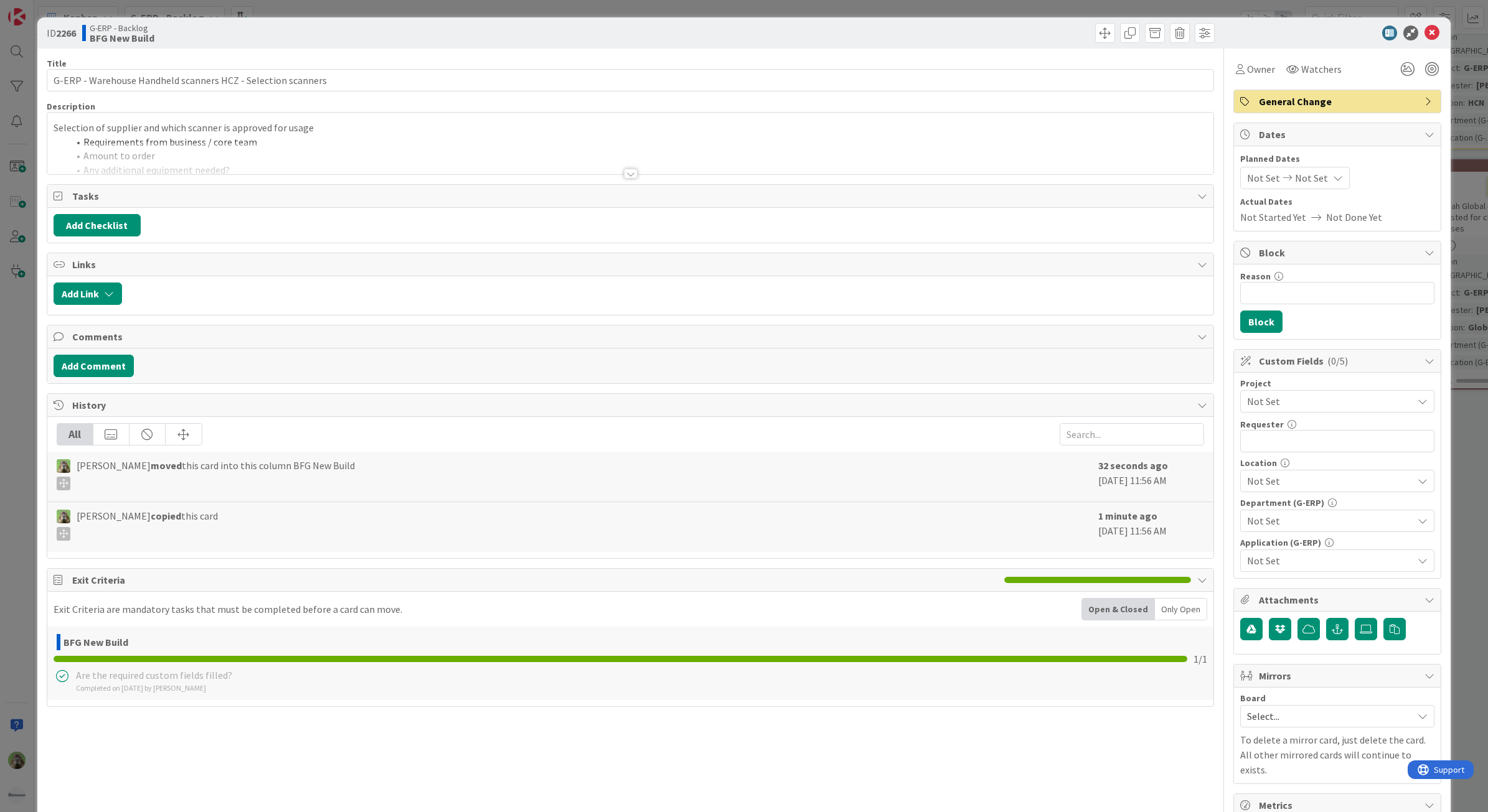
click at [1336, 402] on span "Not Set" at bounding box center [1326, 401] width 159 height 18
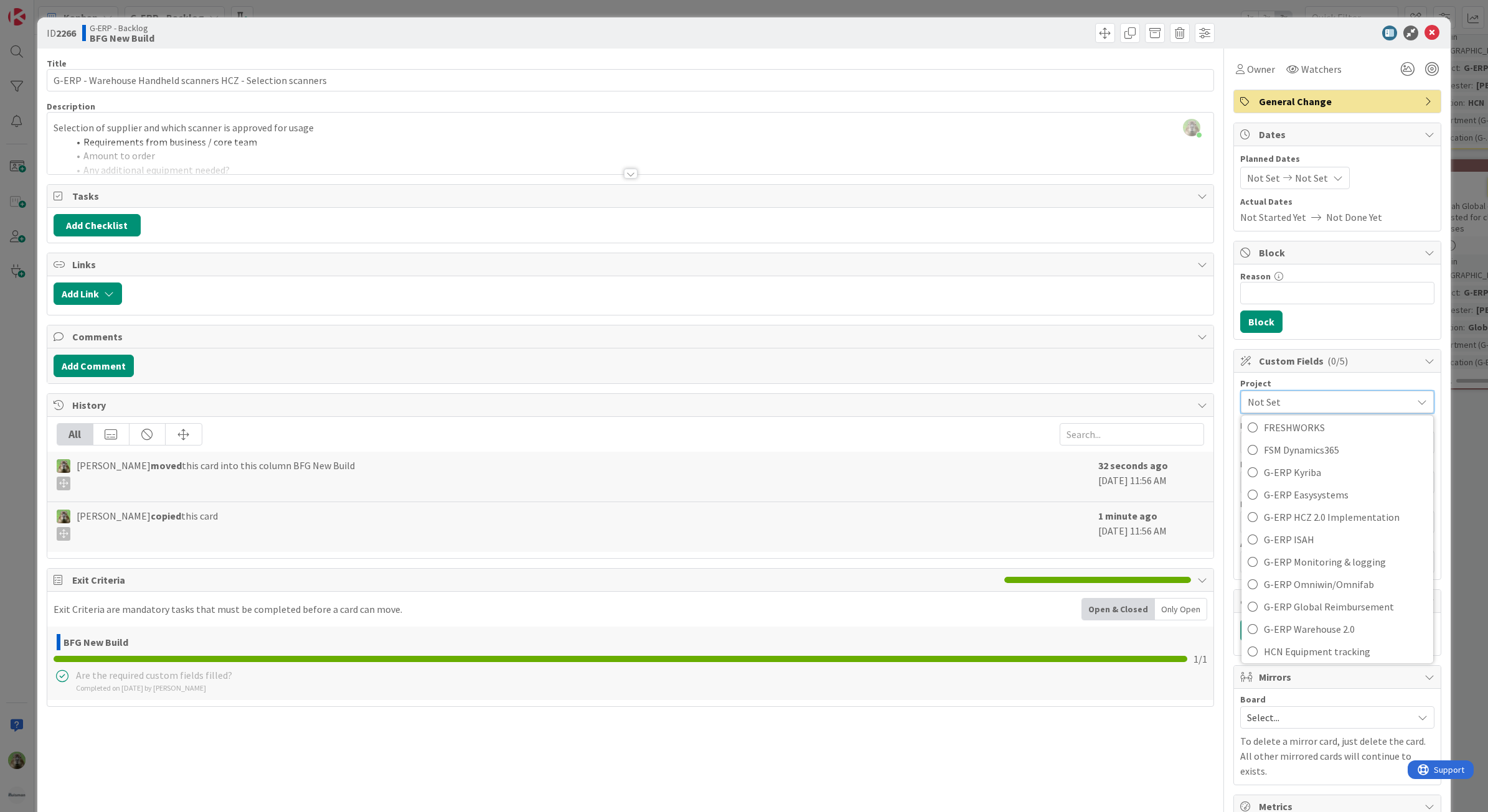
scroll to position [467, 0]
click at [1292, 539] on span "G-ERP ISAH" at bounding box center [1345, 538] width 163 height 18
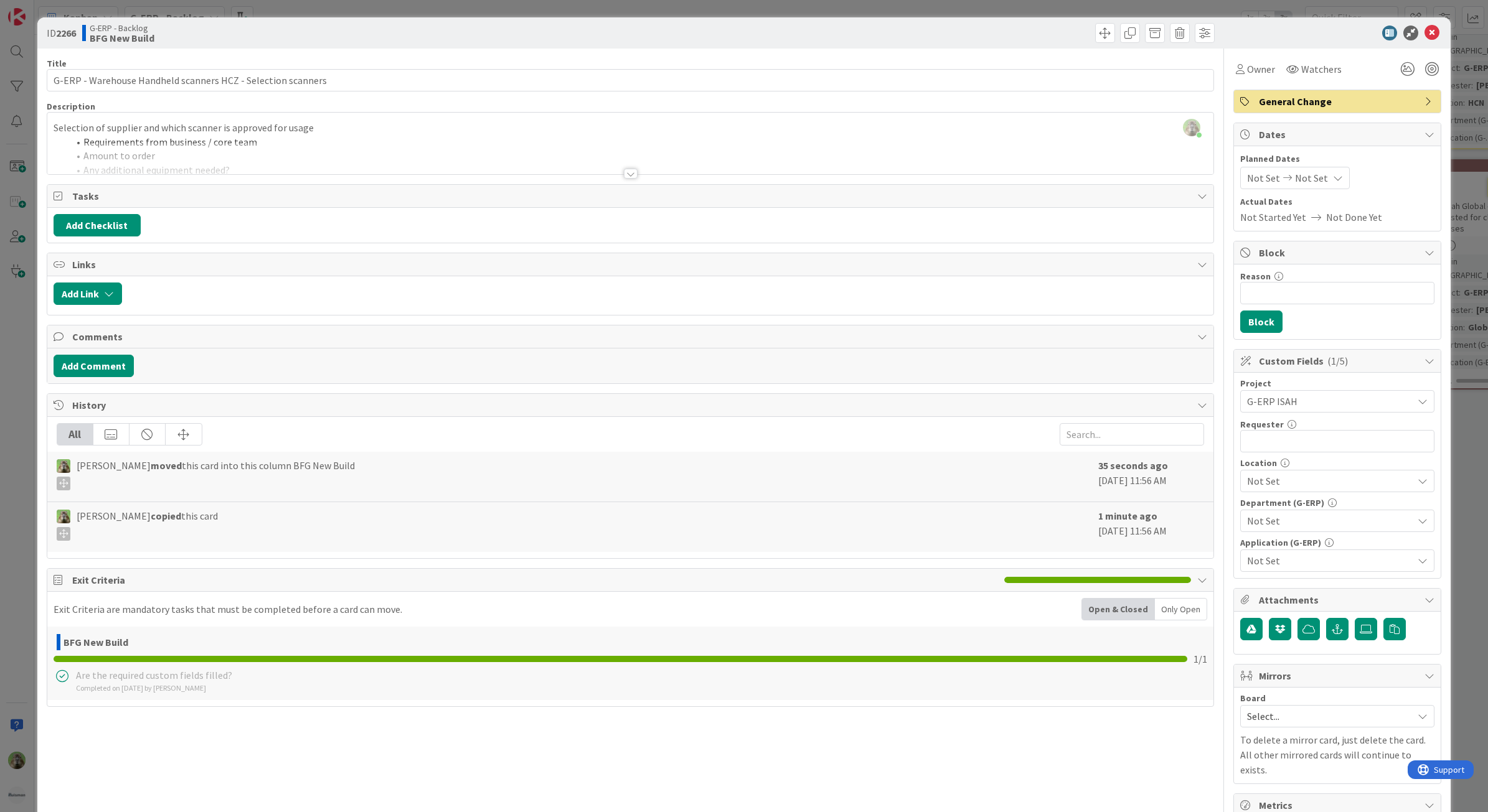
click at [1303, 487] on span "Not Set" at bounding box center [1330, 481] width 166 height 15
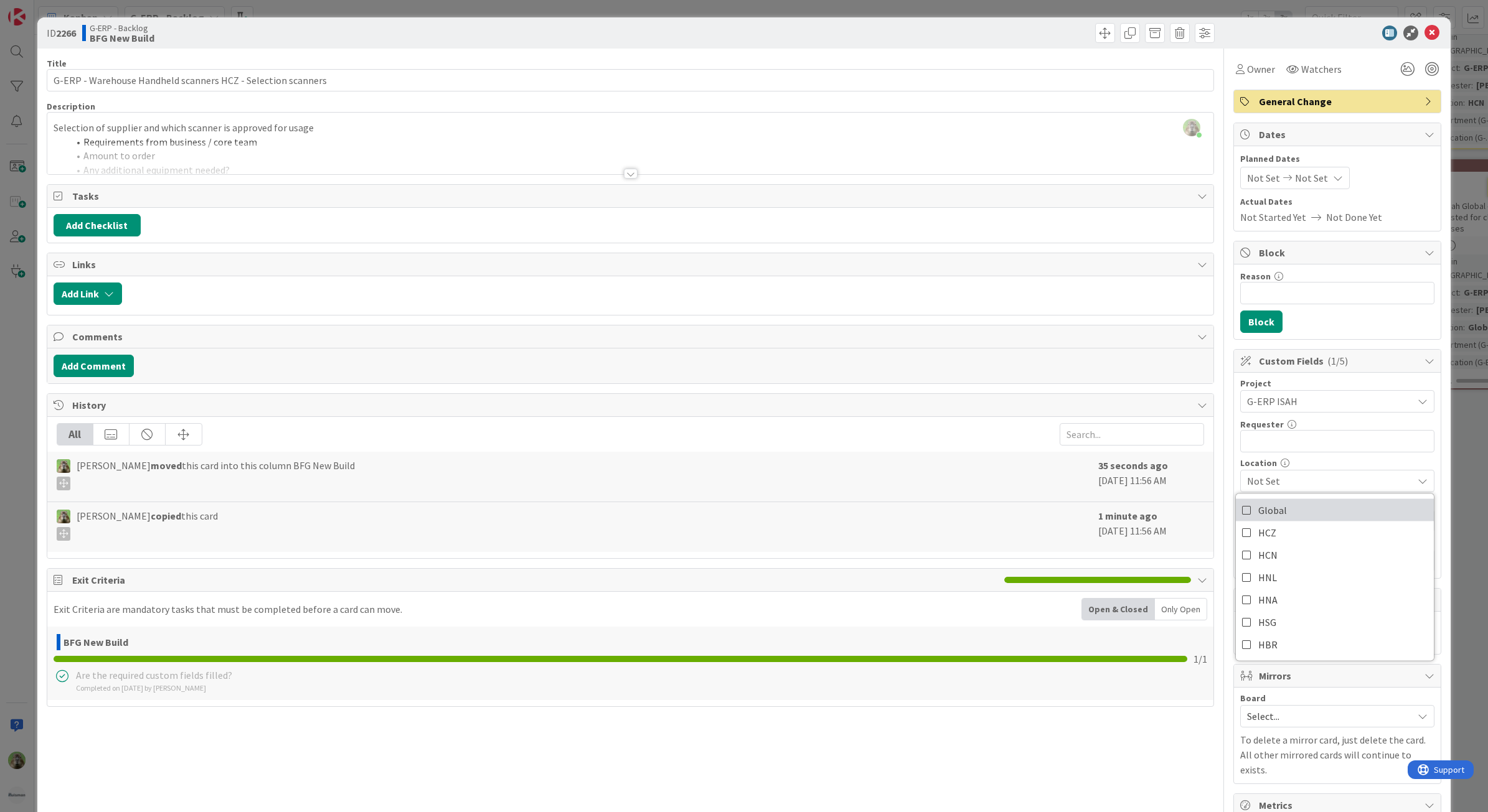
click at [1290, 520] on link "Global" at bounding box center [1334, 511] width 198 height 23
click at [1298, 492] on div "Global" at bounding box center [1337, 481] width 194 height 23
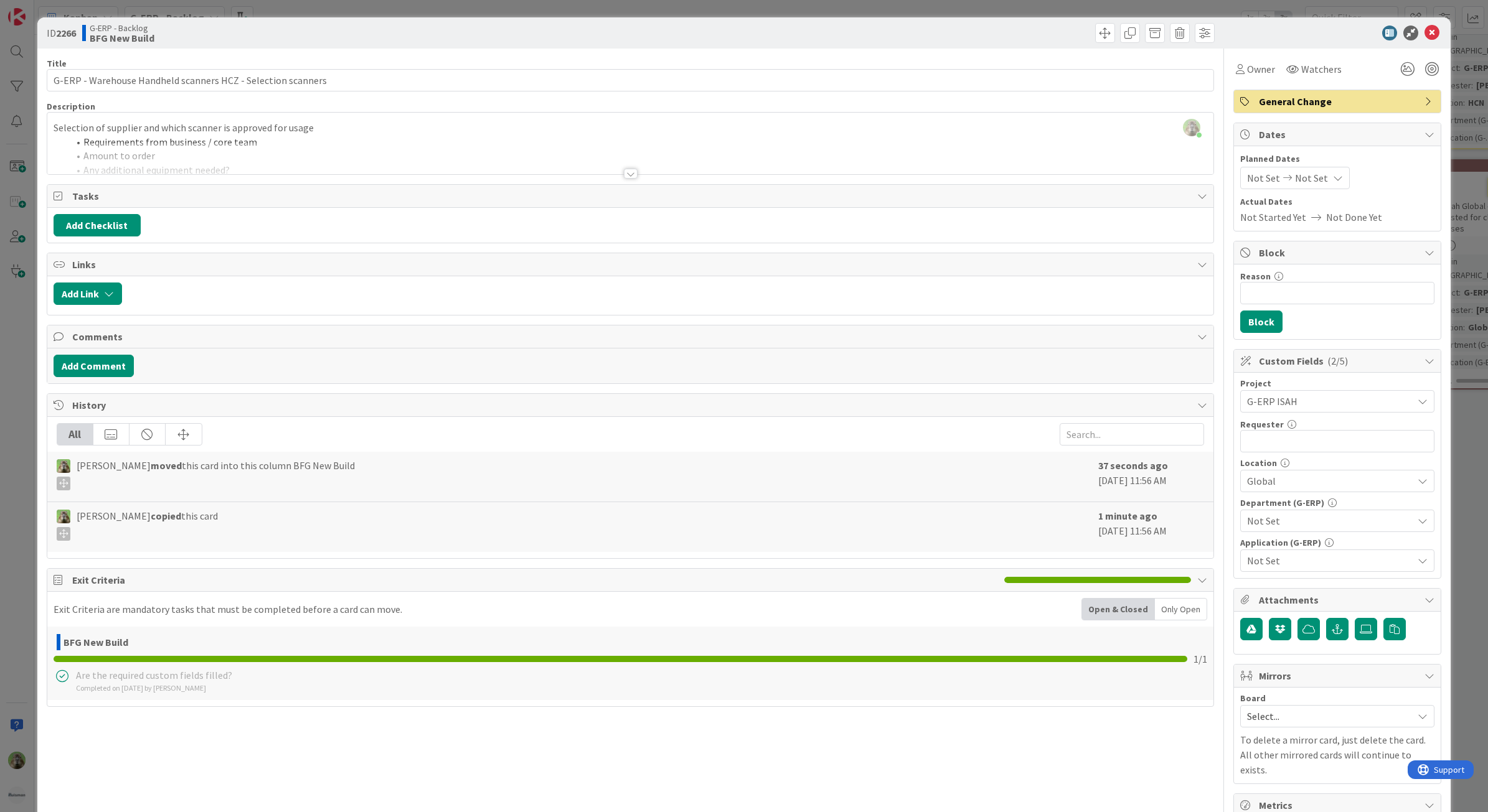
click at [1287, 524] on span "Not Set" at bounding box center [1330, 521] width 166 height 15
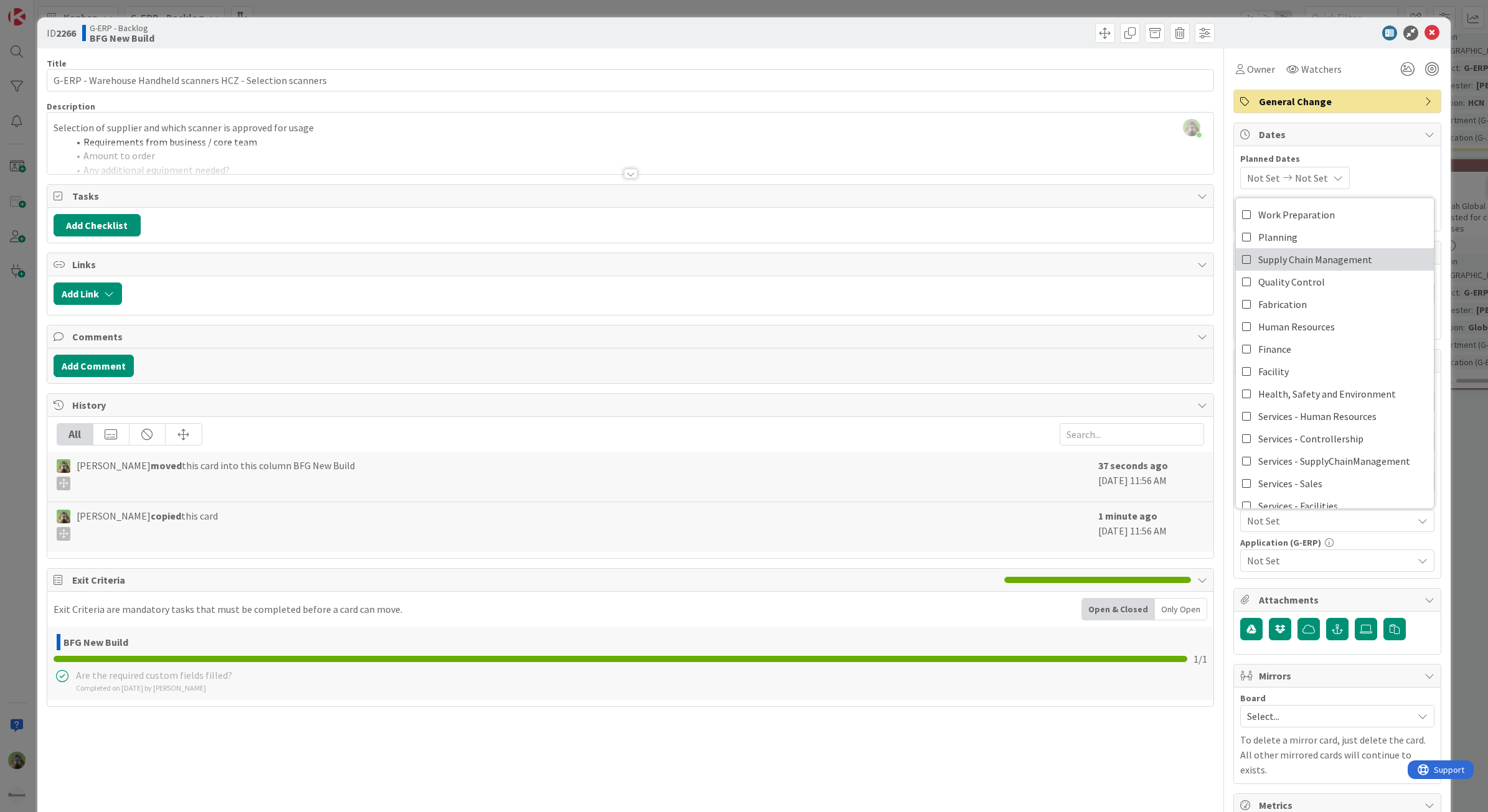
click at [1329, 264] on span "Supply Chain Management" at bounding box center [1314, 259] width 114 height 18
click at [1287, 552] on div "Not Set" at bounding box center [1337, 561] width 194 height 23
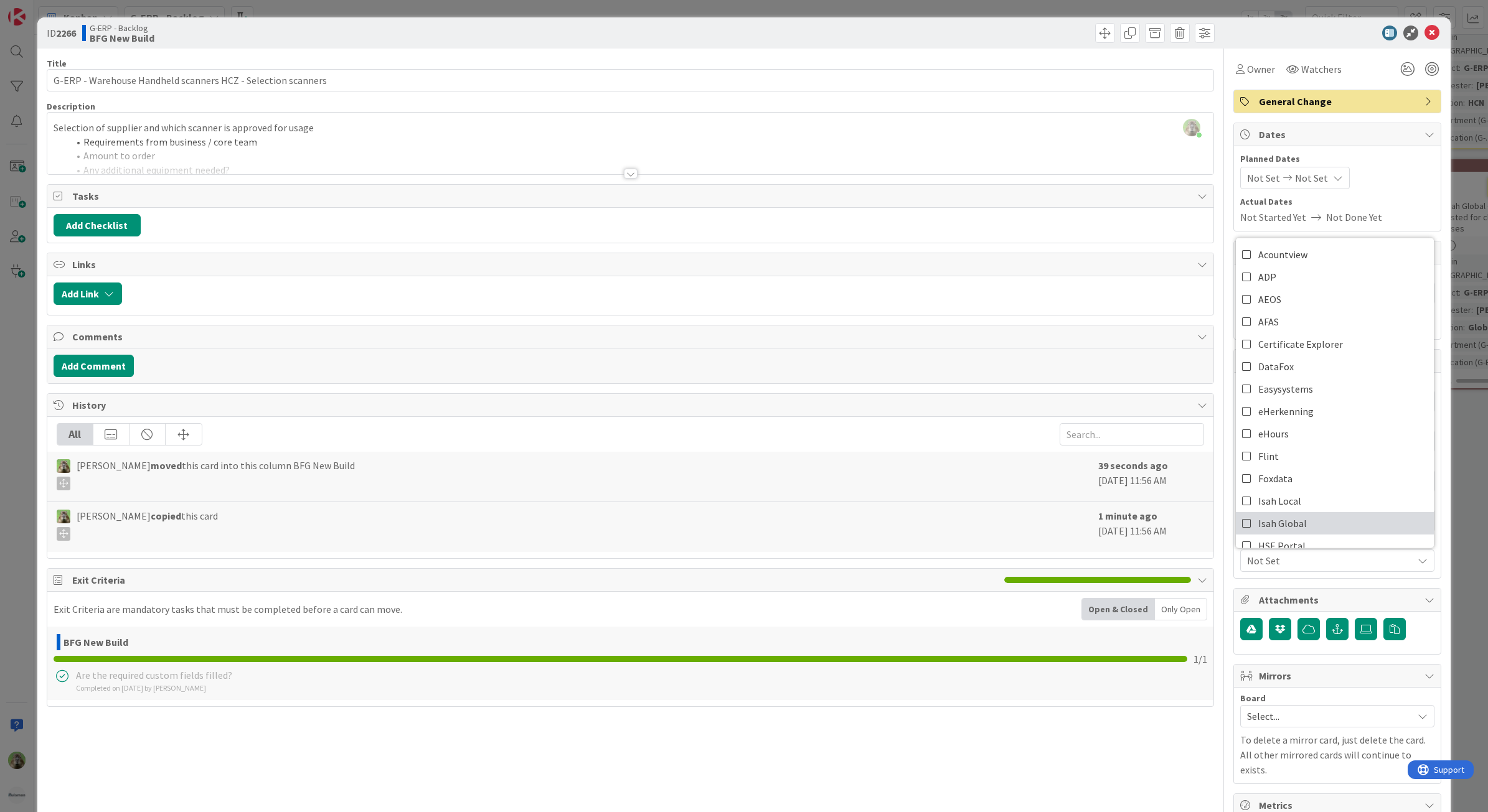
click at [1289, 526] on span "Isah Global" at bounding box center [1282, 524] width 49 height 18
click at [16, 479] on div "ID 2266 G-ERP - Backlog BFG New Build Title 60 / 128 G-ERP - Warehouse Handheld…" at bounding box center [744, 406] width 1488 height 812
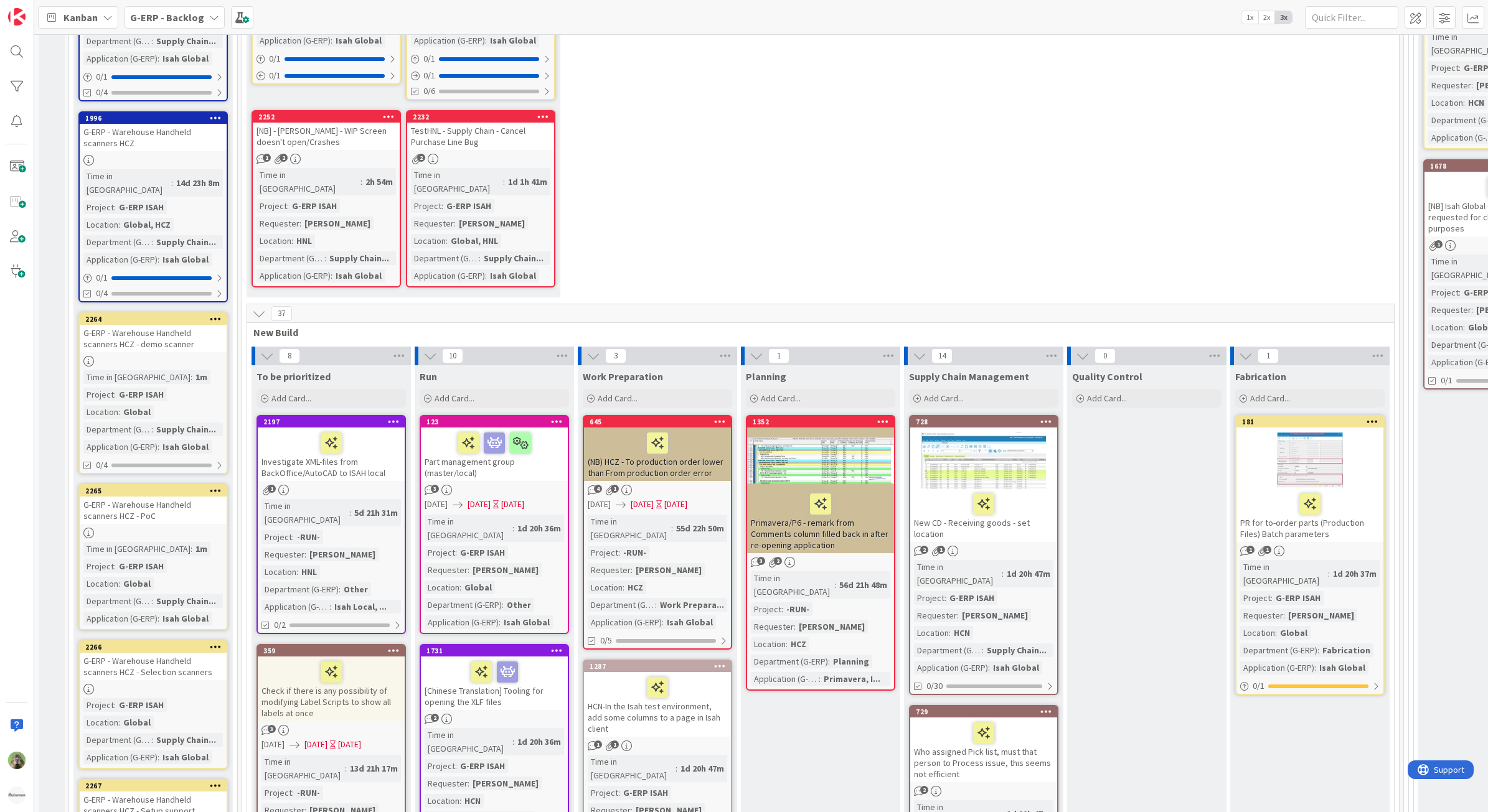
scroll to position [1336, 0]
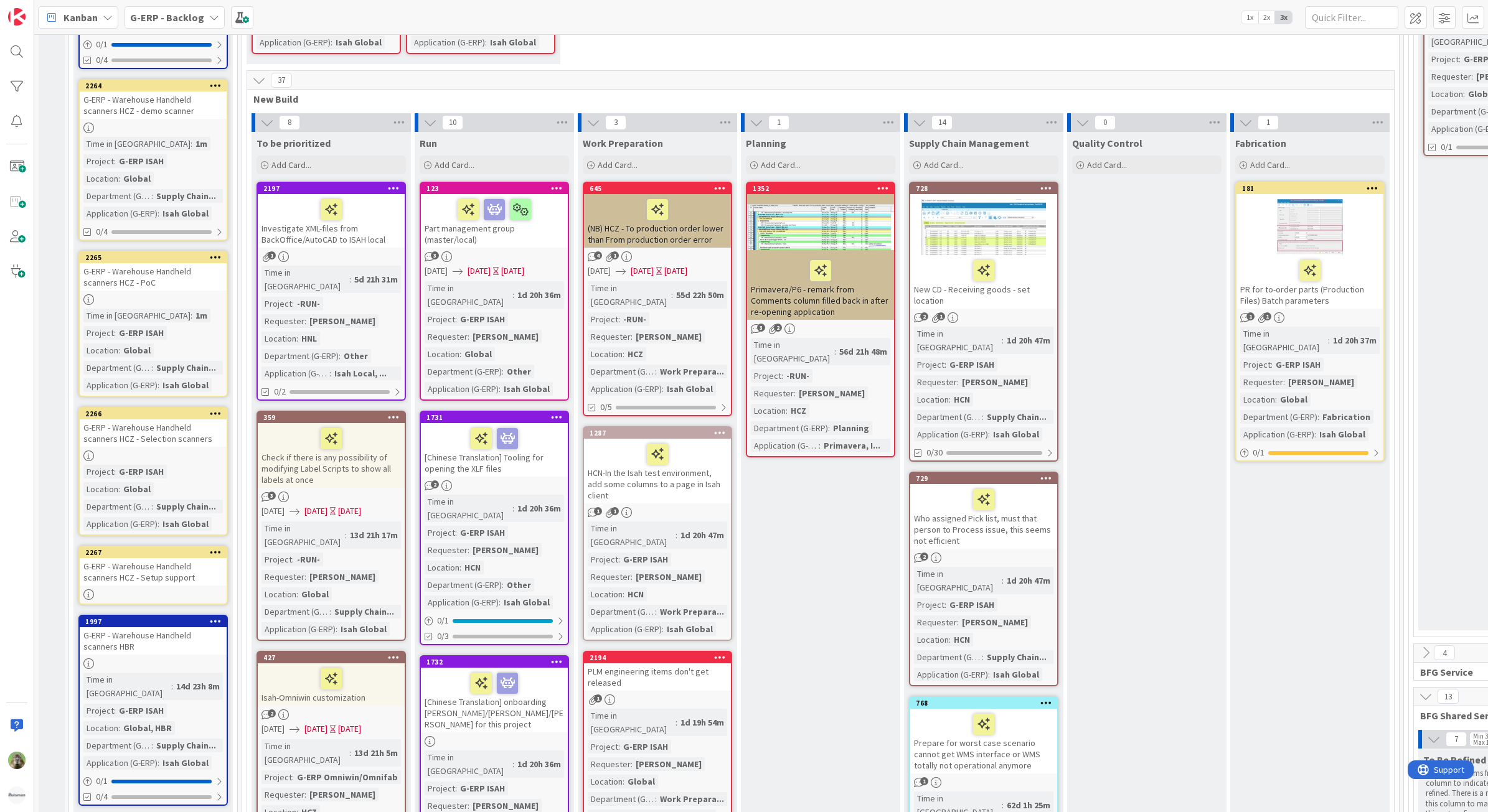
click at [145, 548] on div "2267" at bounding box center [155, 553] width 141 height 9
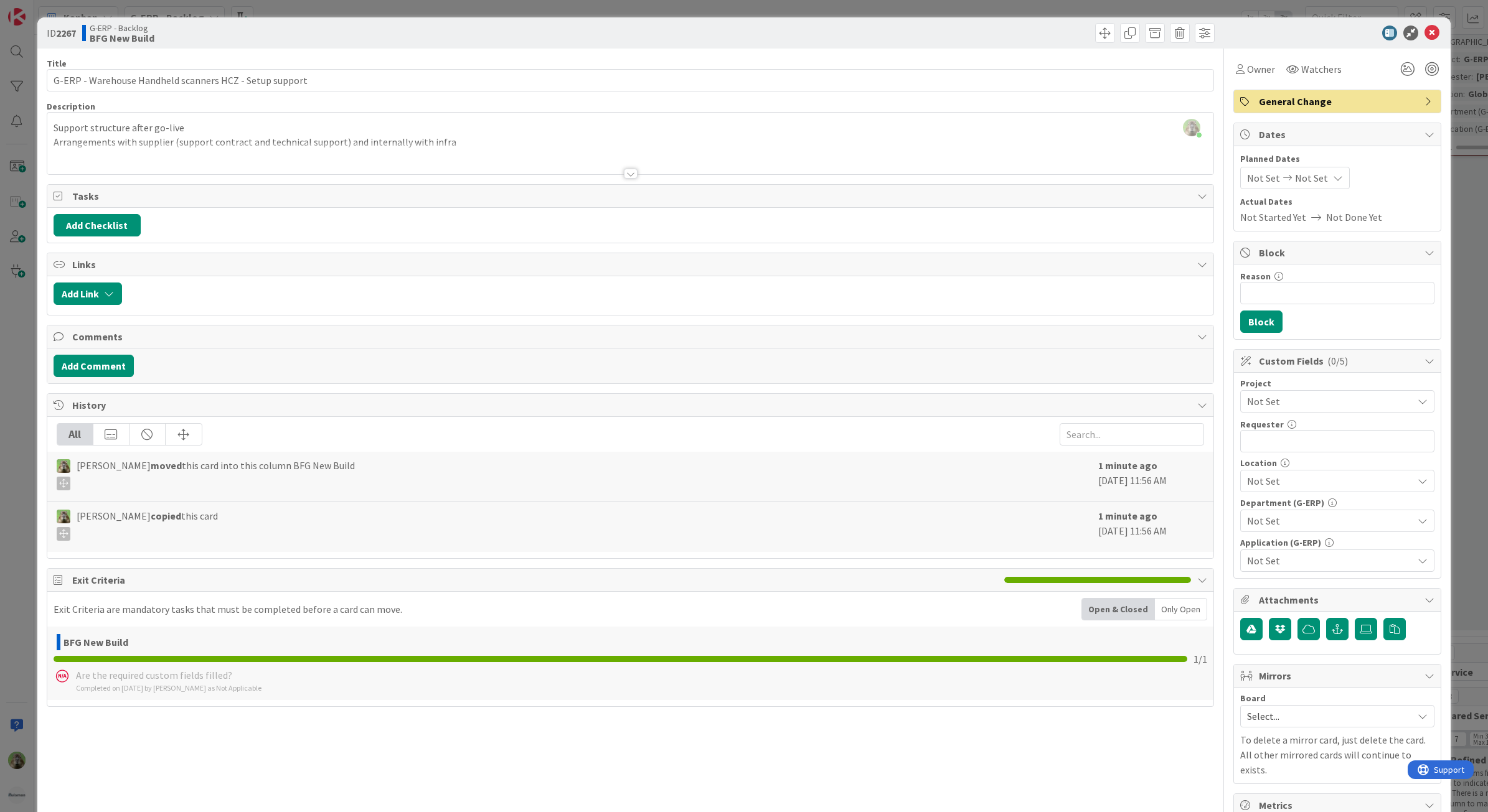
click at [1265, 473] on div "Not Set" at bounding box center [1337, 481] width 194 height 23
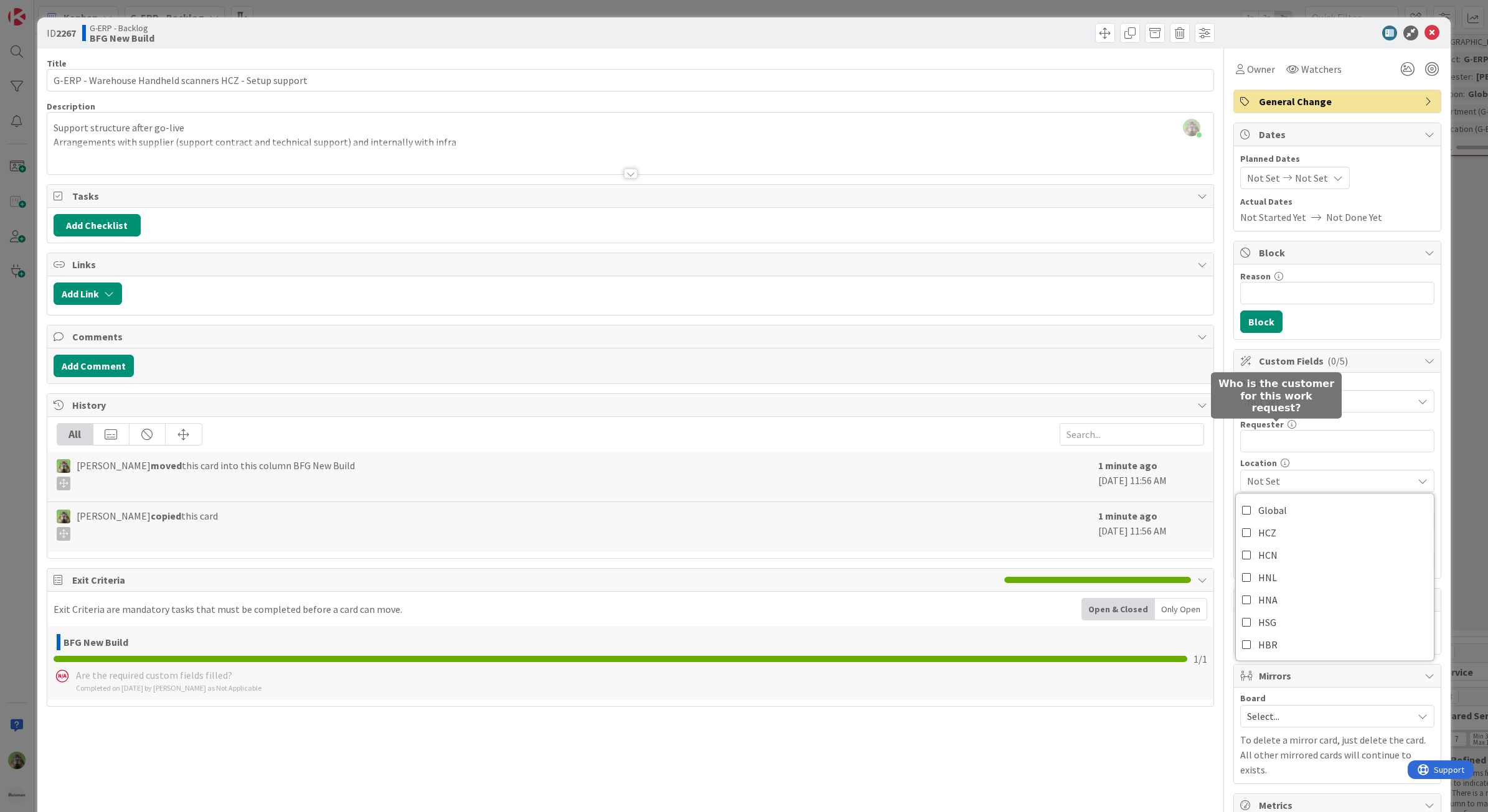
click at [1286, 399] on span "Not Set" at bounding box center [1326, 401] width 159 height 18
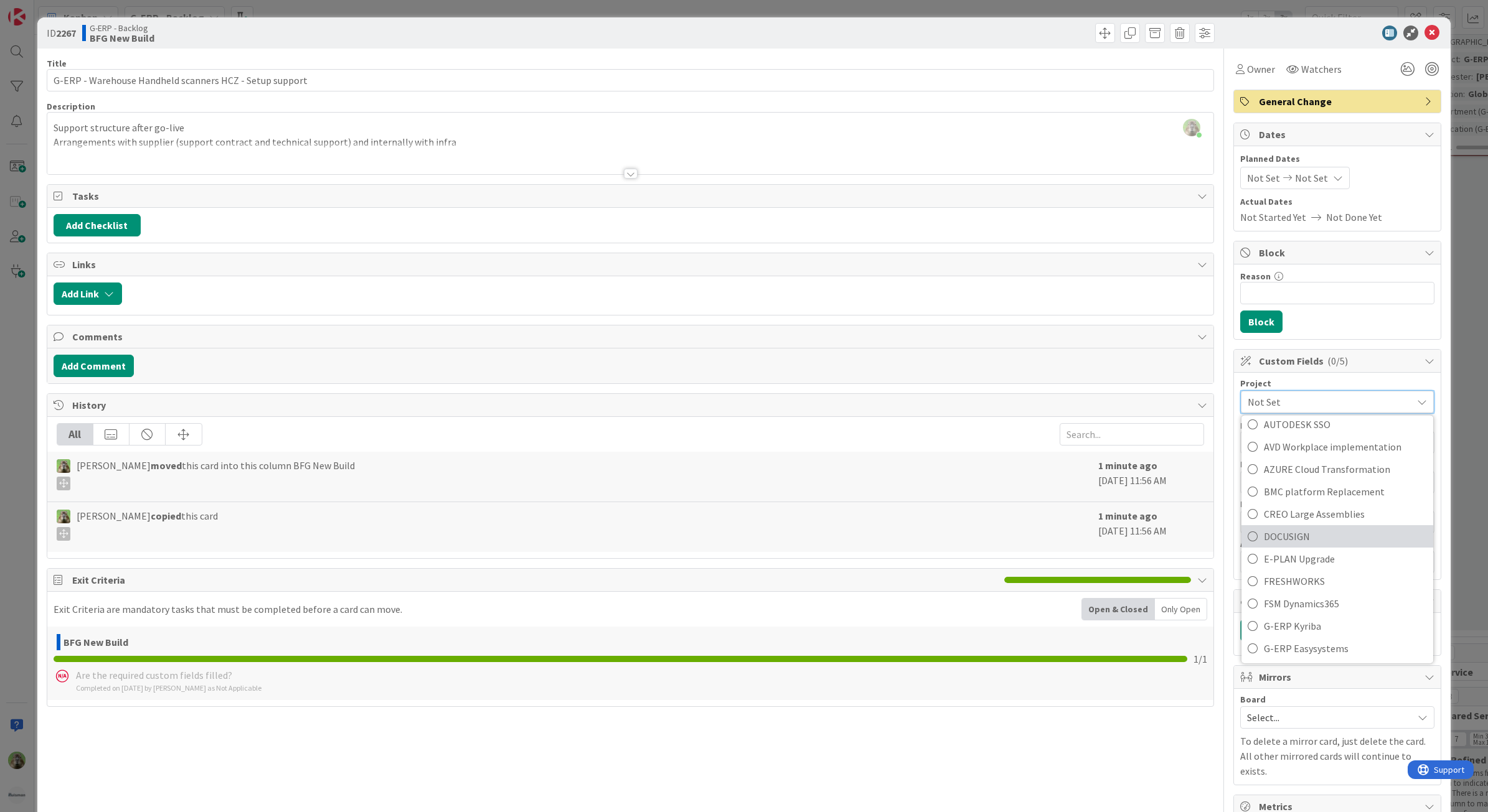
scroll to position [467, 0]
click at [1287, 547] on span "G-ERP ISAH" at bounding box center [1345, 538] width 163 height 18
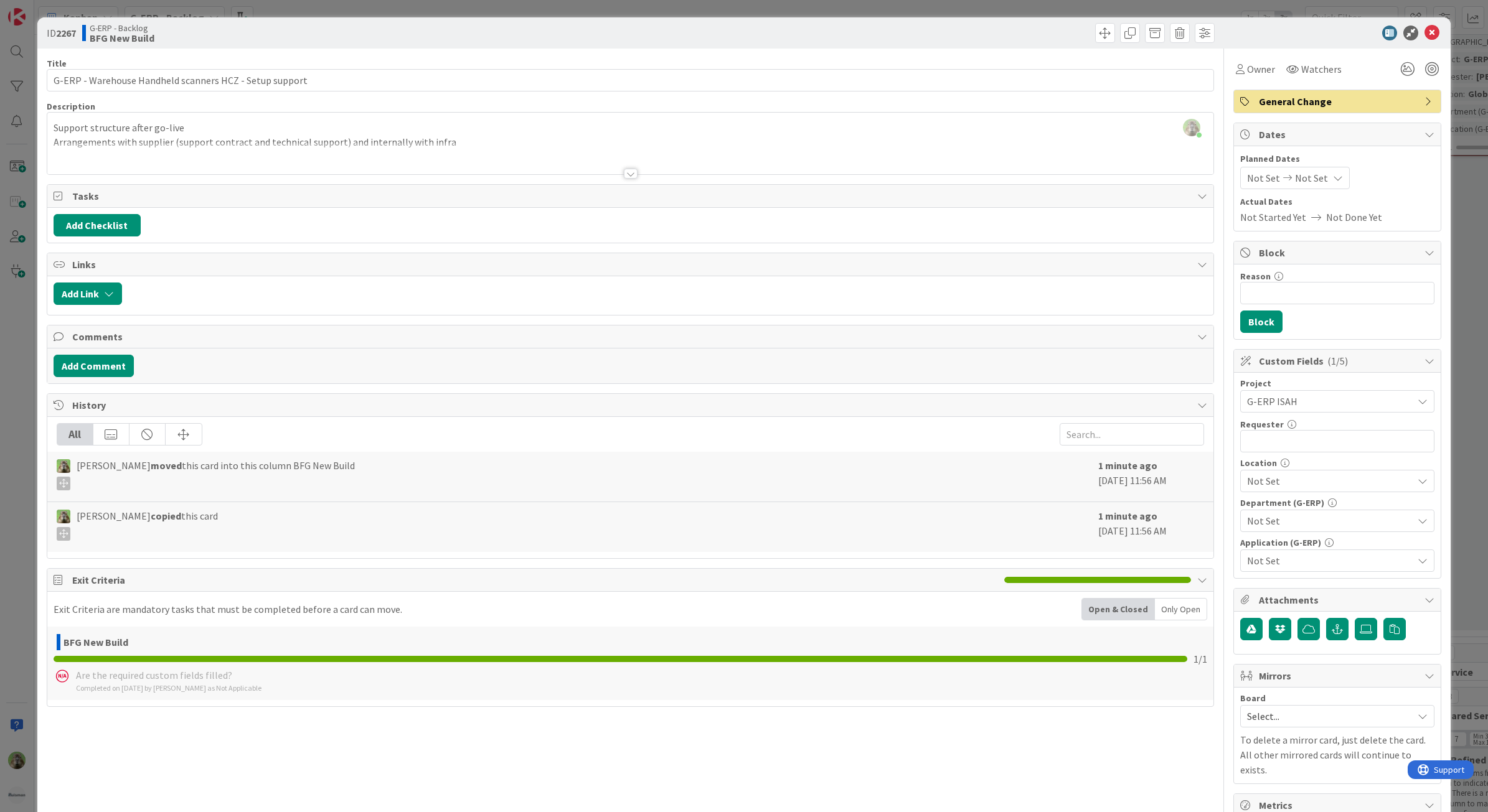
click at [1304, 475] on span "Not Set" at bounding box center [1330, 481] width 166 height 15
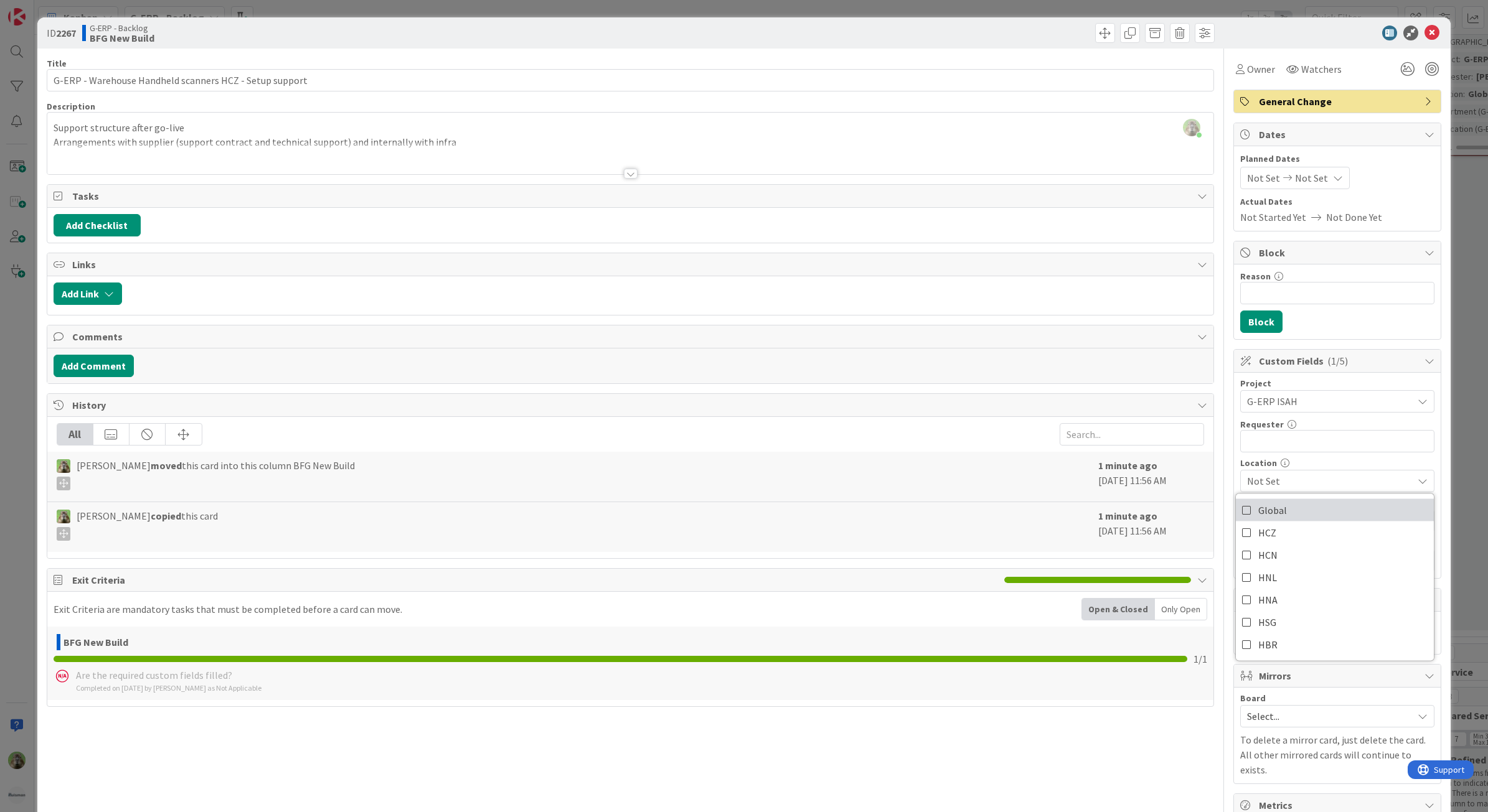
click at [1297, 521] on link "Global" at bounding box center [1334, 511] width 198 height 23
click at [1314, 485] on span "Global" at bounding box center [1330, 481] width 166 height 15
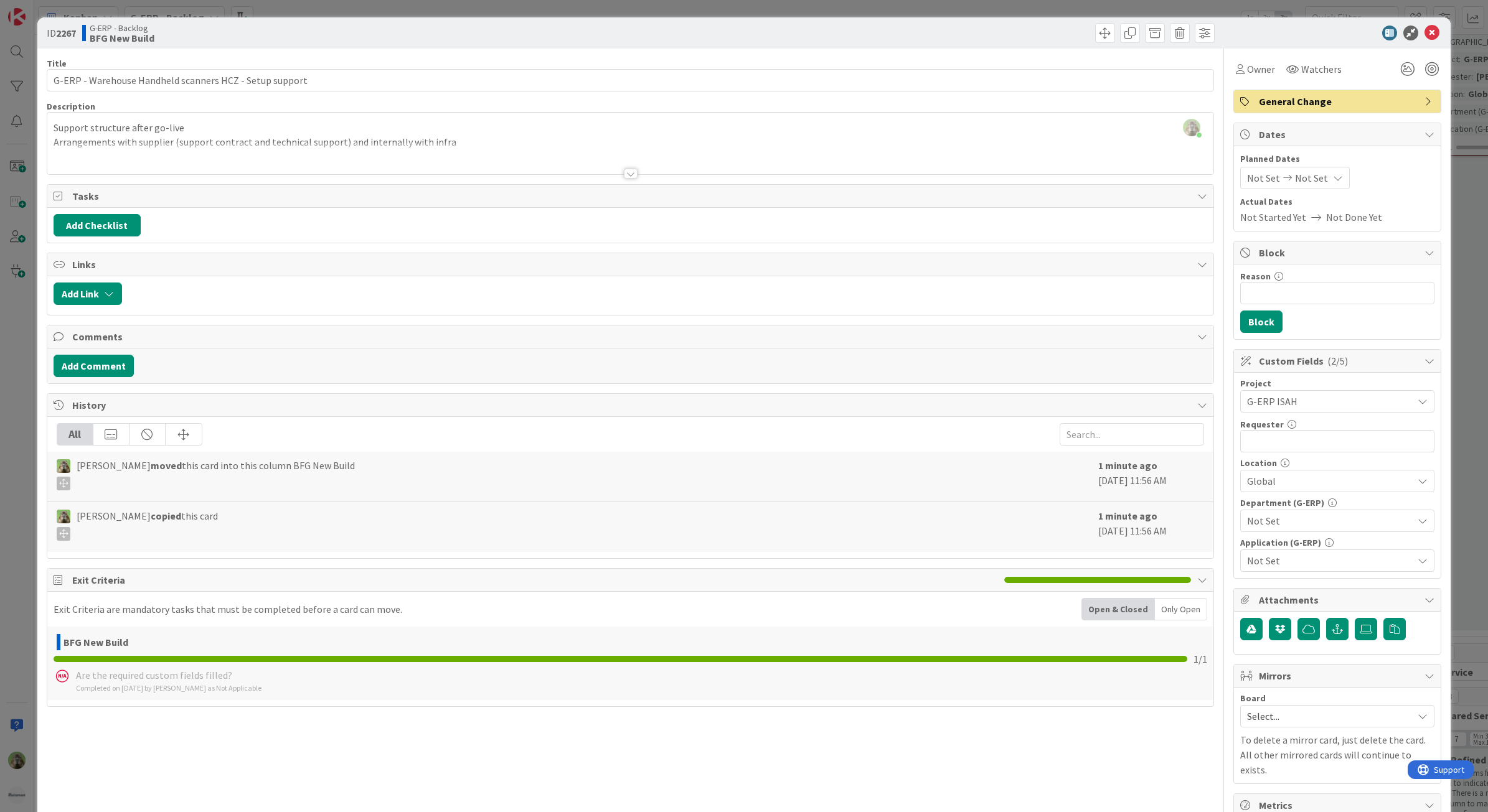
click at [1299, 518] on span "Not Set" at bounding box center [1330, 521] width 166 height 15
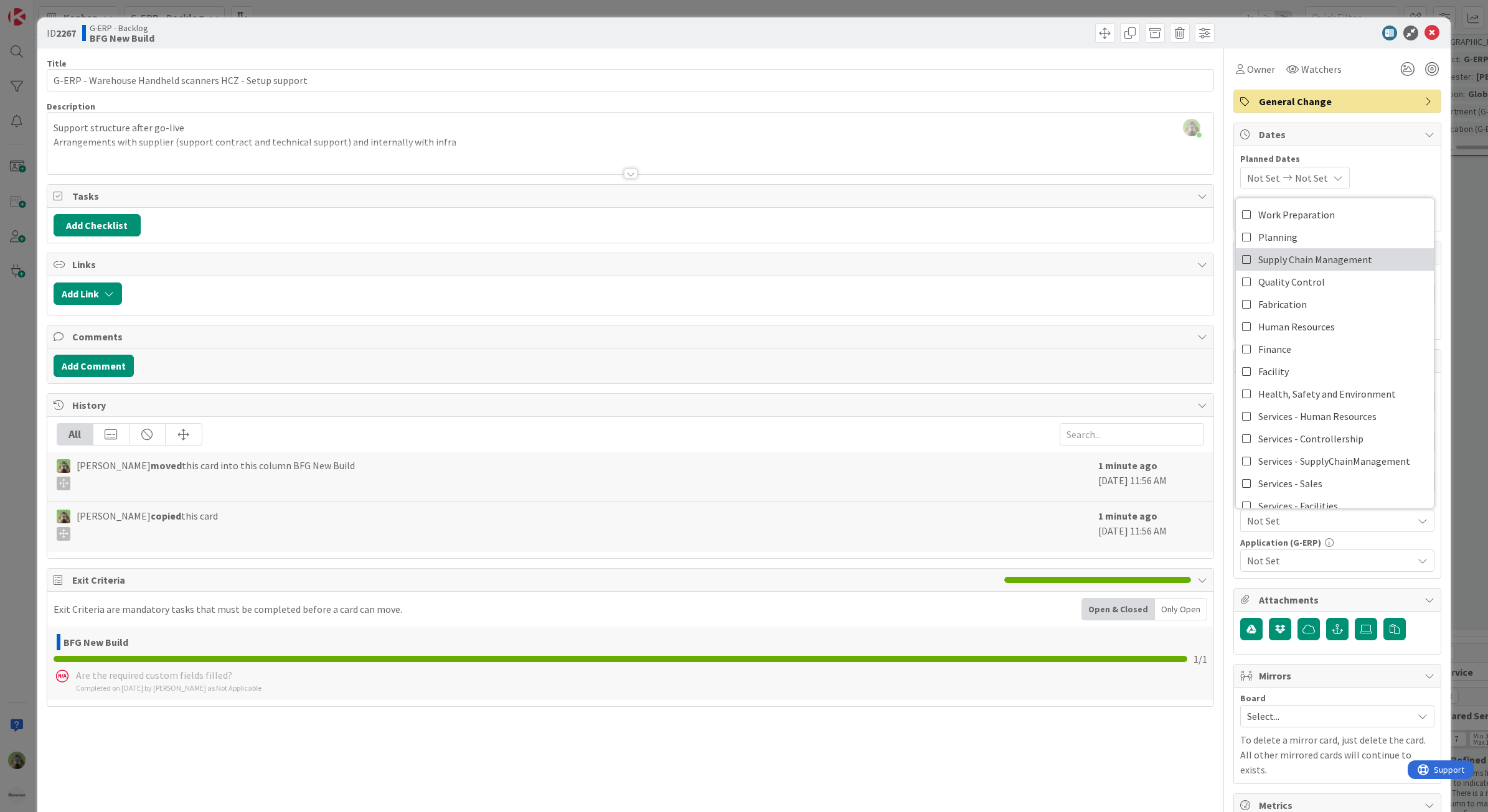
click at [1324, 260] on span "Supply Chain Management" at bounding box center [1314, 259] width 114 height 18
click at [1295, 572] on div "Not Set" at bounding box center [1337, 561] width 194 height 23
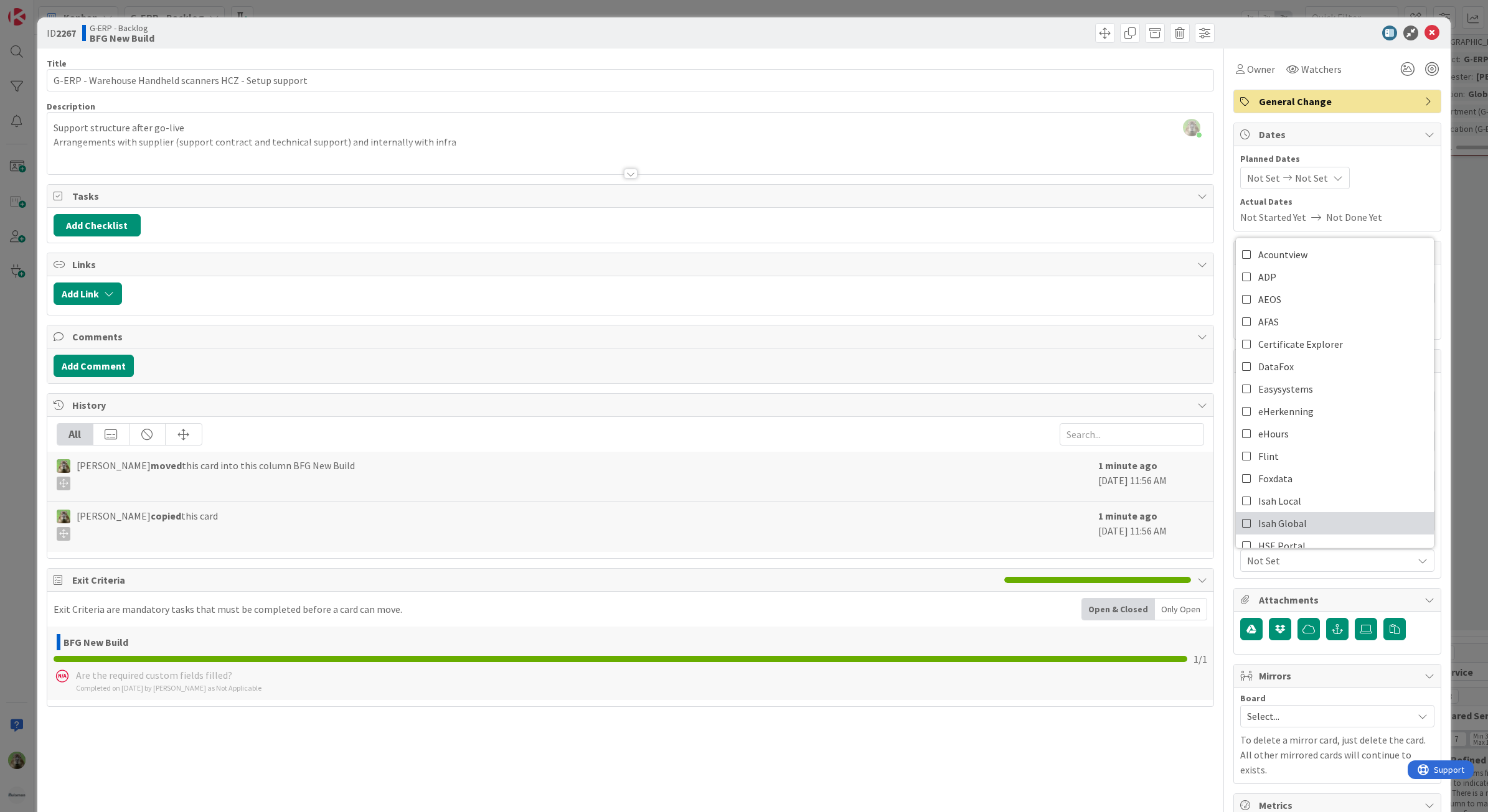
click at [1287, 525] on span "Isah Global" at bounding box center [1282, 524] width 49 height 18
click at [25, 417] on div "ID 2267 G-ERP - Backlog BFG New Build Title 55 / 128 G-ERP - Warehouse Handheld…" at bounding box center [744, 406] width 1488 height 812
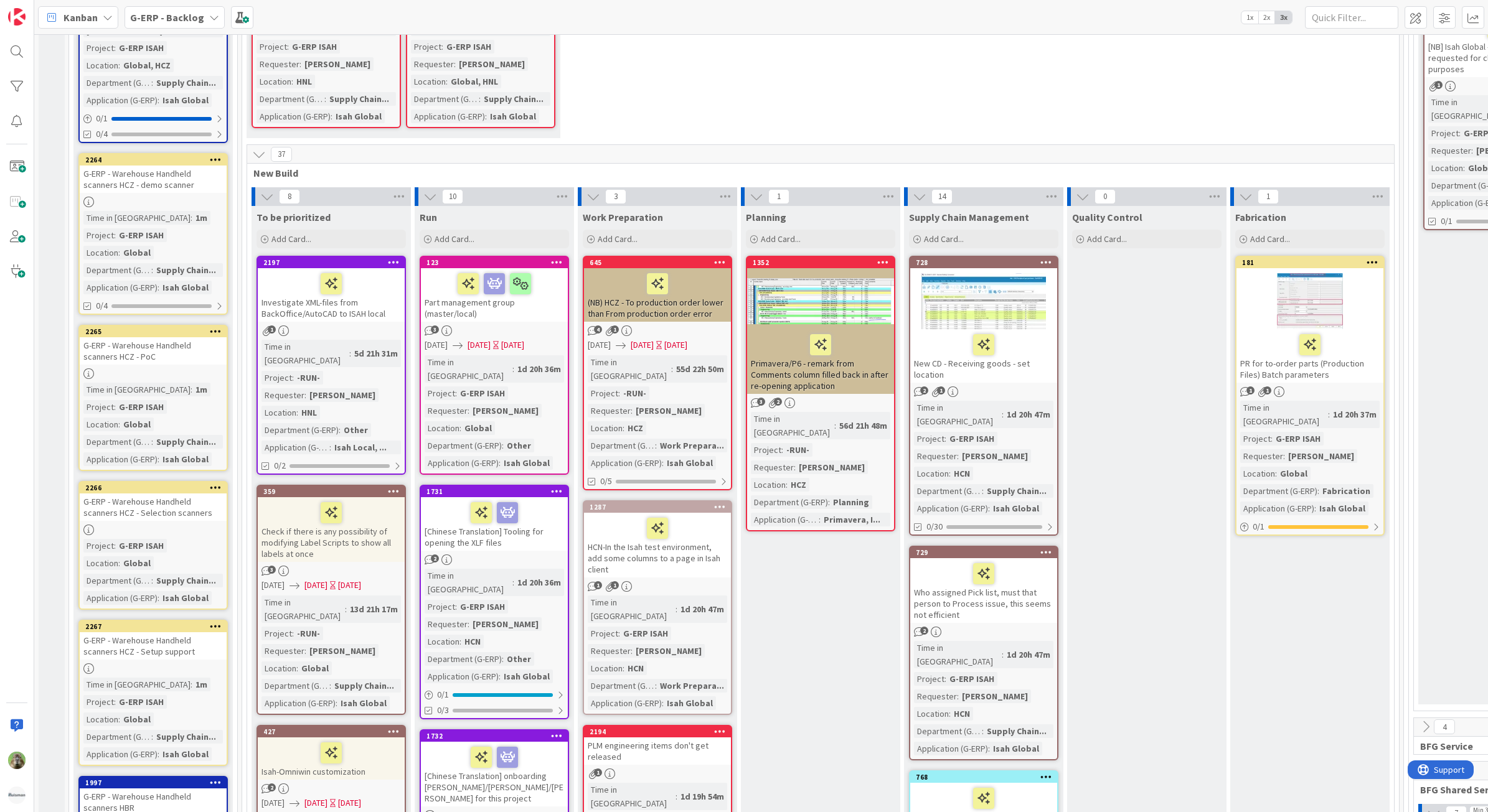
scroll to position [1180, 0]
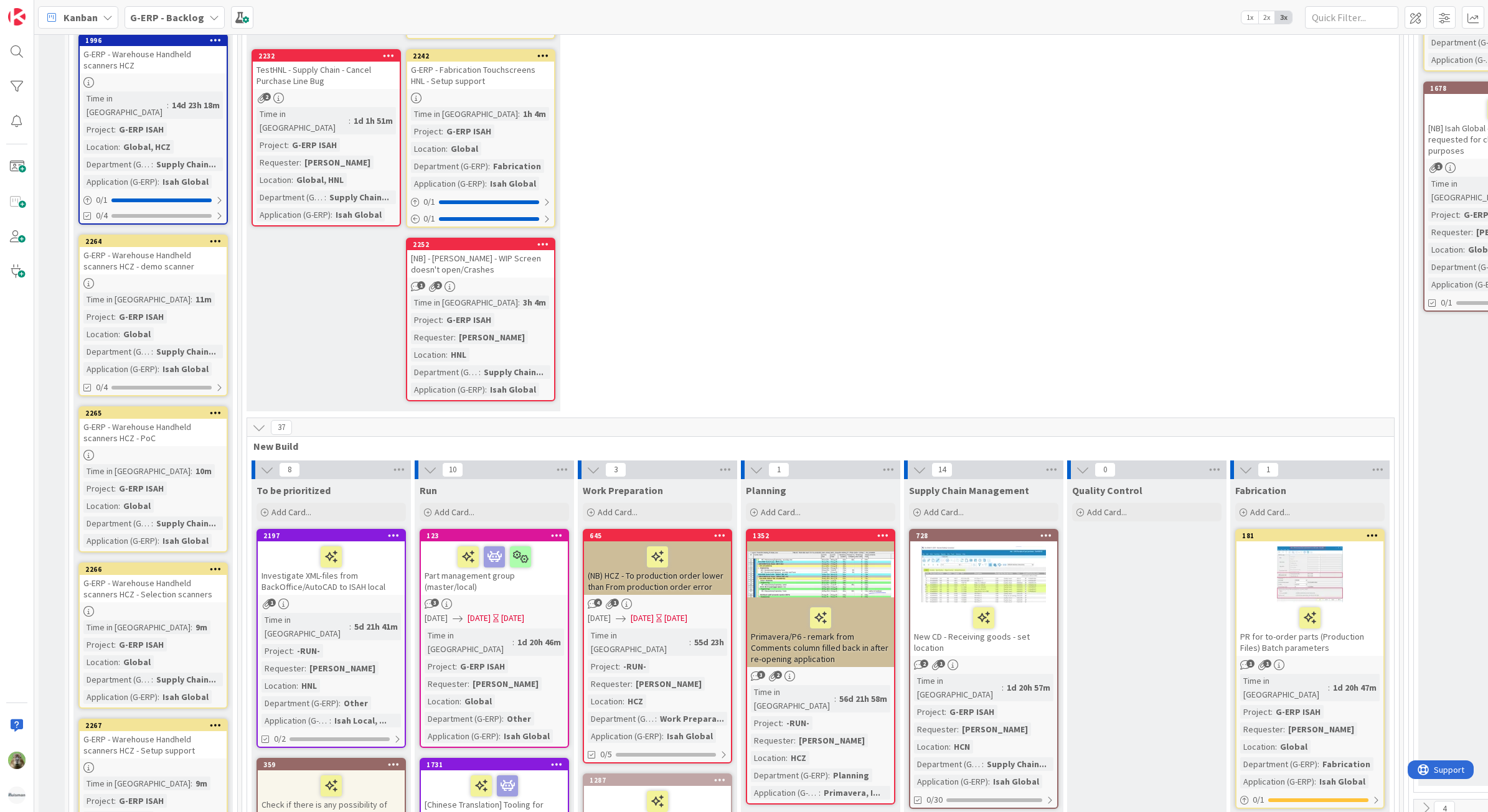
type textarea "x"
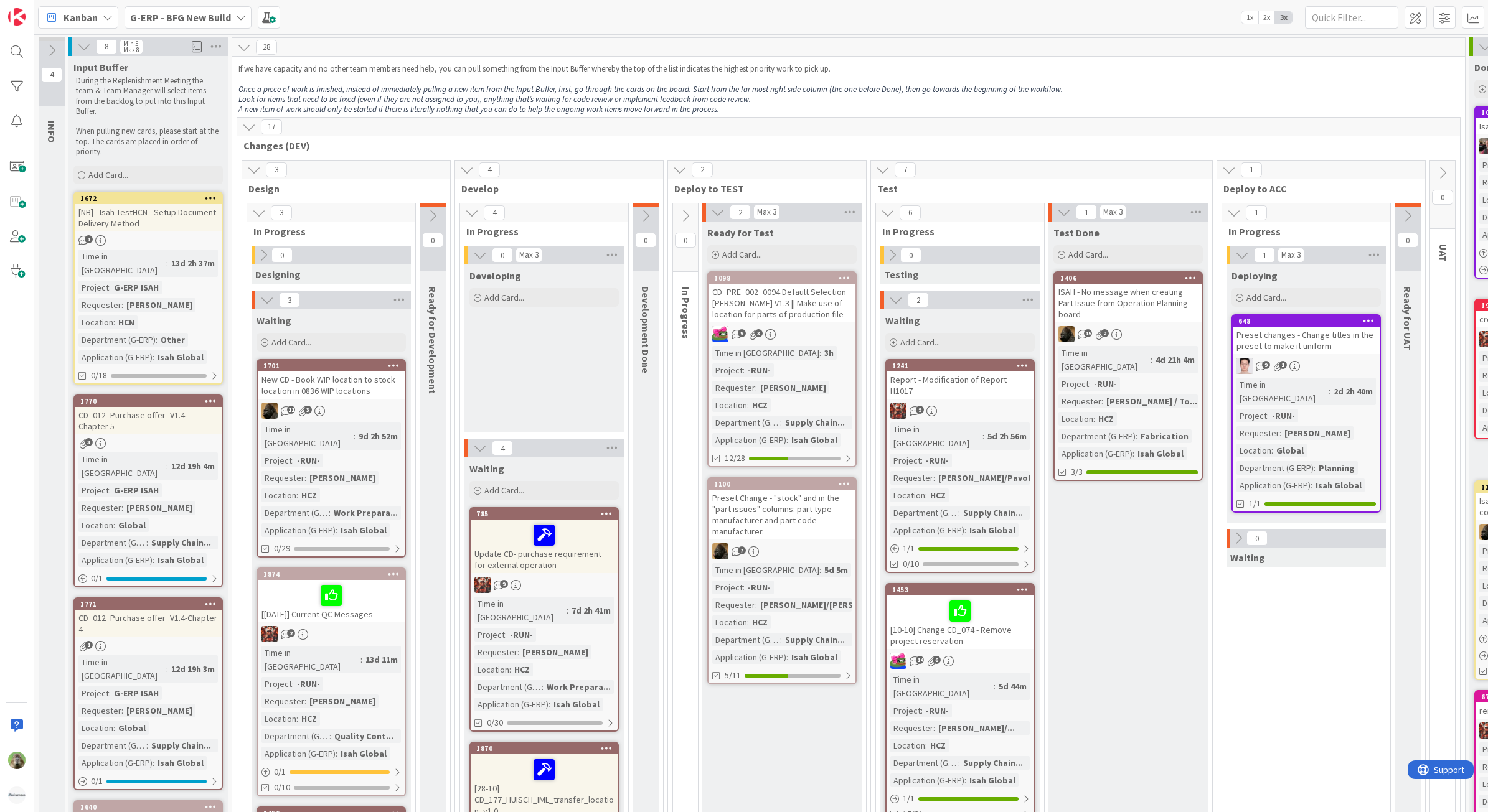
click at [192, 13] on b "G-ERP - BFG New Build" at bounding box center [181, 18] width 101 height 13
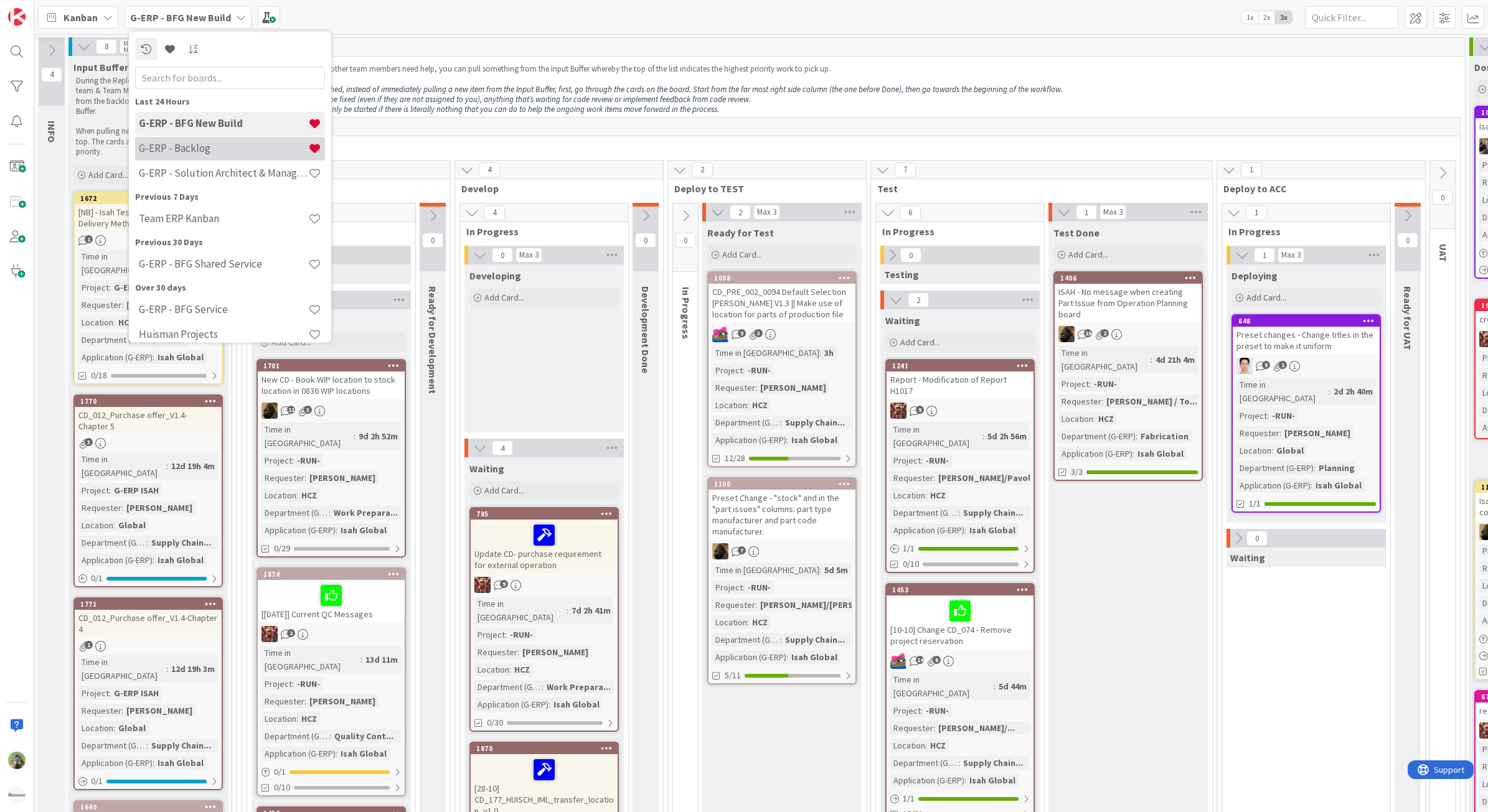
click at [222, 141] on div "G-ERP - Backlog" at bounding box center [230, 147] width 190 height 23
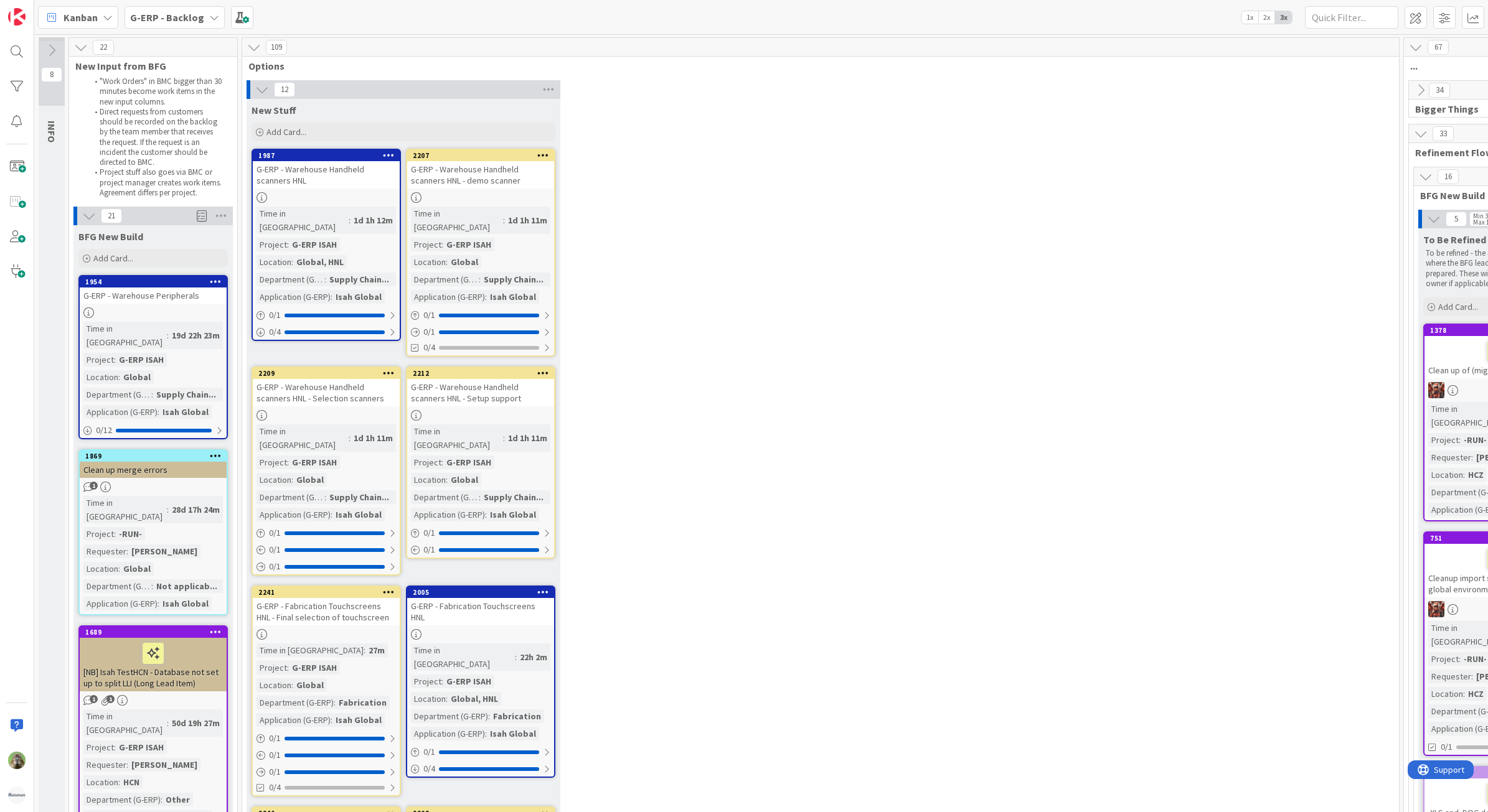
click at [548, 156] on icon at bounding box center [543, 155] width 12 height 9
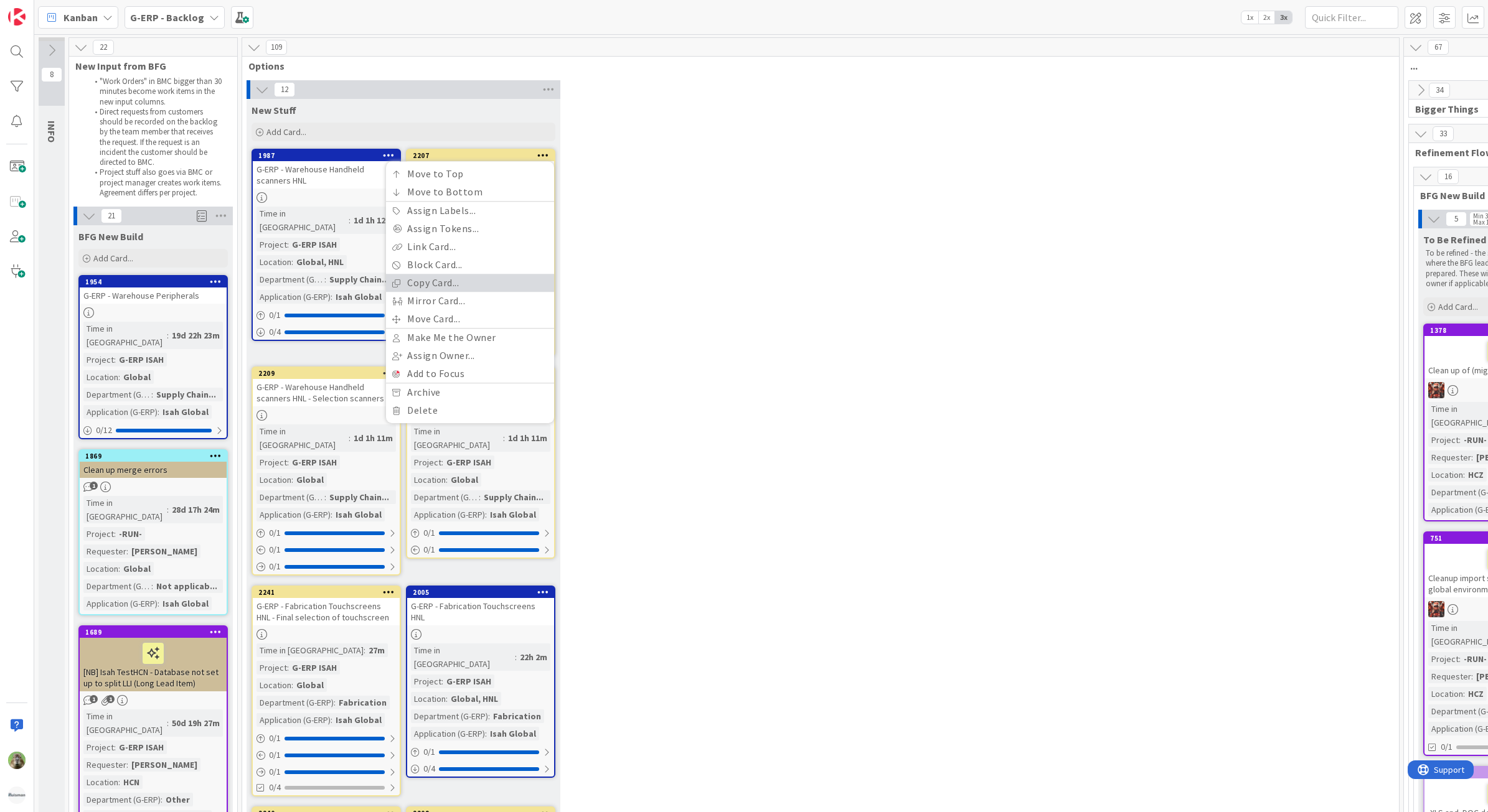
click at [489, 278] on link "Copy Card..." at bounding box center [470, 283] width 168 height 18
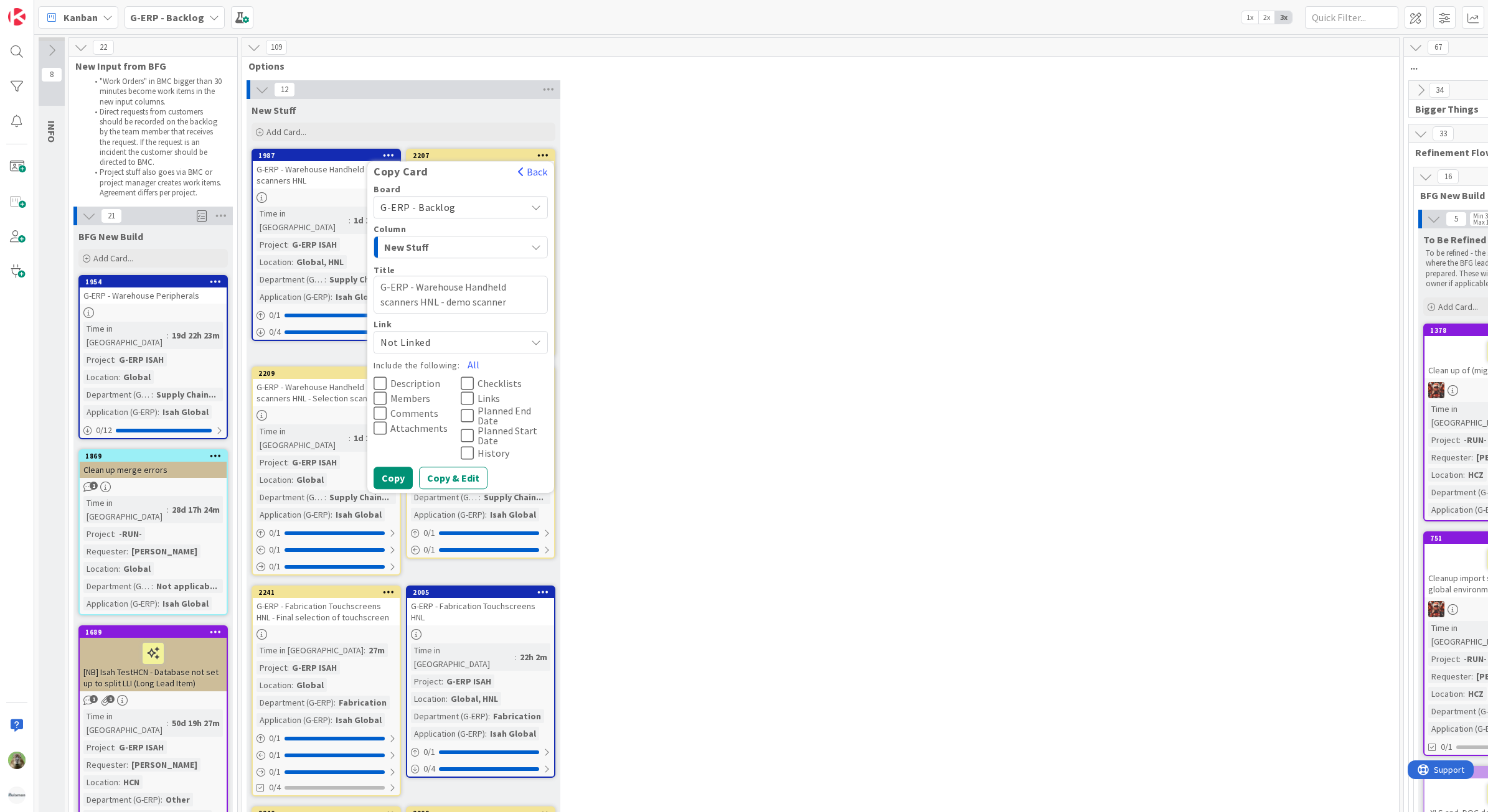
click at [427, 305] on textarea "G-ERP - Warehouse Handheld scanners HNL - demo scanner" at bounding box center [461, 295] width 174 height 38
type textarea "x"
type textarea "G-ERP - Warehouse Handheld scanners H- demo scanner"
type textarea "x"
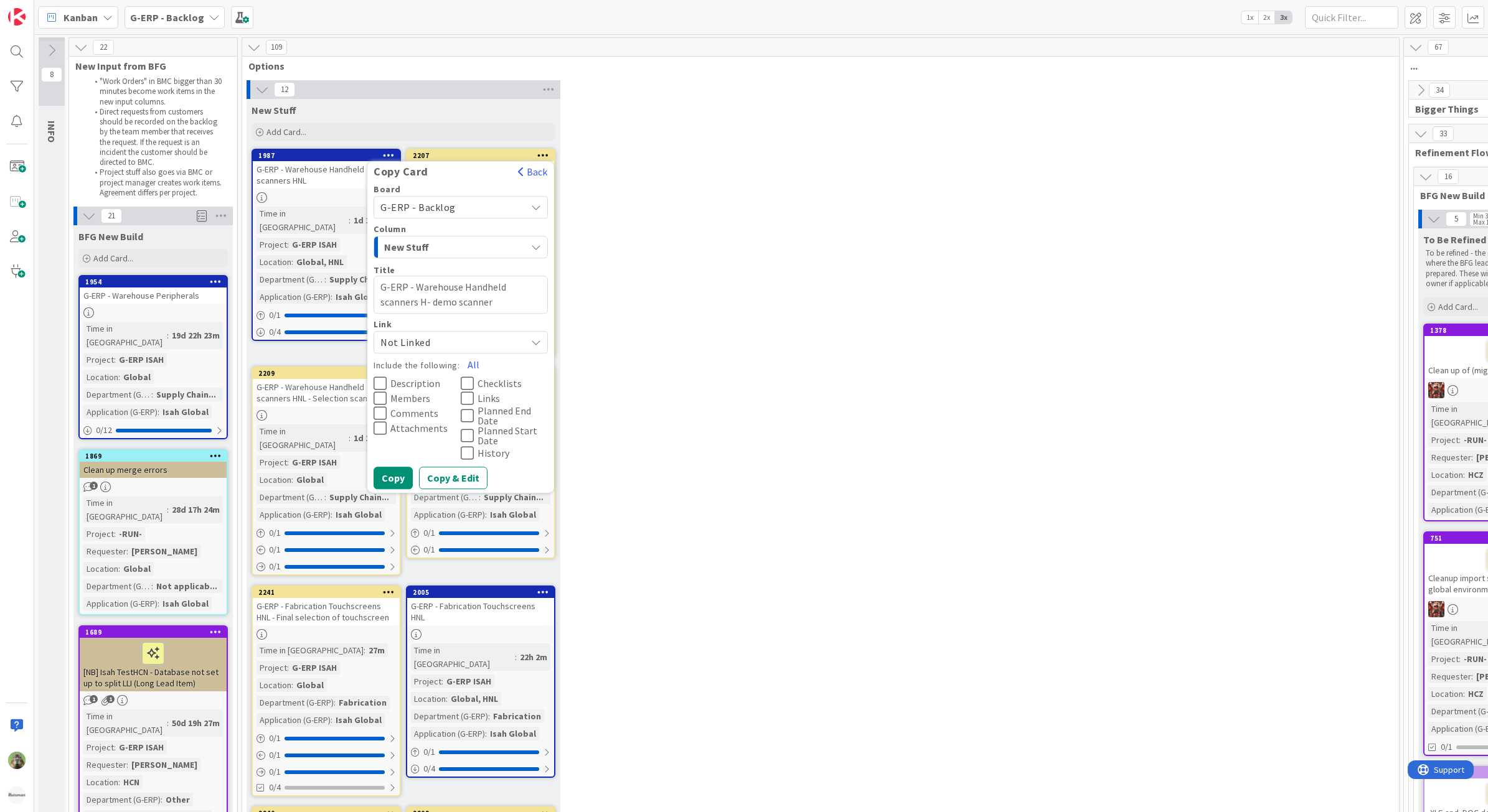
type textarea "G-ERP - Warehouse Handheld scanners HS- demo scanner"
type textarea "x"
type textarea "G-ERP - Warehouse Handheld scanners HSG- demo scanner"
type textarea "x"
type textarea "G-ERP - Warehouse Handheld scanners HS- demo scanner"
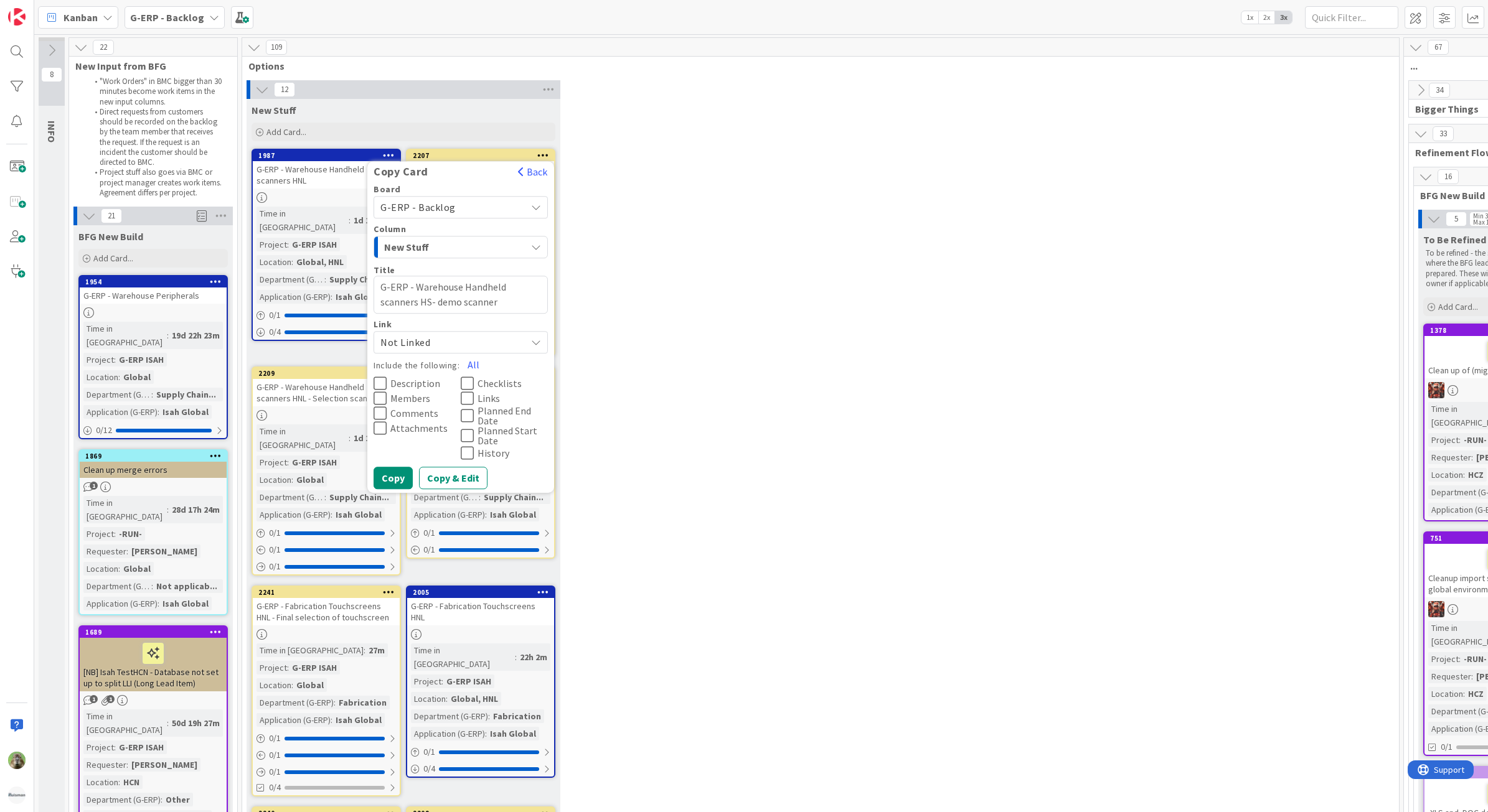
type textarea "x"
type textarea "G-ERP - Warehouse Handheld scanners H- demo scanner"
type textarea "x"
type textarea "G-ERP - Warehouse Handheld scanners HC- demo scanner"
type textarea "x"
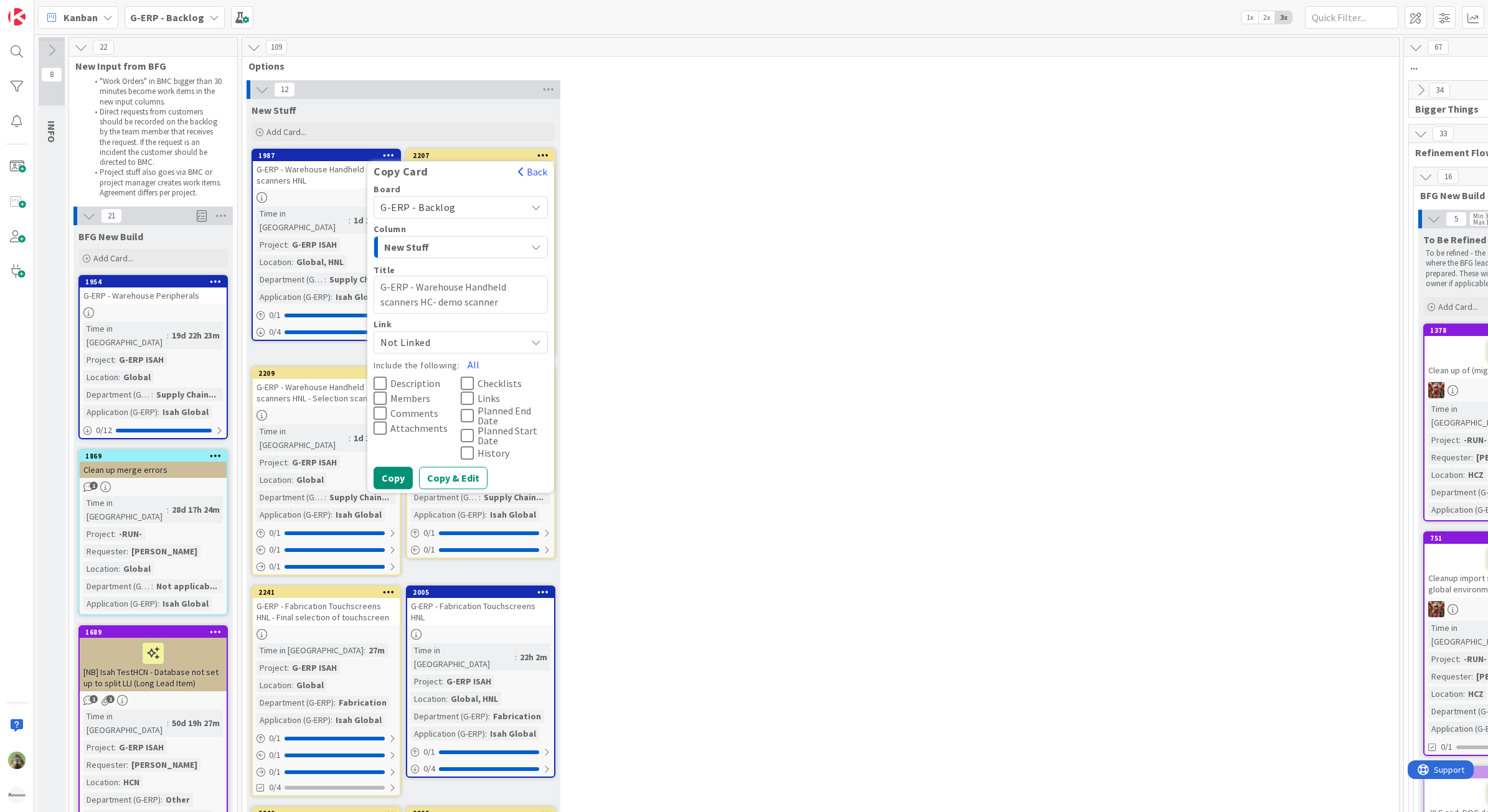
type textarea "G-ERP - Warehouse Handheld scanners HCZ- demo scanner"
type textarea "x"
type textarea "G-ERP - Warehouse Handheld scanners HCZ - demo scanner"
click at [422, 388] on span "Description" at bounding box center [415, 383] width 50 height 10
click at [419, 403] on span "Members" at bounding box center [410, 398] width 40 height 10
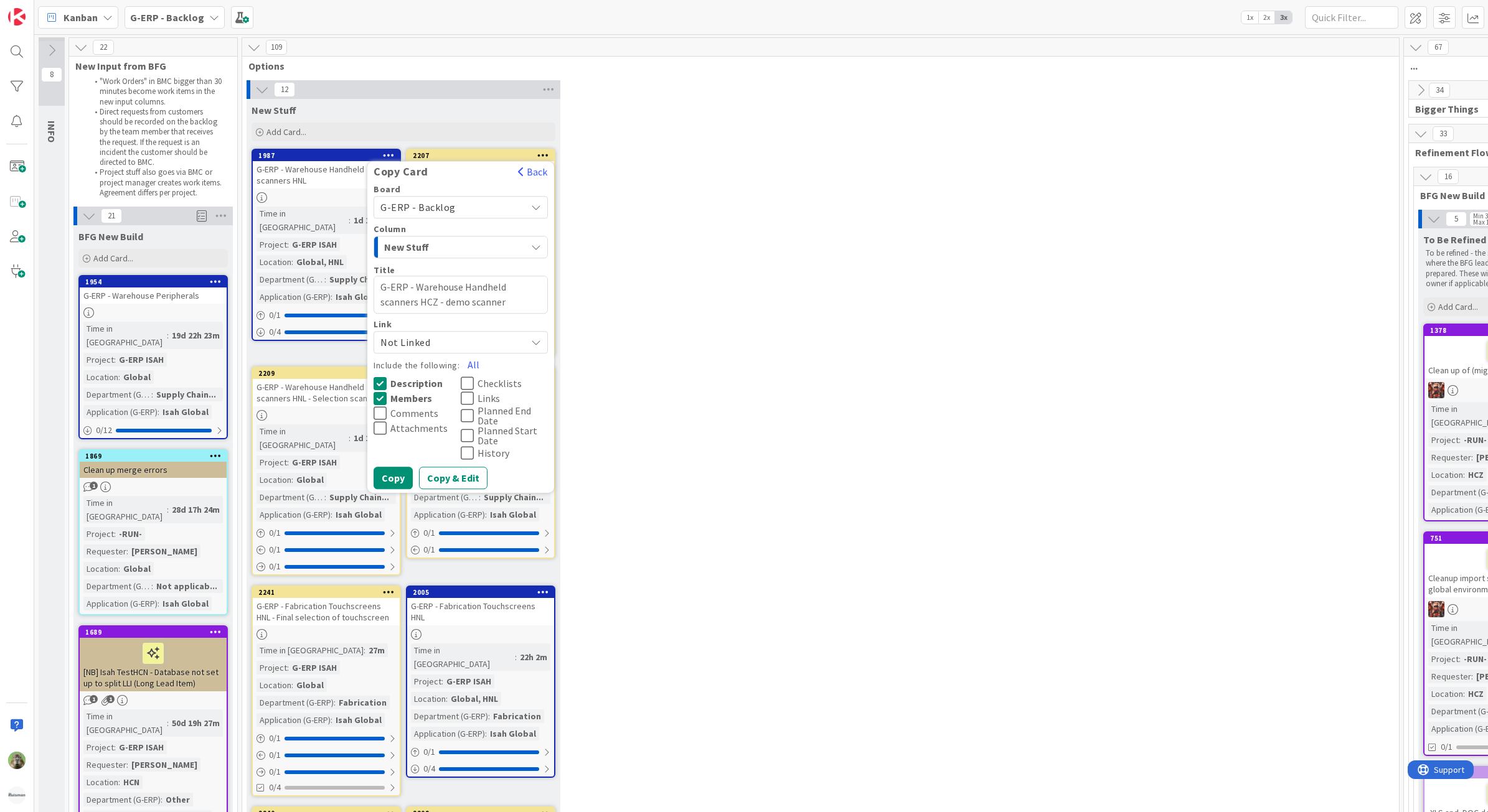
click at [419, 417] on span "Comments" at bounding box center [415, 413] width 48 height 10
click at [474, 384] on icon at bounding box center [467, 383] width 13 height 15
click at [489, 402] on span "Links" at bounding box center [489, 398] width 23 height 10
click at [453, 481] on button "Copy & Edit" at bounding box center [453, 478] width 69 height 23
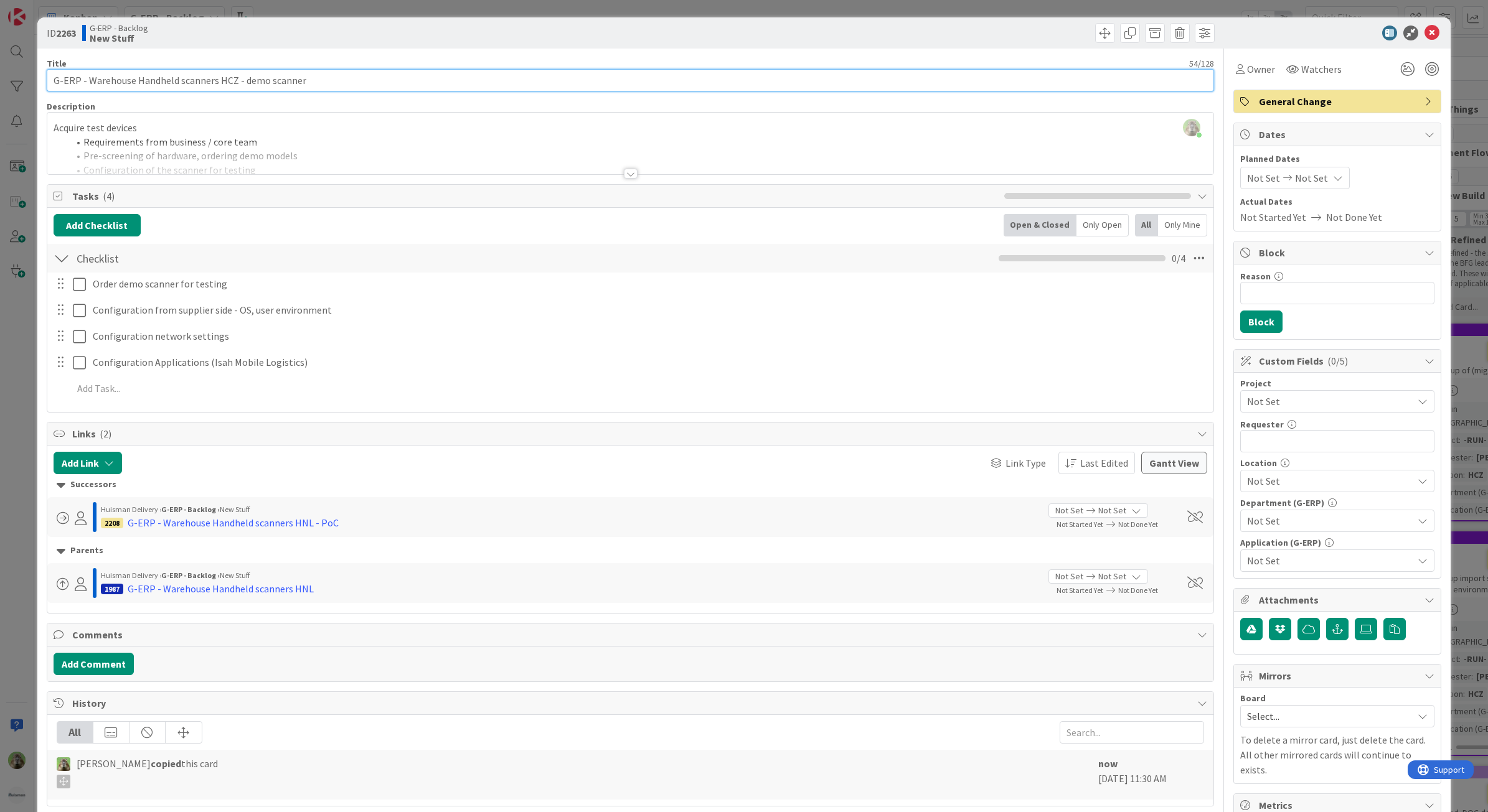
click at [336, 81] on input "G-ERP - Warehouse Handheld scanners HCZ - demo scanner" at bounding box center [631, 81] width 1168 height 23
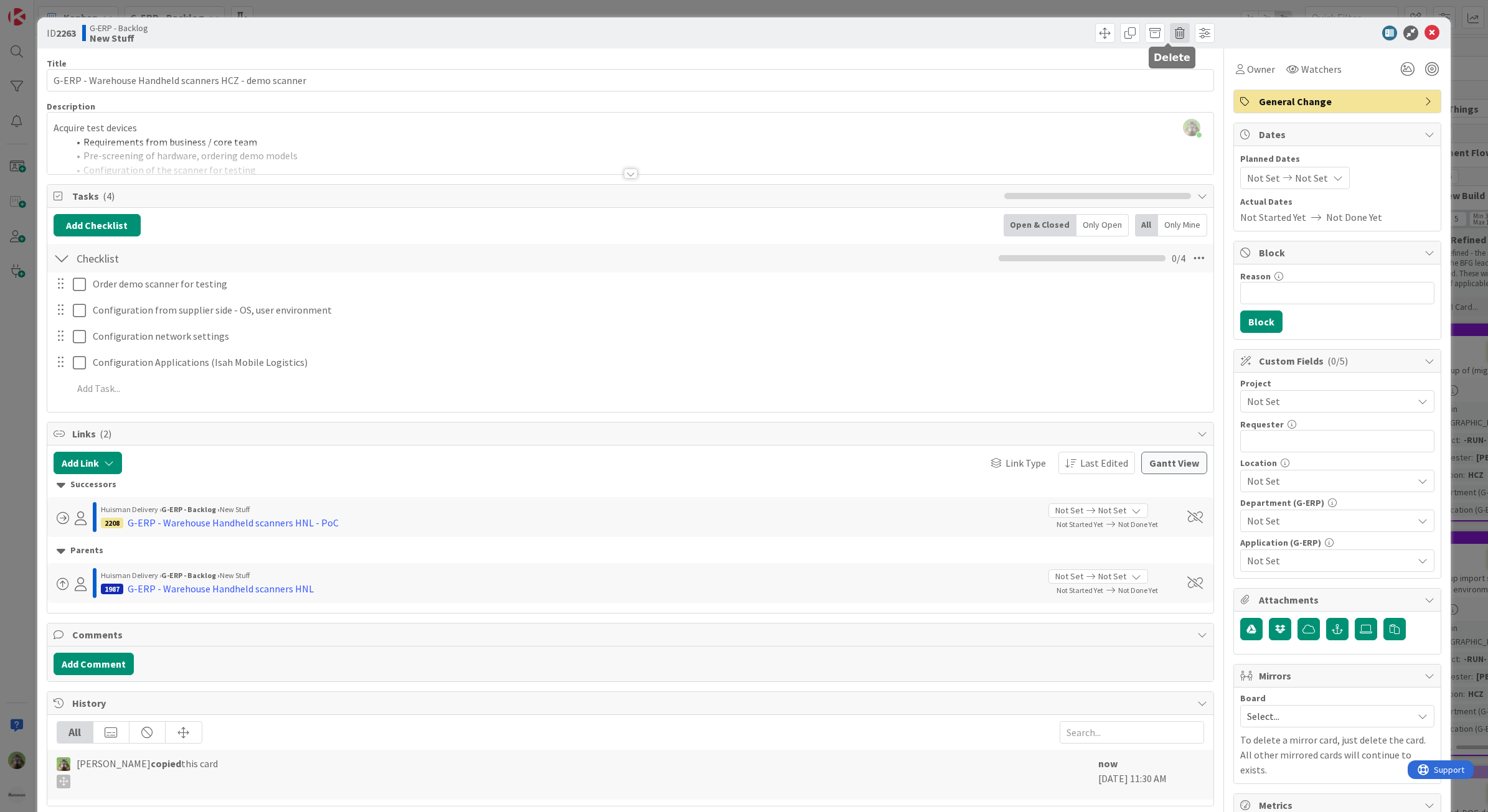
click at [1170, 25] on span at bounding box center [1180, 33] width 20 height 20
click at [1201, 98] on button "Delete" at bounding box center [1199, 91] width 47 height 23
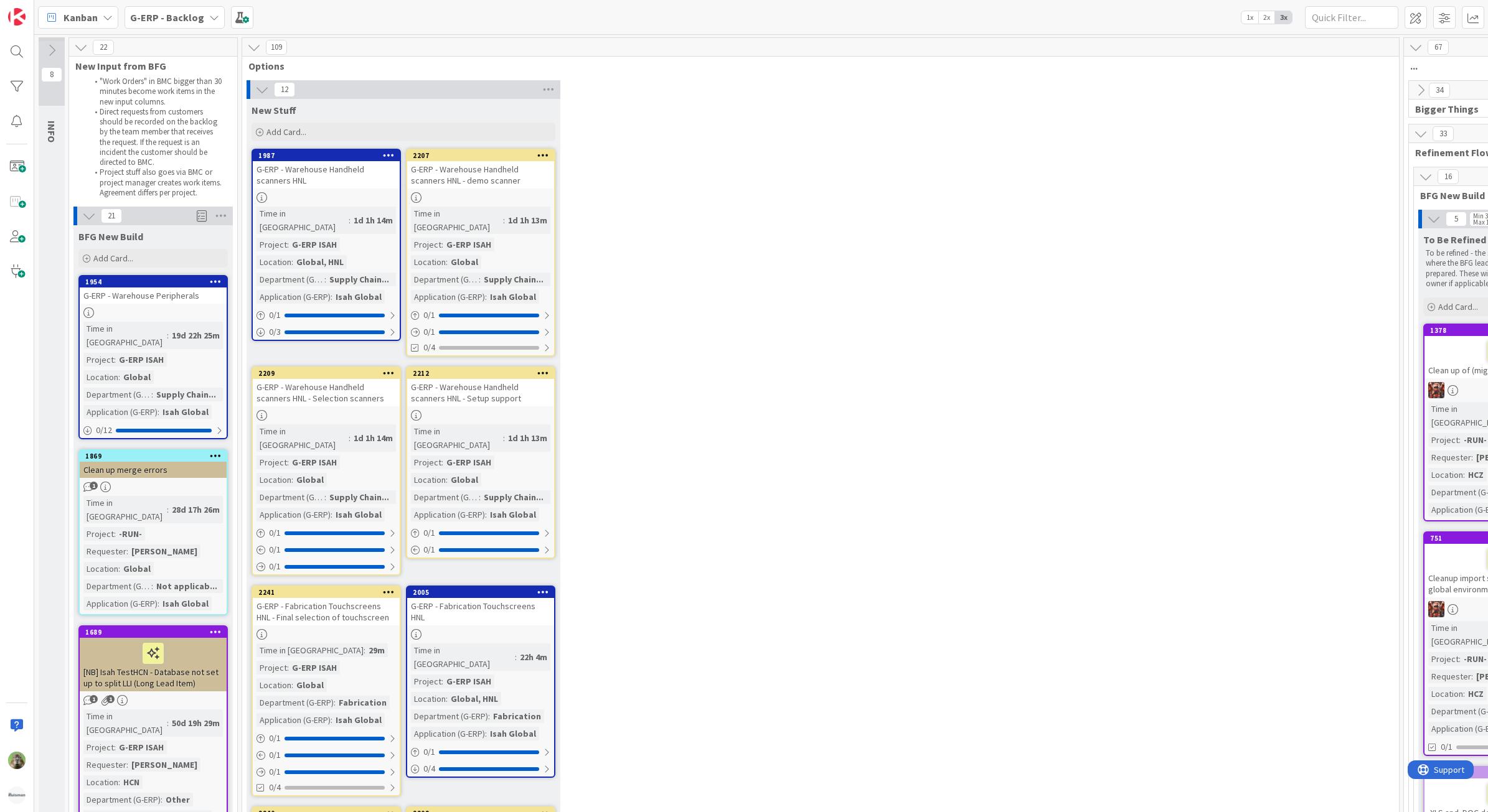
click at [540, 156] on icon at bounding box center [543, 155] width 12 height 9
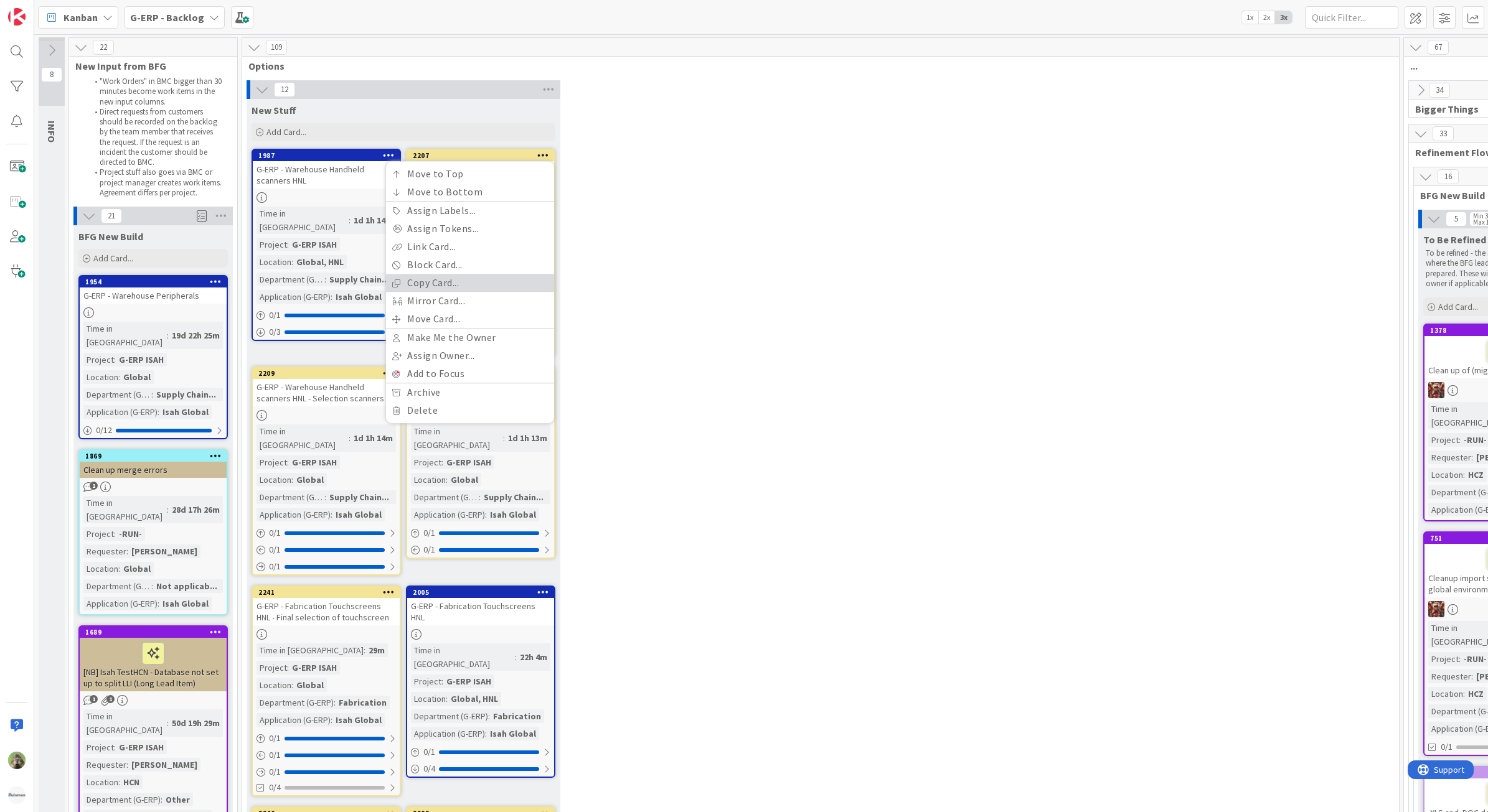
click at [493, 281] on link "Copy Card..." at bounding box center [470, 283] width 168 height 18
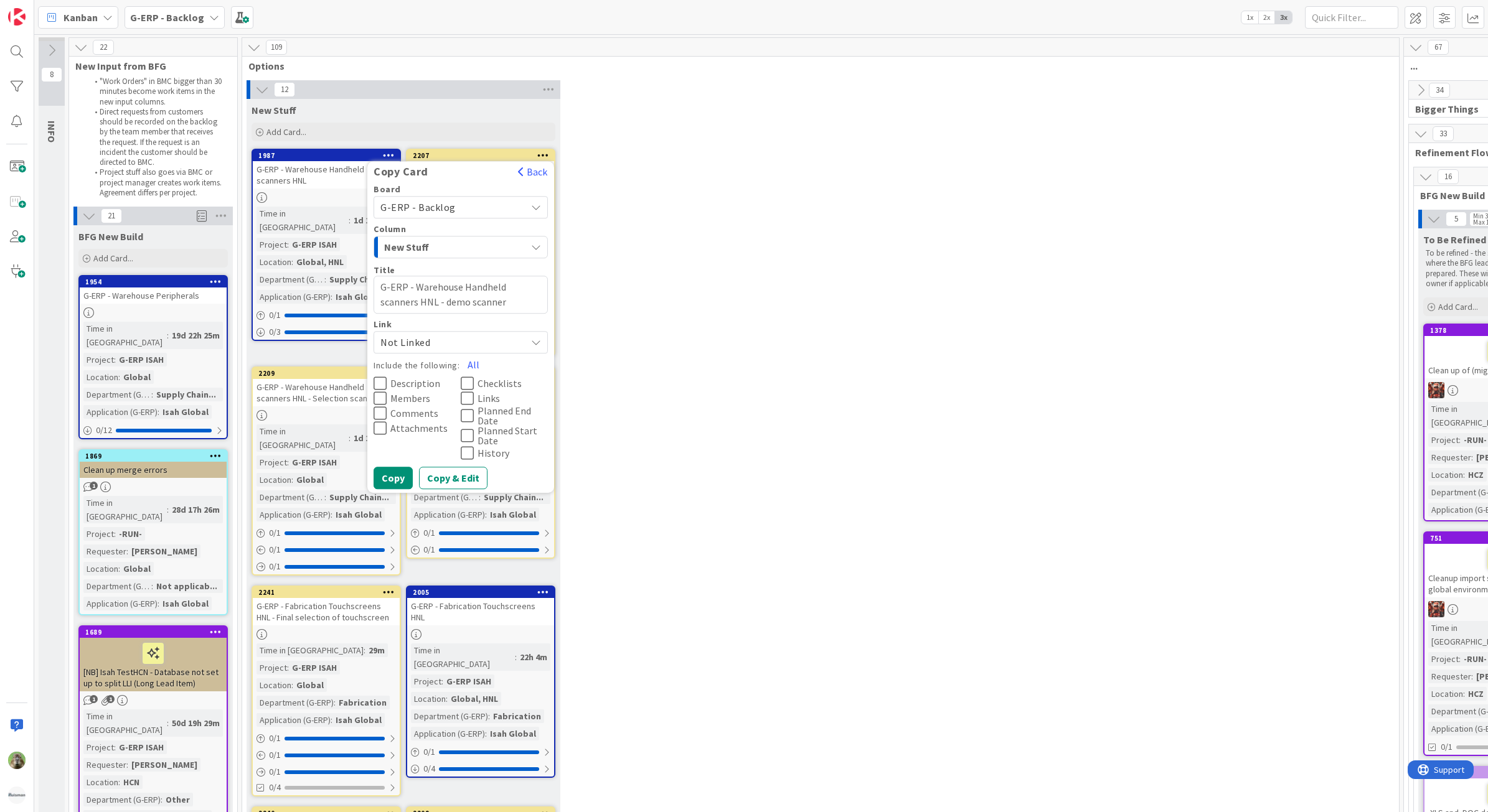
click at [425, 300] on textarea "G-ERP - Warehouse Handheld scanners HNL - demo scanner" at bounding box center [461, 295] width 174 height 38
type textarea "x"
type textarea "G-ERP - Warehouse Handheld scanners H- demo scanner"
type textarea "x"
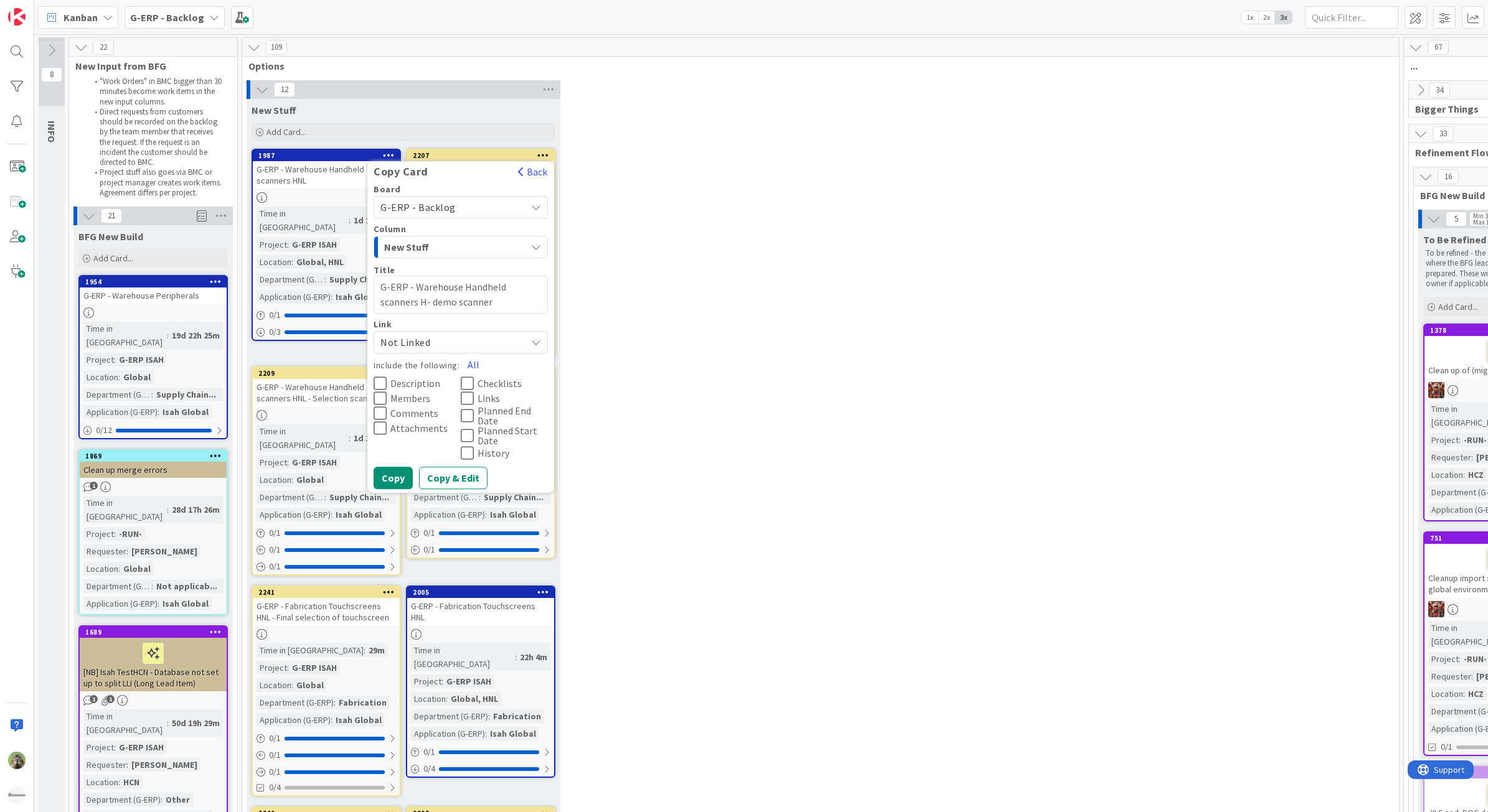
type textarea "G-ERP - Warehouse Handheld scanners HC- demo scanner"
type textarea "x"
type textarea "G-ERP - Warehouse Handheld scanners HCZ- demo scanner"
type textarea "x"
type textarea "G-ERP - Warehouse Handheld scanners HCZ - demo scanner"
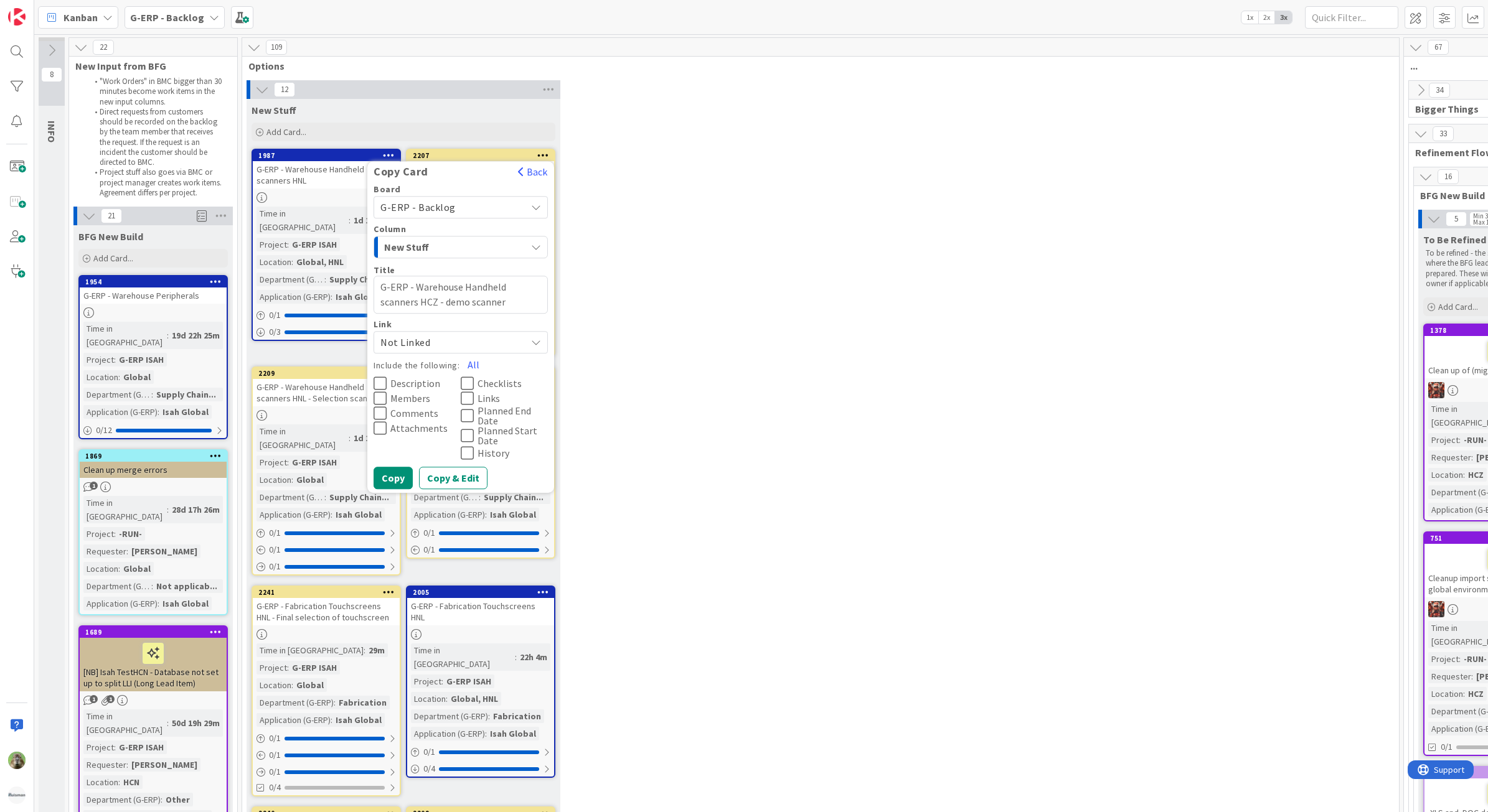
click at [411, 378] on span "Description" at bounding box center [415, 383] width 50 height 10
click at [400, 402] on span "Members" at bounding box center [410, 398] width 40 height 10
click at [400, 409] on span "Comments" at bounding box center [415, 413] width 48 height 10
click at [487, 381] on span "Checklists" at bounding box center [500, 383] width 44 height 10
click at [427, 478] on button "Copy & Edit" at bounding box center [453, 478] width 69 height 23
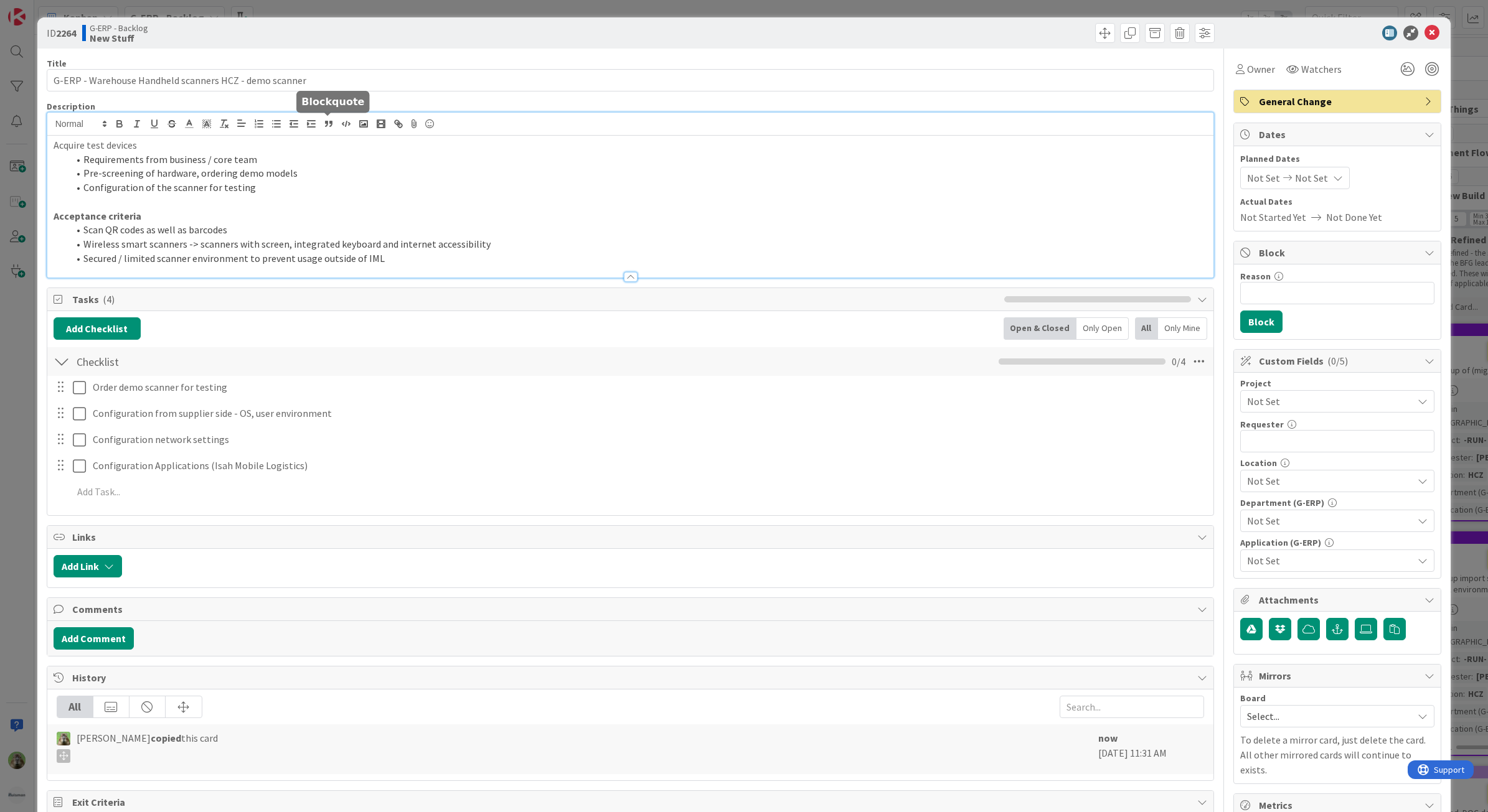
click at [322, 126] on div "Acquire test devices Requirements from business / core team Pre-screening of ha…" at bounding box center [631, 195] width 1166 height 165
click at [1300, 409] on span "Not Set" at bounding box center [1326, 401] width 159 height 18
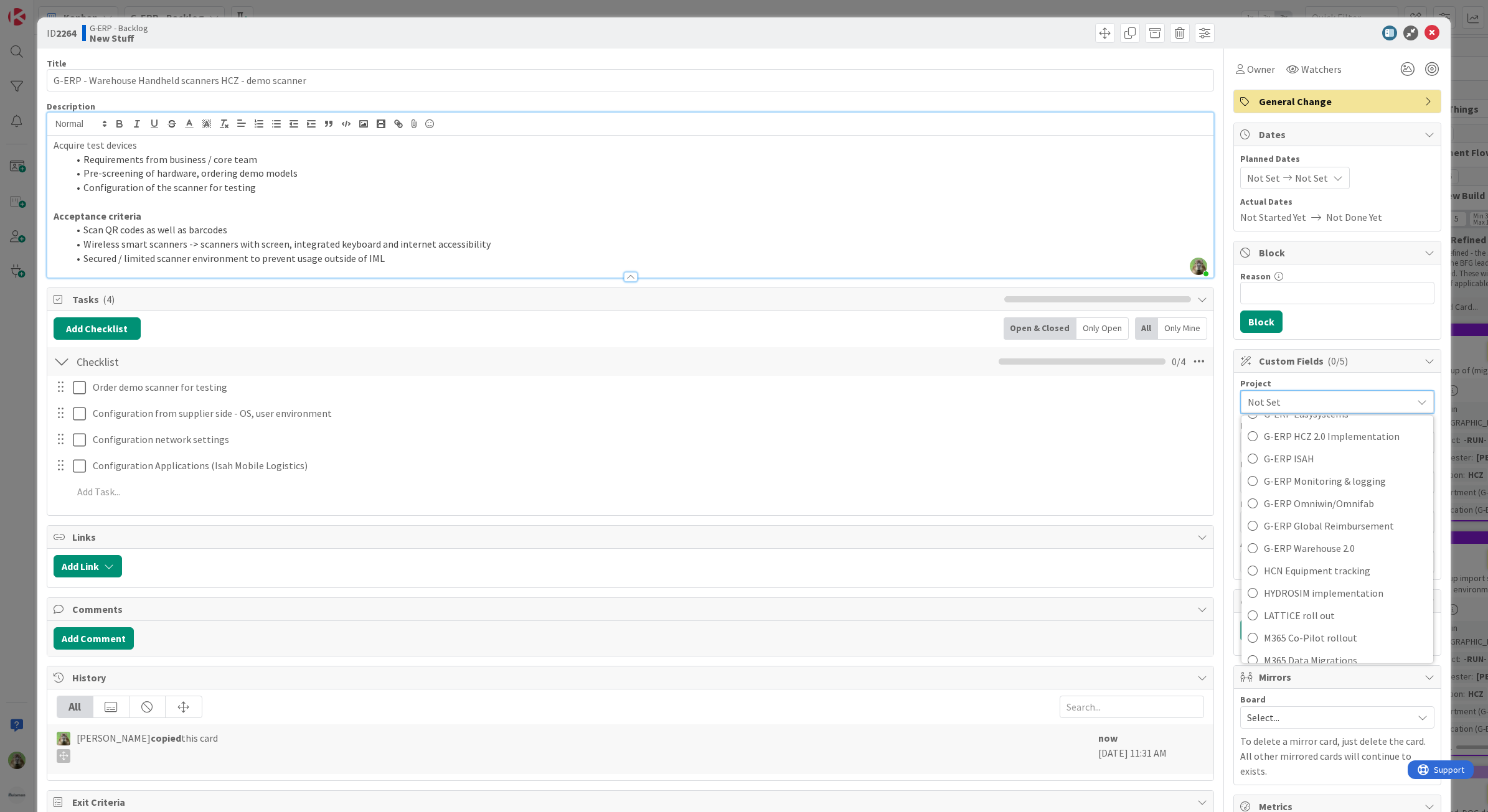
scroll to position [545, 0]
click at [1308, 468] on span "G-ERP ISAH" at bounding box center [1345, 460] width 163 height 18
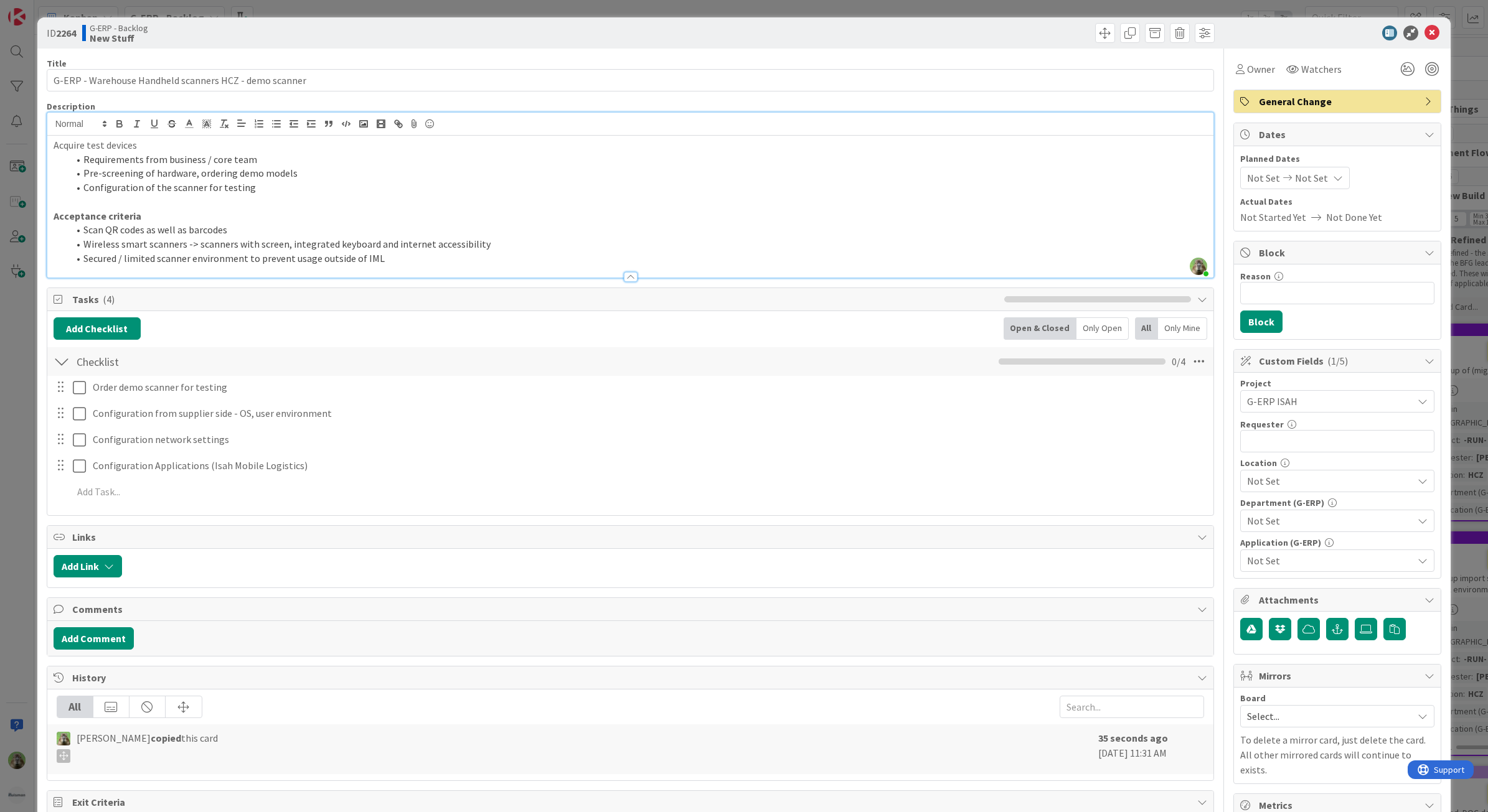
click at [1321, 475] on span "Not Set" at bounding box center [1330, 481] width 166 height 15
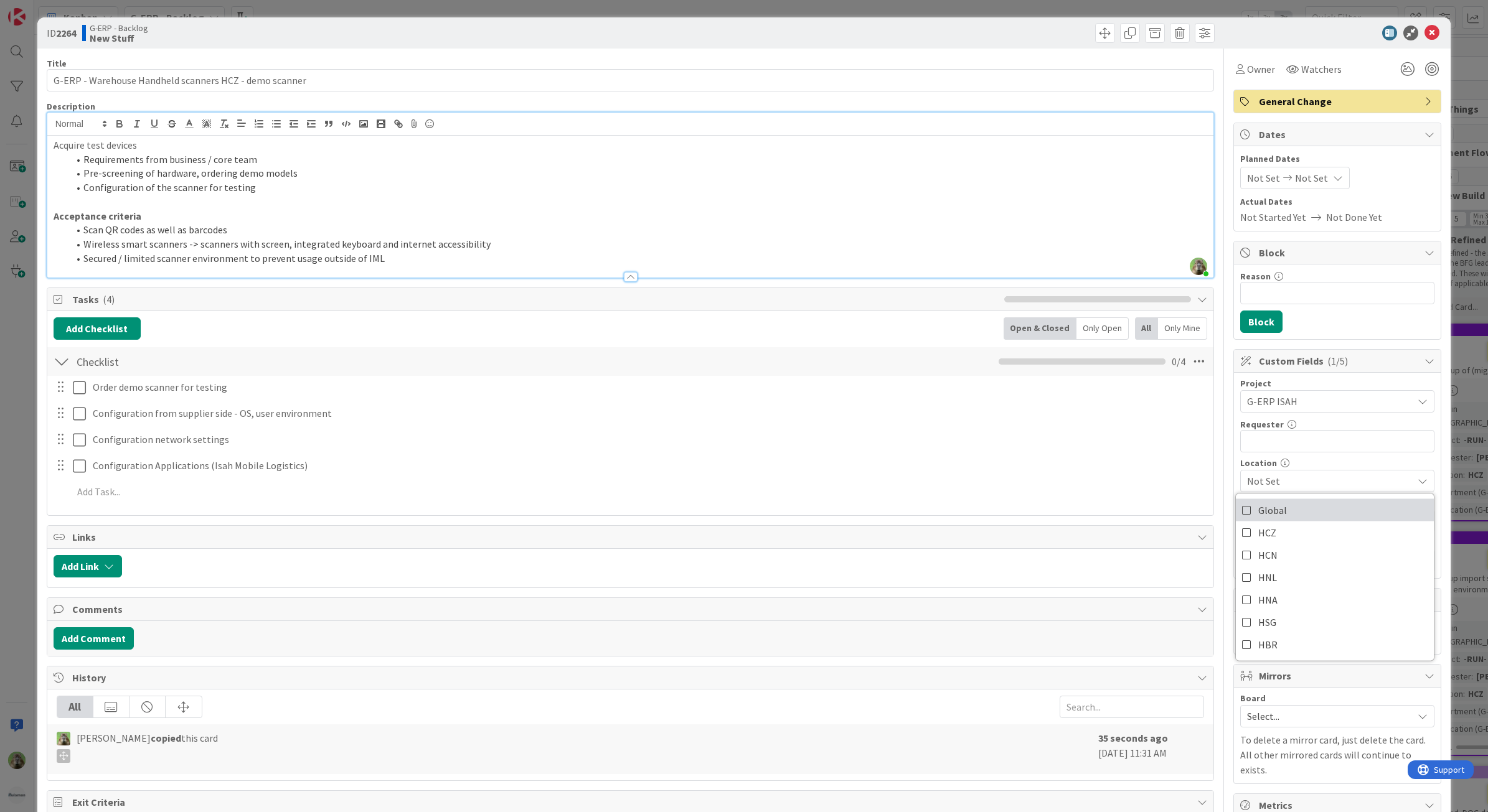
click at [1334, 514] on link "Global" at bounding box center [1334, 511] width 198 height 23
click at [1324, 483] on span "Global" at bounding box center [1330, 481] width 166 height 15
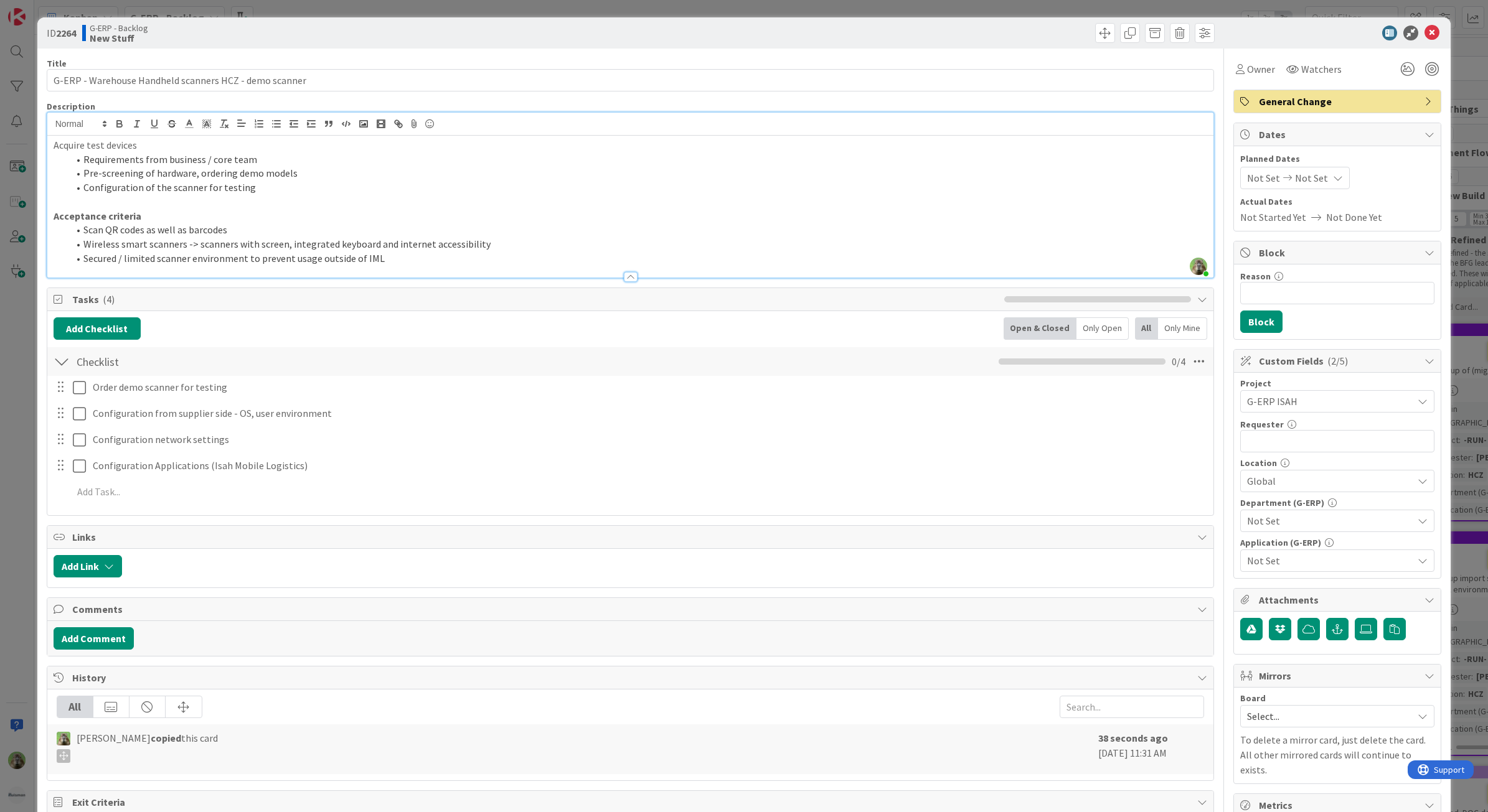
click at [1314, 519] on span "Not Set" at bounding box center [1330, 521] width 166 height 15
click at [35, 431] on div "ID 2264 G-ERP - Backlog New Stuff Title 54 / 128 G-ERP - Warehouse Handheld sca…" at bounding box center [744, 406] width 1488 height 812
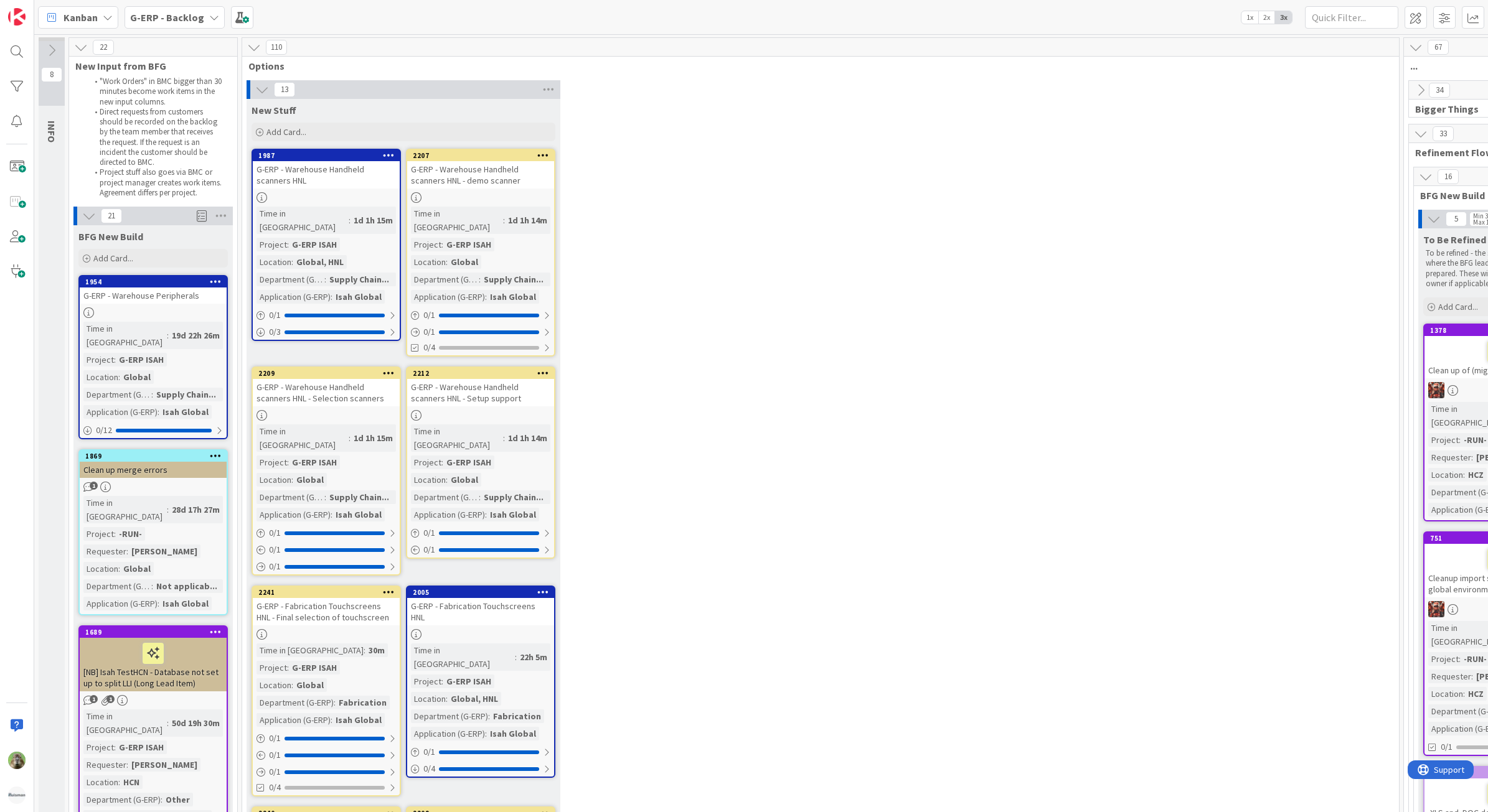
click at [28, 434] on div at bounding box center [17, 406] width 34 height 812
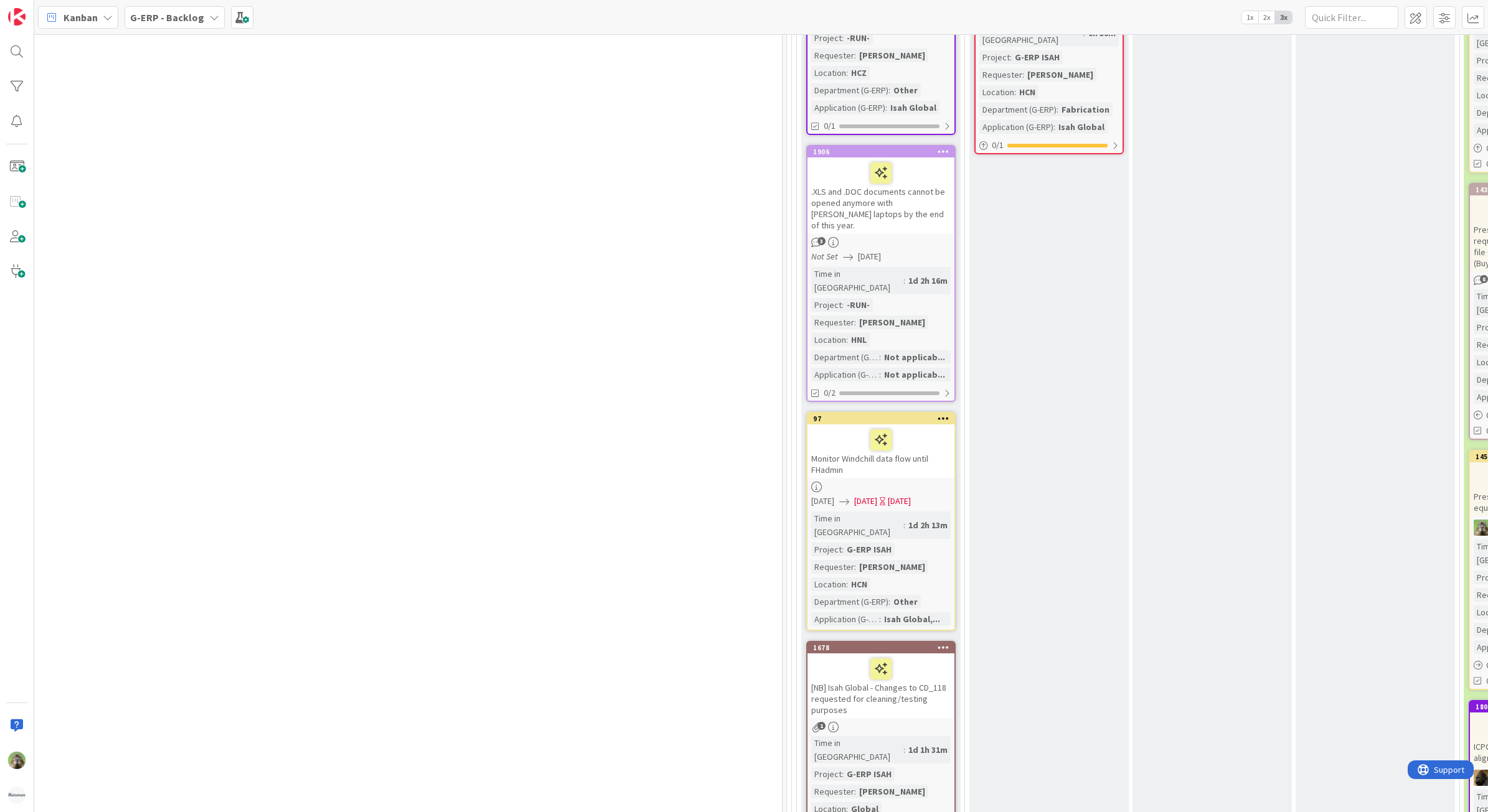
scroll to position [622, 617]
click at [897, 653] on div "[NB] Isah Global - Changes to CD_118 requested for cleaning/testing purposes" at bounding box center [880, 684] width 147 height 64
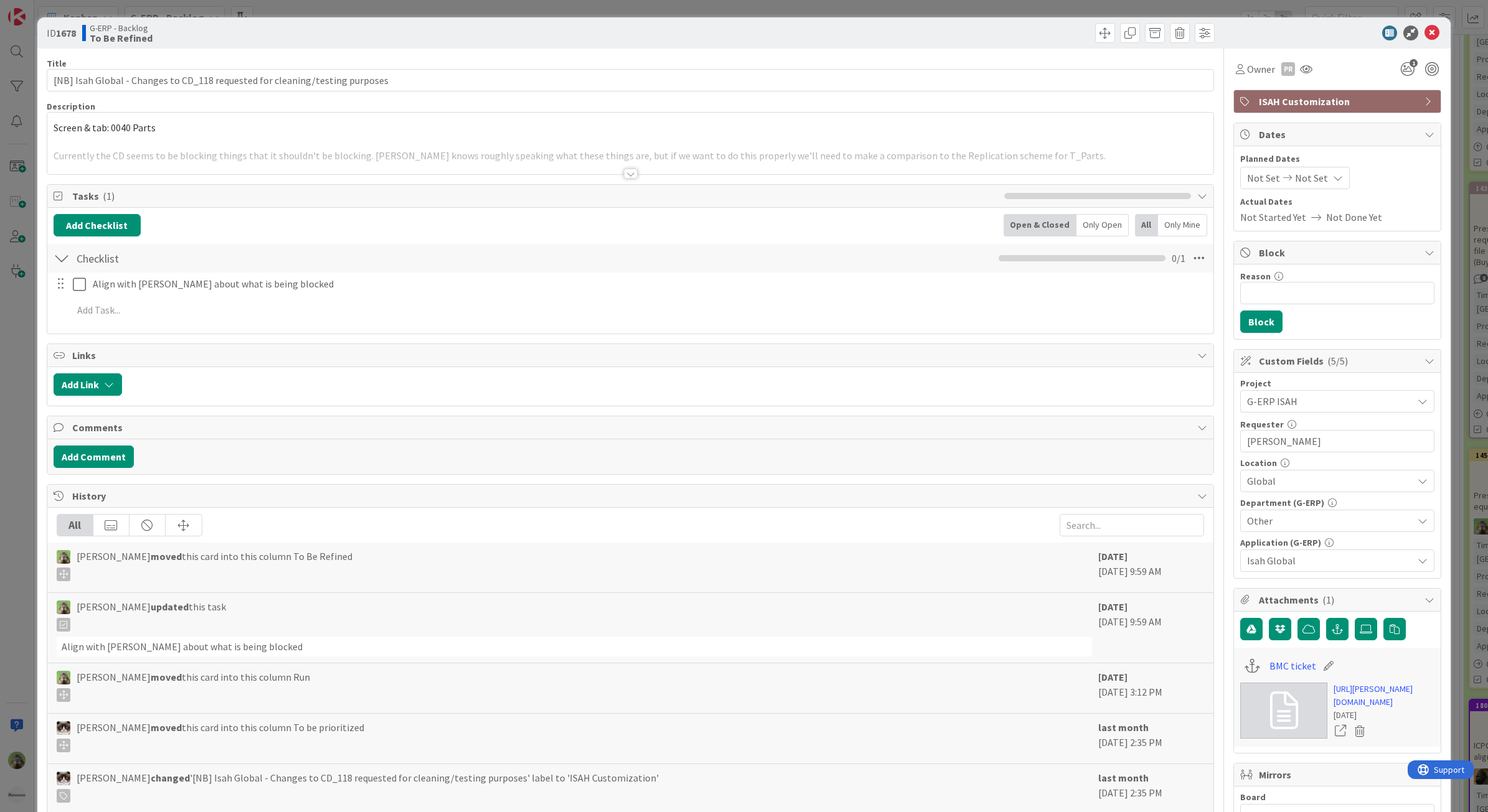
click at [381, 159] on div at bounding box center [631, 158] width 1166 height 32
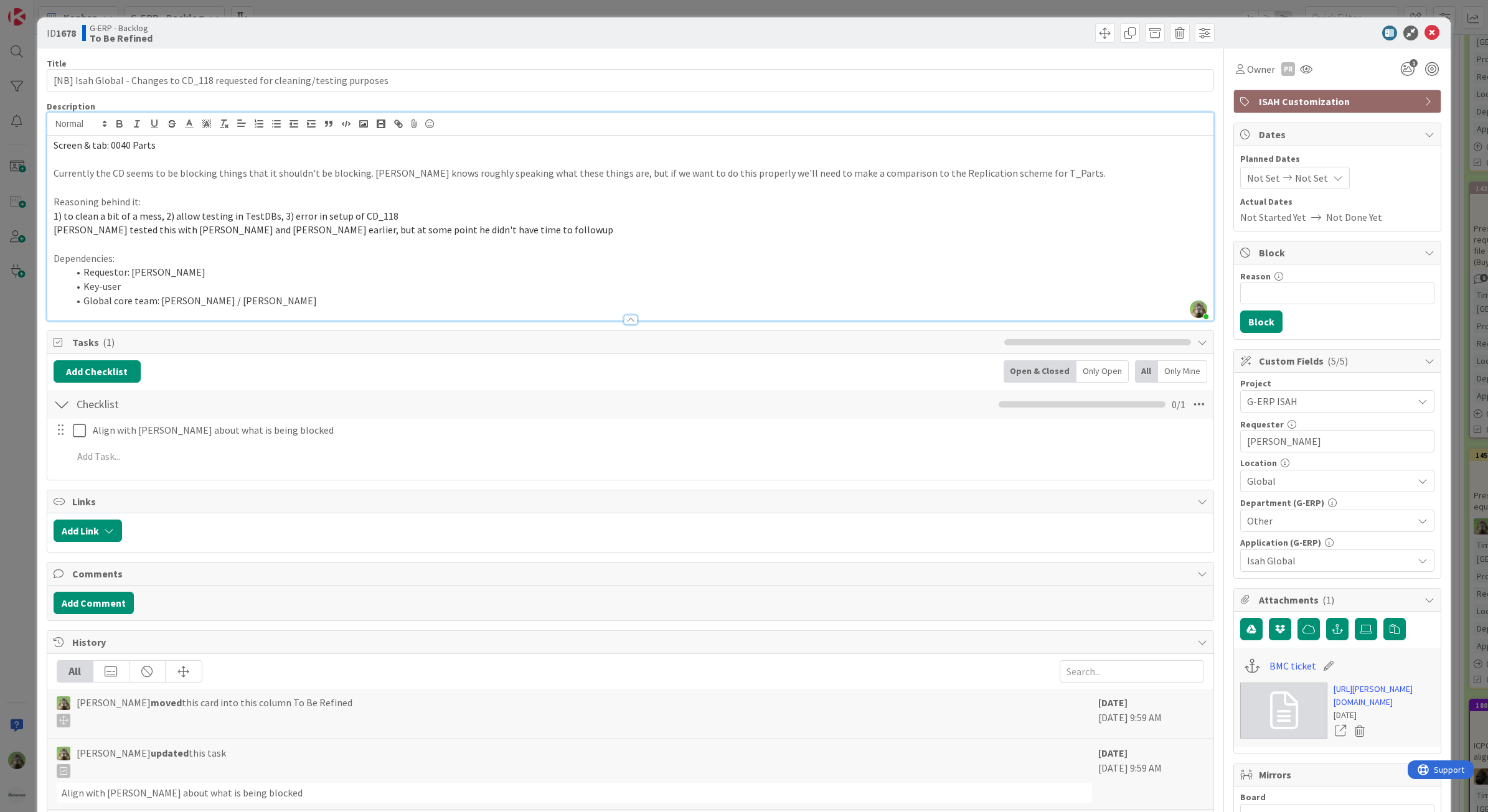
click at [38, 425] on div "ID 1678 G-ERP - Backlog To Be Refined Title 76 / 128 [NB] Isah Global - Changes…" at bounding box center [744, 582] width 1414 height 1129
click at [21, 431] on div "ID 1678 G-ERP - Backlog To Be Refined Title 76 / 128 [NB] Isah Global - Changes…" at bounding box center [744, 406] width 1488 height 812
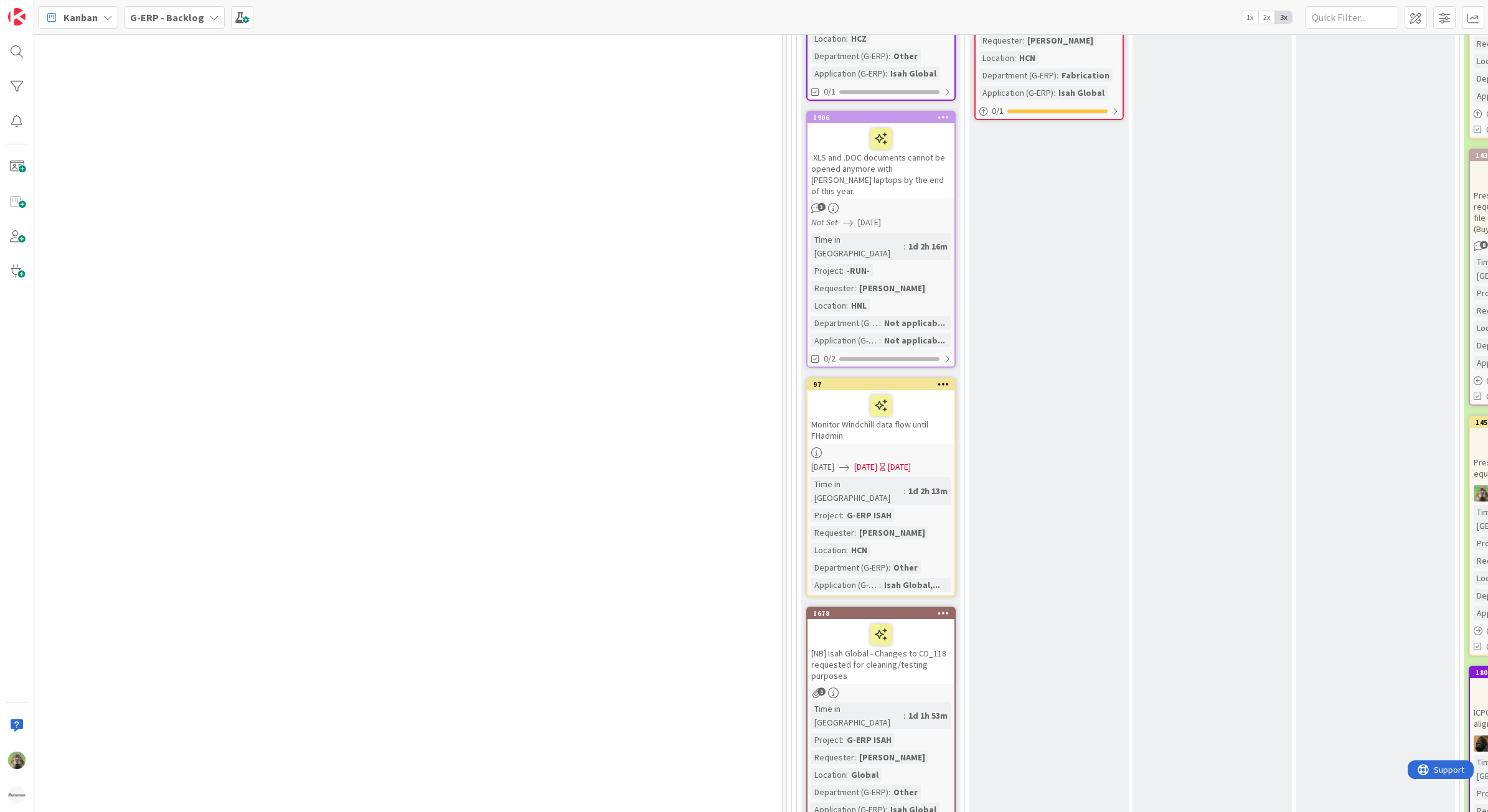
scroll to position [700, 617]
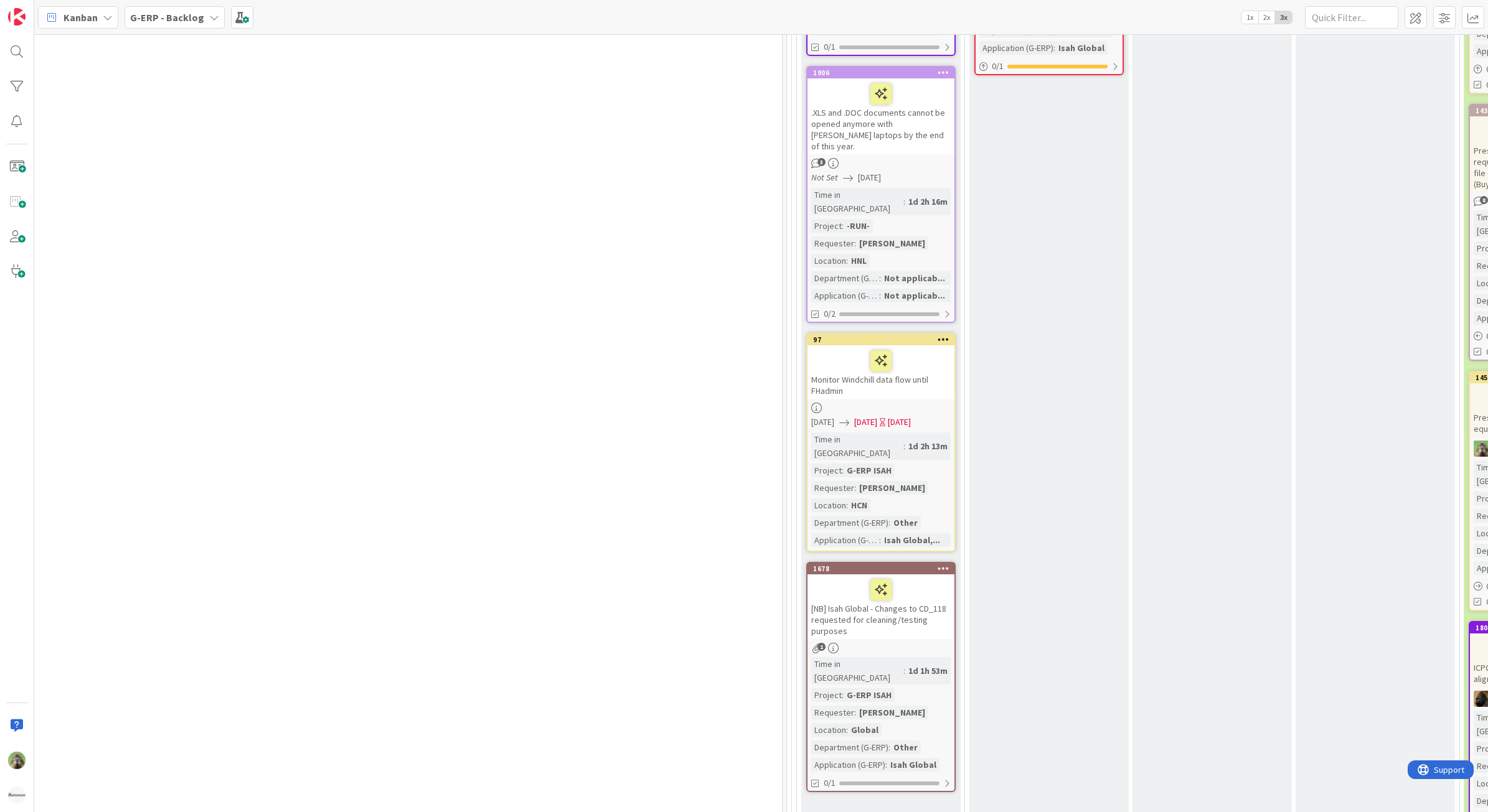
click at [935, 346] on div "Monitor Windchill data flow until FHadmin" at bounding box center [880, 373] width 147 height 54
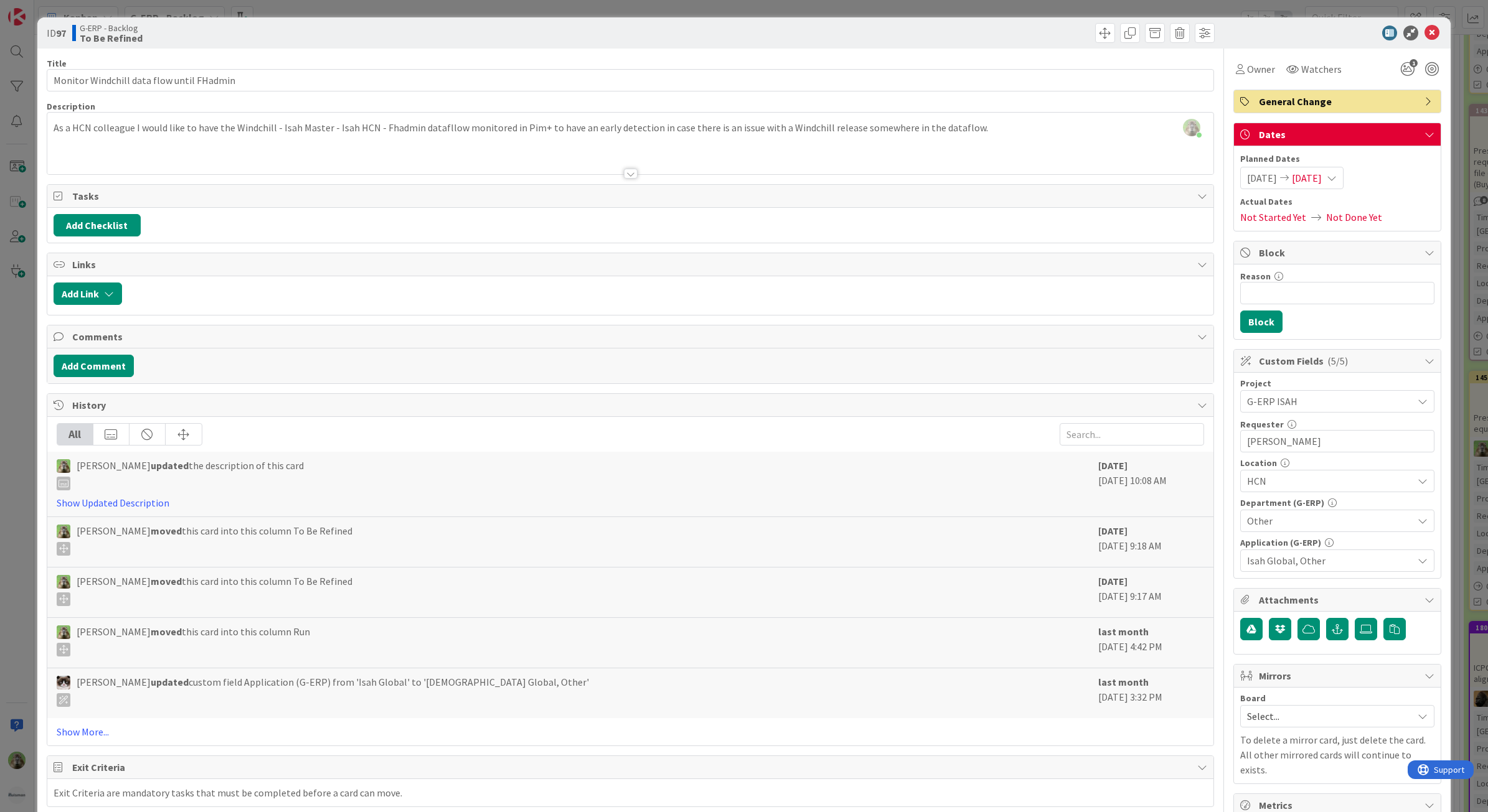
click at [29, 433] on div "ID 97 G-ERP - Backlog To Be Refined Title 41 / 128 Monitor Windchill data flow …" at bounding box center [744, 406] width 1488 height 812
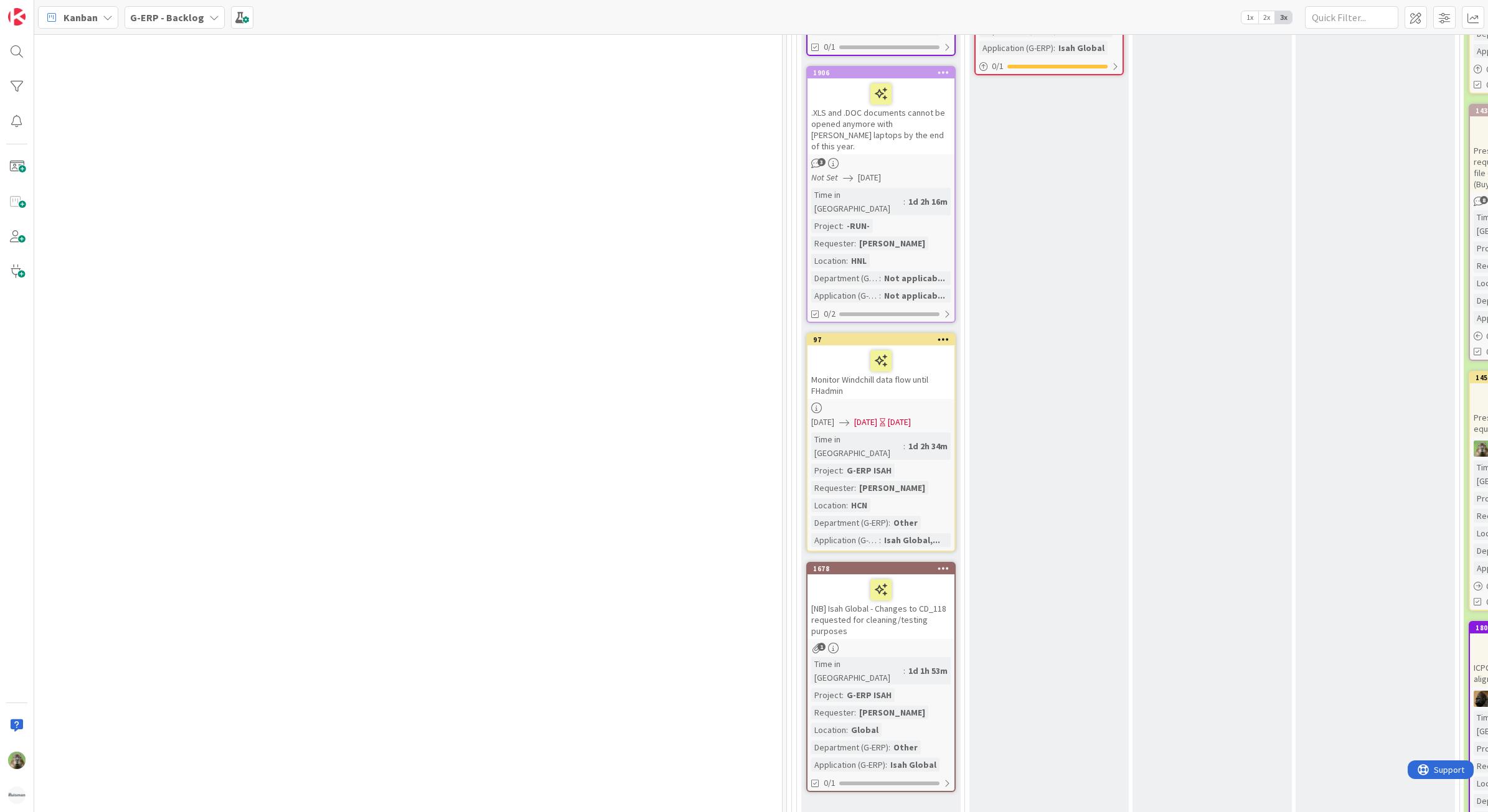
click at [876, 575] on div "[NB] Isah Global - Changes to CD_118 requested for cleaning/testing purposes" at bounding box center [880, 607] width 147 height 64
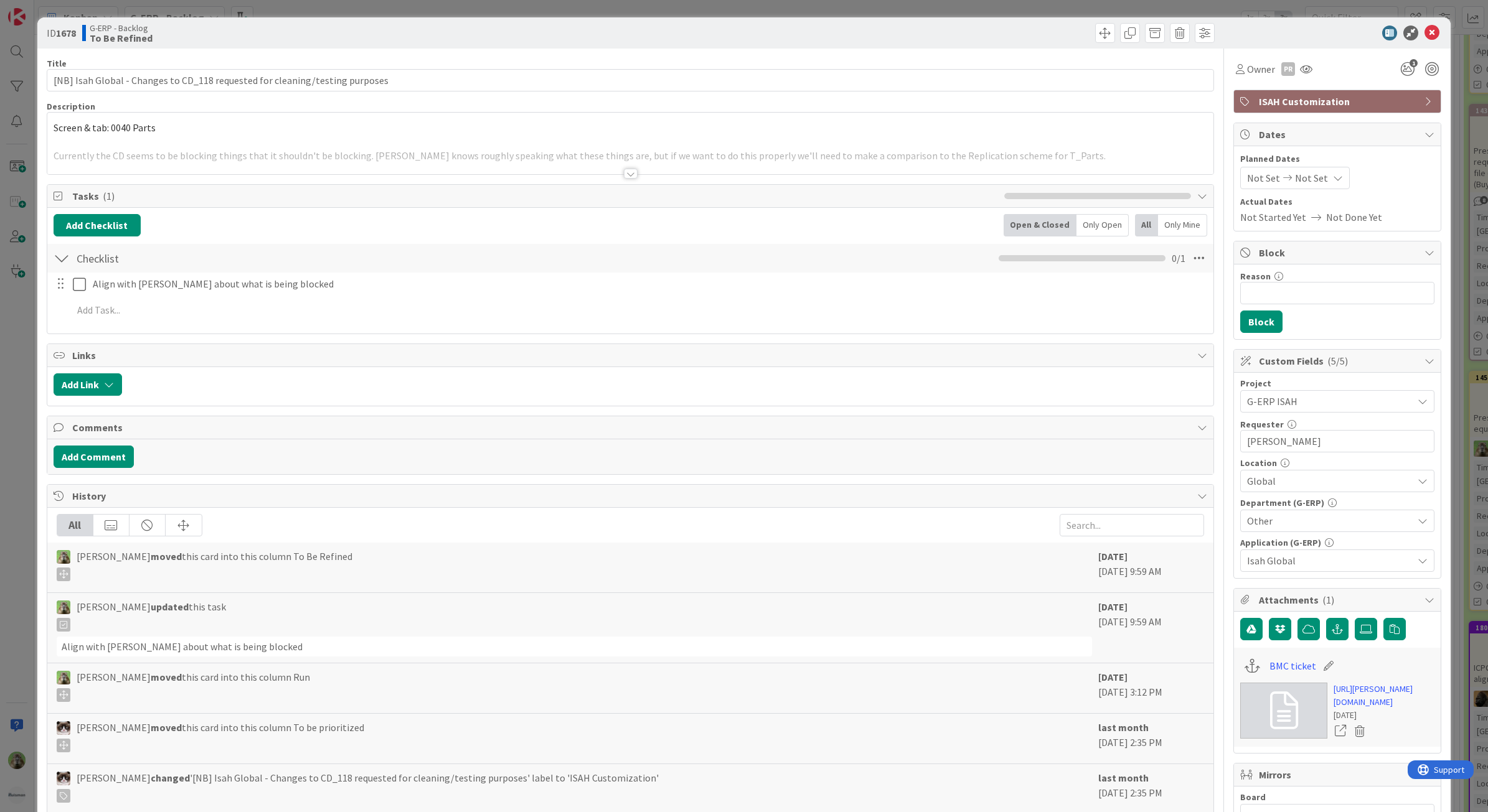
click at [288, 169] on div at bounding box center [631, 158] width 1166 height 32
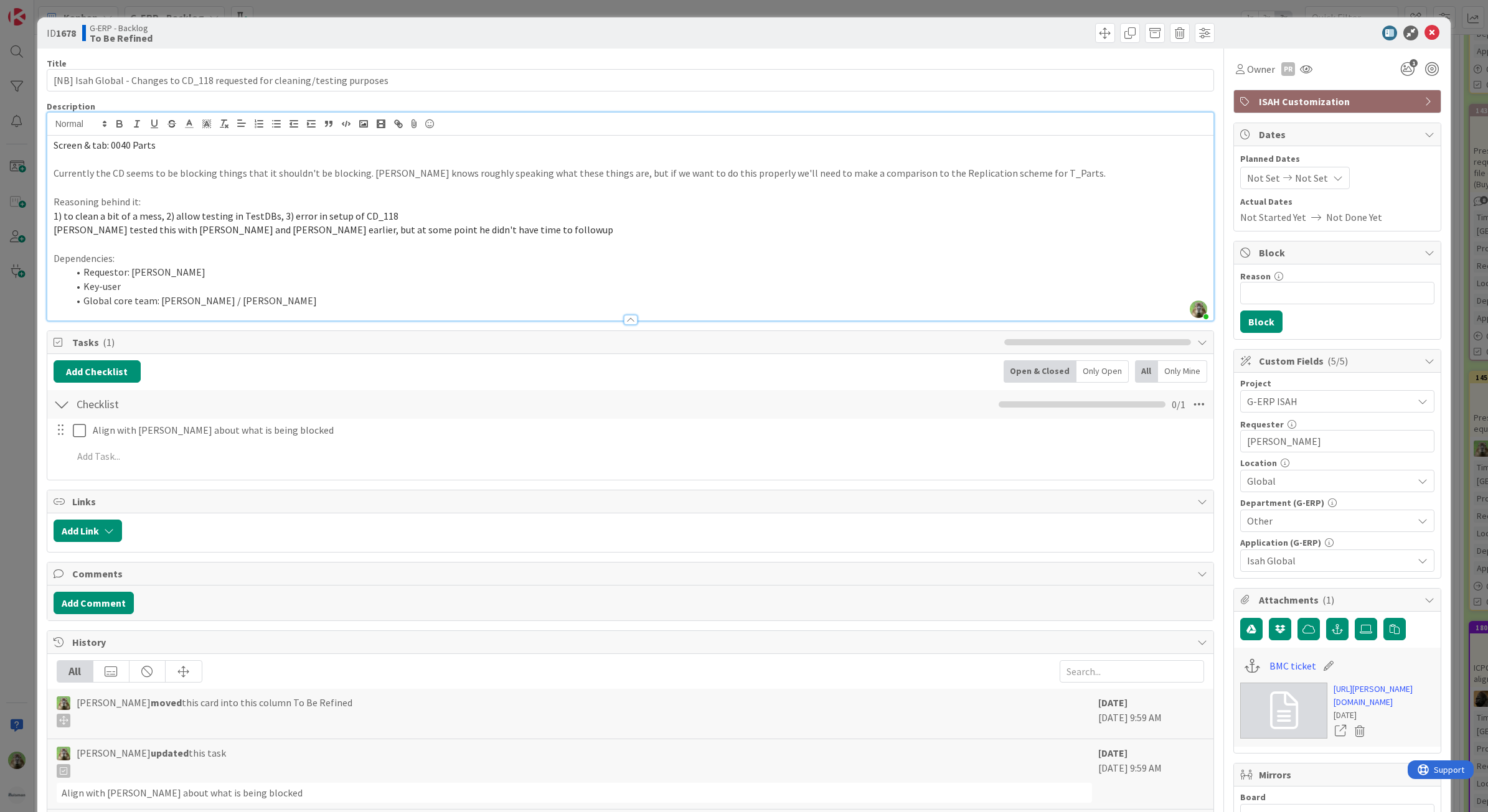
drag, startPoint x: 23, startPoint y: 390, endPoint x: 9, endPoint y: 456, distance: 67.5
click at [23, 390] on div "ID 1678 G-ERP - Backlog To Be Refined Title 76 / 128 [NB] Isah Global - Changes…" at bounding box center [744, 406] width 1488 height 812
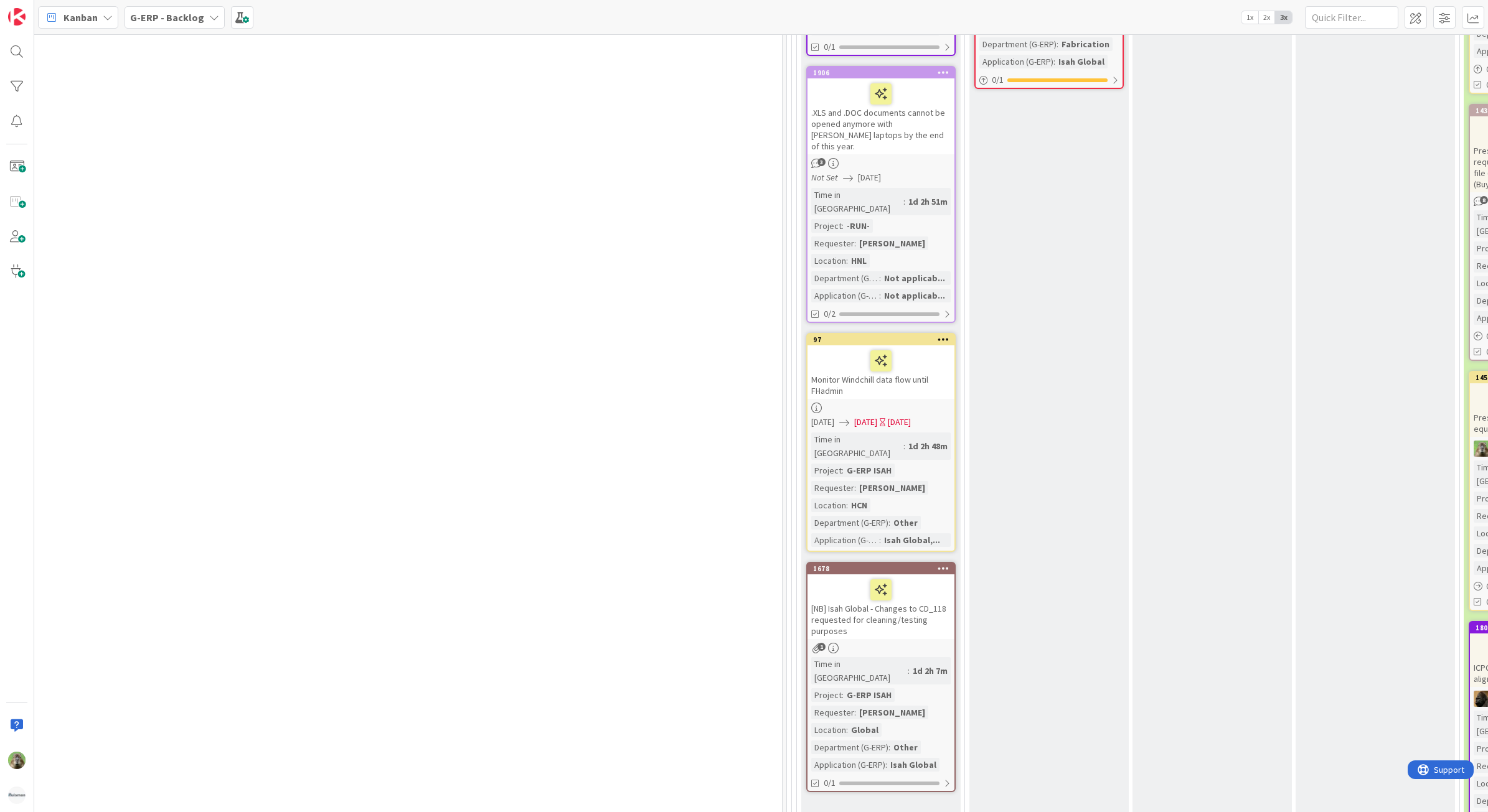
scroll to position [467, 617]
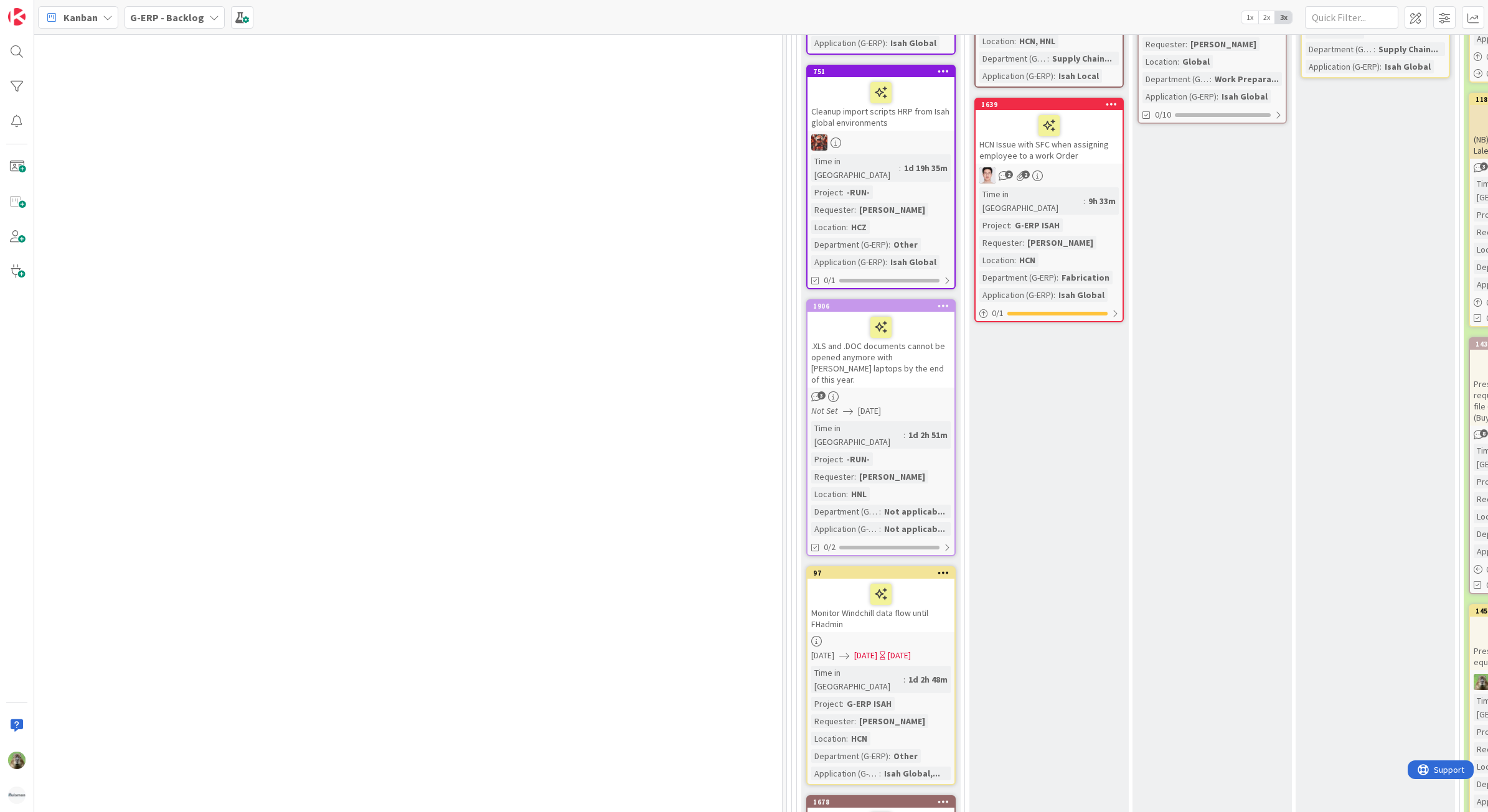
click at [838, 579] on div "Monitor Windchill data flow until FHadmin" at bounding box center [880, 606] width 147 height 54
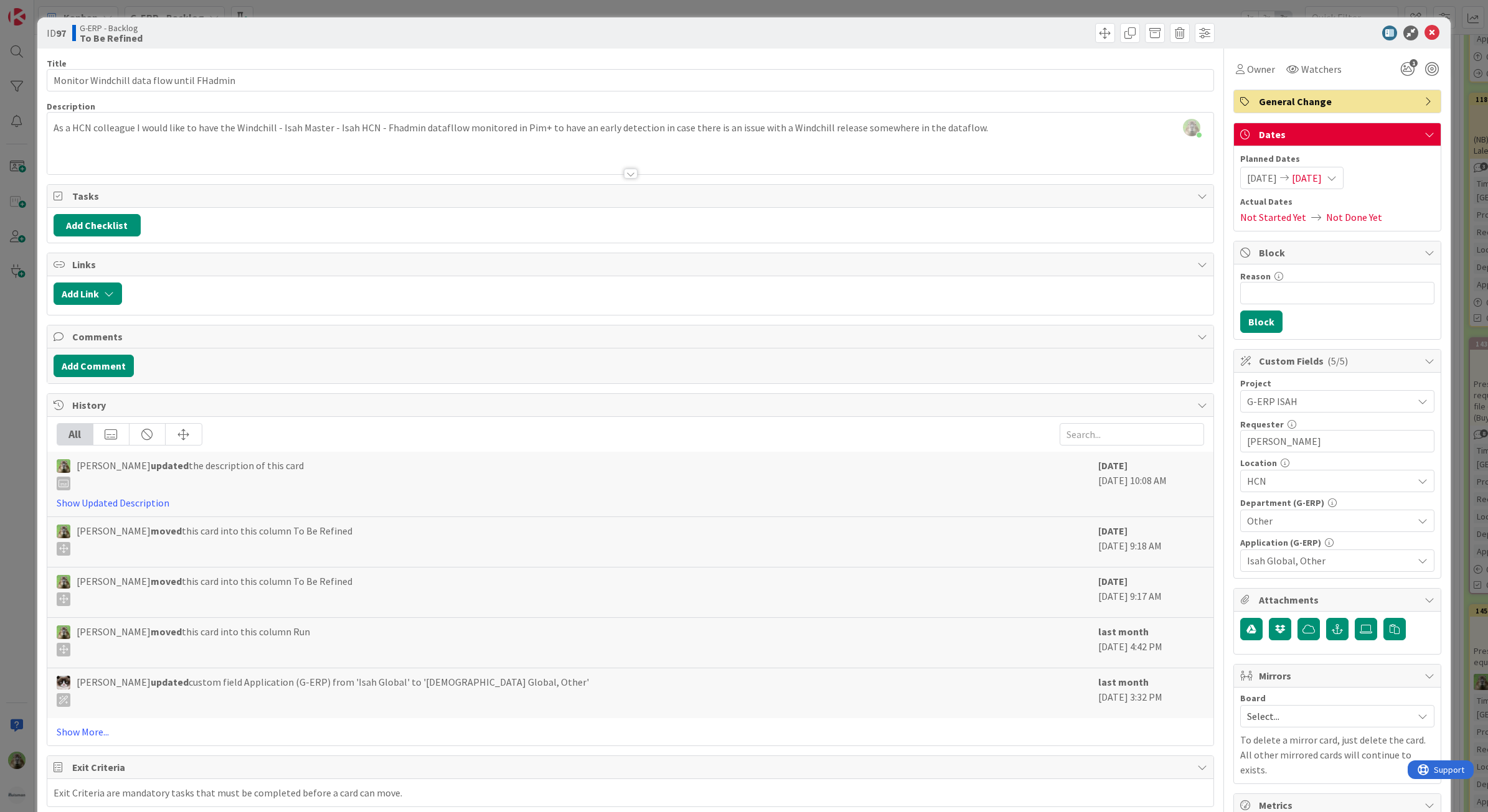
click at [520, 164] on div at bounding box center [631, 158] width 1166 height 32
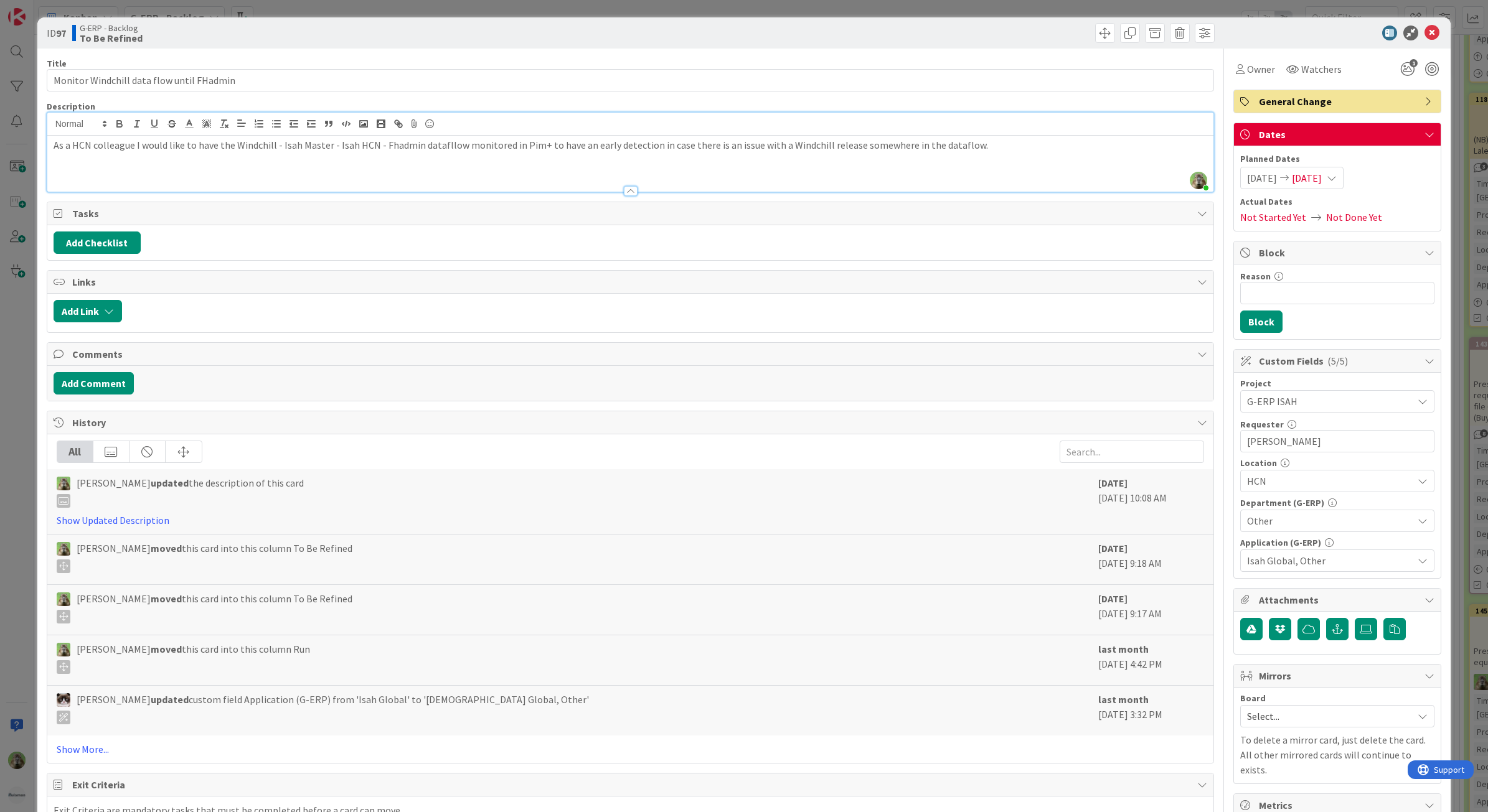
scroll to position [233, 0]
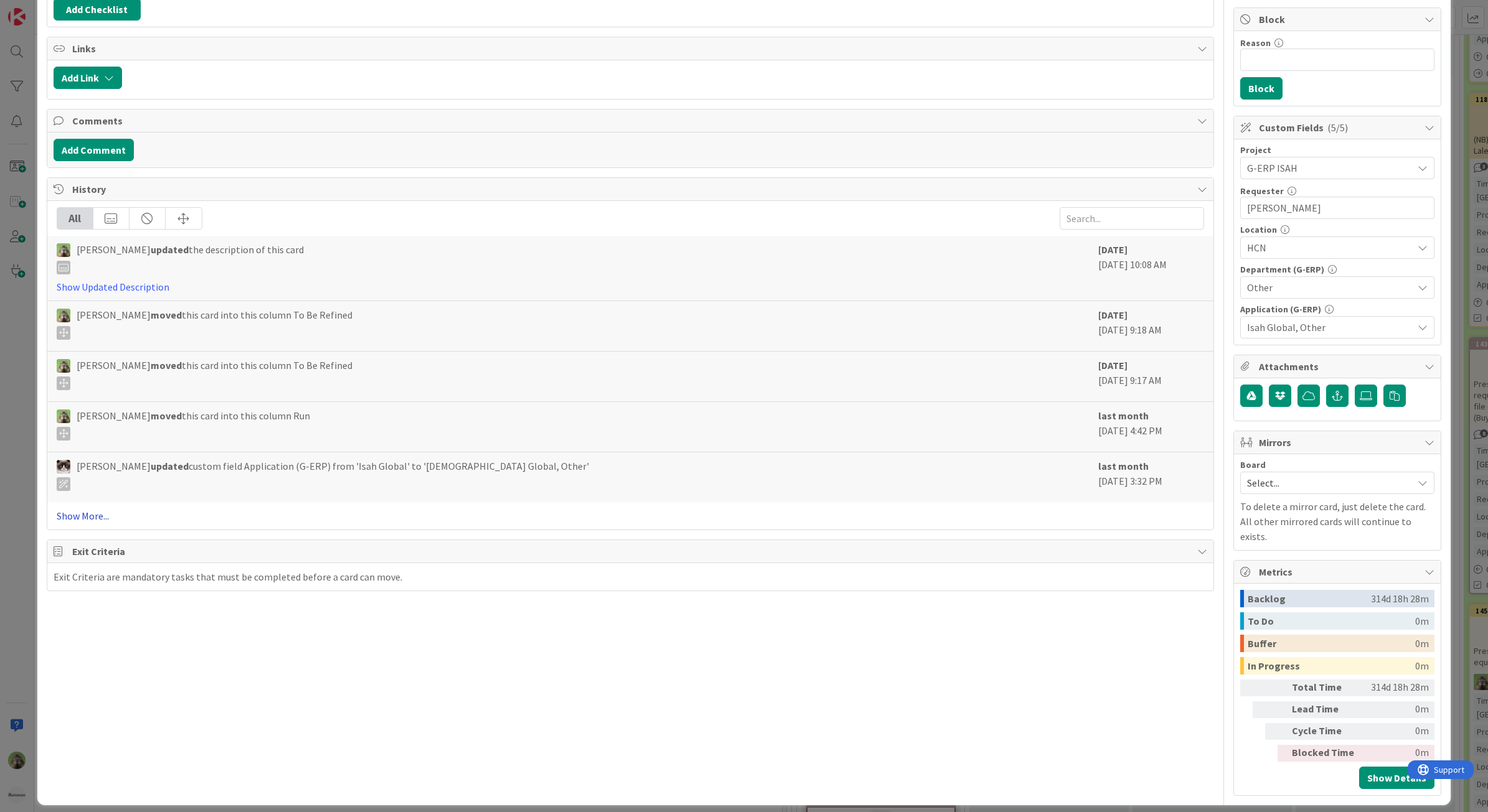
click at [89, 514] on link "Show More..." at bounding box center [631, 516] width 1148 height 15
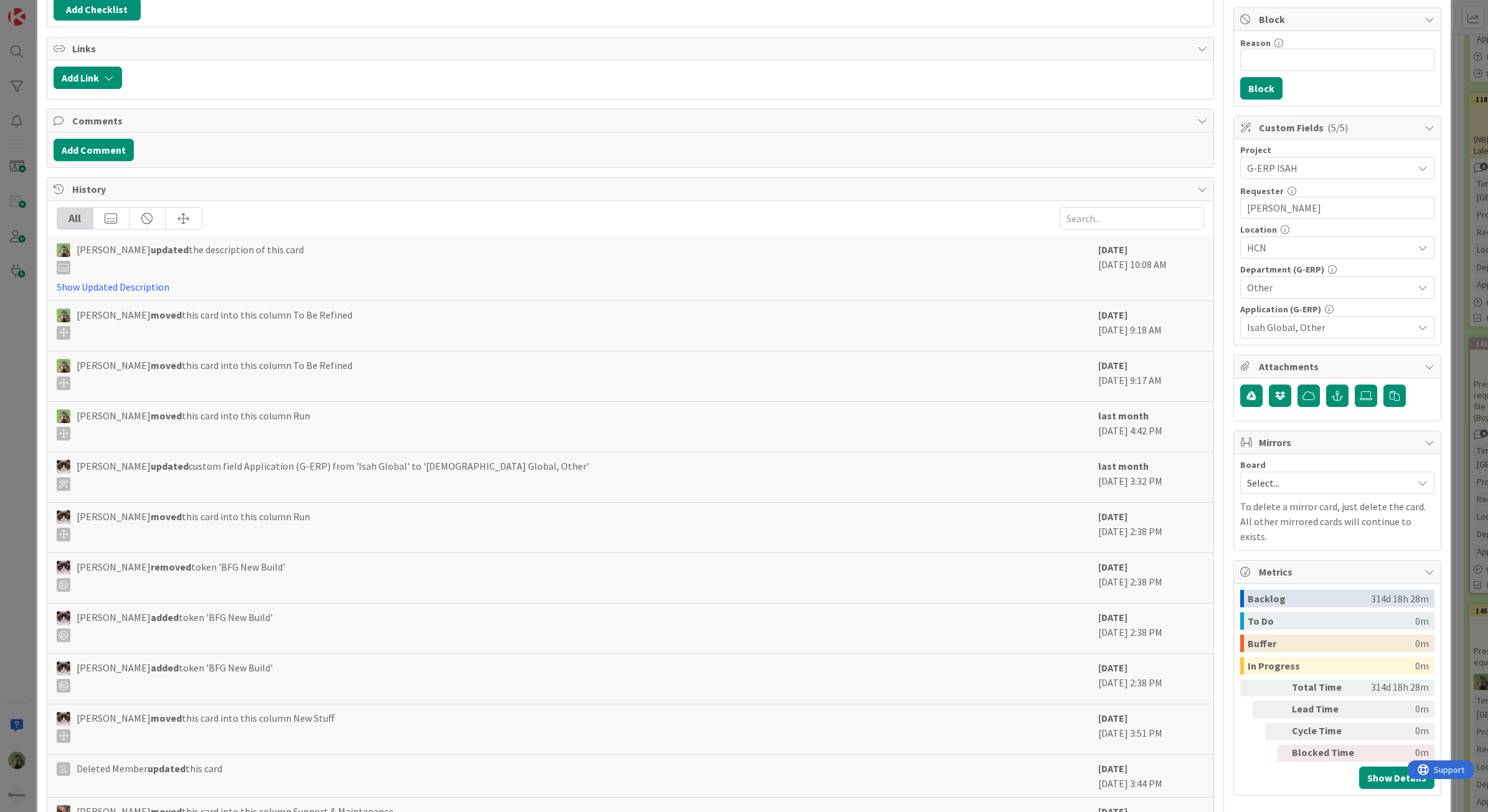
type textarea "x"
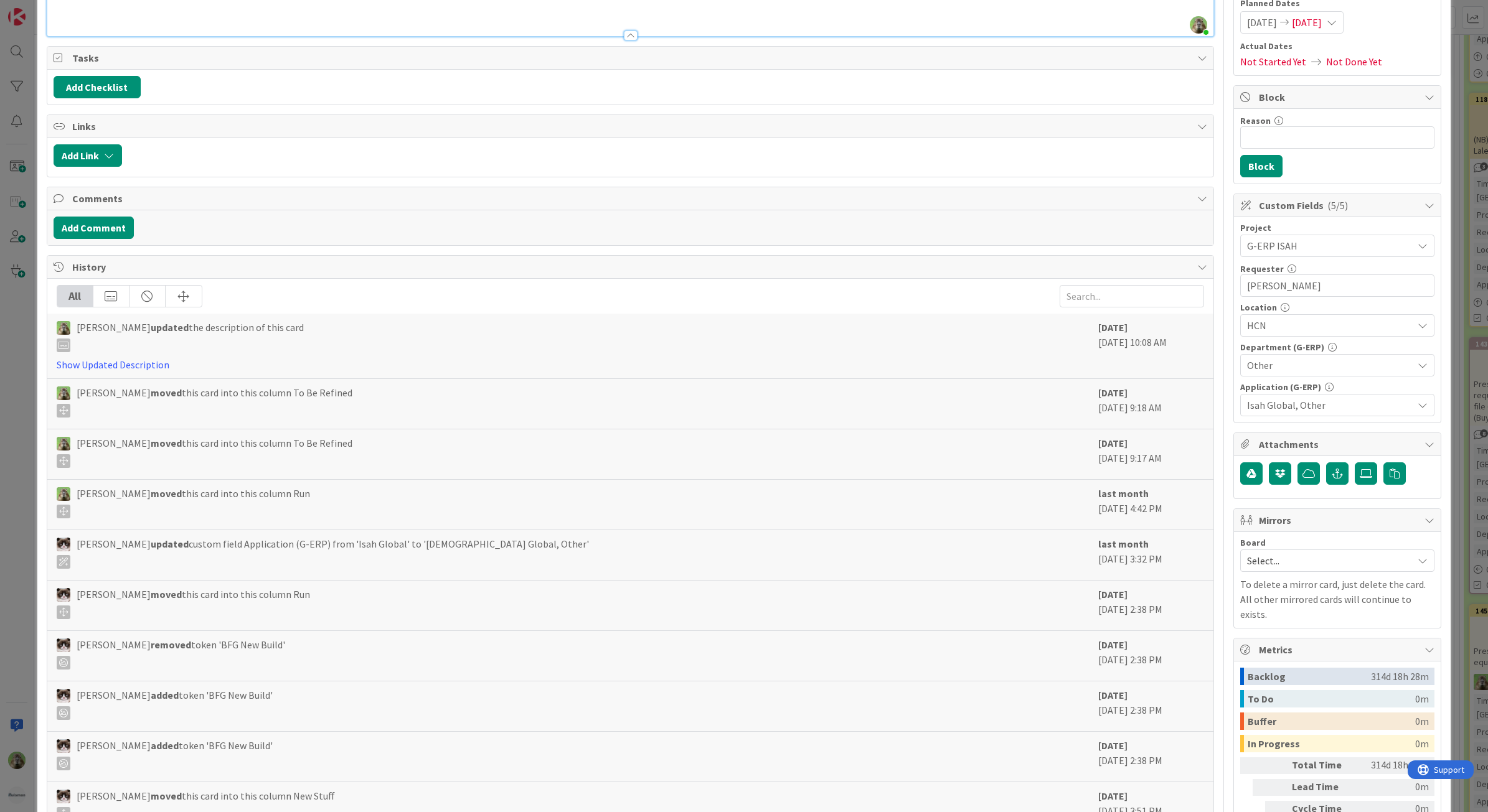
scroll to position [0, 0]
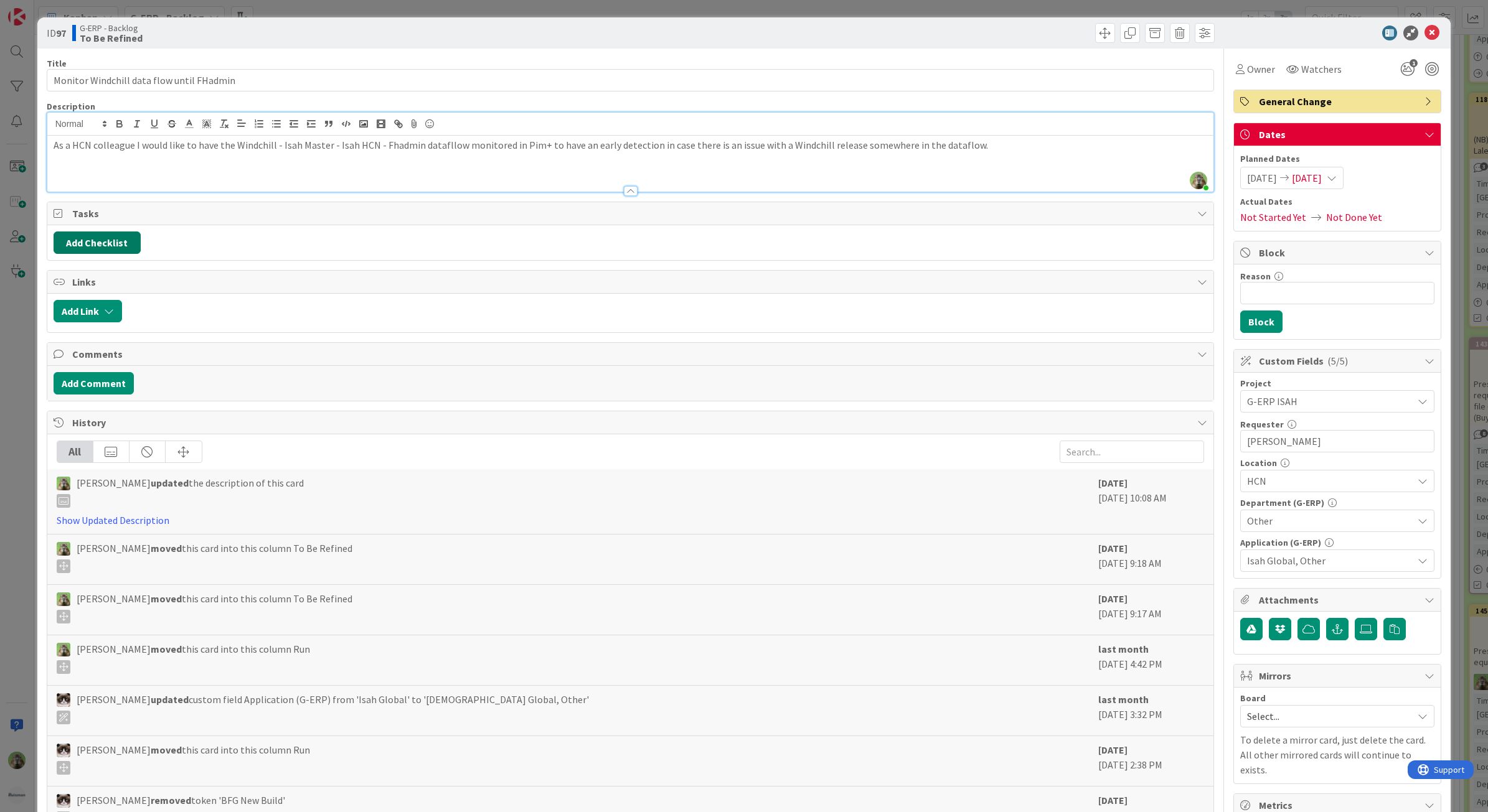
click at [106, 243] on button "Add Checklist" at bounding box center [97, 243] width 87 height 23
click at [121, 309] on input at bounding box center [156, 303] width 193 height 23
type input "CHecklist"
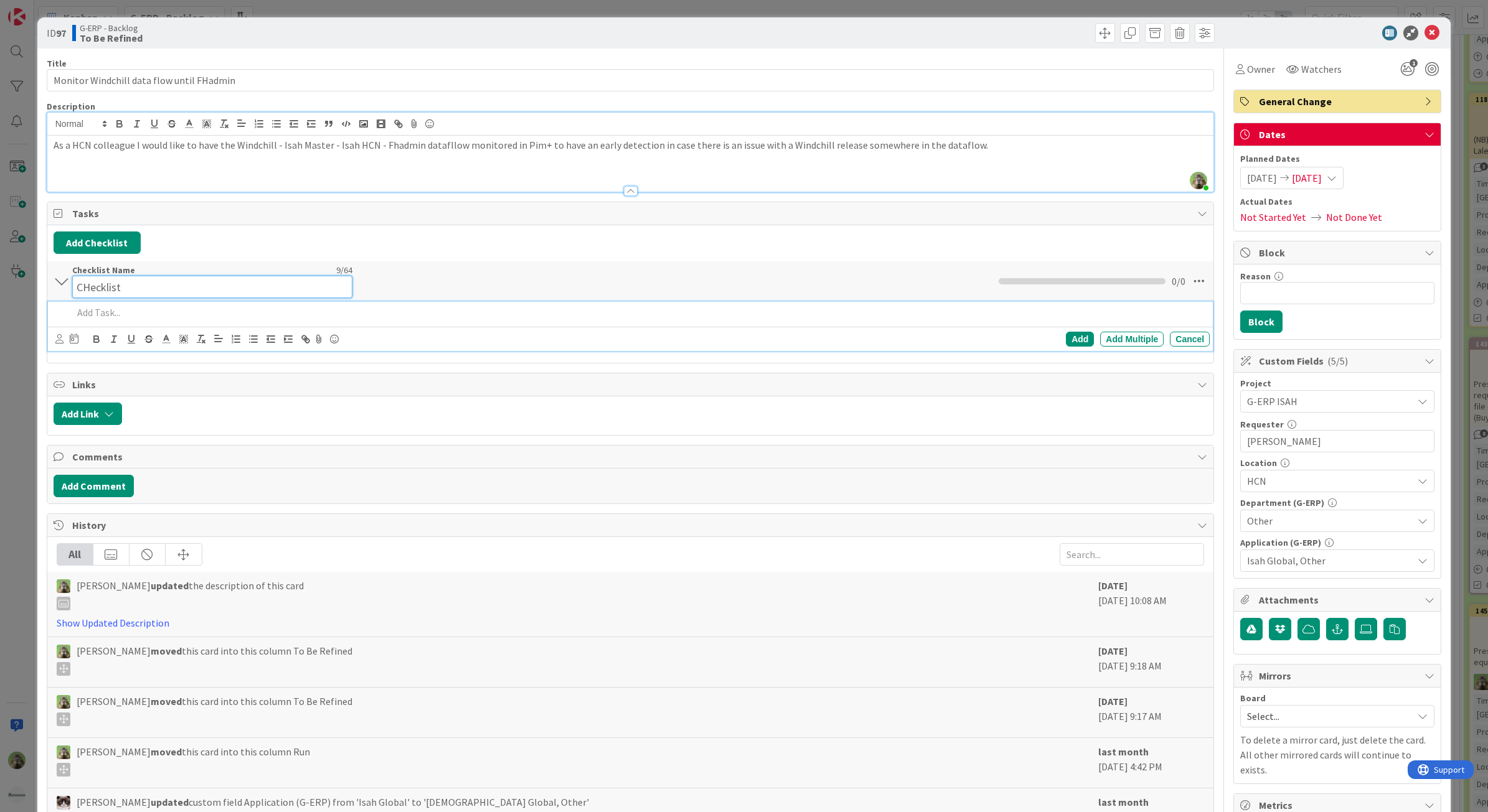
click at [96, 278] on input "CHecklist" at bounding box center [212, 287] width 280 height 23
type textarea "x"
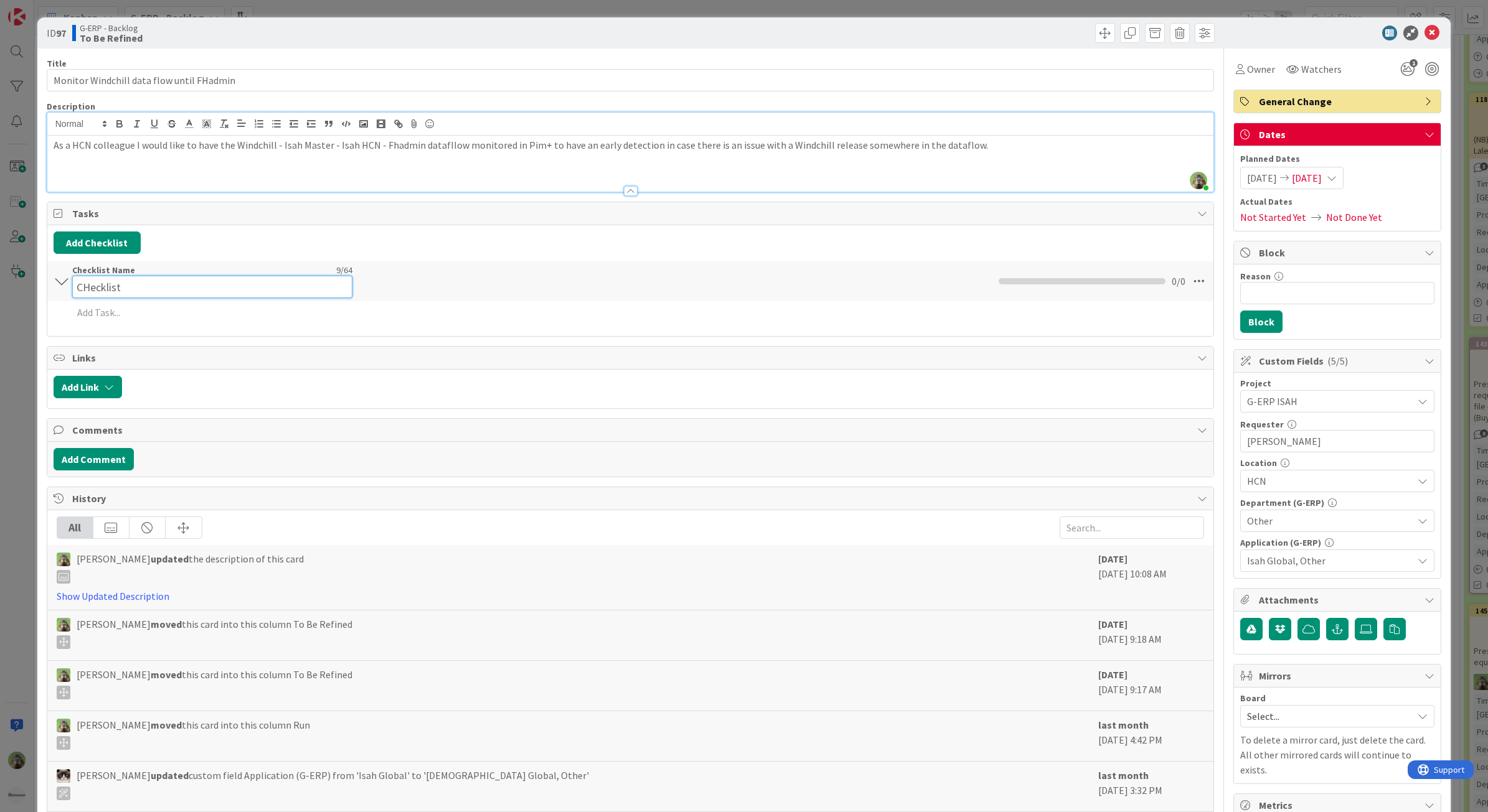
click at [90, 283] on input "CHecklist" at bounding box center [212, 287] width 280 height 23
type input "Checklist"
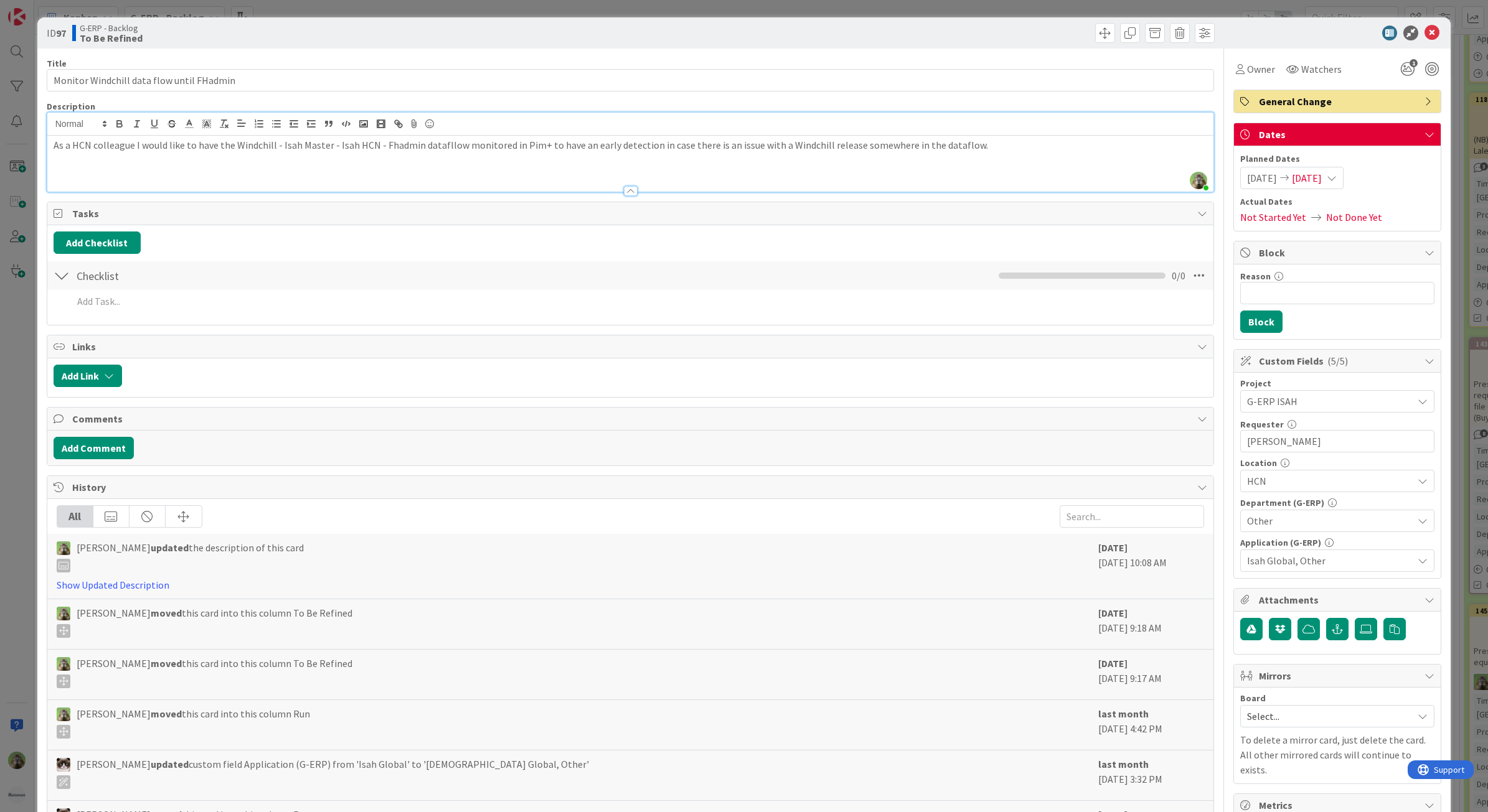
type textarea "x"
